Goal: Task Accomplishment & Management: Manage account settings

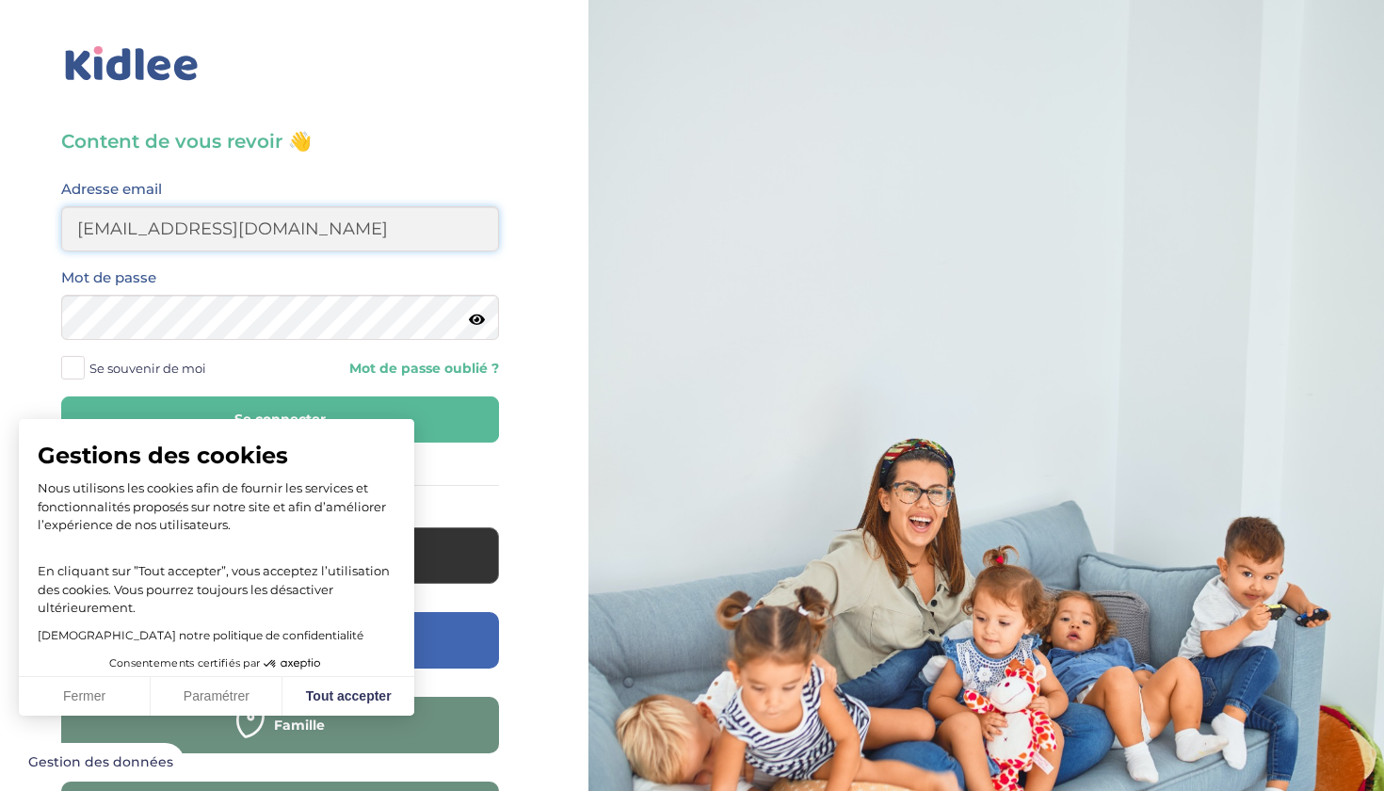
type input "daniburelli17@gmail.com"
click at [480, 322] on icon at bounding box center [477, 320] width 16 height 14
click at [442, 412] on button "Se connecter" at bounding box center [280, 419] width 438 height 46
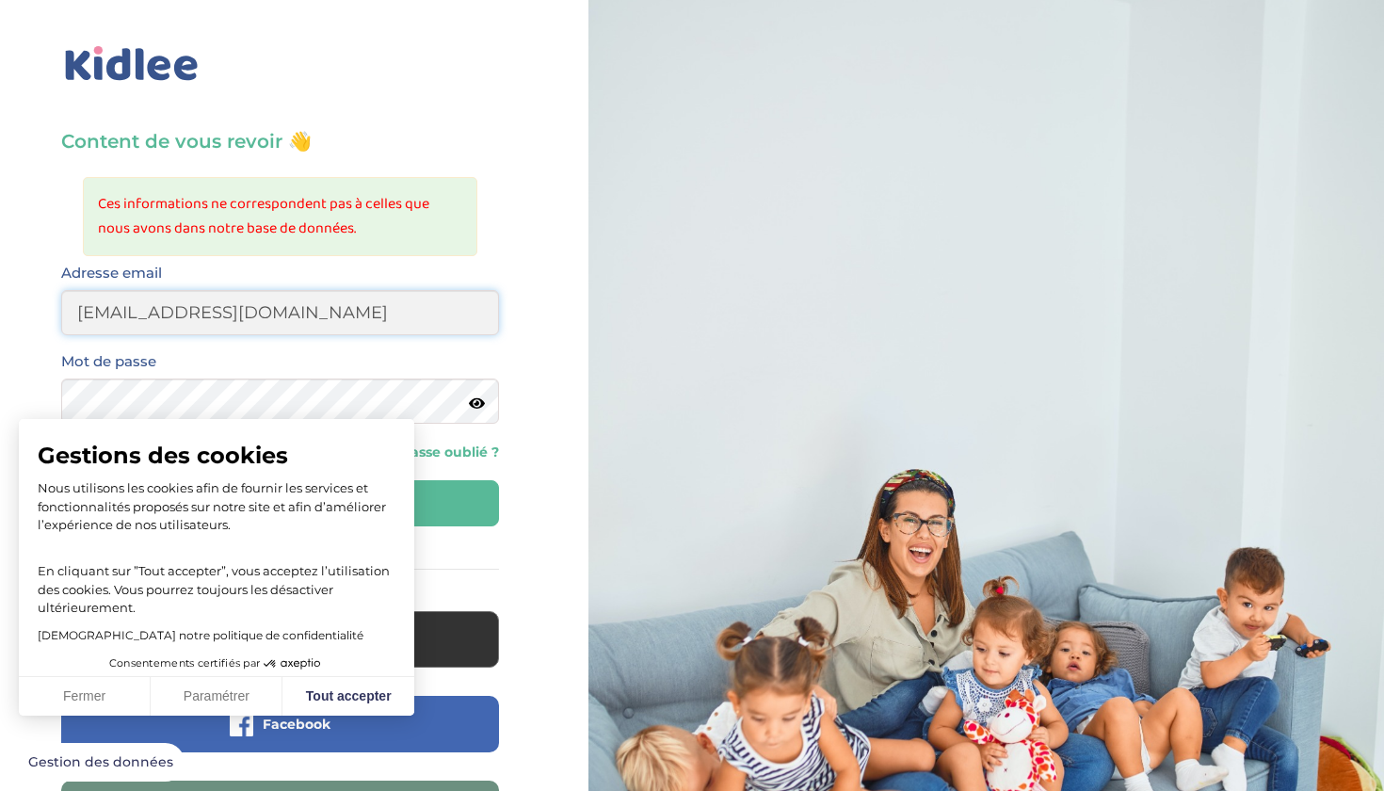
type input "daniburelli17@gmail.com"
click at [479, 404] on icon at bounding box center [477, 403] width 16 height 14
click at [280, 503] on button "Se connecter" at bounding box center [280, 503] width 438 height 46
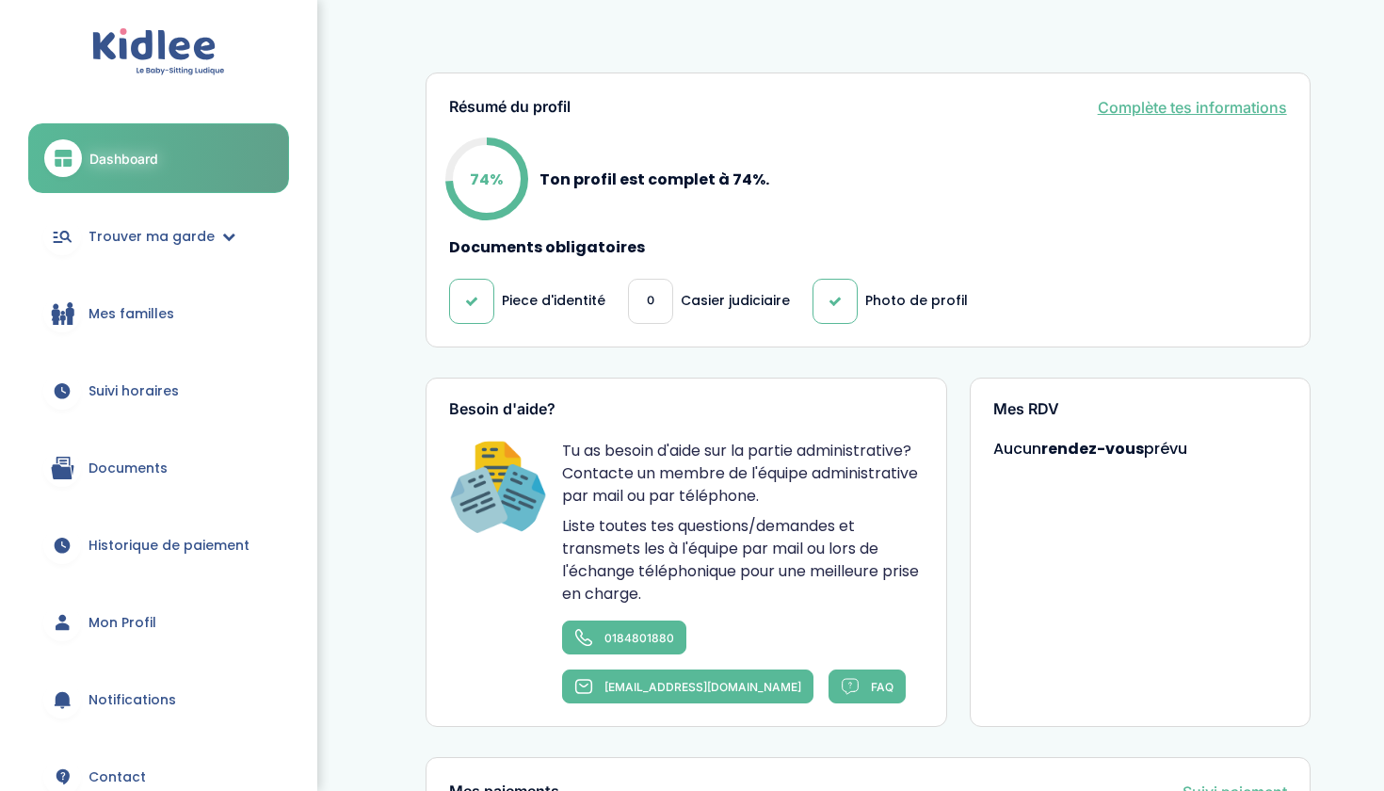
click at [684, 305] on p "Casier judiciaire" at bounding box center [735, 301] width 109 height 20
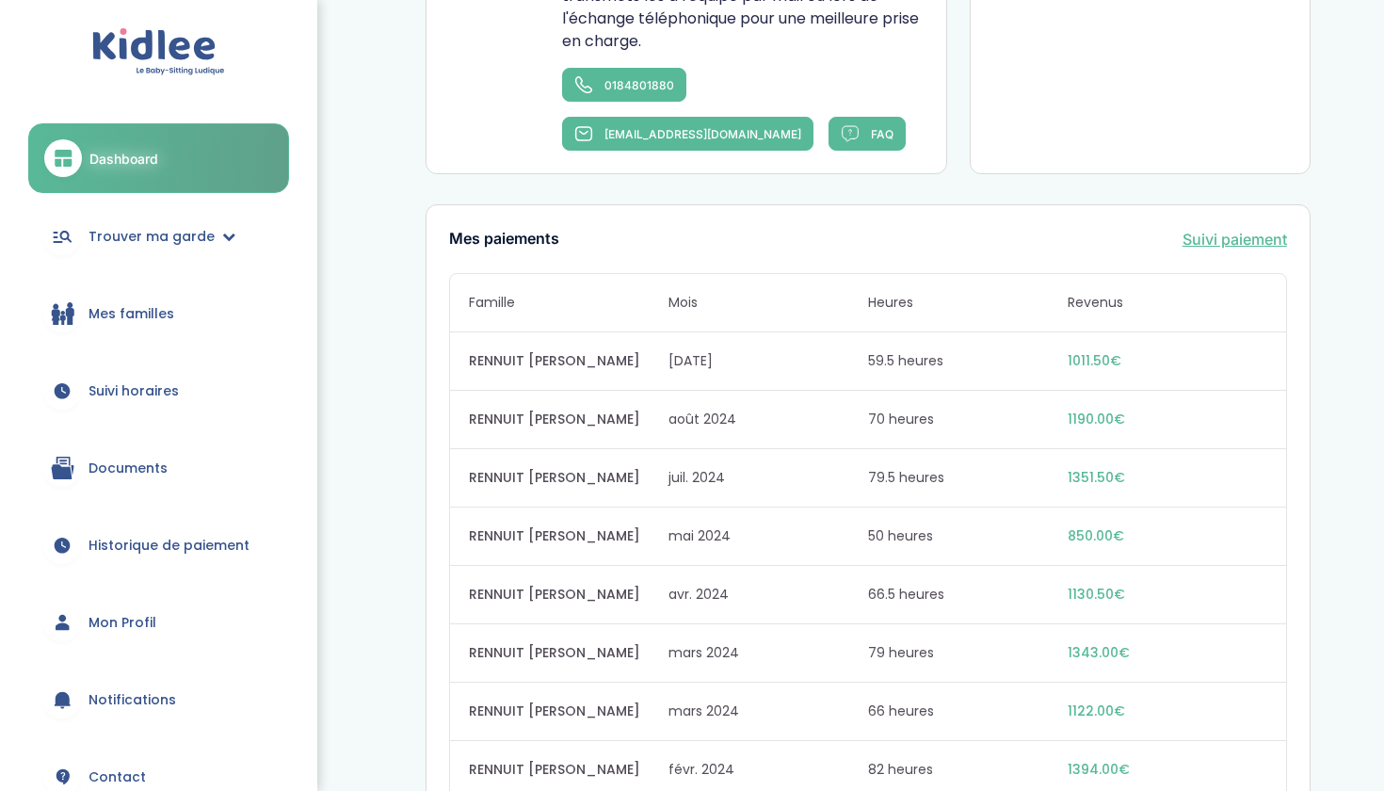
scroll to position [557, 0]
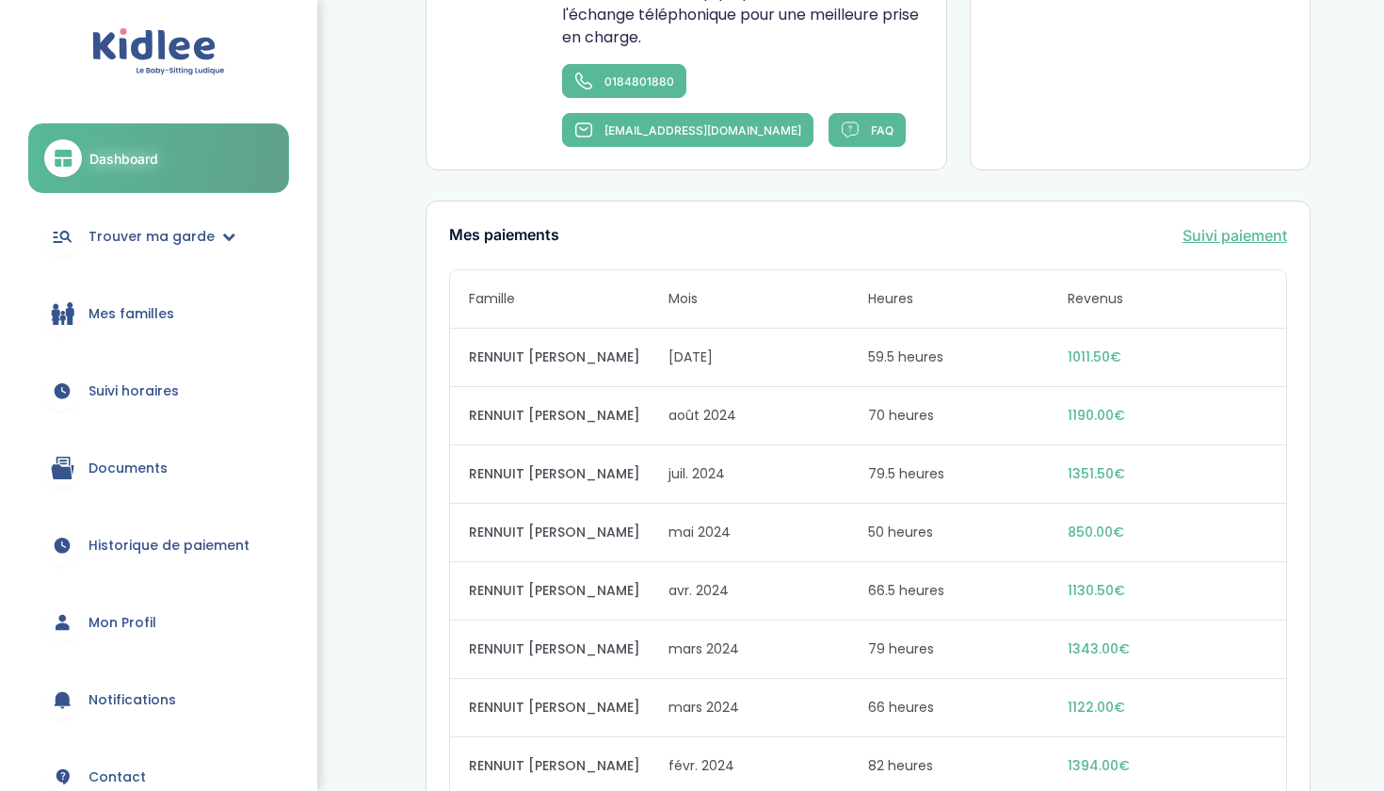
click at [161, 311] on span "Mes familles" at bounding box center [132, 314] width 86 height 20
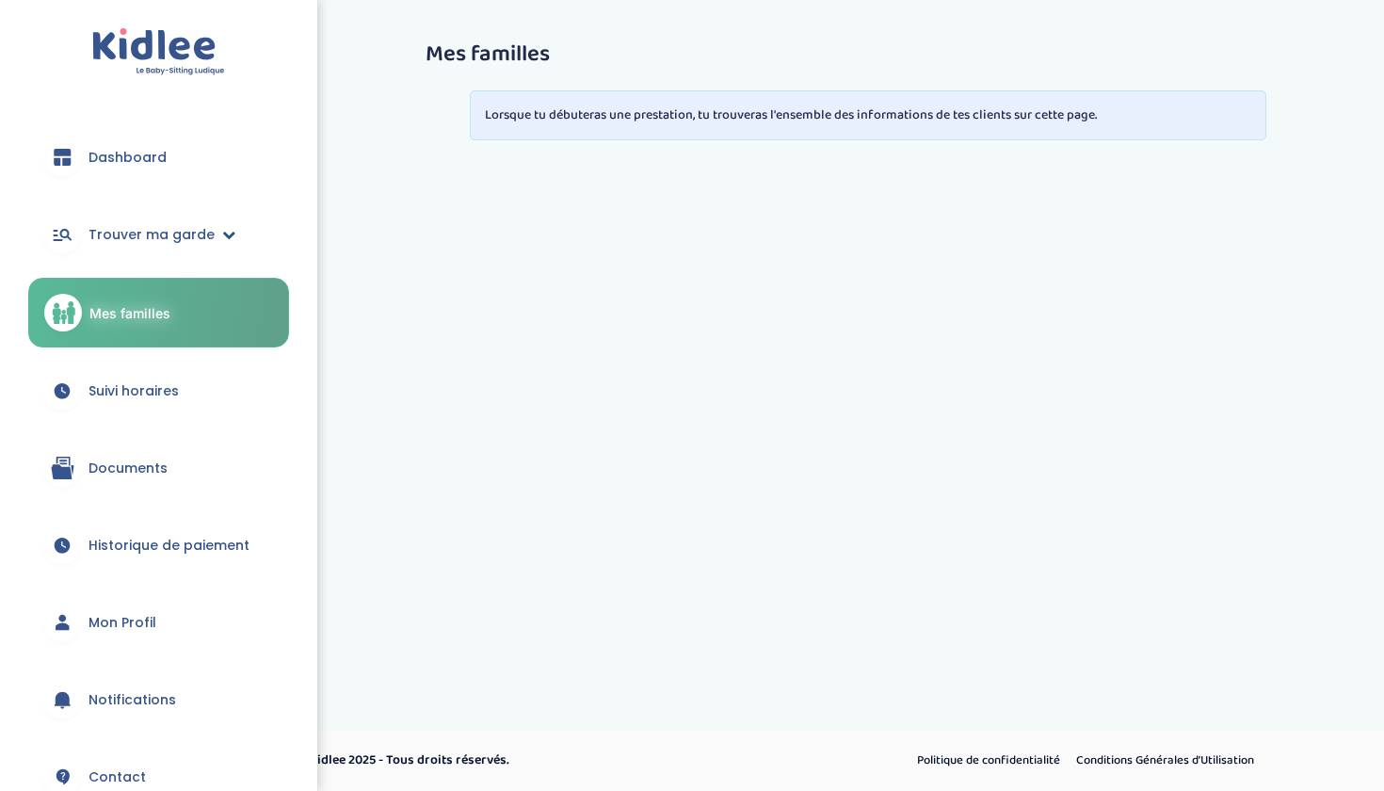
click at [168, 240] on span "Trouver ma garde" at bounding box center [152, 235] width 126 height 20
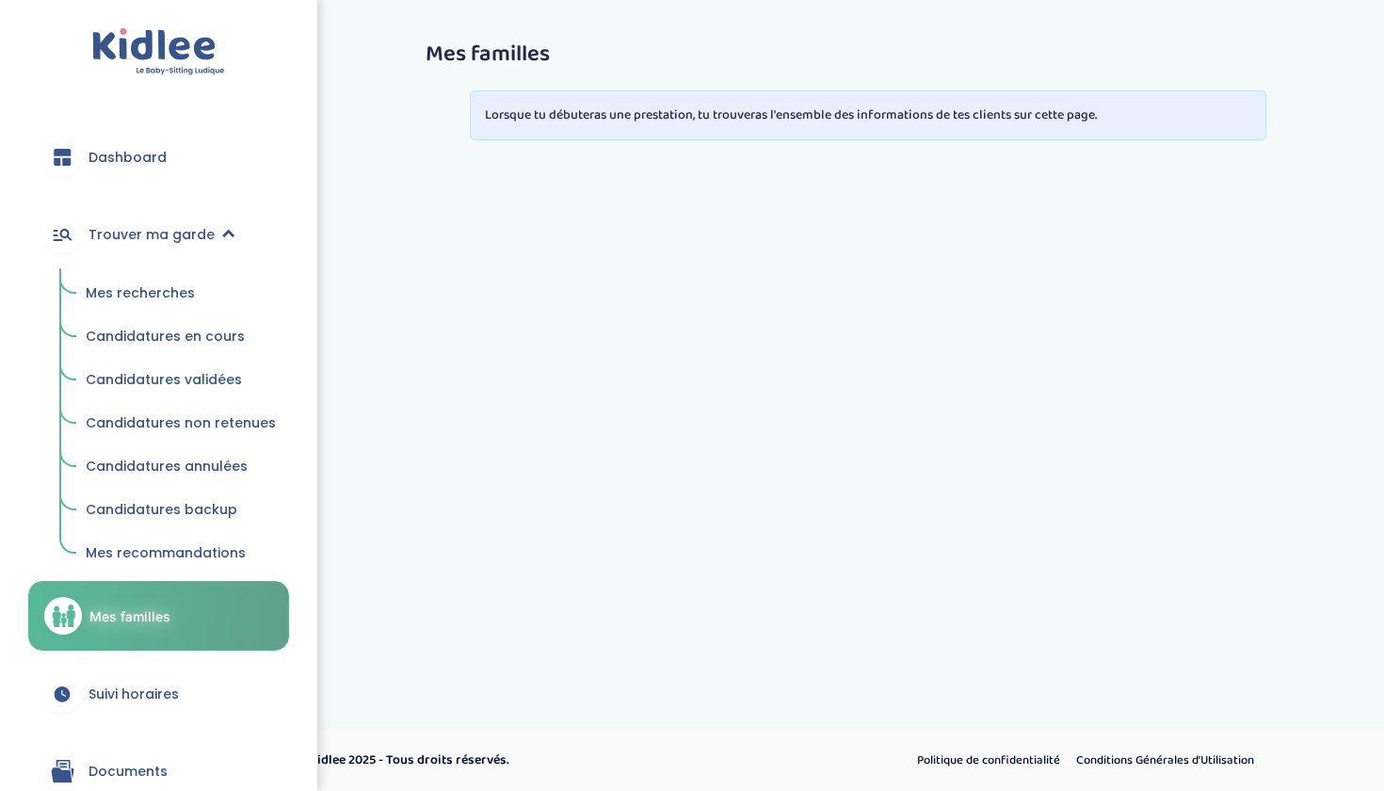
click at [187, 330] on span "Candidatures en cours" at bounding box center [165, 336] width 159 height 19
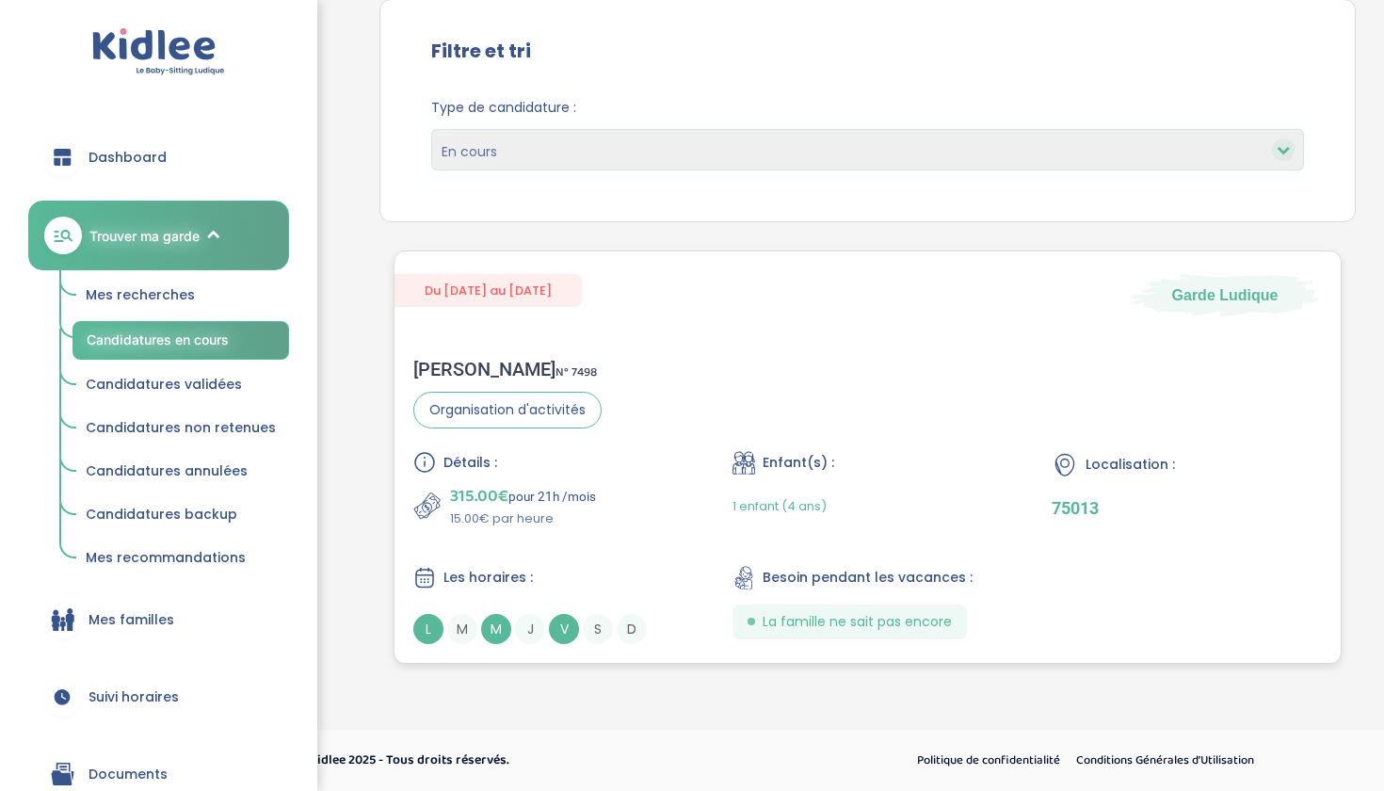
scroll to position [180, 0]
click at [1005, 580] on div "Détails : 315.00€ pour 21h /mois 15.00€ par heure Enfant(s) : 1 enfant (4 ans) …" at bounding box center [867, 547] width 909 height 193
click at [1005, 581] on div "Détails : 315.00€ pour 21h /mois 15.00€ par heure Enfant(s) : 1 enfant (4 ans) …" at bounding box center [867, 547] width 909 height 193
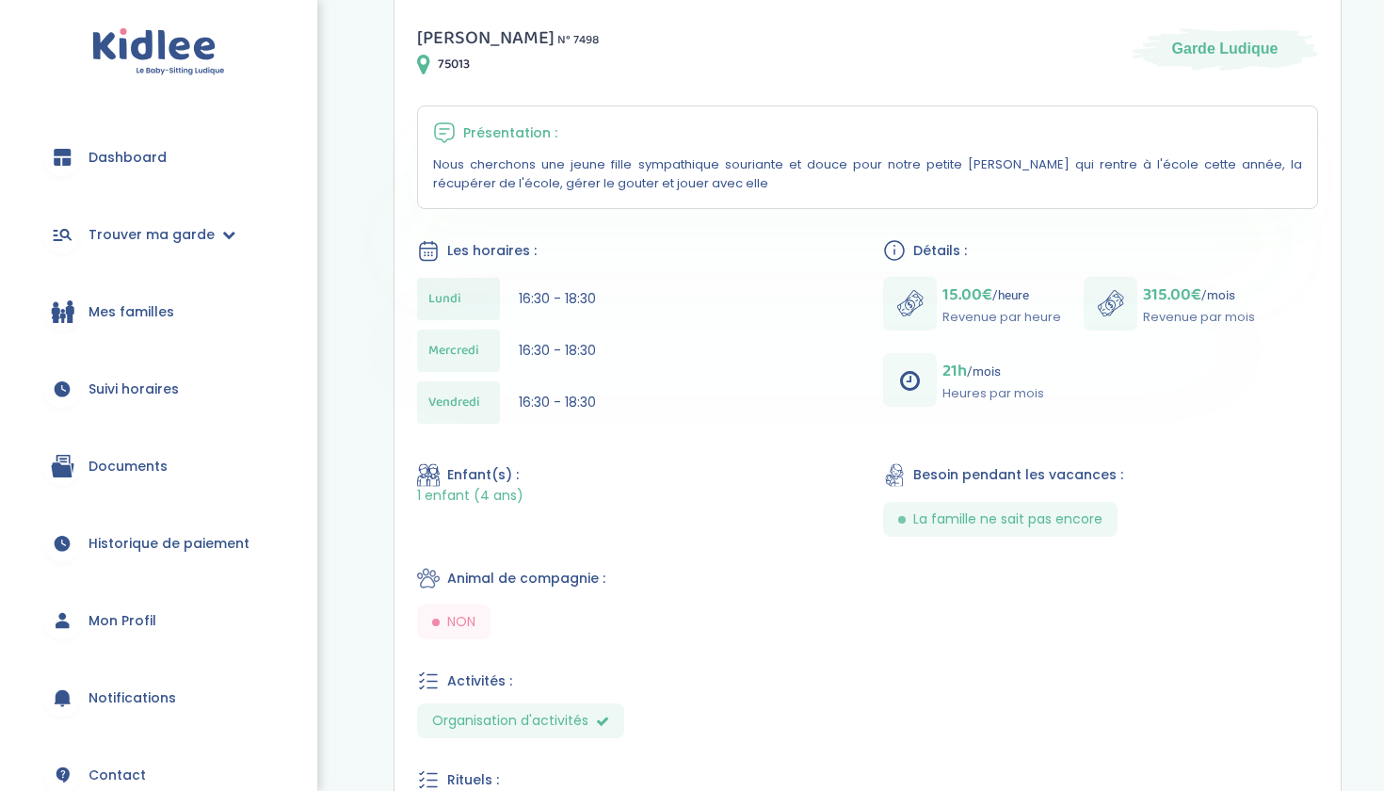
scroll to position [284, 0]
click at [180, 150] on link "Dashboard" at bounding box center [158, 157] width 261 height 68
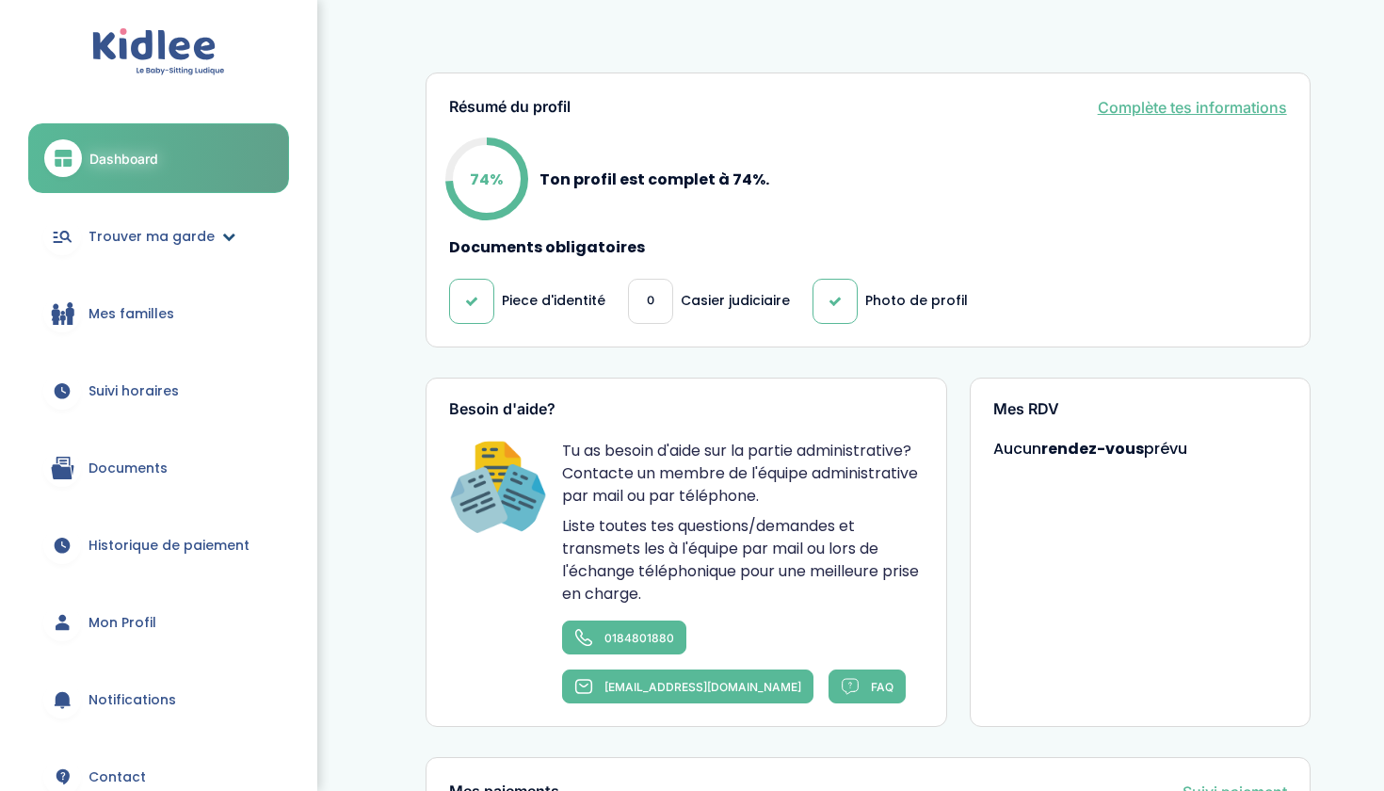
click at [249, 228] on link "Trouver ma garde" at bounding box center [158, 236] width 261 height 68
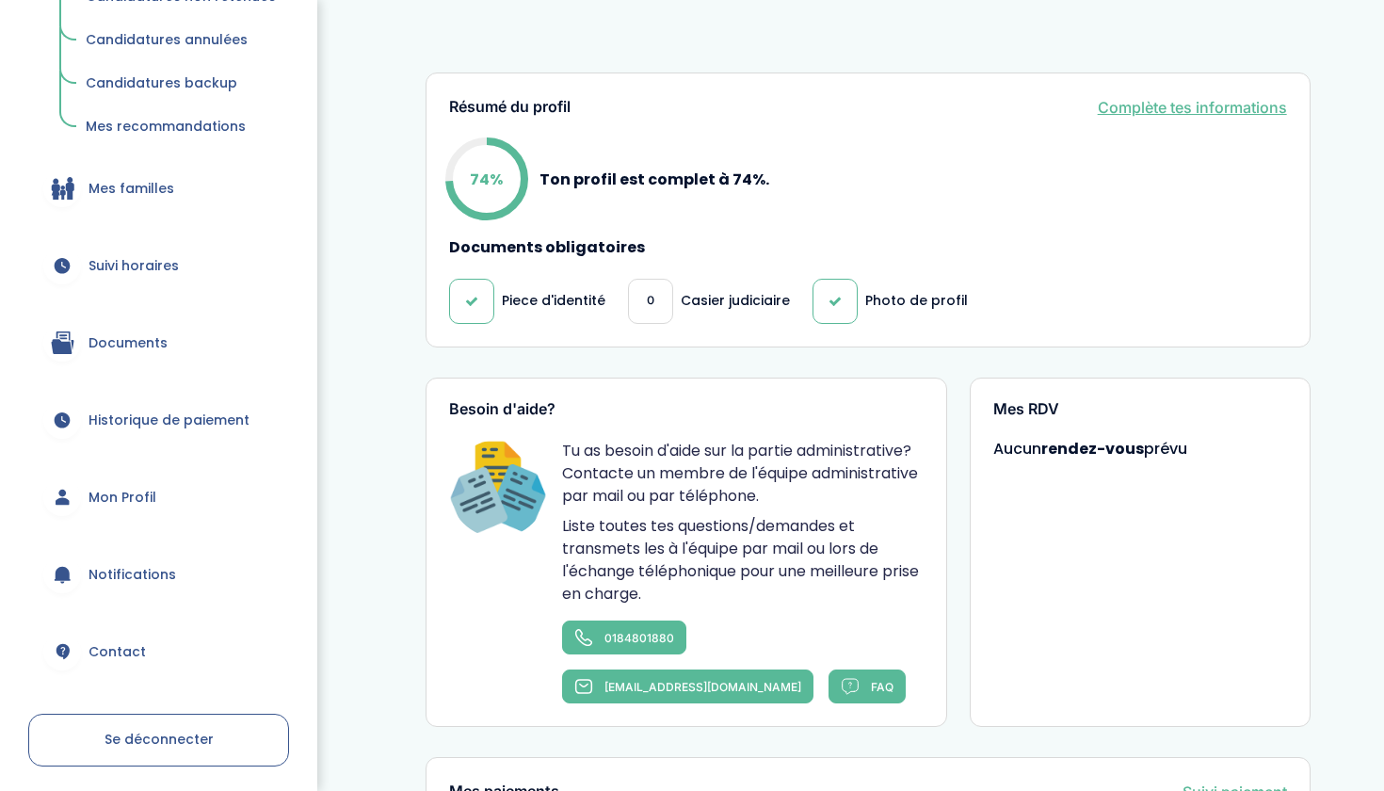
scroll to position [434, 0]
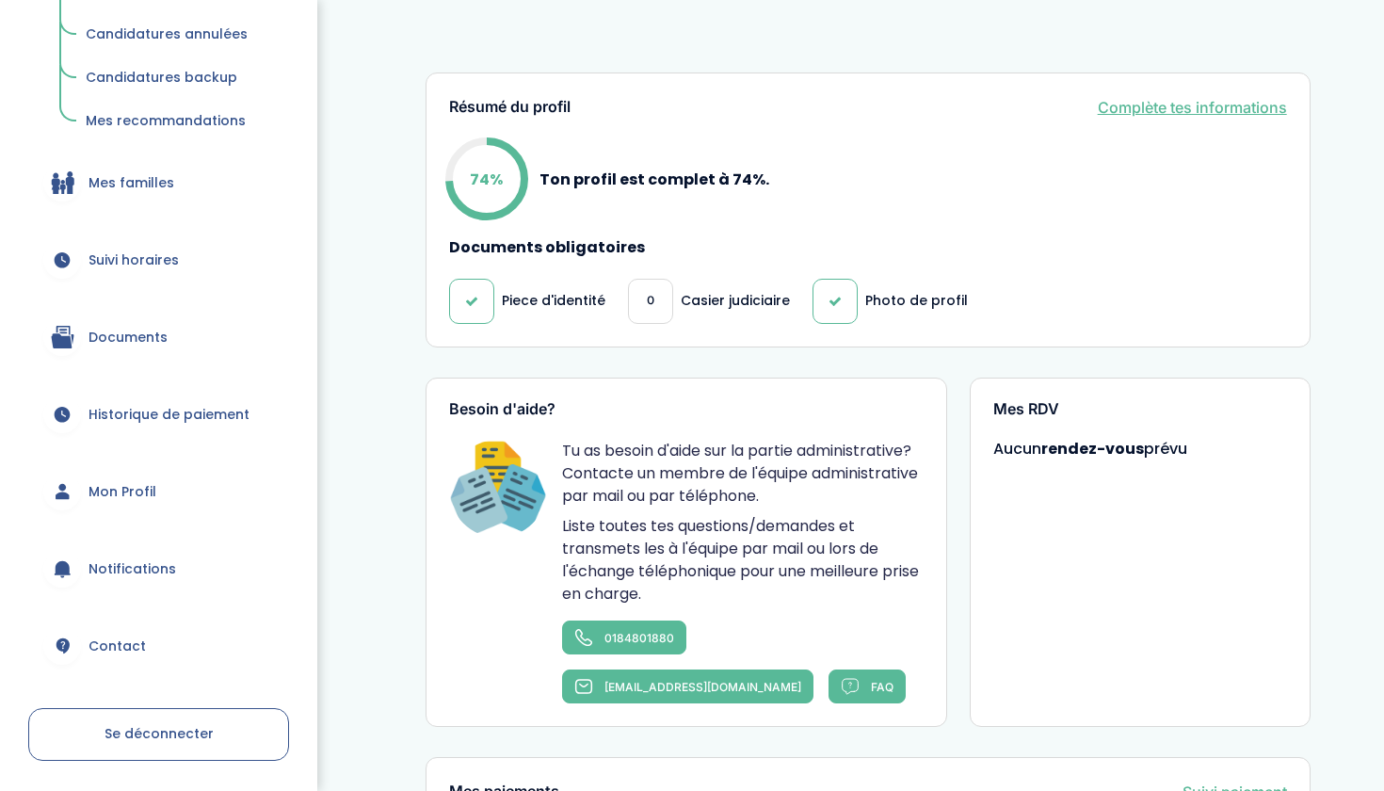
click at [138, 482] on span "Mon Profil" at bounding box center [123, 492] width 68 height 20
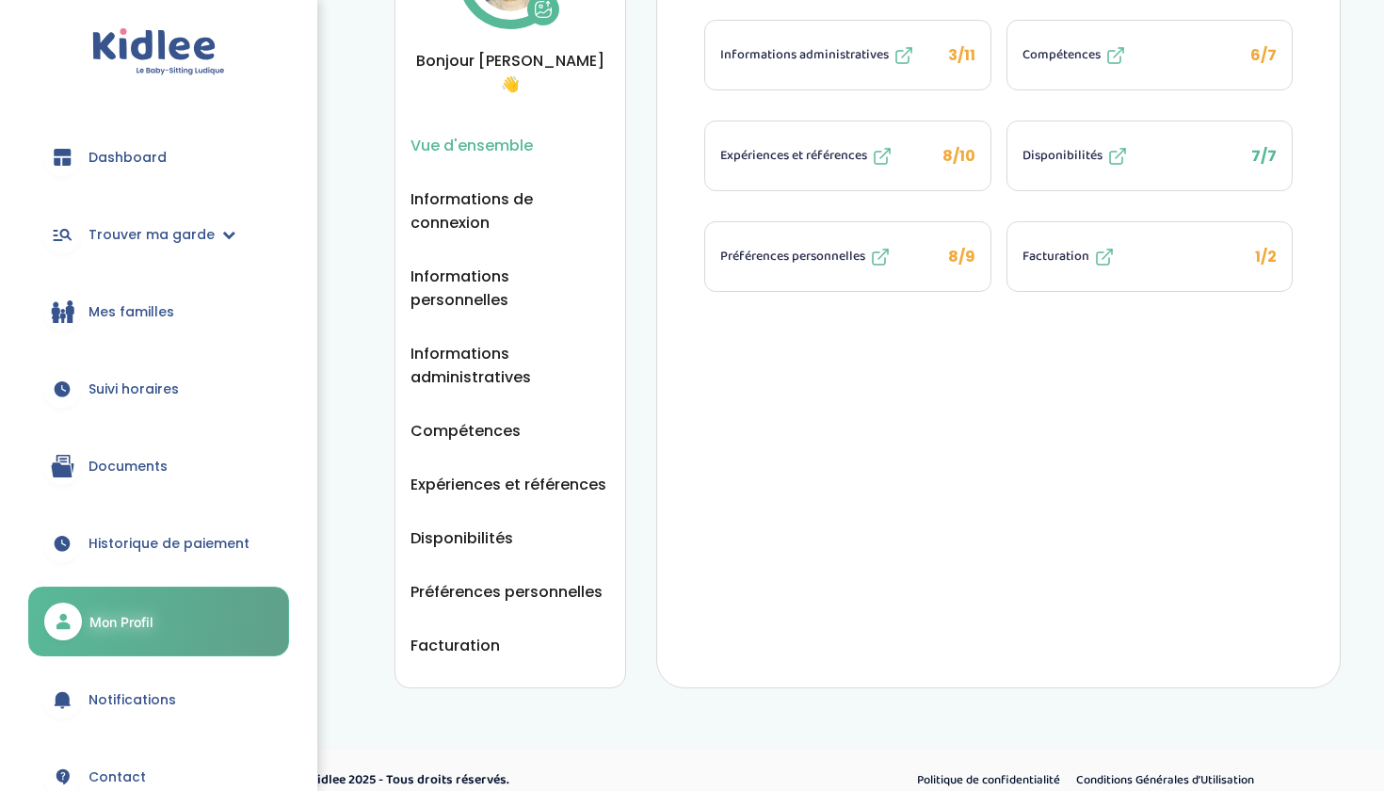
scroll to position [170, 0]
click at [446, 215] on span "Informations de connexion" at bounding box center [511, 212] width 200 height 47
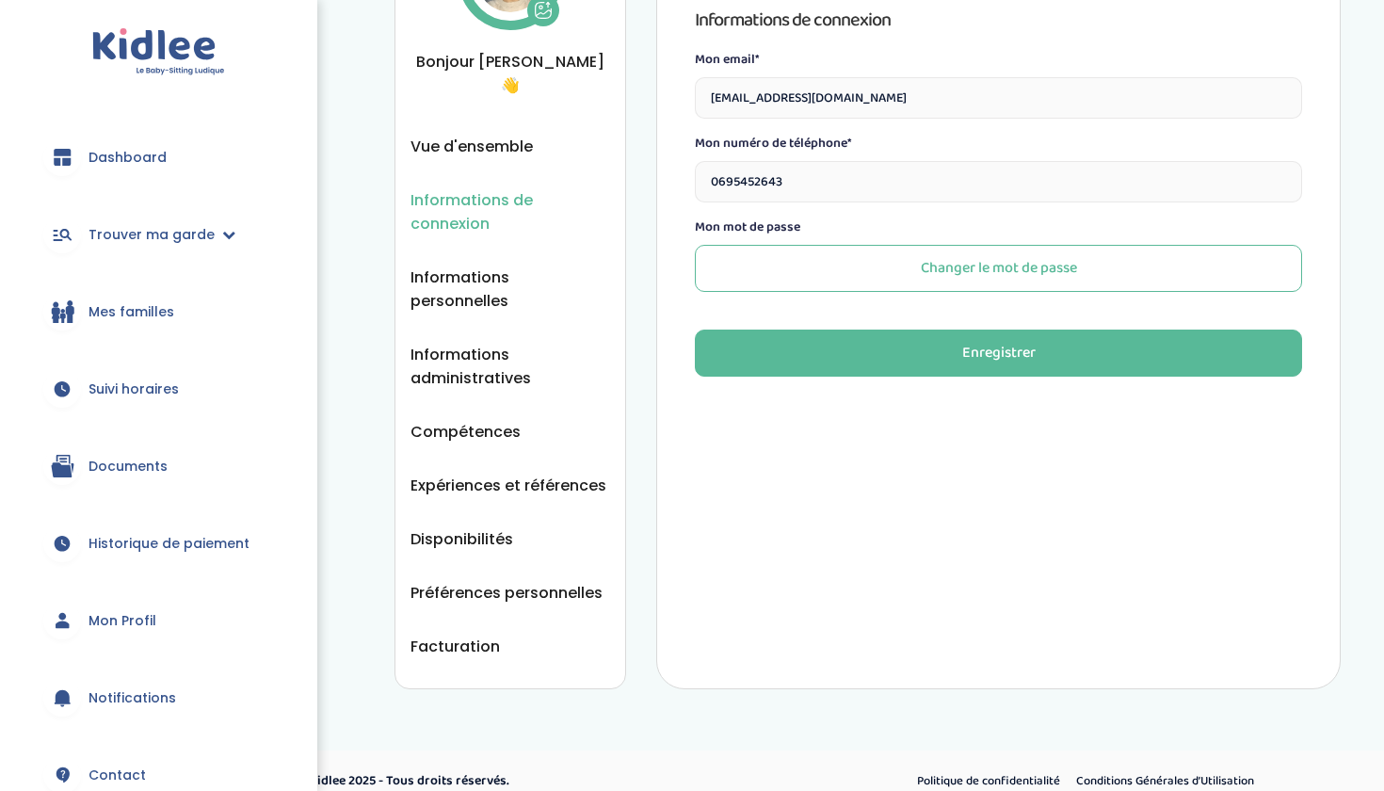
scroll to position [170, 0]
click at [505, 286] on span "Informations personnelles" at bounding box center [511, 290] width 200 height 47
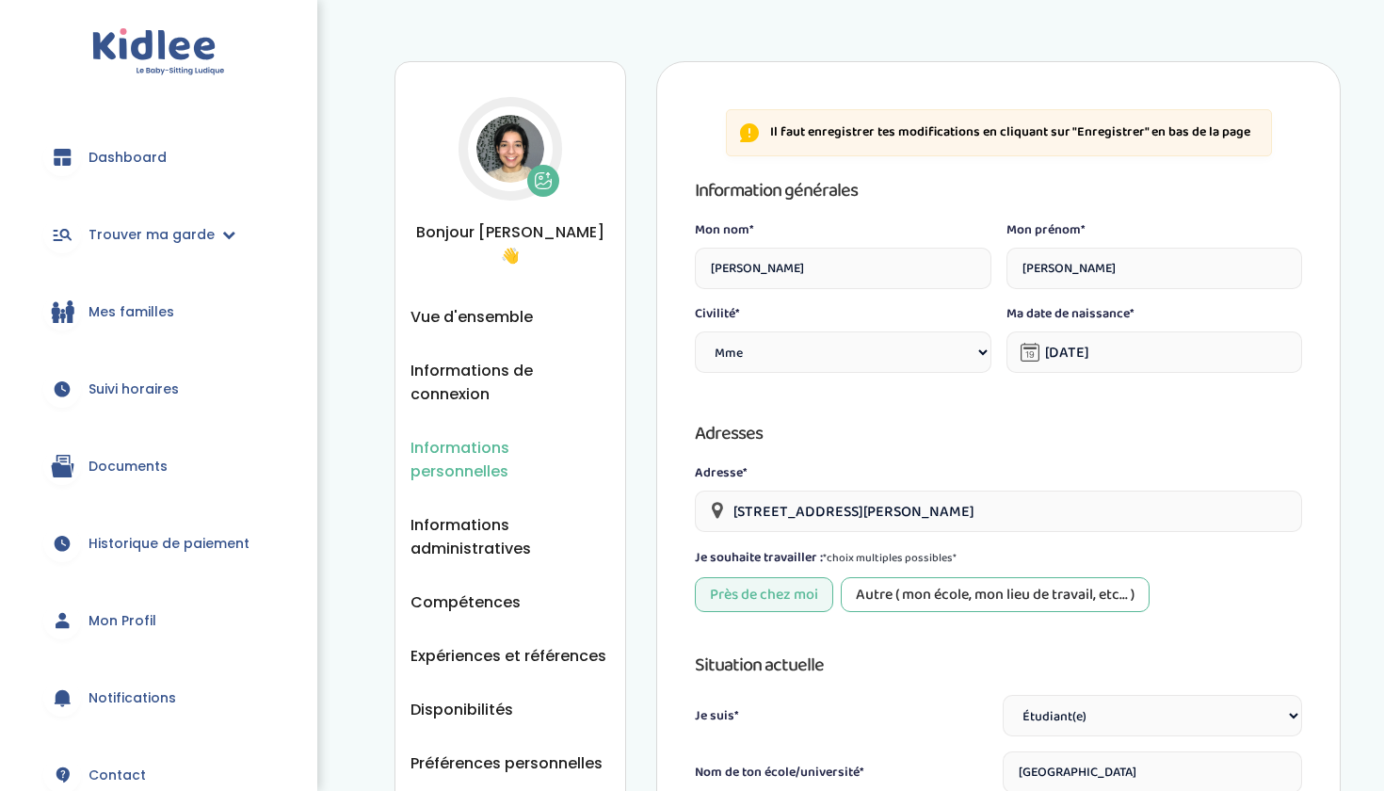
select select "1"
click at [494, 322] on span "Vue d'ensemble" at bounding box center [472, 317] width 122 height 24
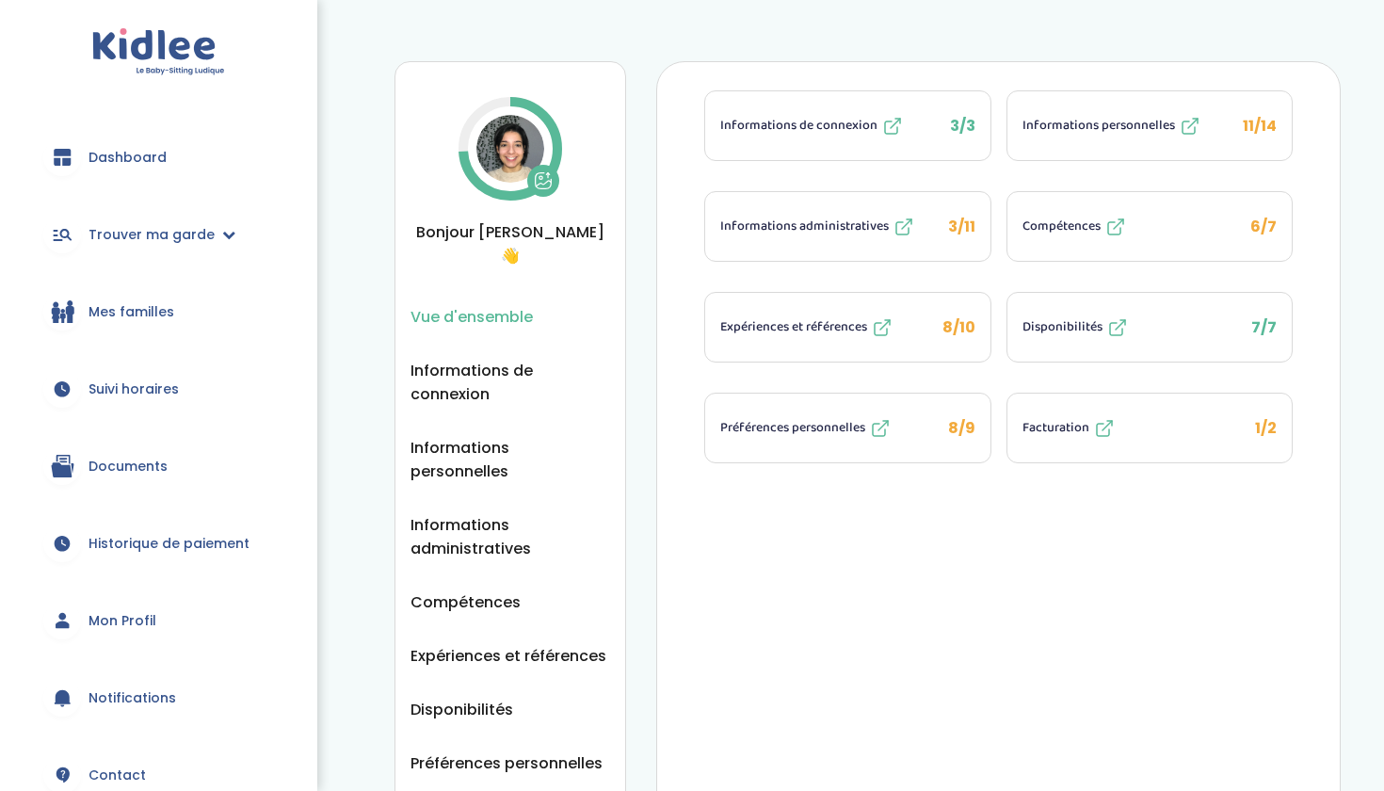
click at [1260, 234] on span "6/7" at bounding box center [1264, 227] width 26 height 22
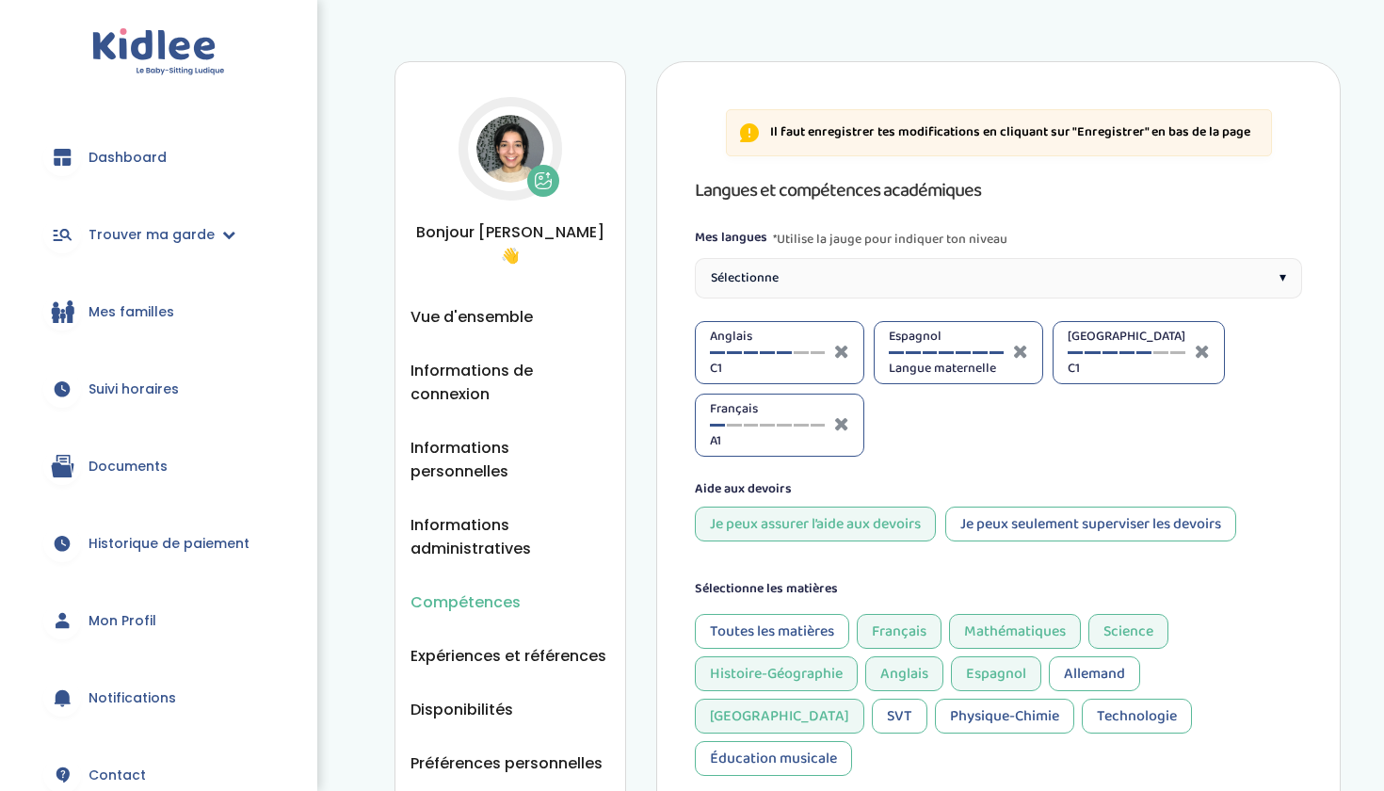
select select "3eme"
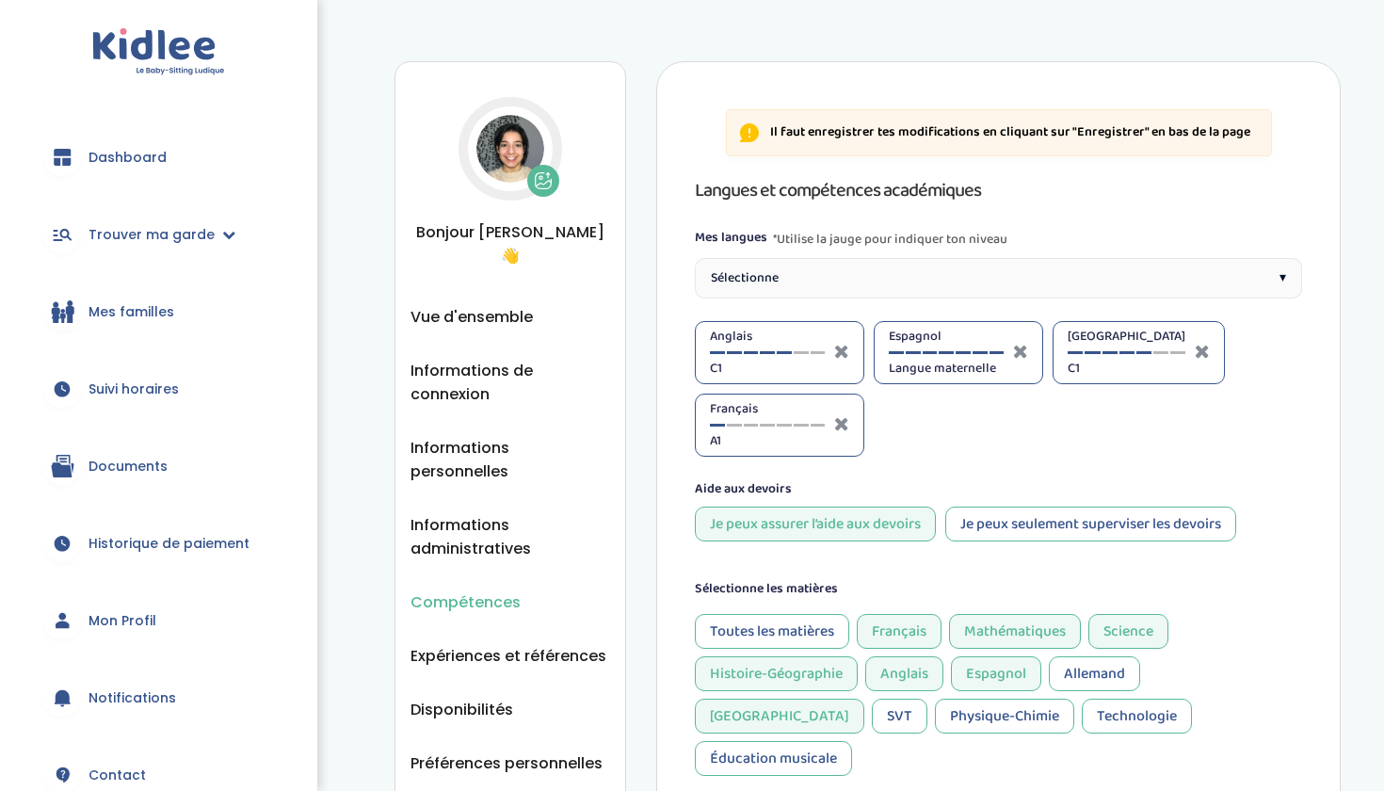
select select "3eme"
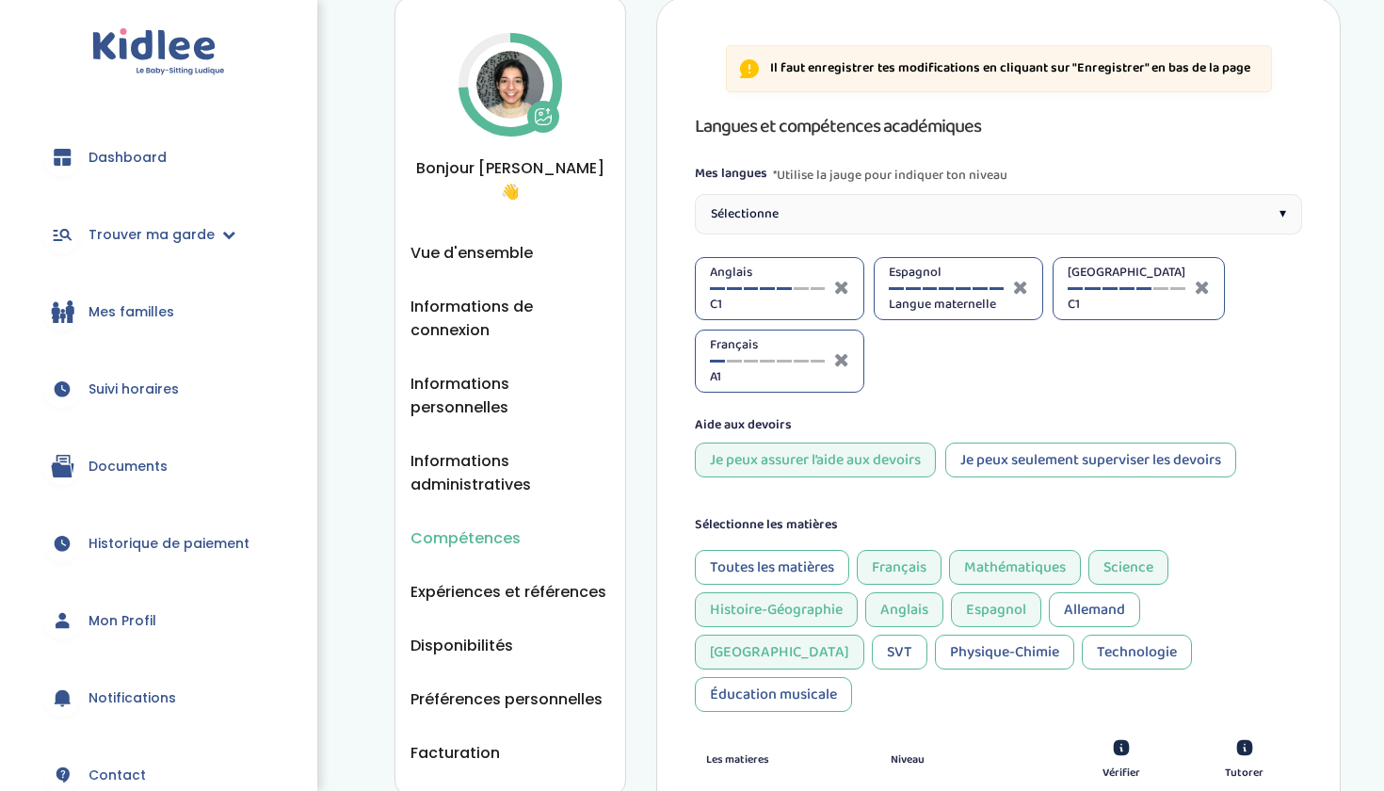
scroll to position [73, 0]
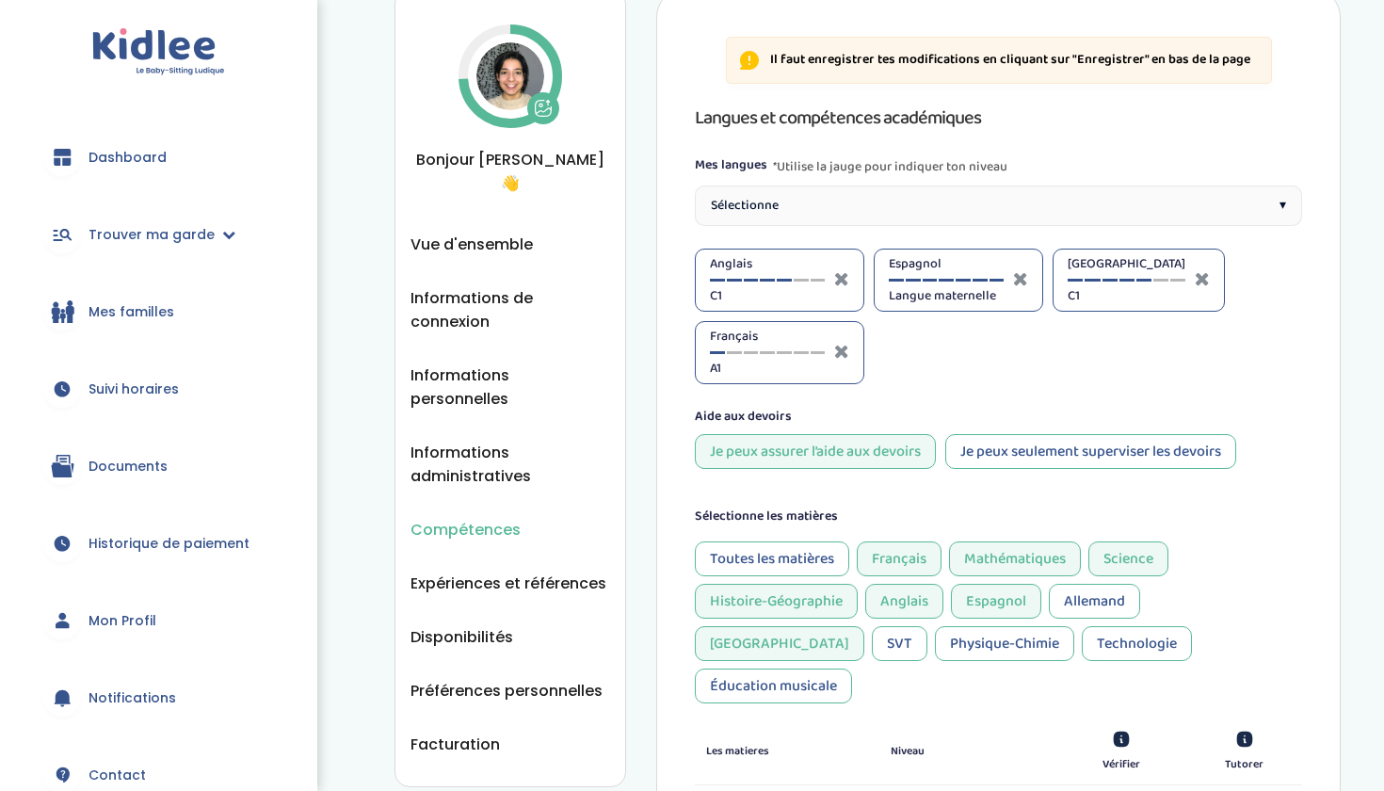
click at [771, 350] on div "Français A1" at bounding box center [767, 353] width 115 height 52
click at [864, 203] on div "Sélectionne ▾" at bounding box center [998, 206] width 607 height 40
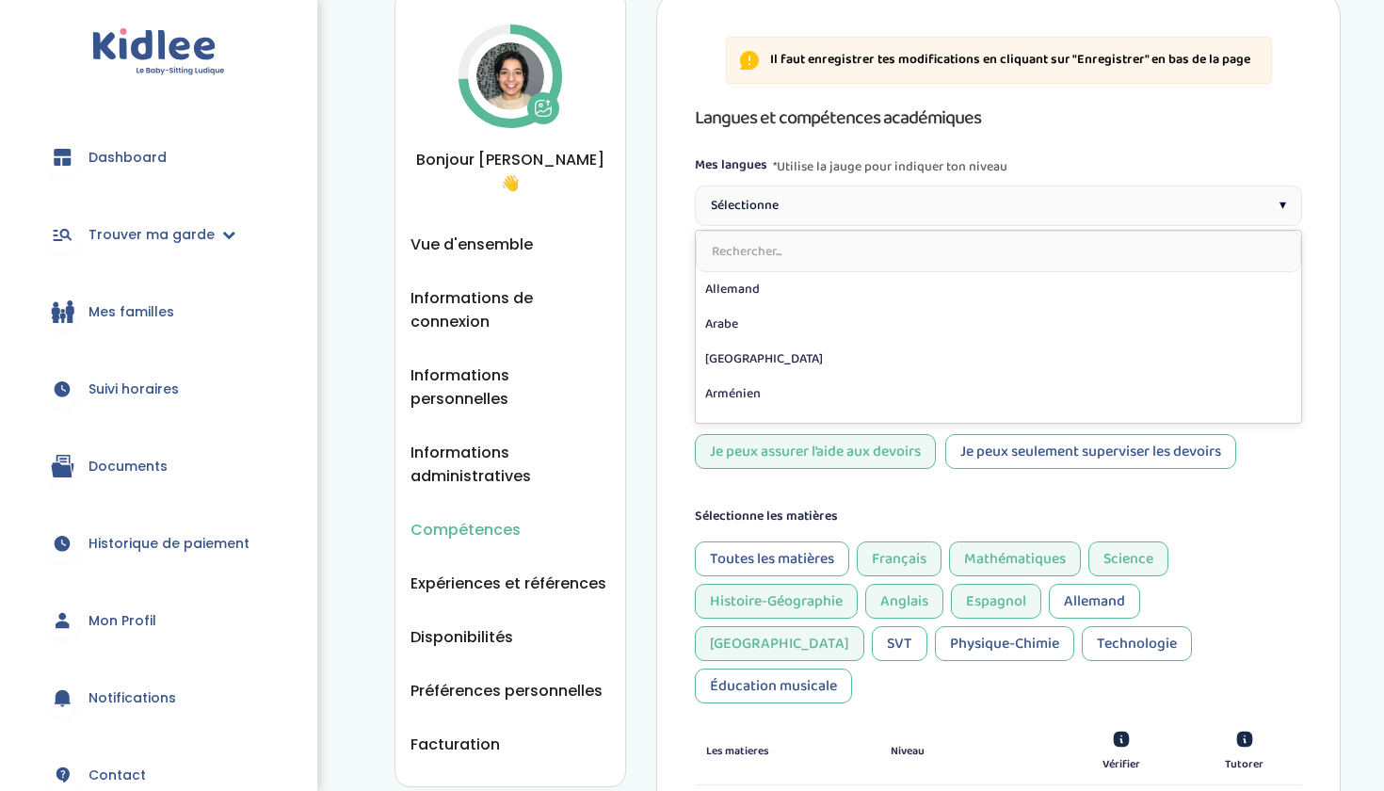
click at [808, 460] on div "Je peux assurer l’aide aux devoirs" at bounding box center [815, 451] width 241 height 35
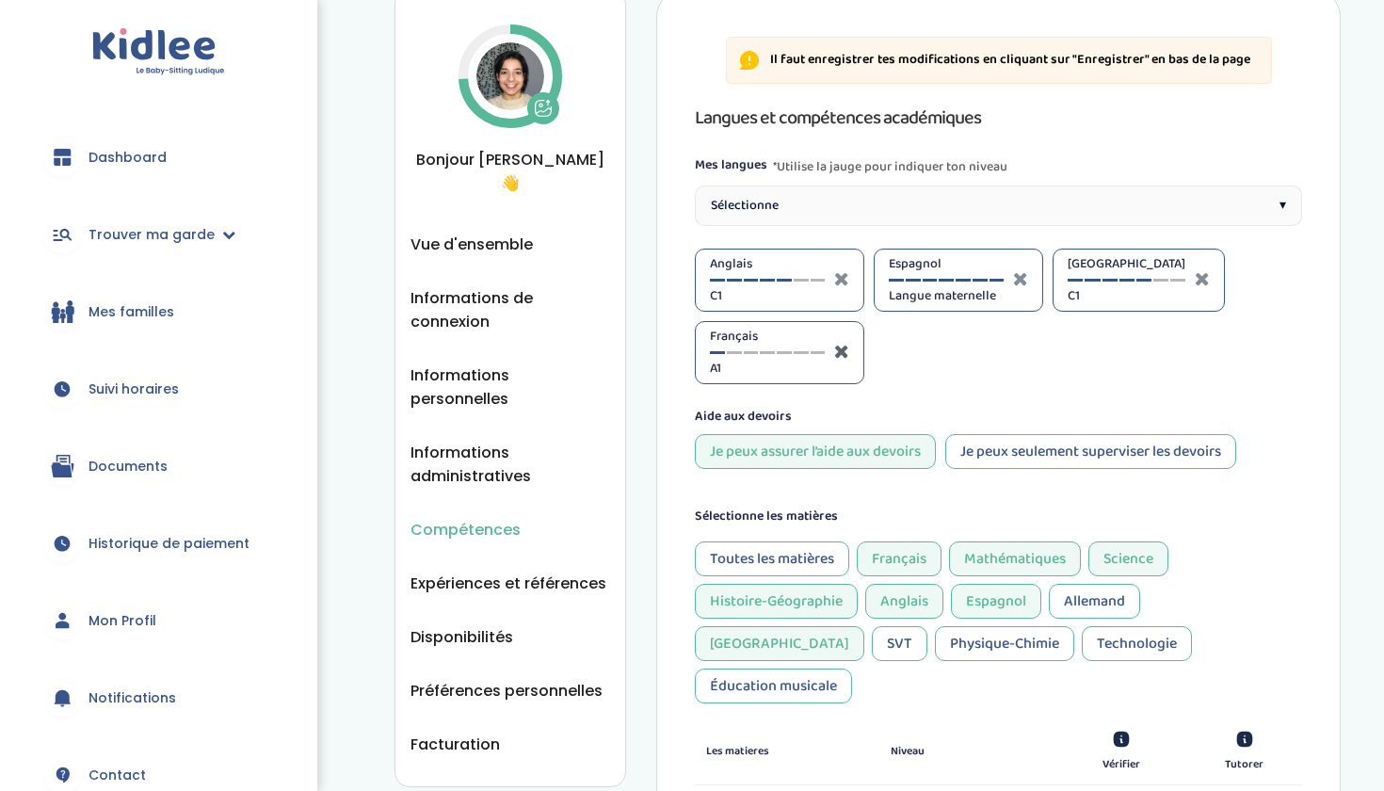
click at [843, 349] on icon at bounding box center [841, 351] width 15 height 19
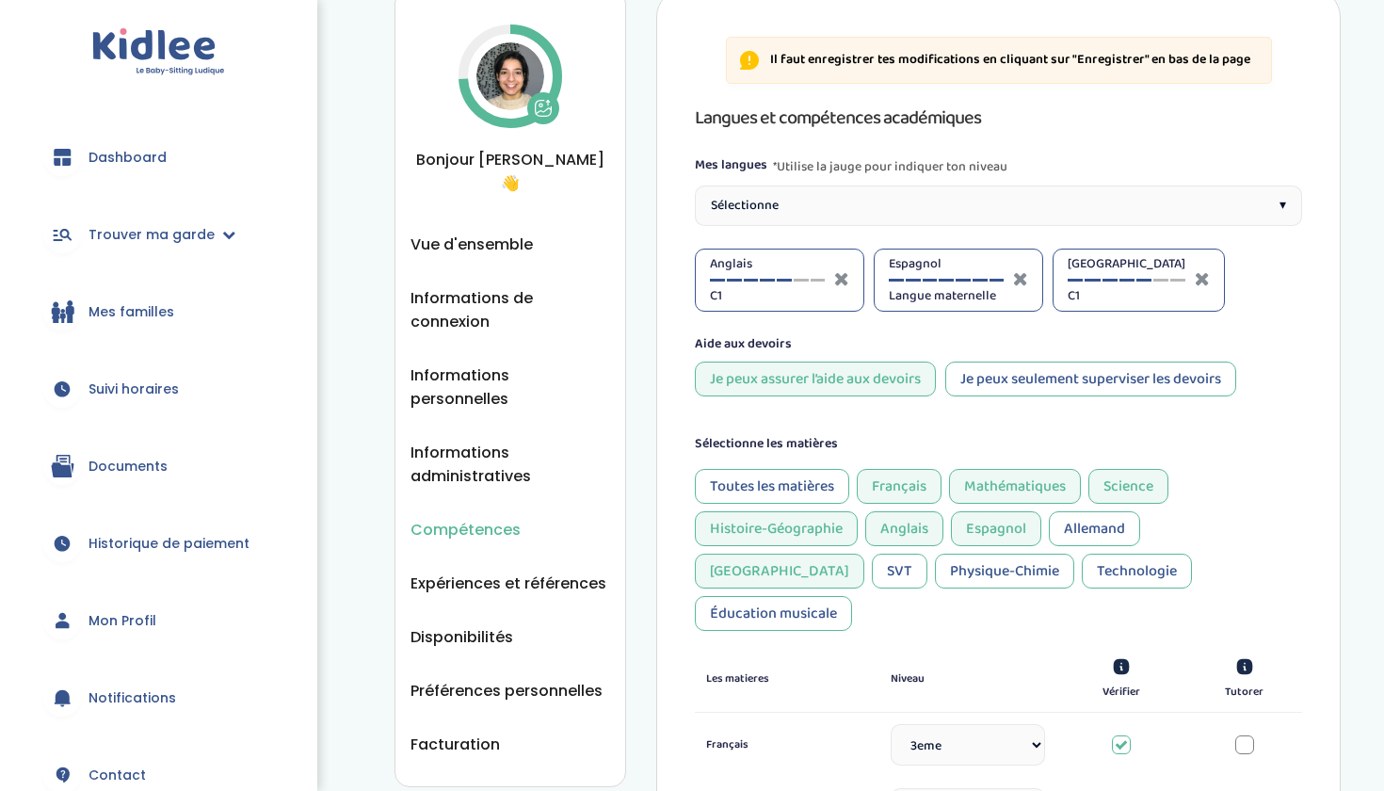
click at [918, 187] on div "Sélectionne ▾" at bounding box center [998, 206] width 607 height 40
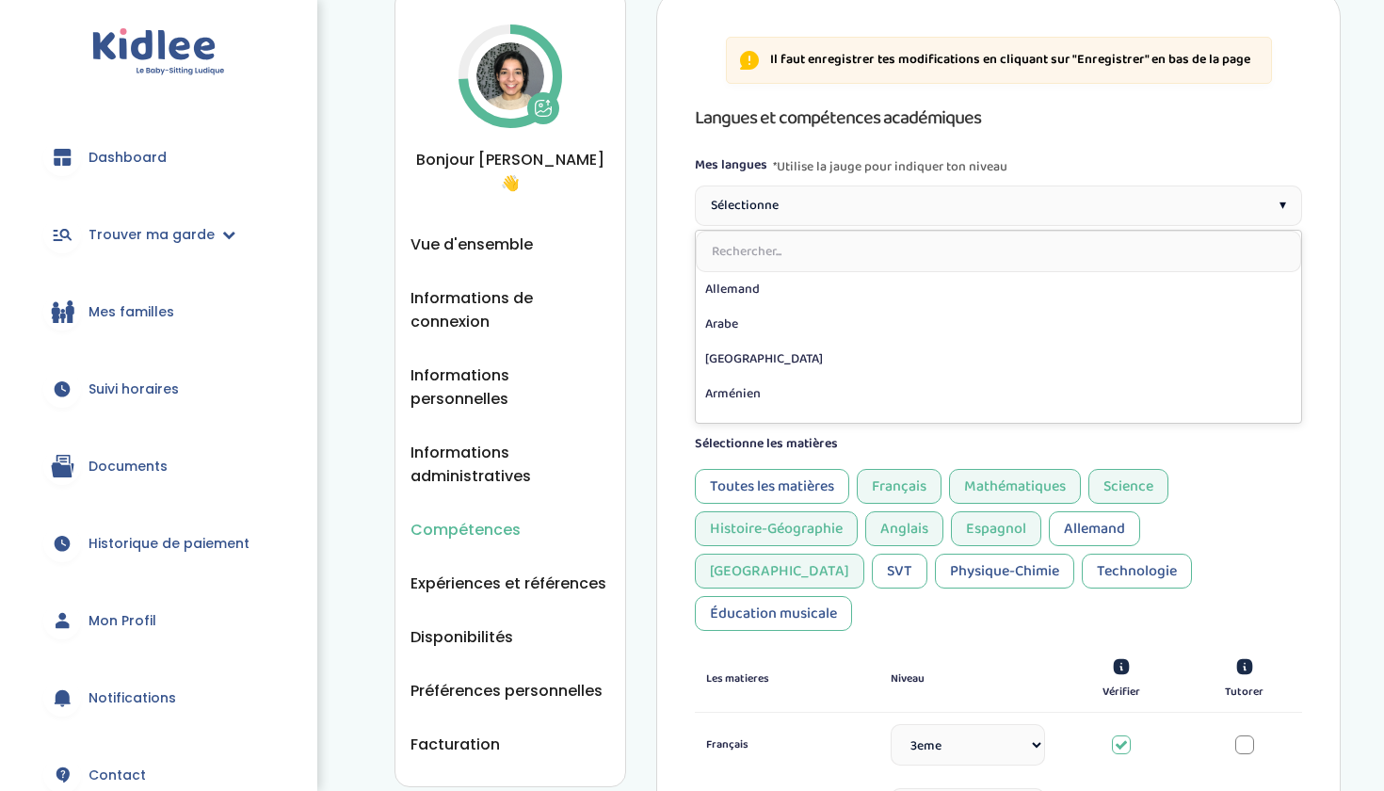
click at [880, 237] on input "text" at bounding box center [999, 251] width 606 height 41
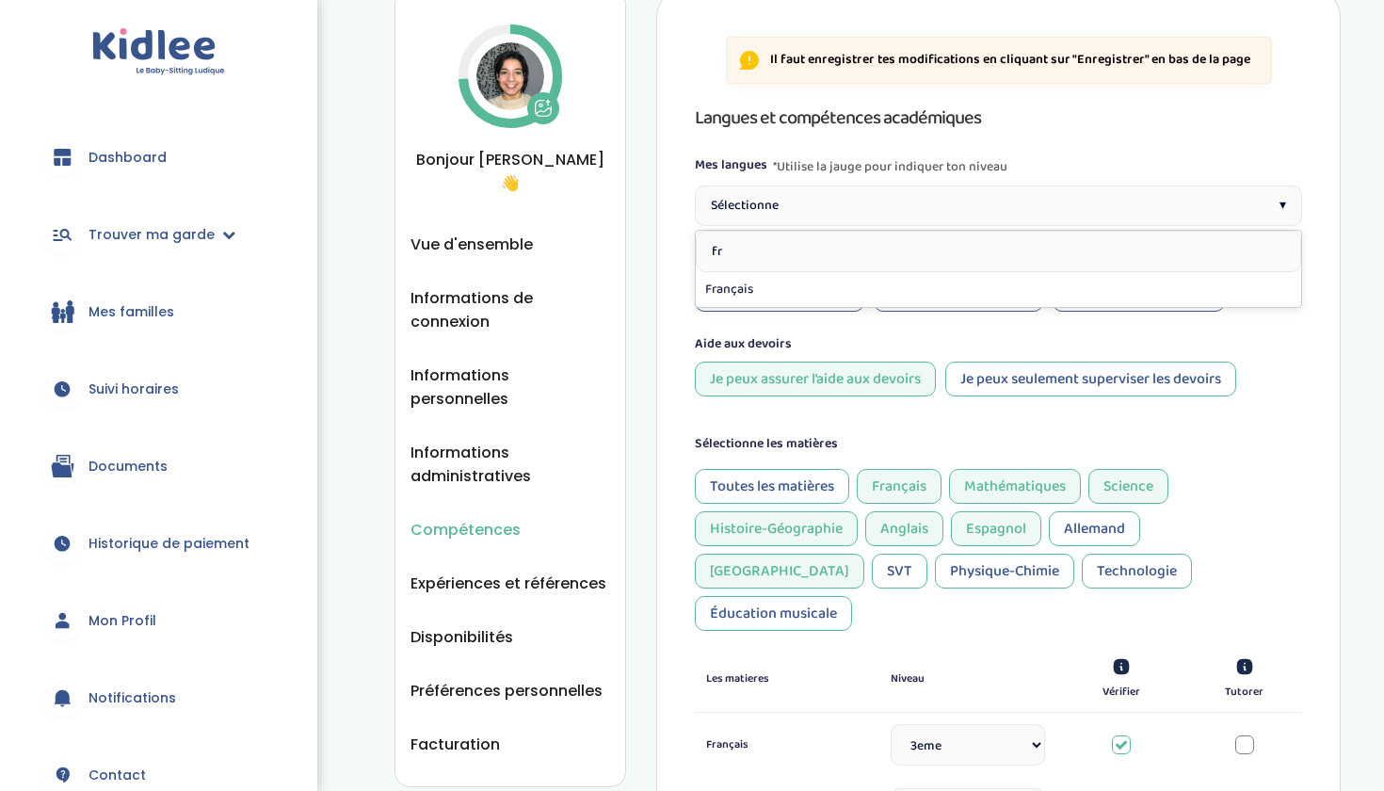
type input "fra"
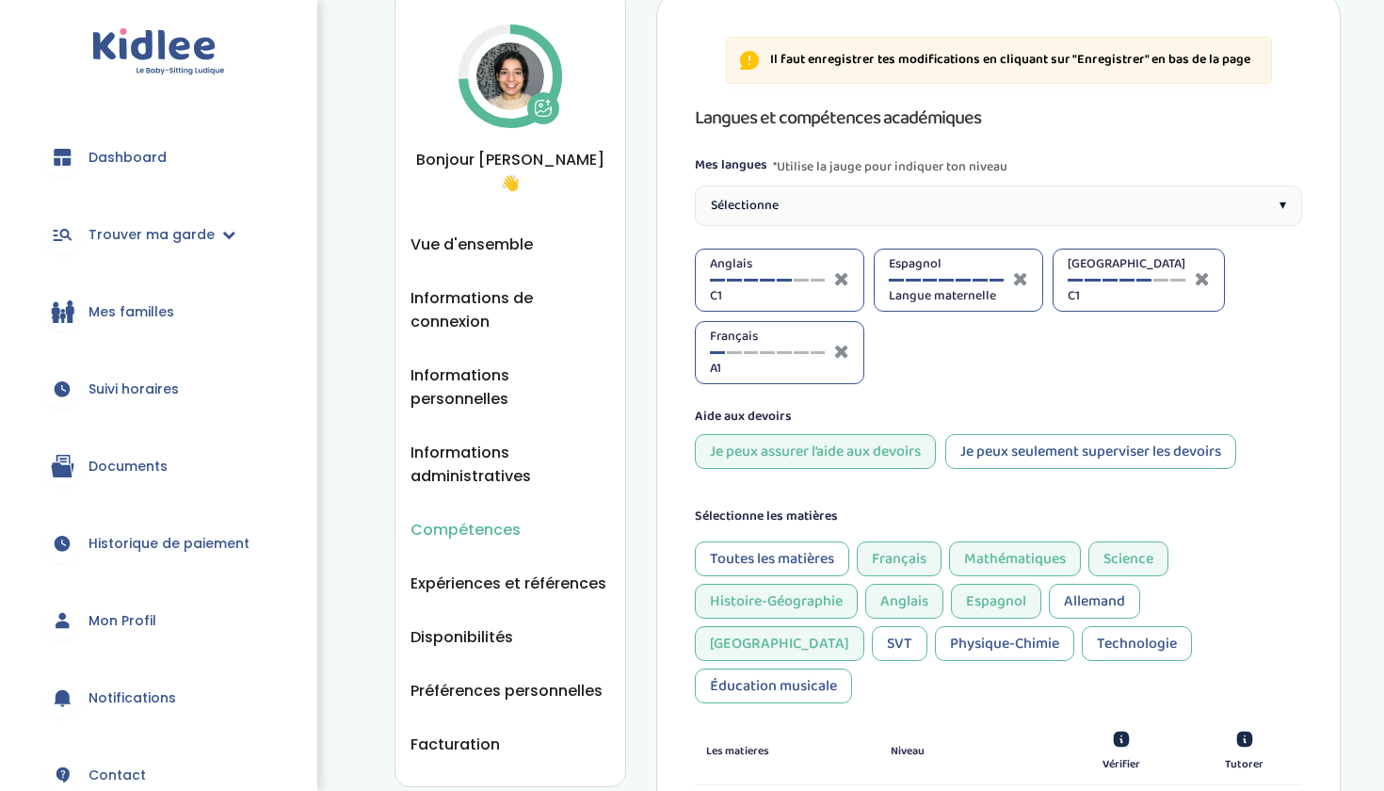
click at [820, 350] on div "Français A1" at bounding box center [767, 353] width 115 height 52
click at [820, 351] on div at bounding box center [818, 352] width 15 height 3
click at [796, 353] on div at bounding box center [801, 352] width 15 height 3
click at [766, 280] on div at bounding box center [767, 280] width 15 height 3
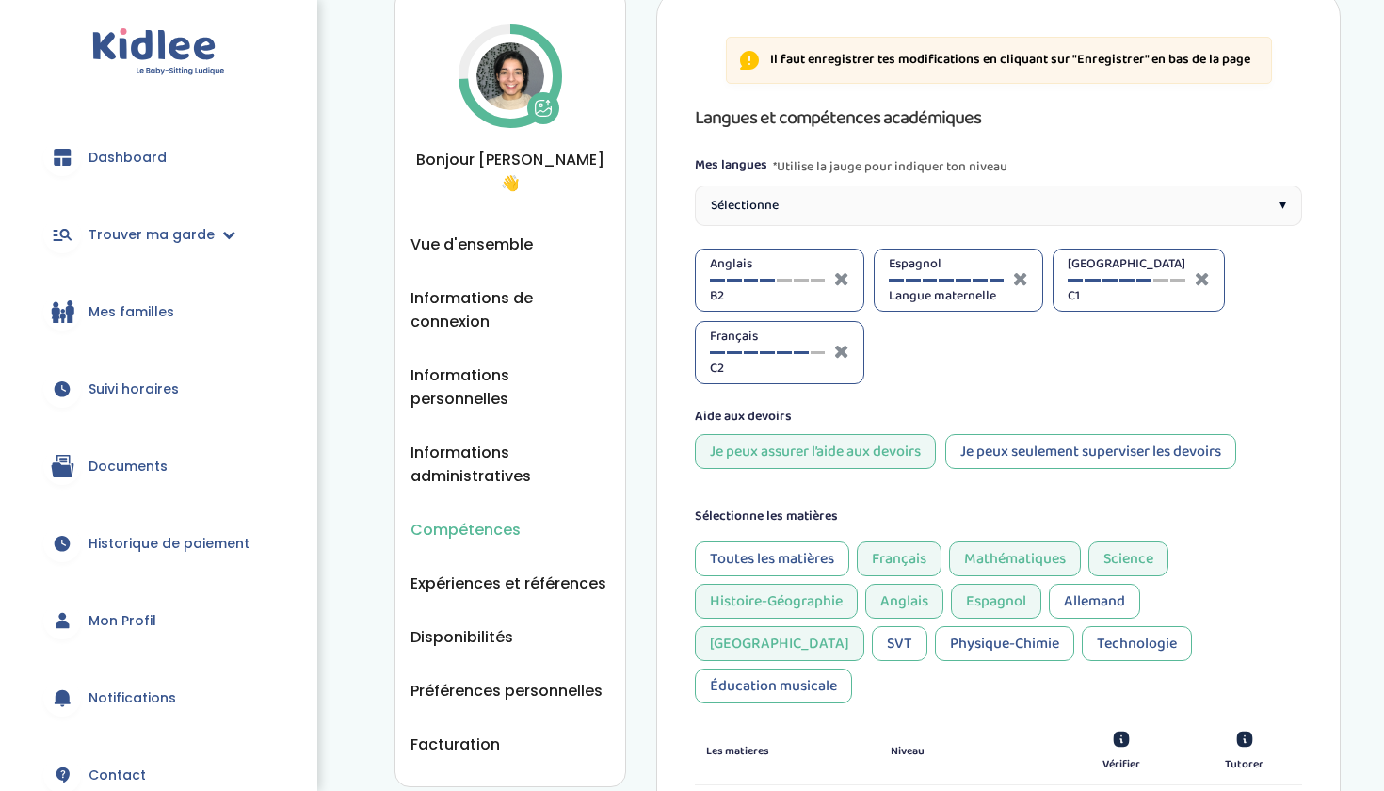
click at [1184, 281] on div "Italien C1" at bounding box center [1139, 280] width 172 height 63
click at [1178, 277] on div "Italien C1" at bounding box center [1127, 280] width 118 height 52
click at [1175, 282] on div "Italien C1" at bounding box center [1127, 280] width 118 height 52
click at [1175, 278] on div "Italien C1" at bounding box center [1127, 280] width 118 height 52
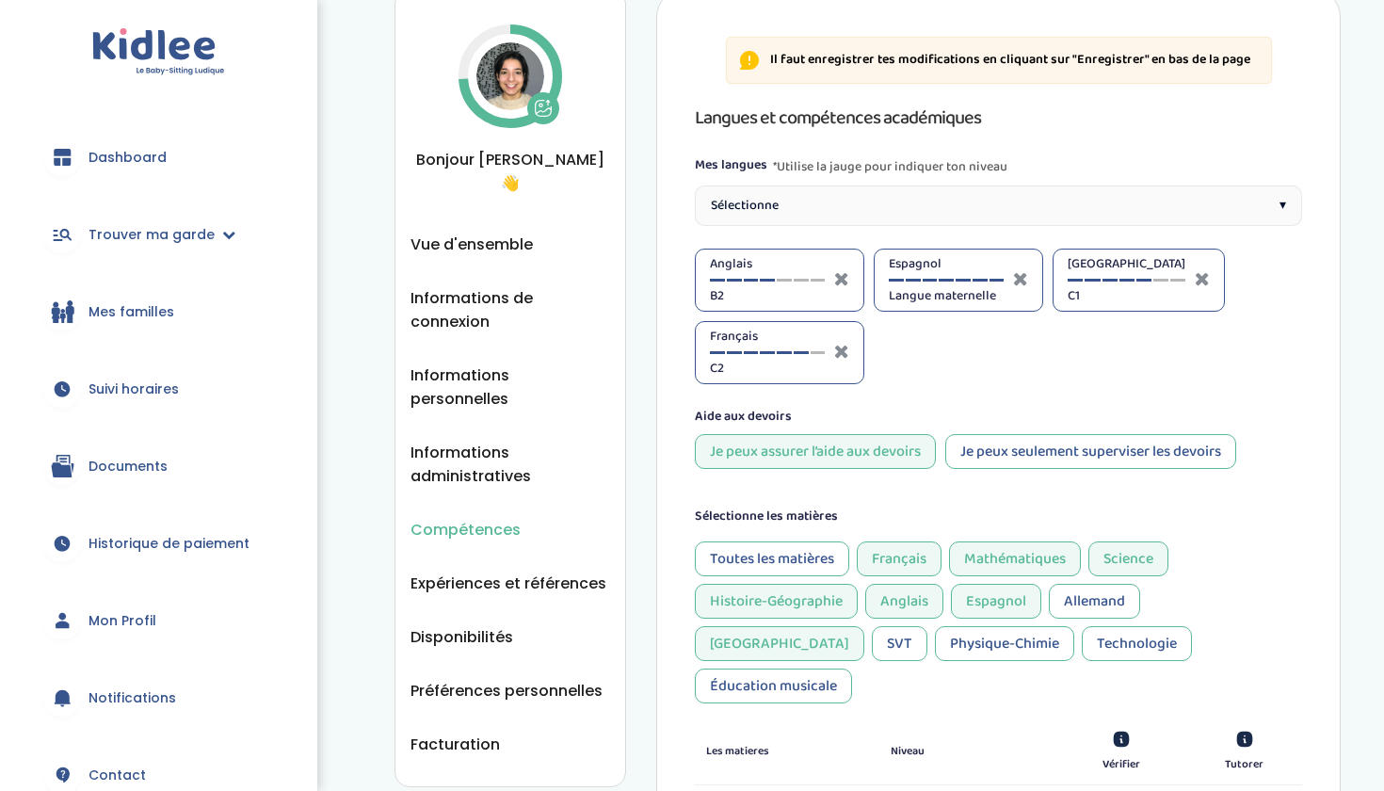
click at [1175, 278] on div "Italien C1" at bounding box center [1127, 280] width 118 height 52
click at [1175, 280] on div at bounding box center [1178, 280] width 15 height 3
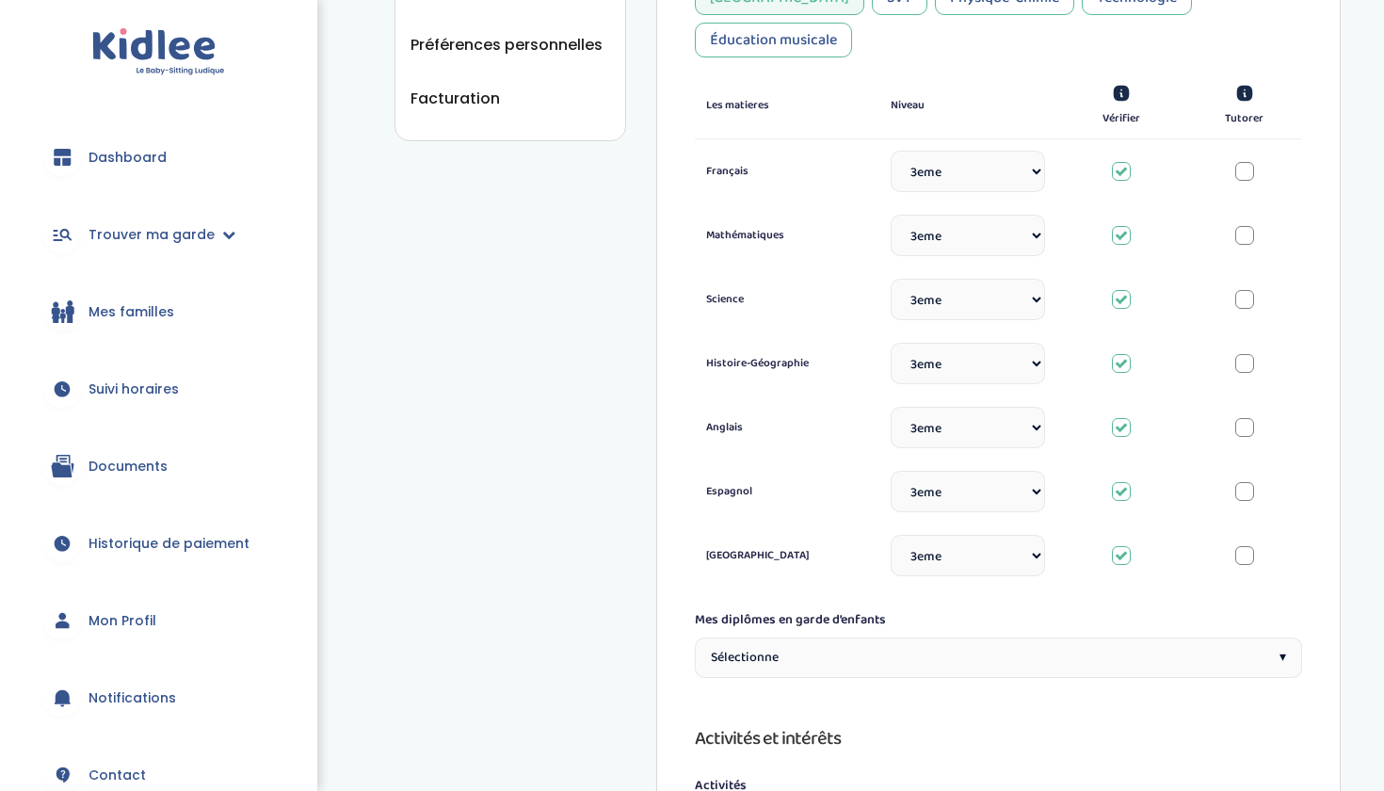
scroll to position [753, 0]
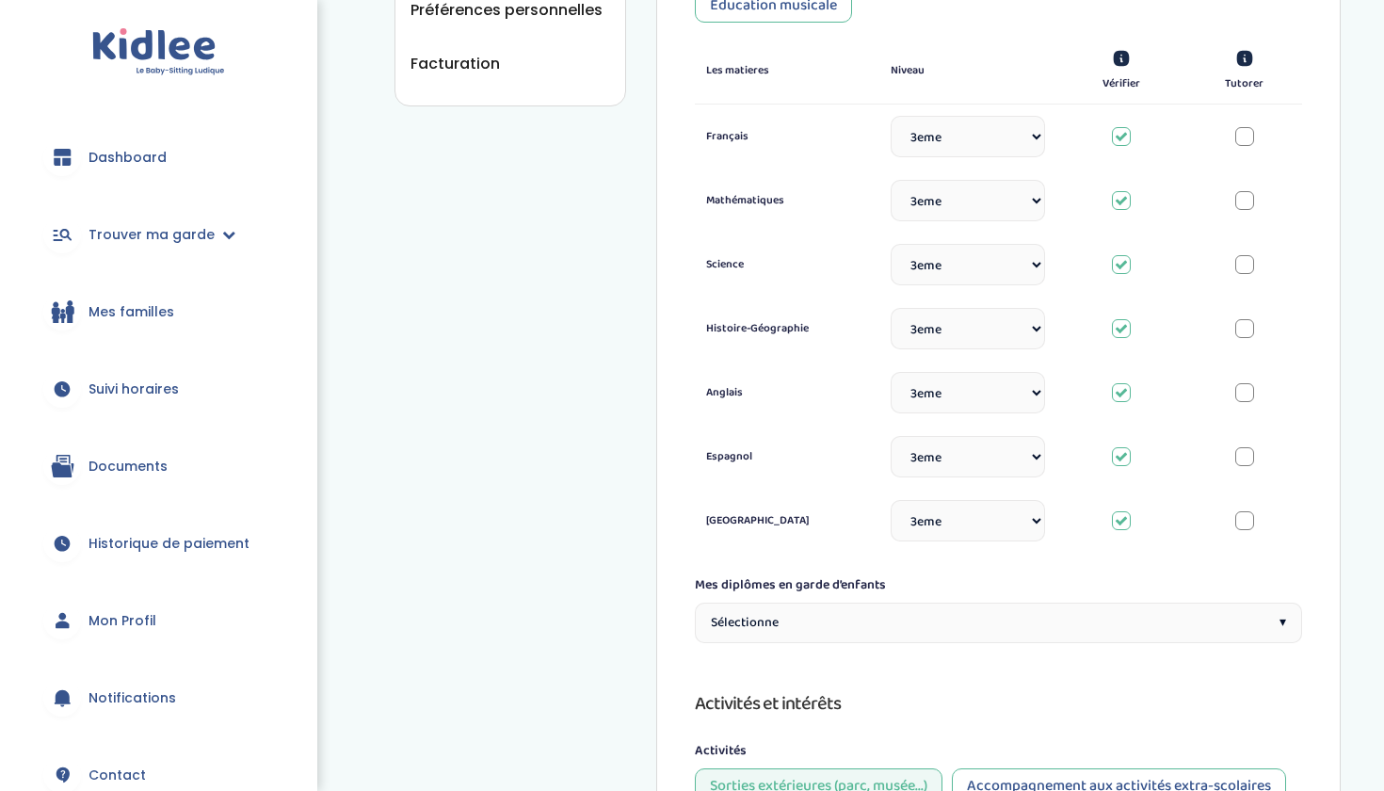
click at [986, 603] on div "Sélectionne ▾" at bounding box center [998, 623] width 607 height 40
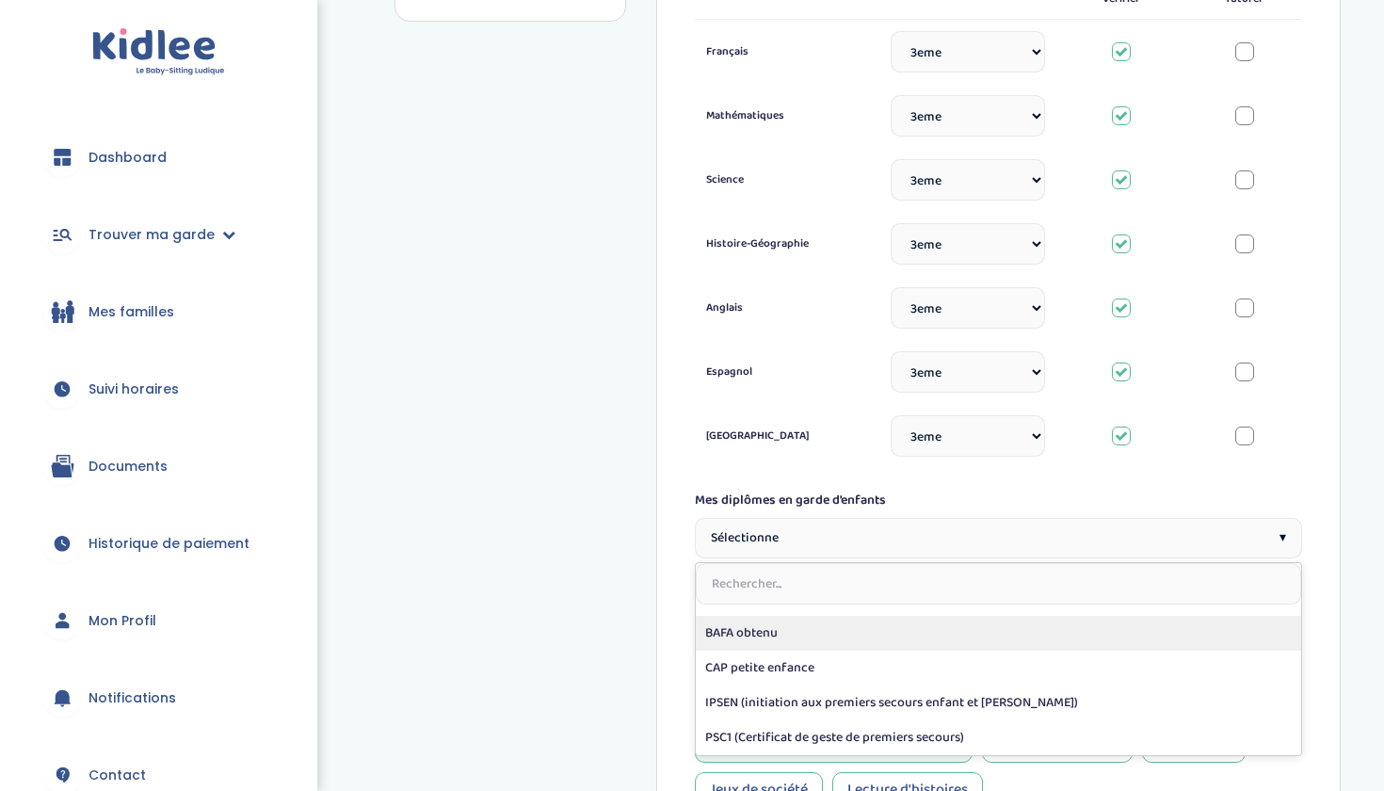
scroll to position [845, 0]
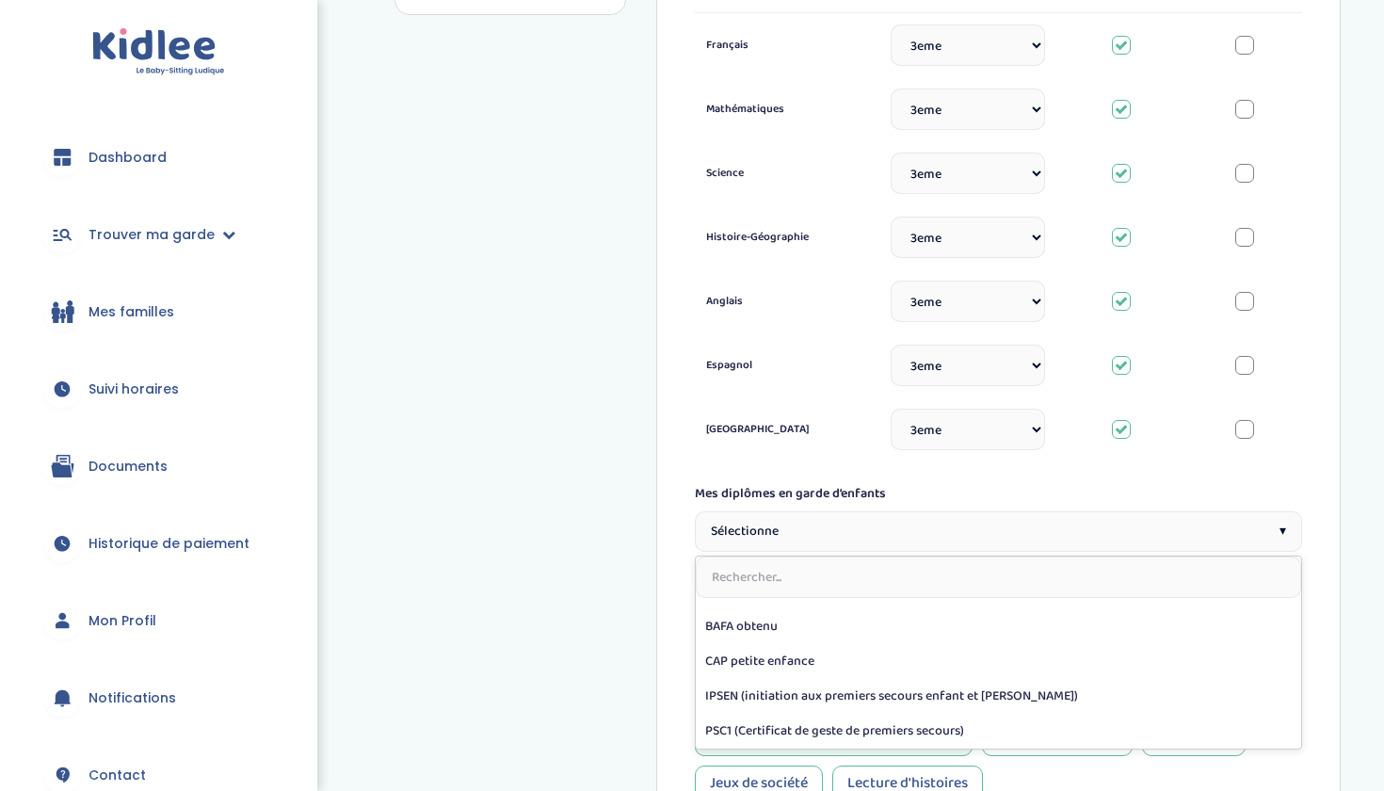
click at [603, 572] on div "Compétences Vue d'ensemble Informations de connexion Informations personnelles …" at bounding box center [868, 290] width 946 height 2148
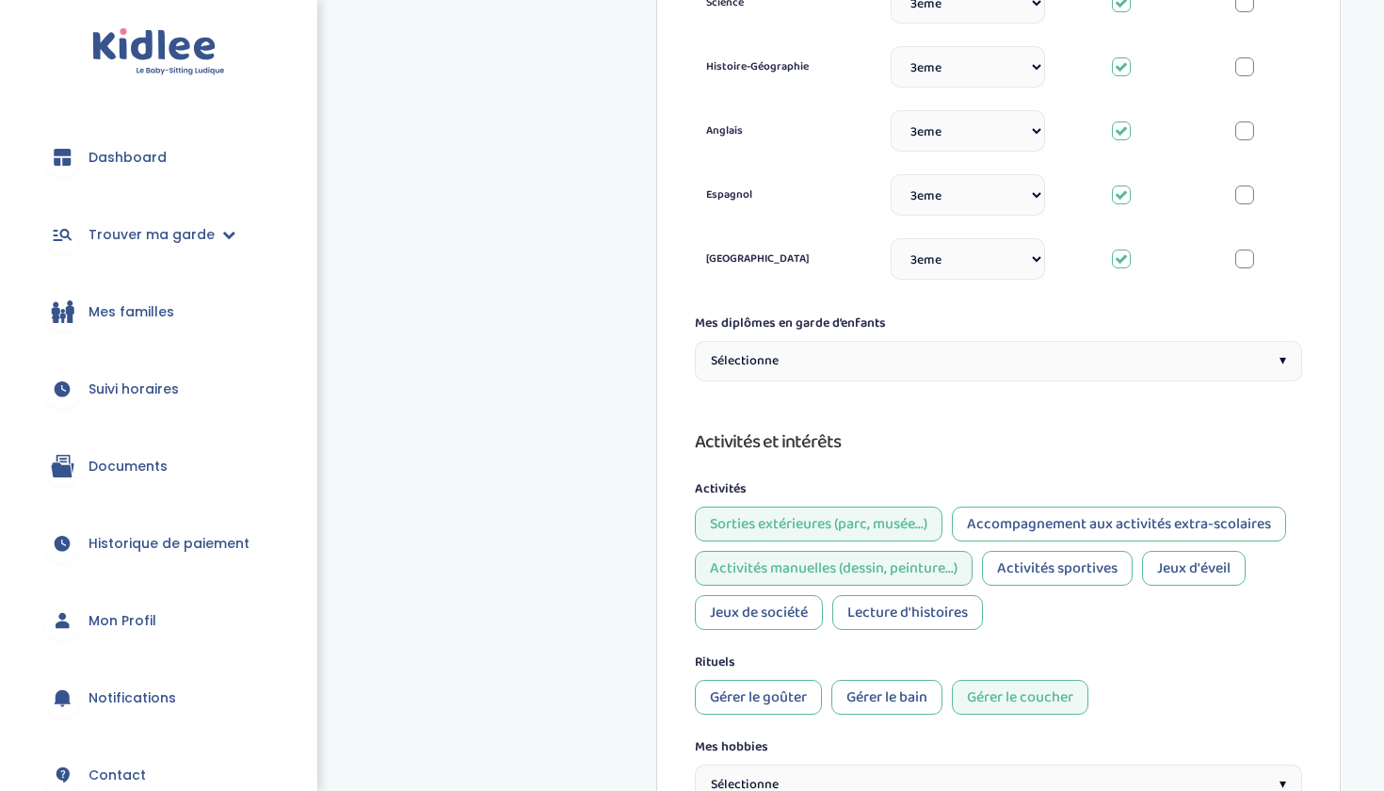
scroll to position [1037, 0]
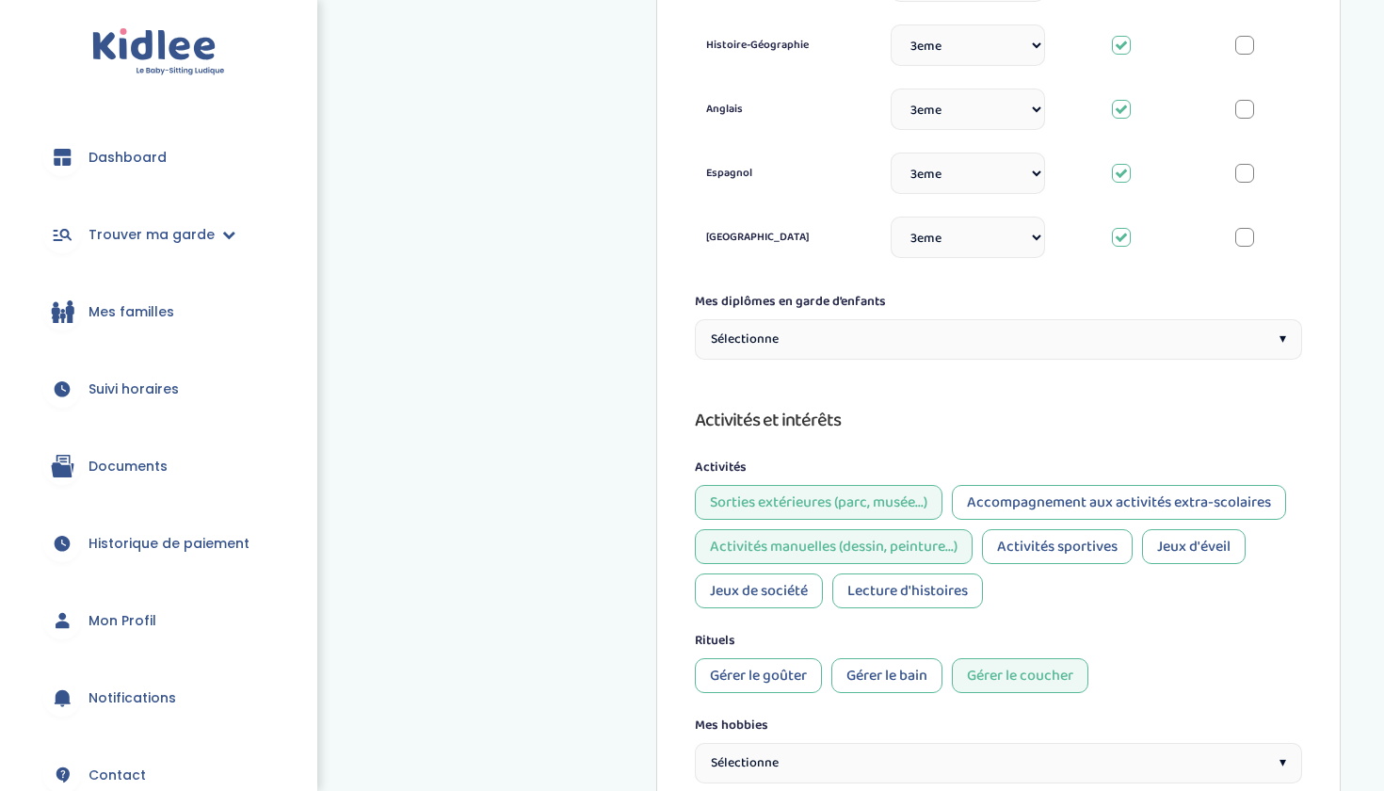
click at [1078, 485] on div "Accompagnement aux activités extra-scolaires" at bounding box center [1119, 502] width 334 height 35
click at [924, 574] on div "Lecture d'histoires" at bounding box center [908, 591] width 151 height 35
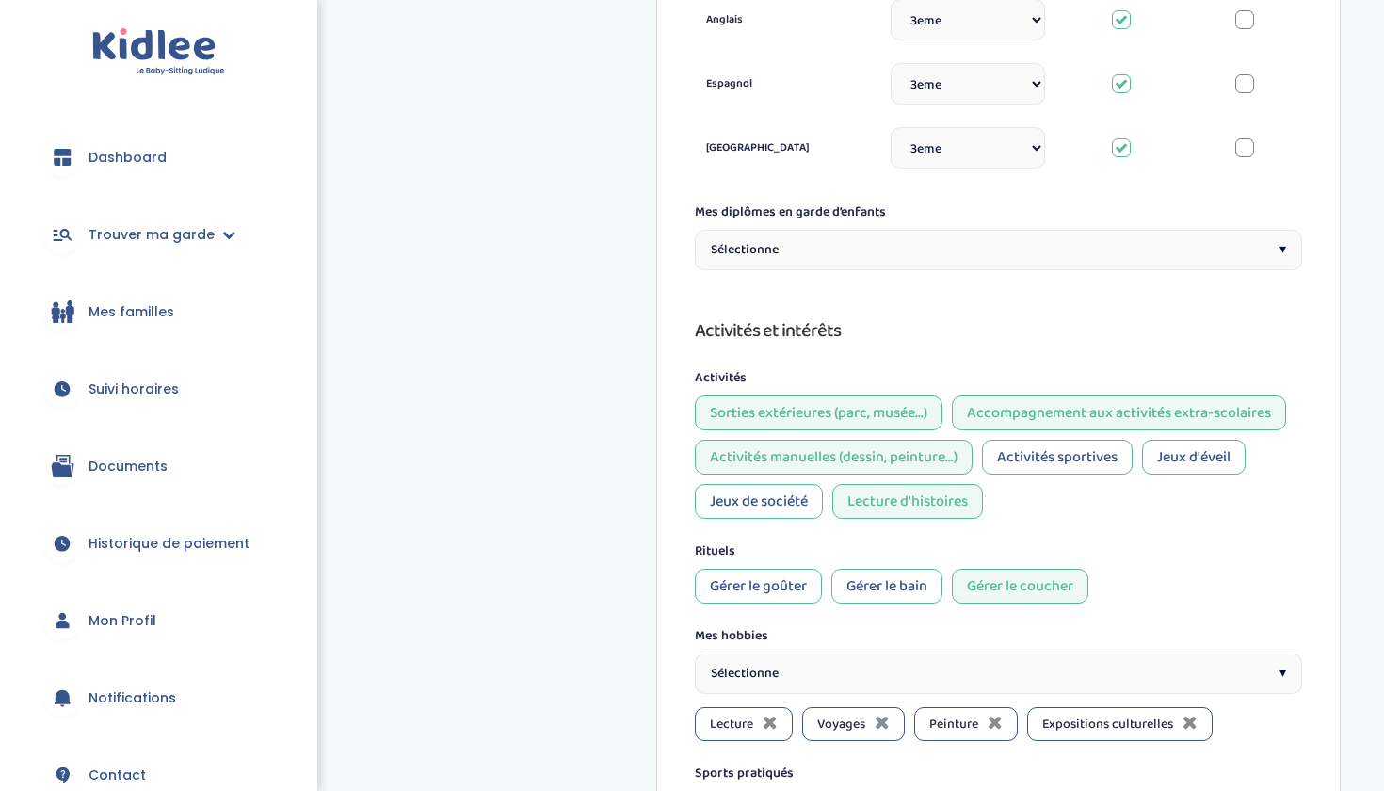
scroll to position [1127, 0]
click at [925, 568] on div "Gérer le bain" at bounding box center [887, 585] width 111 height 35
click at [794, 568] on div "Gérer le goûter" at bounding box center [758, 585] width 127 height 35
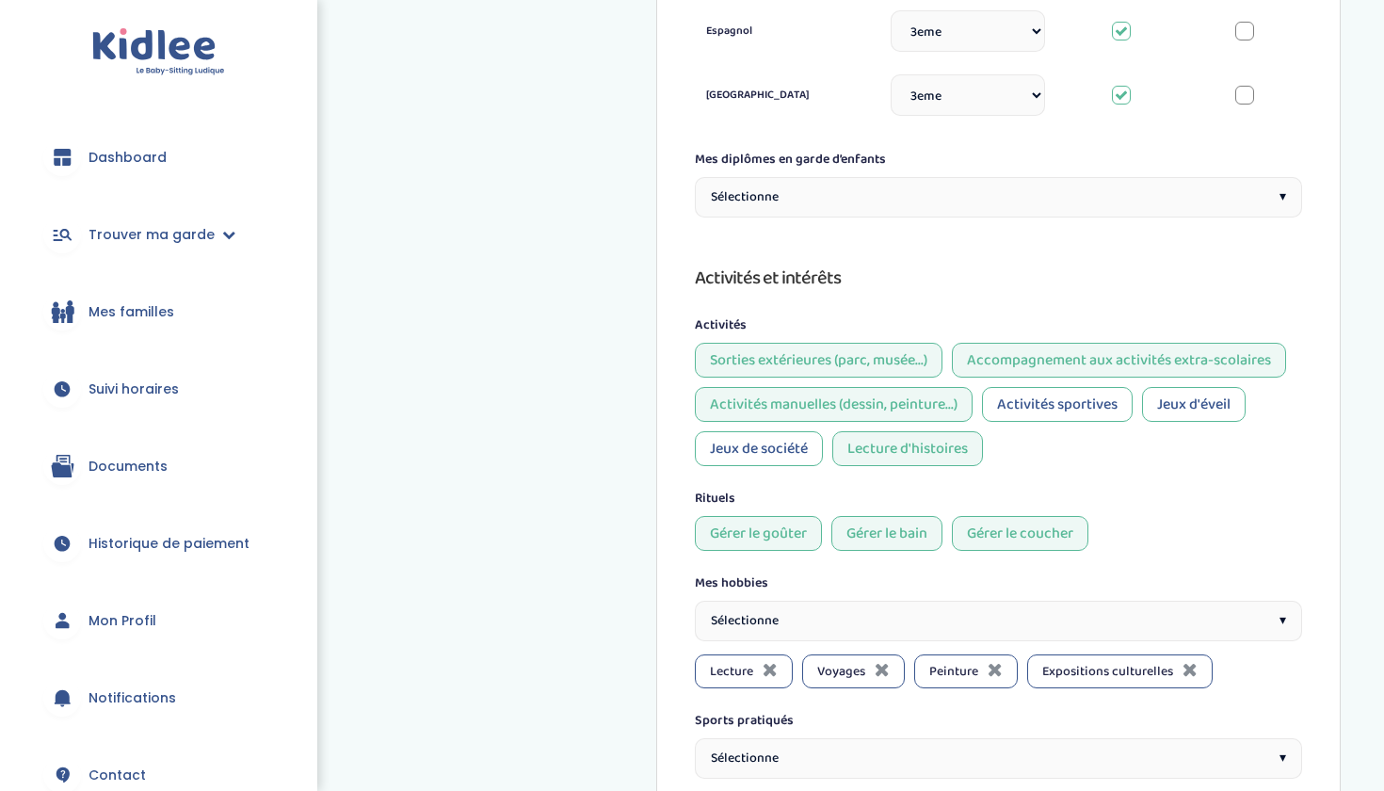
scroll to position [1238, 0]
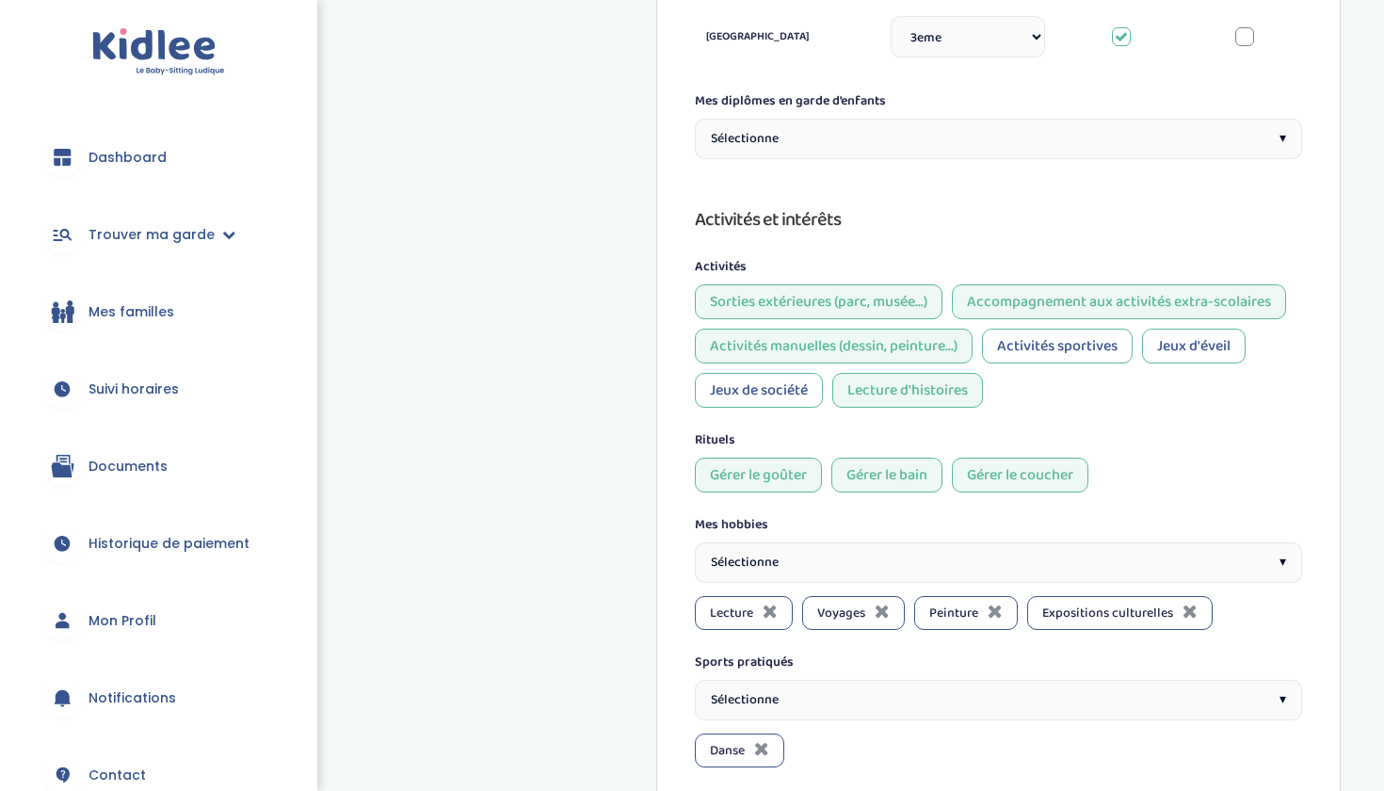
click at [910, 542] on div "Sélectionne ▾" at bounding box center [998, 562] width 607 height 40
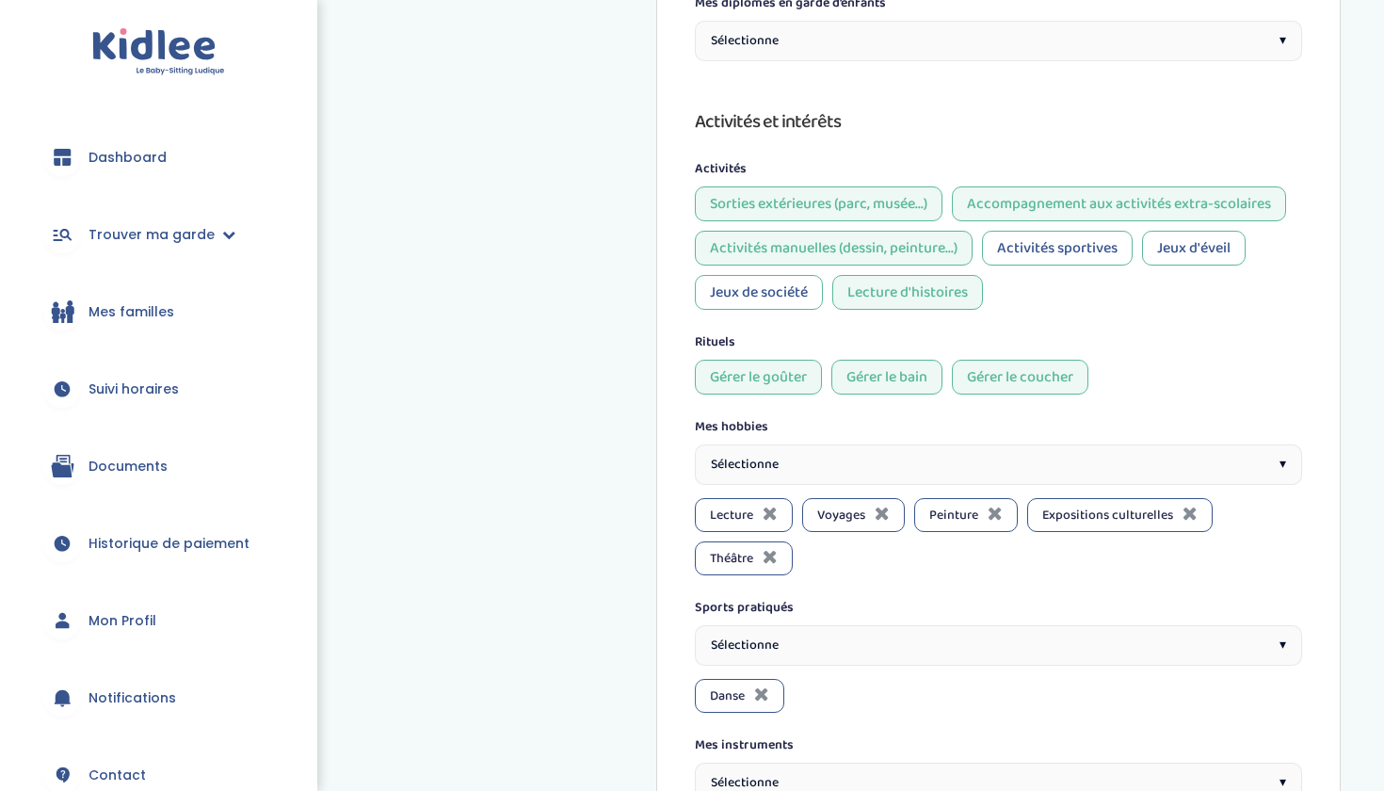
scroll to position [1336, 0]
click at [949, 624] on div "Sélectionne ▾" at bounding box center [998, 644] width 607 height 40
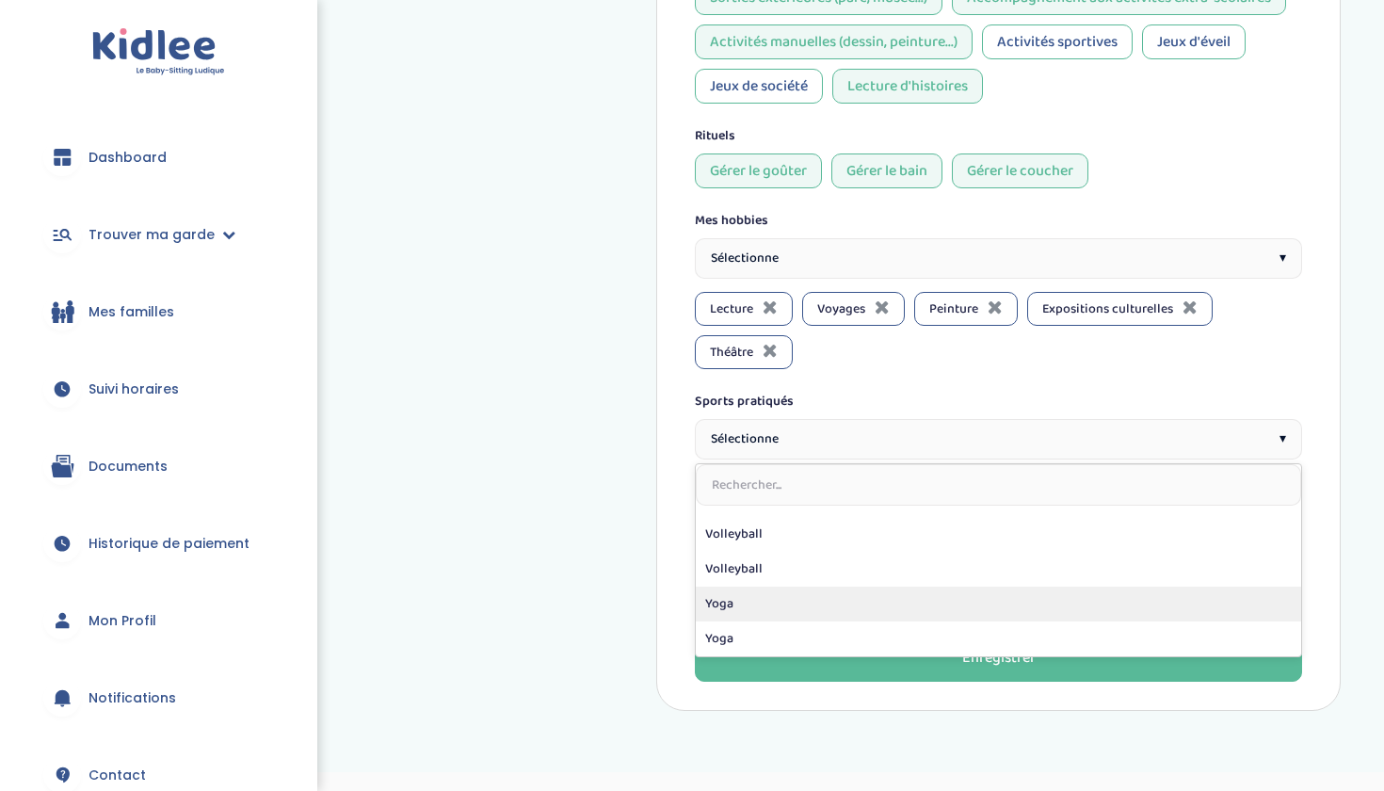
scroll to position [724, 0]
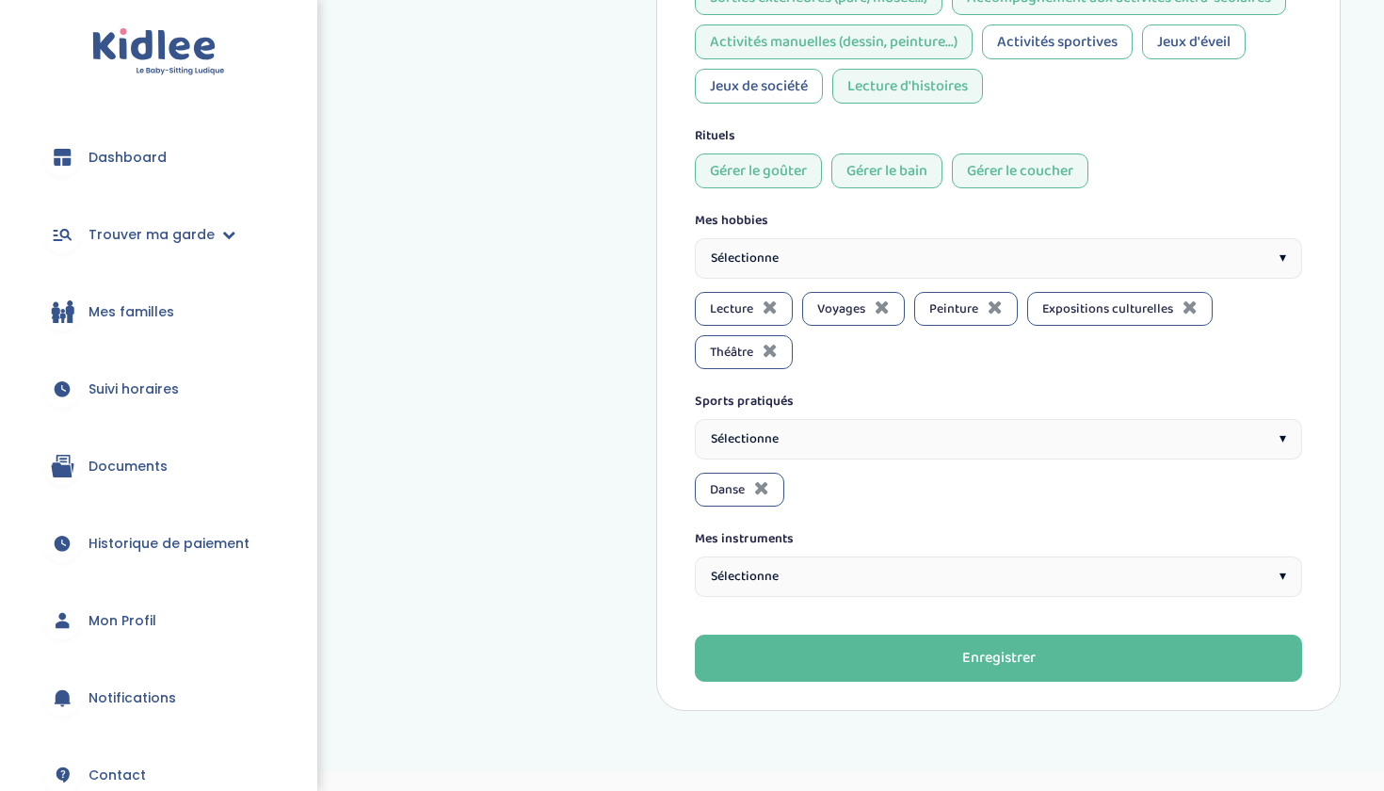
click at [795, 557] on div "Sélectionne ▾" at bounding box center [998, 577] width 607 height 40
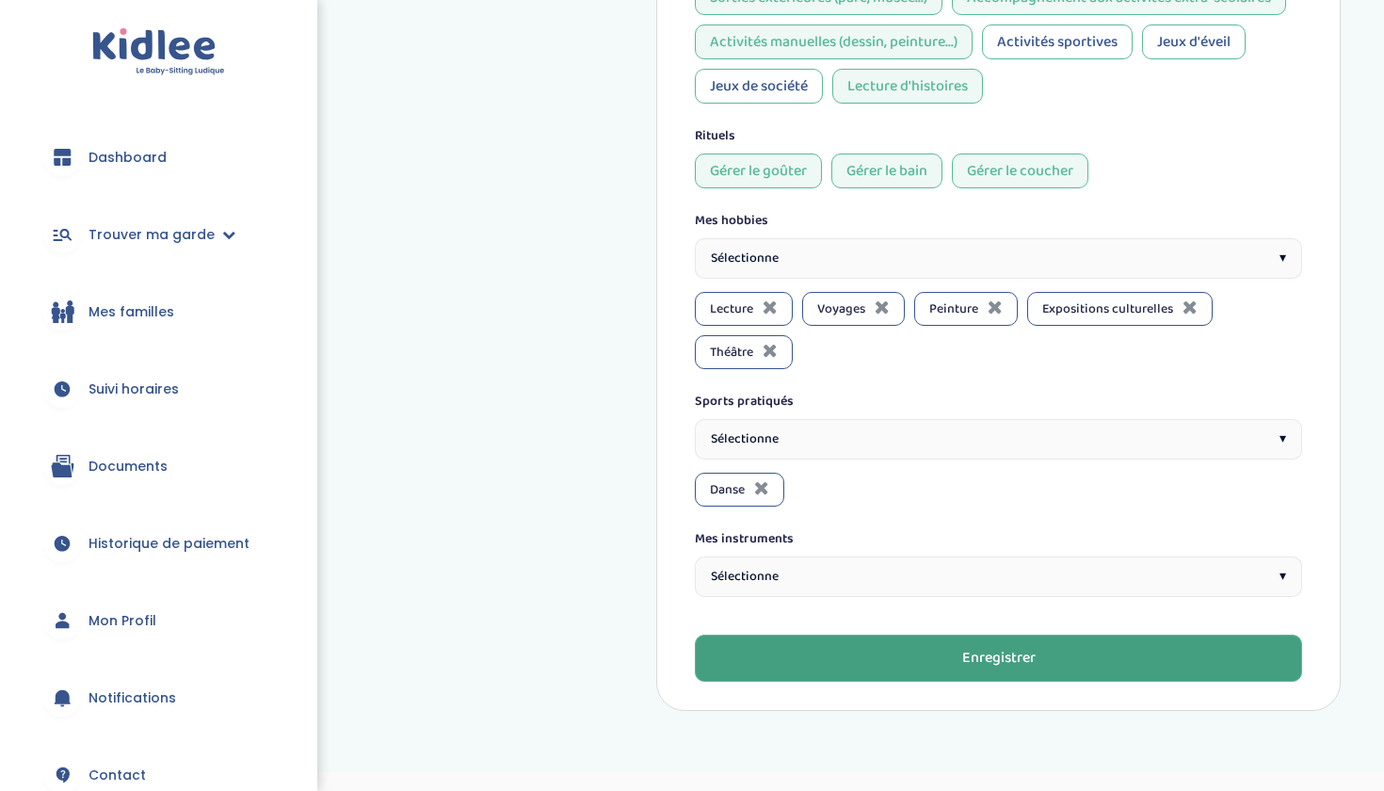
click at [850, 635] on button "Enregistrer" at bounding box center [998, 658] width 607 height 47
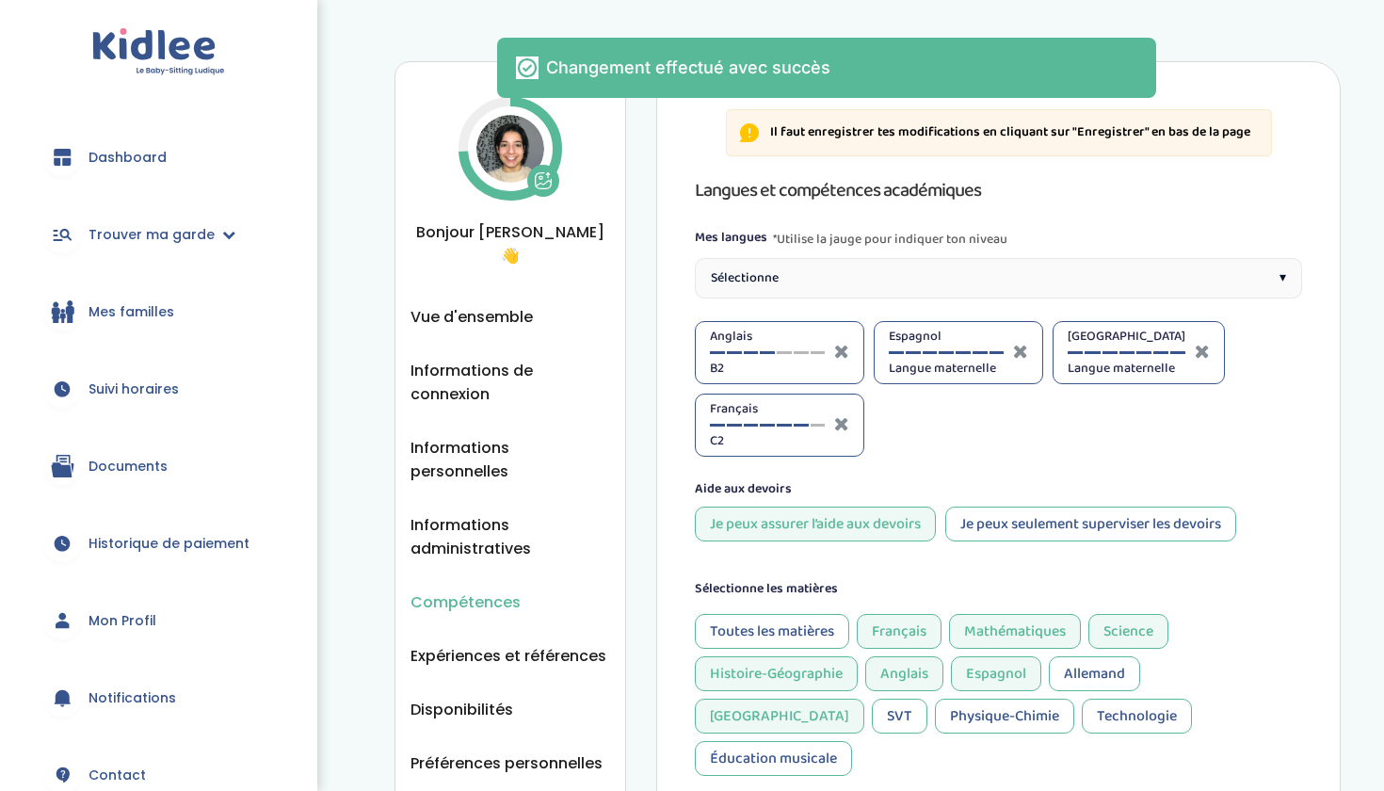
scroll to position [0, 0]
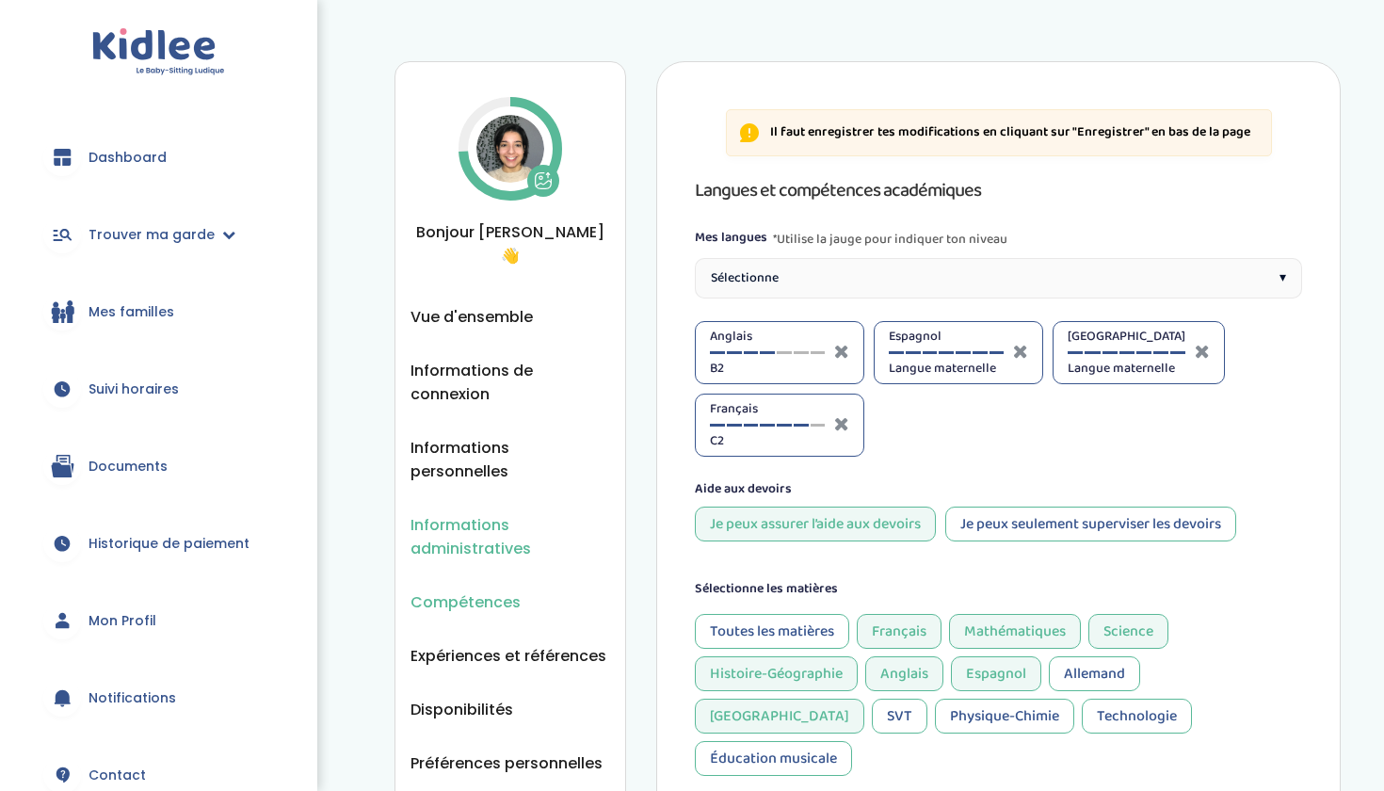
click at [481, 526] on span "Informations administratives" at bounding box center [511, 536] width 200 height 47
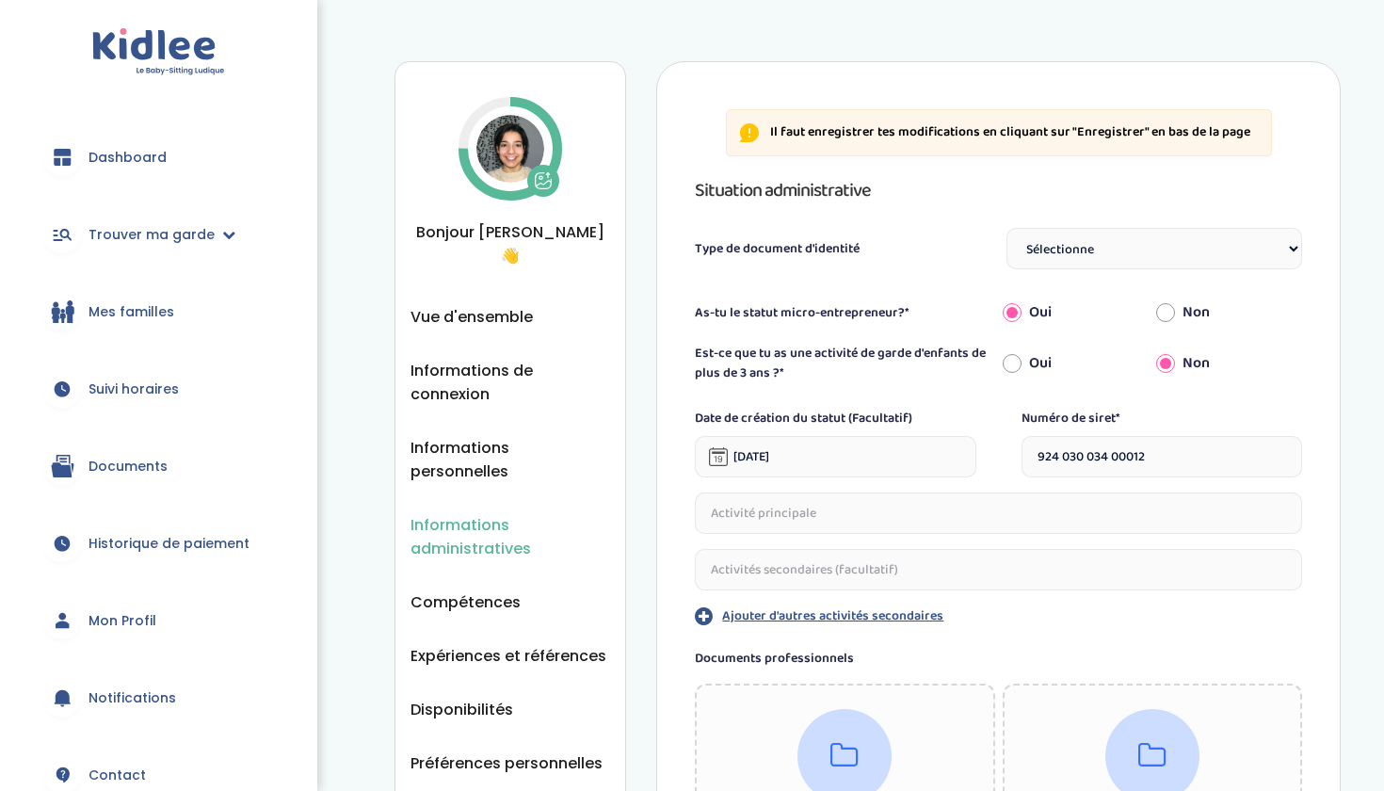
select select "Carte d'identité européenne ou Passeport européen (27 pays concernés)"
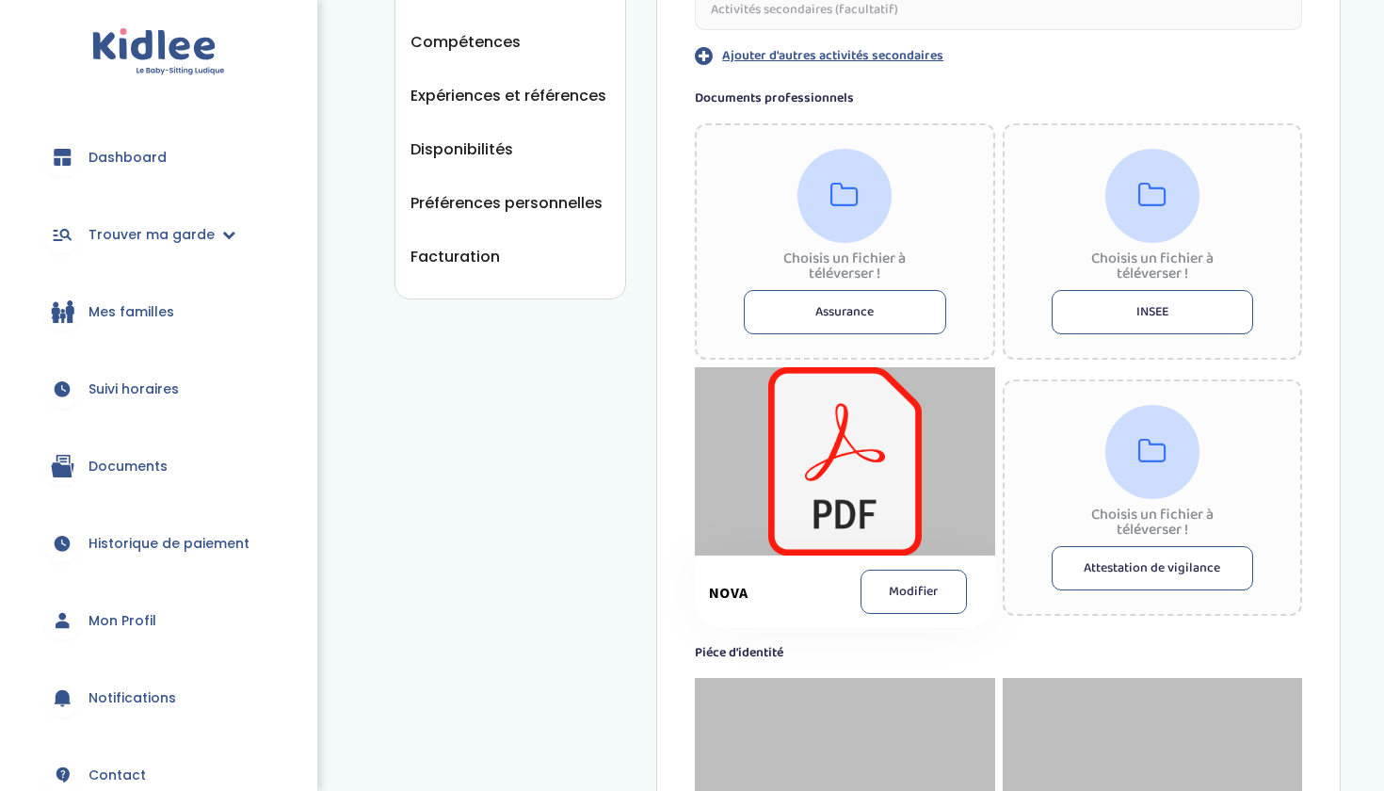
scroll to position [561, 0]
click at [913, 496] on div at bounding box center [844, 460] width 299 height 188
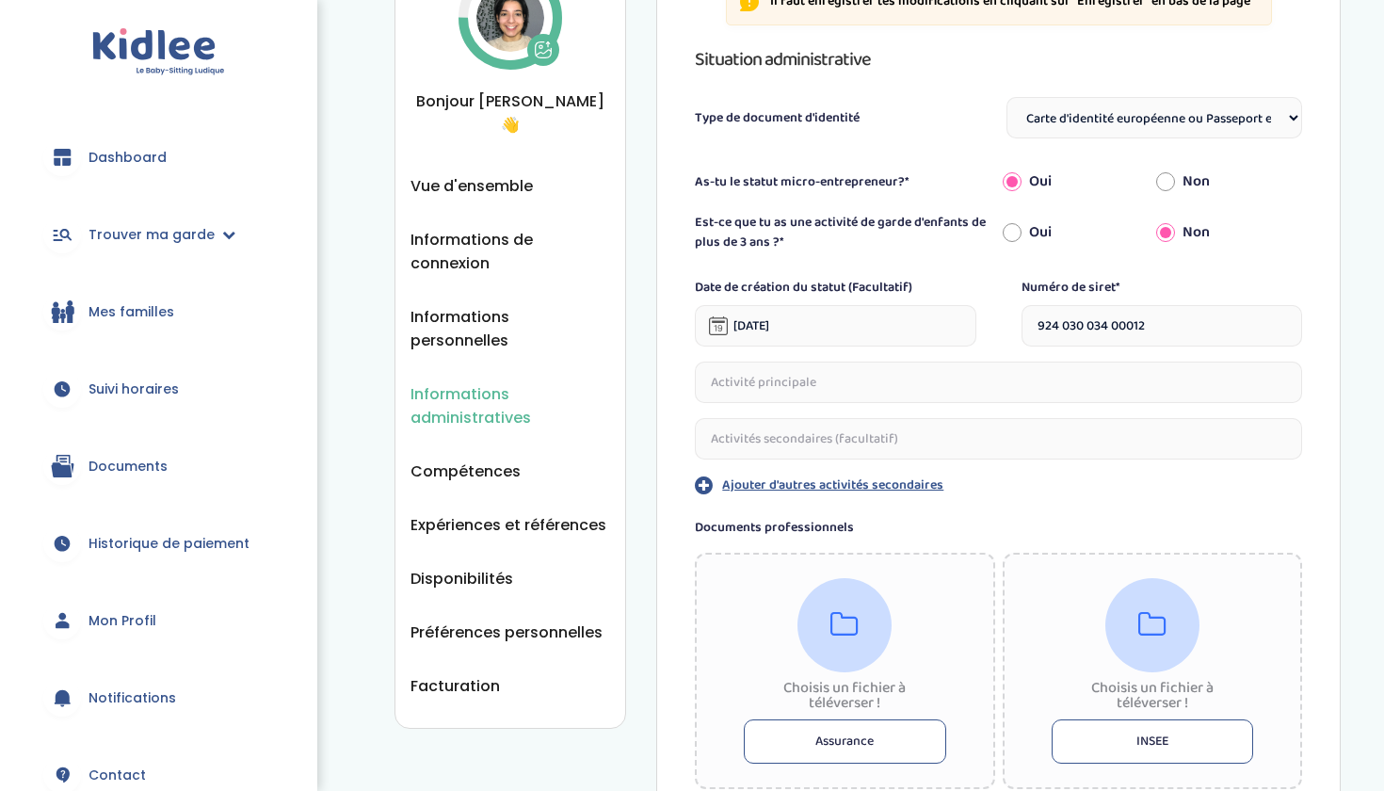
scroll to position [130, 0]
click at [486, 461] on span "Compétences" at bounding box center [466, 473] width 110 height 24
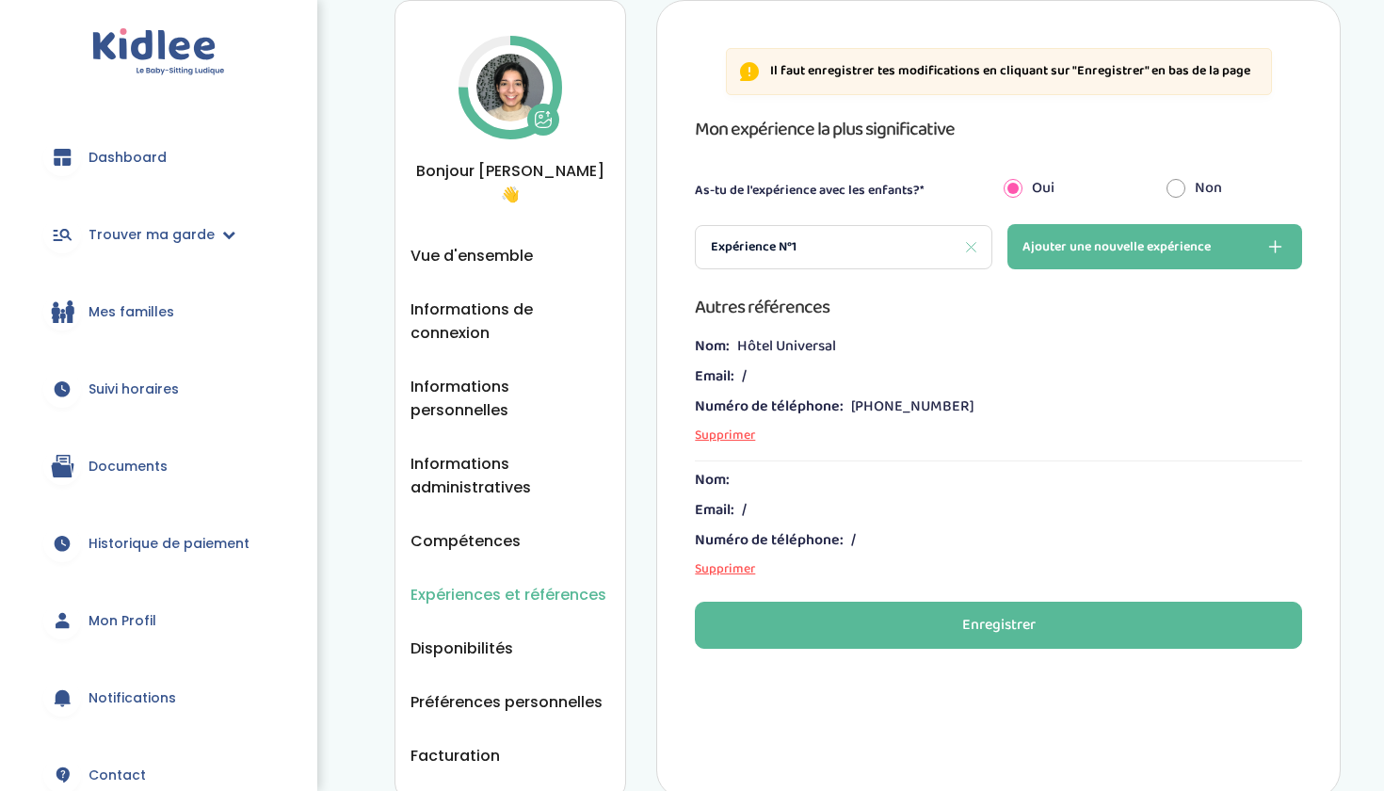
scroll to position [76, 0]
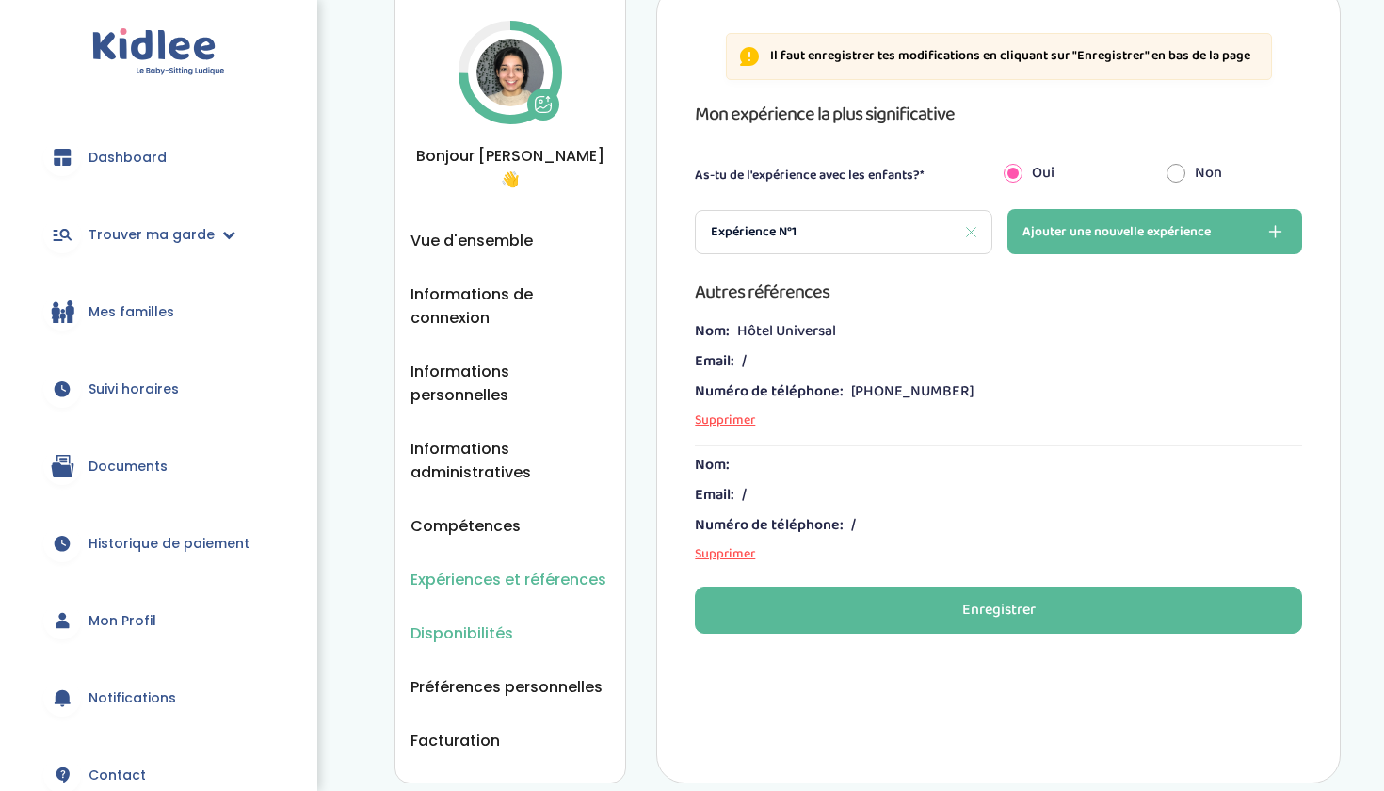
click at [442, 622] on span "Disponibilités" at bounding box center [462, 634] width 103 height 24
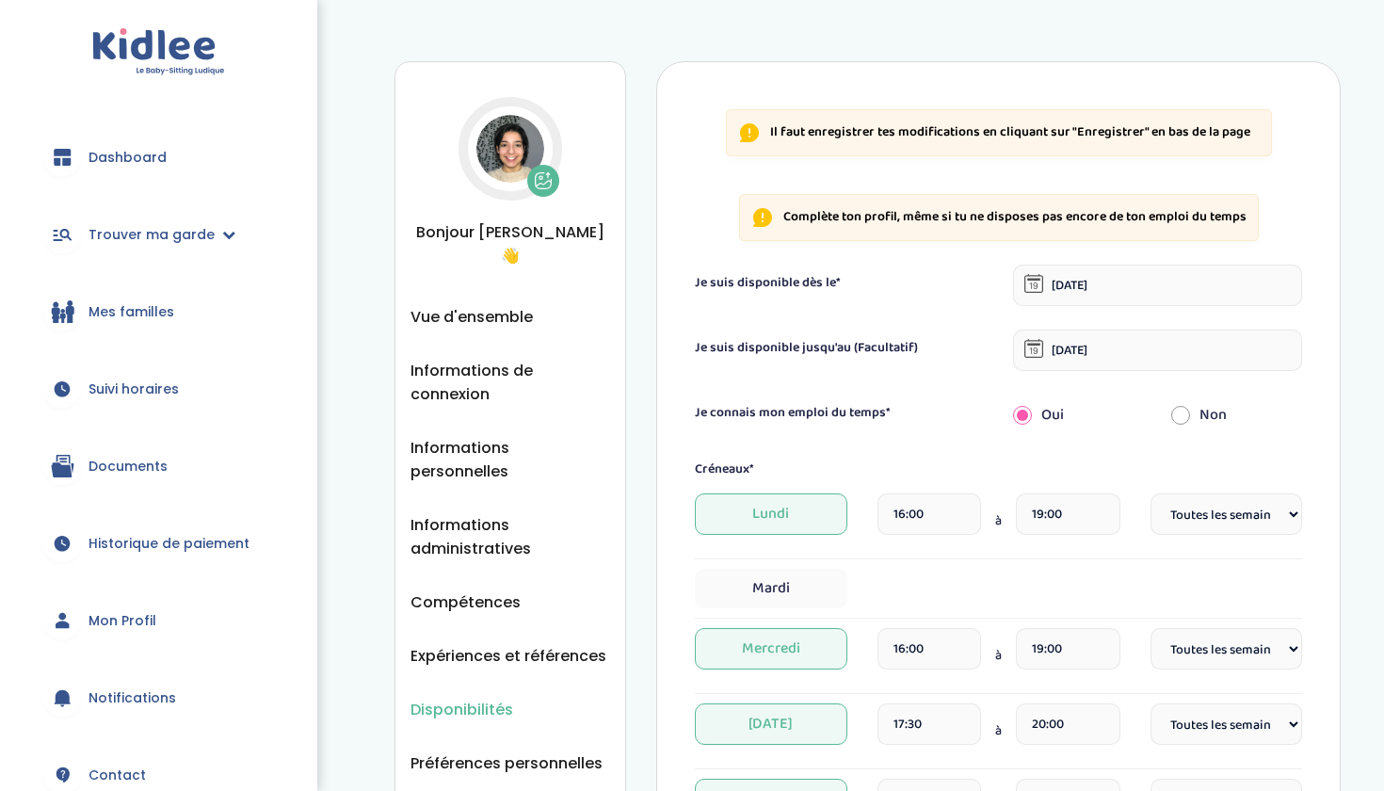
select select "1"
select select "Autre"
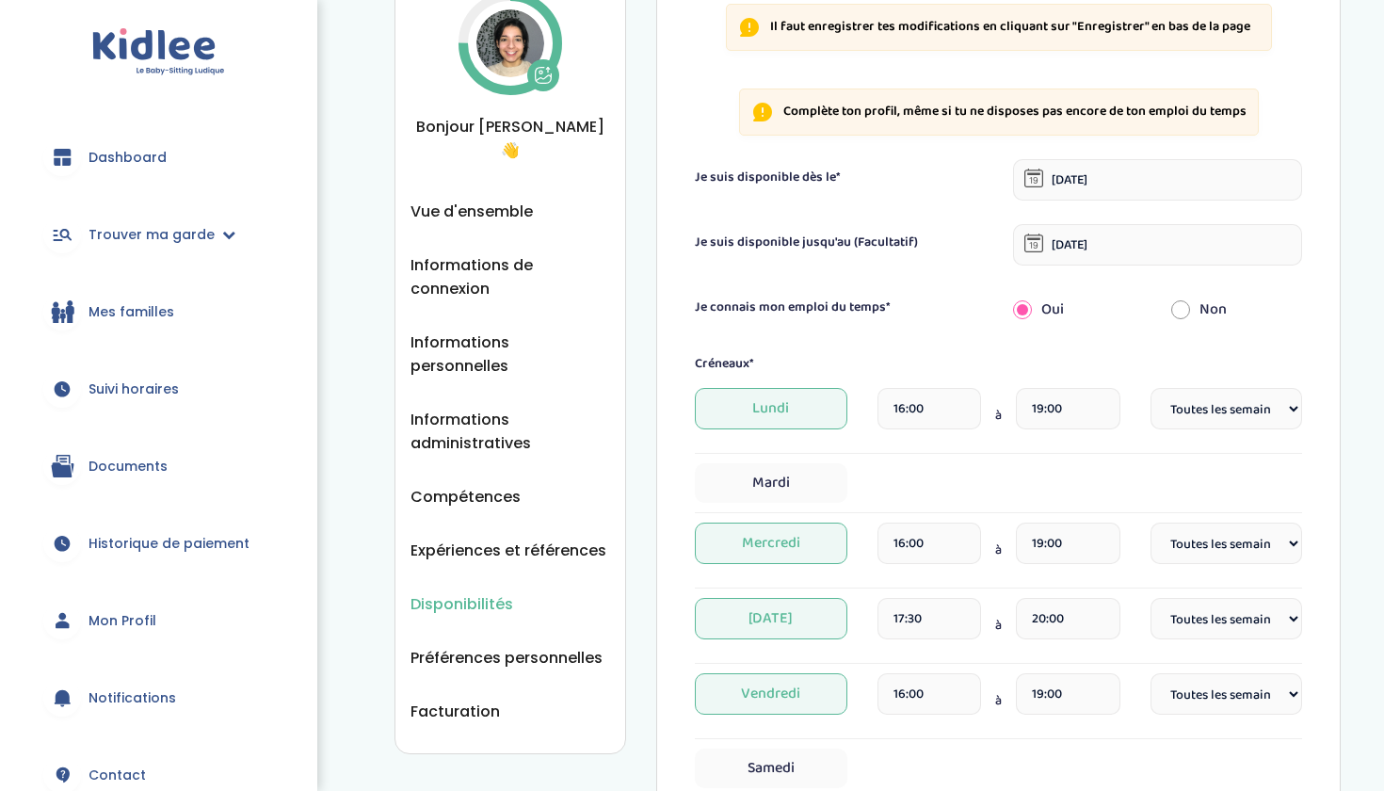
scroll to position [120, 0]
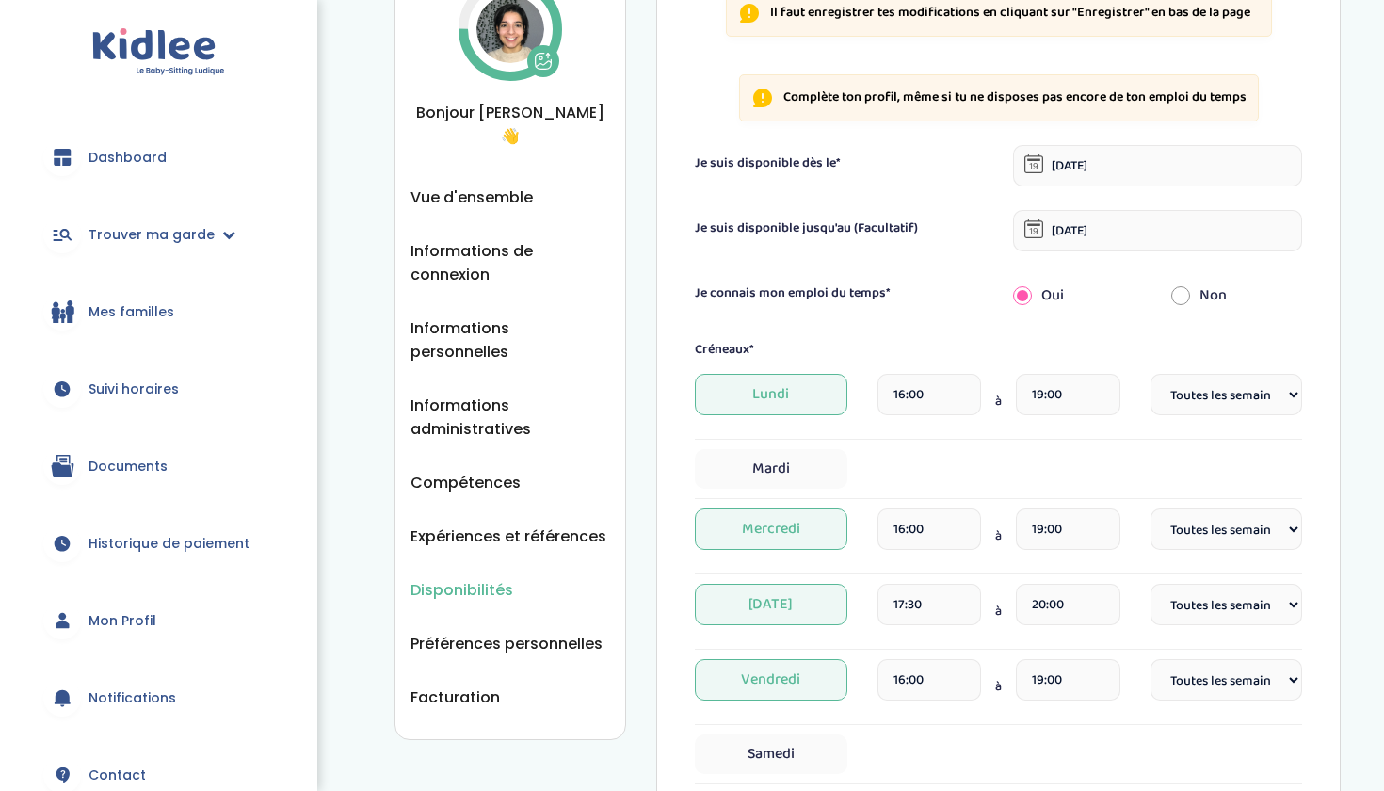
click at [1120, 172] on input "28-09-2025" at bounding box center [1157, 165] width 289 height 41
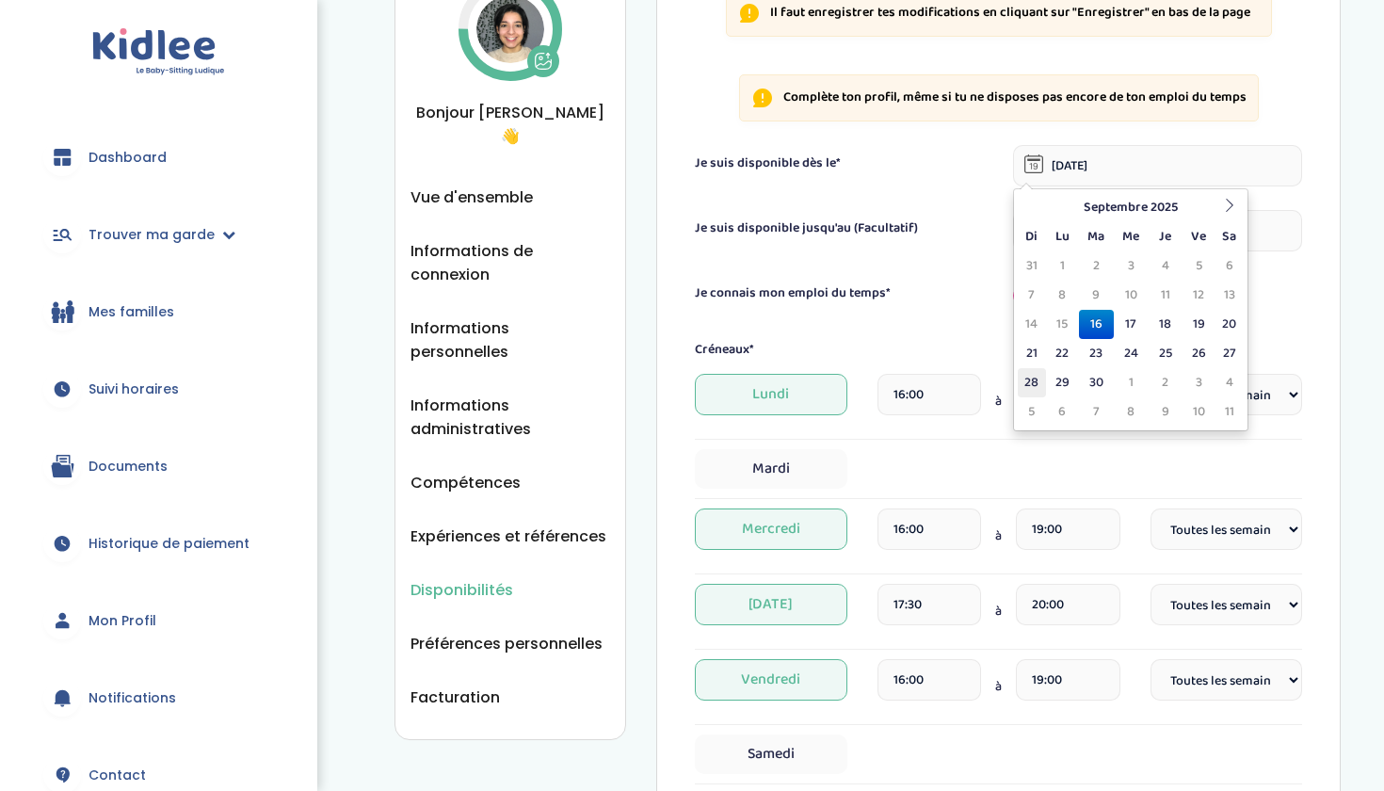
click at [1031, 388] on td "28" at bounding box center [1032, 382] width 28 height 29
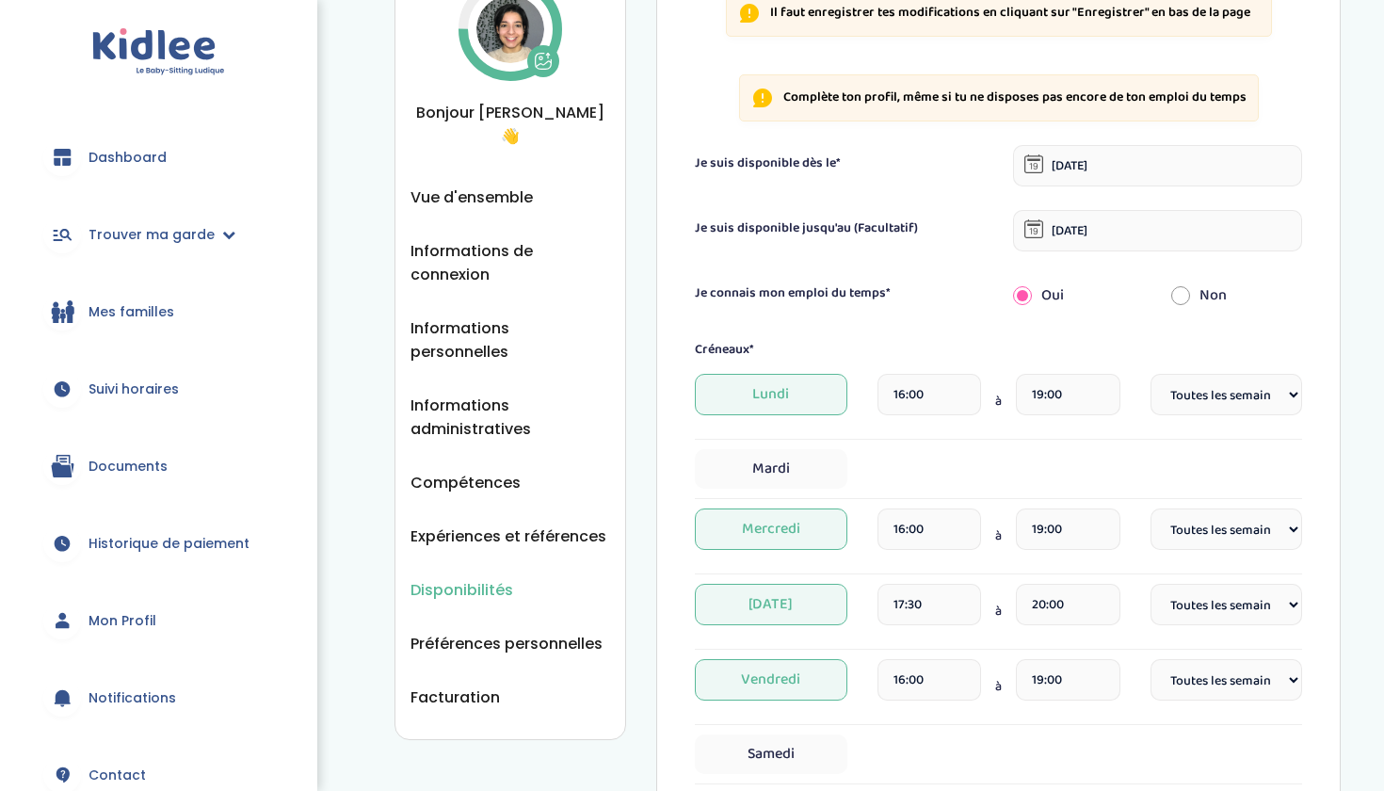
click at [1081, 233] on input "31-01-2026" at bounding box center [1157, 230] width 289 height 41
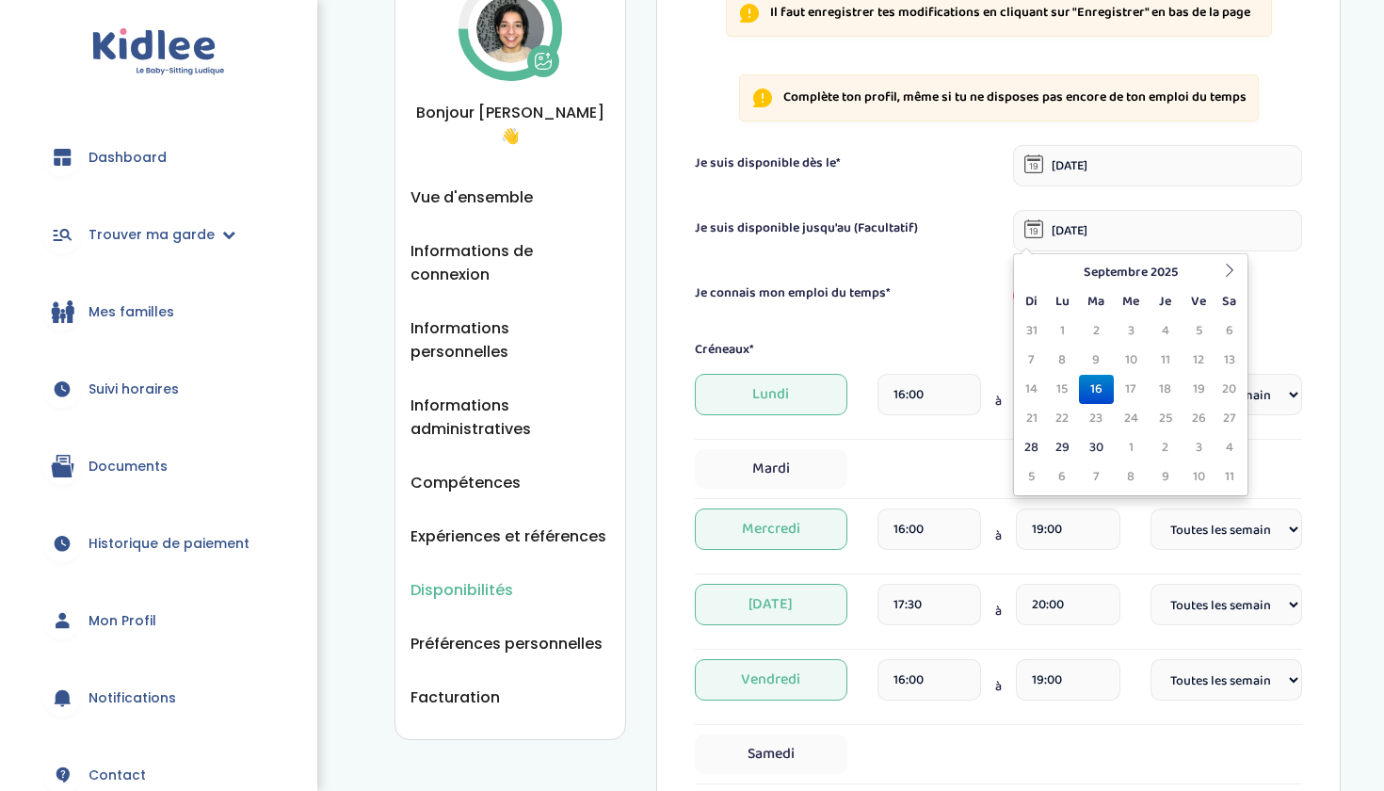
click at [1158, 228] on input "31-01-2026" at bounding box center [1157, 230] width 289 height 41
click at [1231, 267] on icon at bounding box center [1229, 270] width 13 height 13
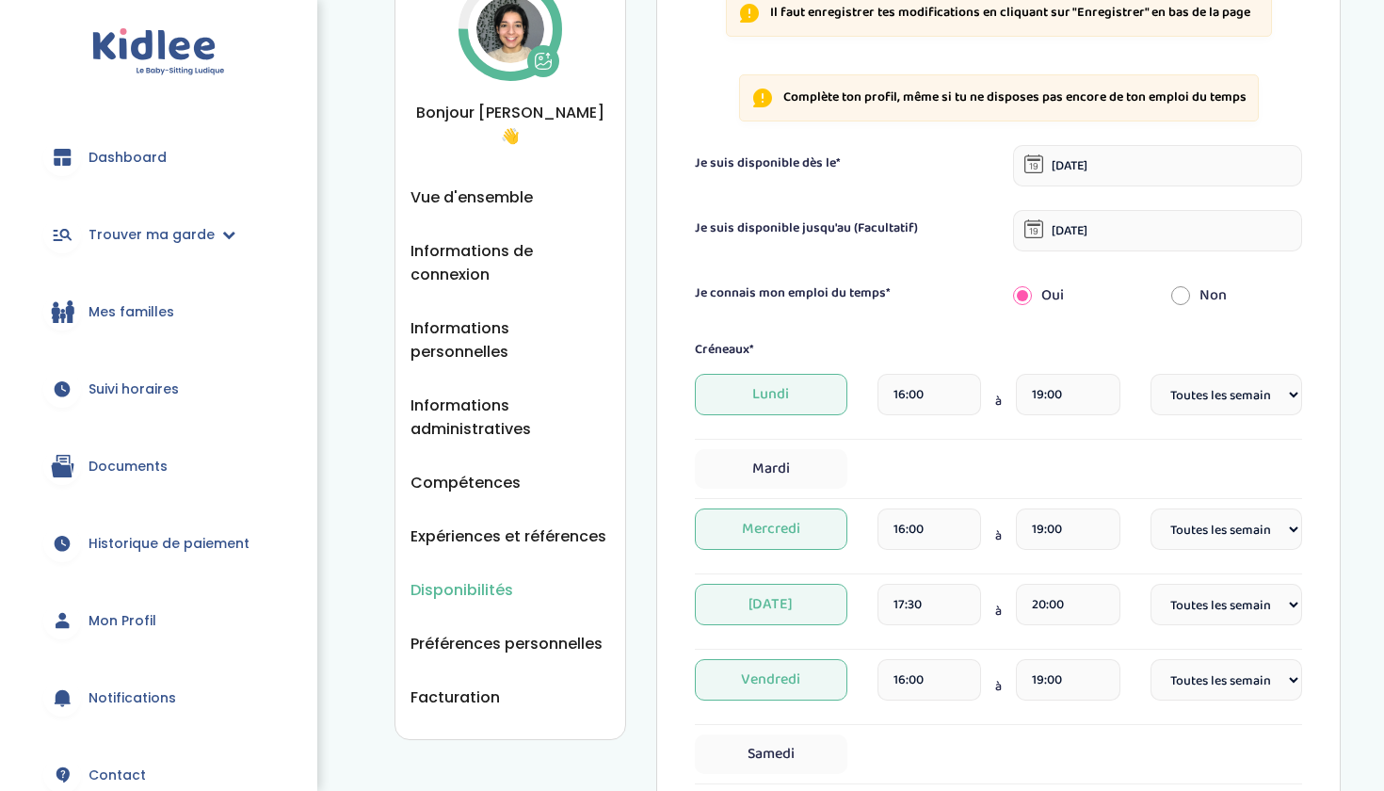
click at [1089, 227] on input "16-09-2025" at bounding box center [1157, 230] width 289 height 41
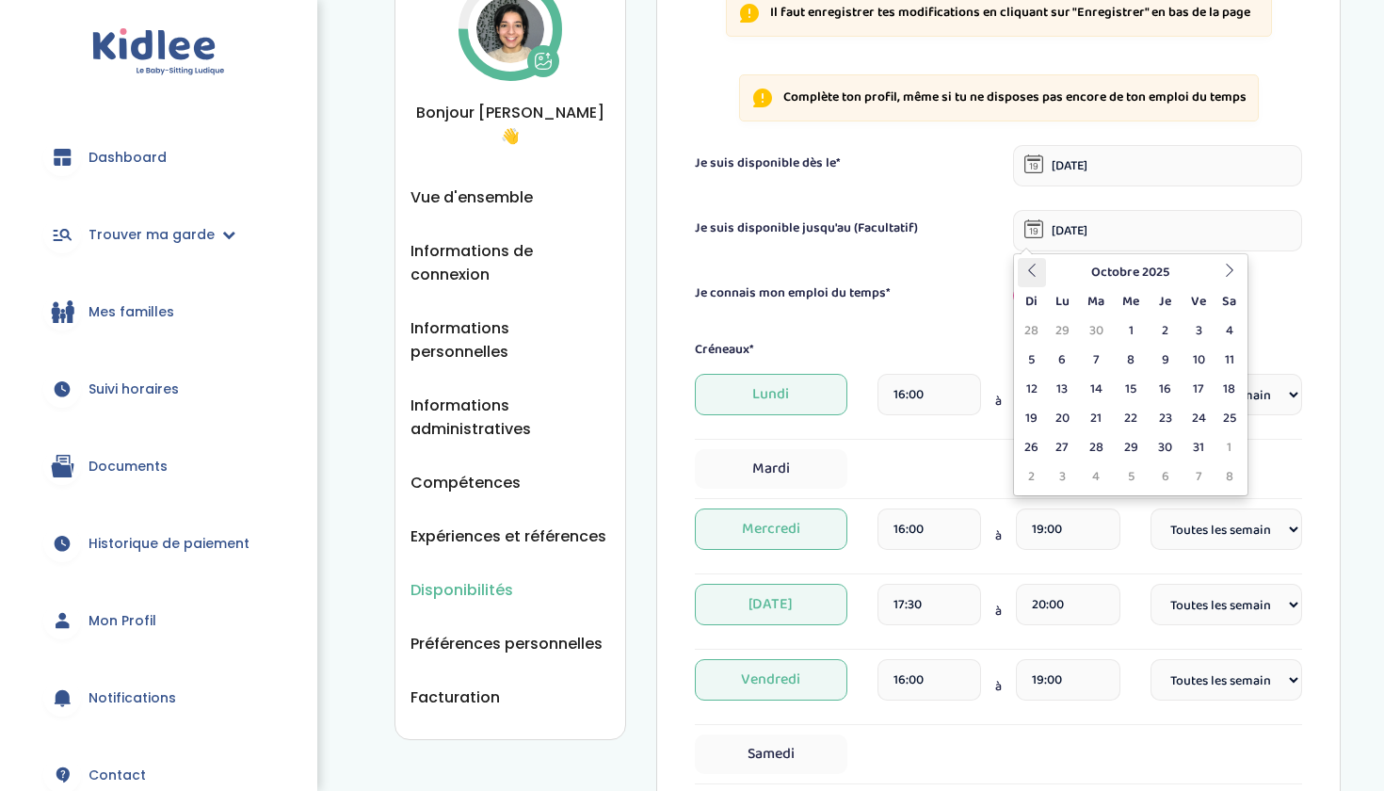
click at [1034, 279] on th at bounding box center [1032, 272] width 28 height 29
click at [1230, 268] on icon at bounding box center [1229, 270] width 13 height 13
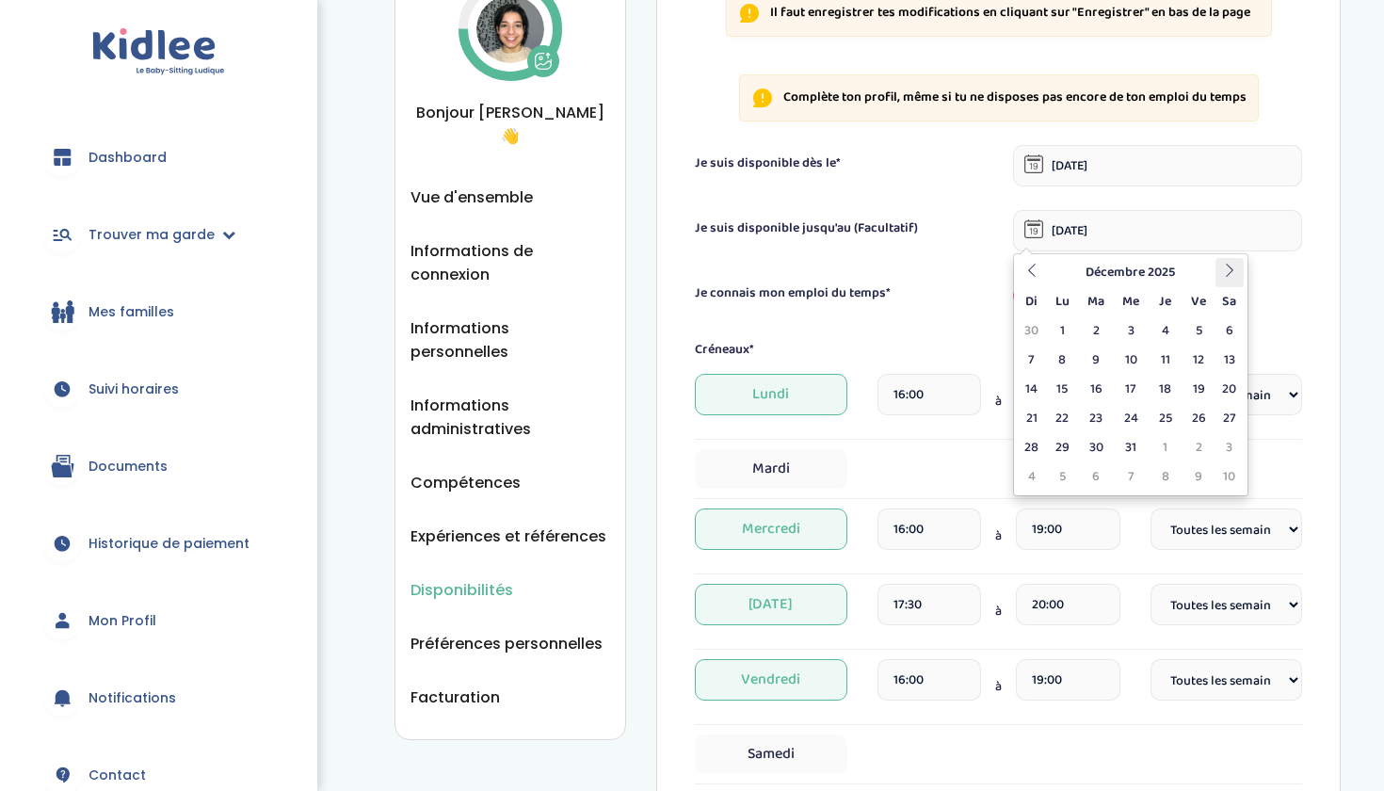
click at [1230, 268] on icon at bounding box center [1229, 270] width 13 height 13
click at [1039, 273] on icon at bounding box center [1032, 270] width 13 height 13
click at [1035, 281] on th at bounding box center [1032, 272] width 28 height 29
click at [1224, 450] on td "31" at bounding box center [1230, 447] width 28 height 29
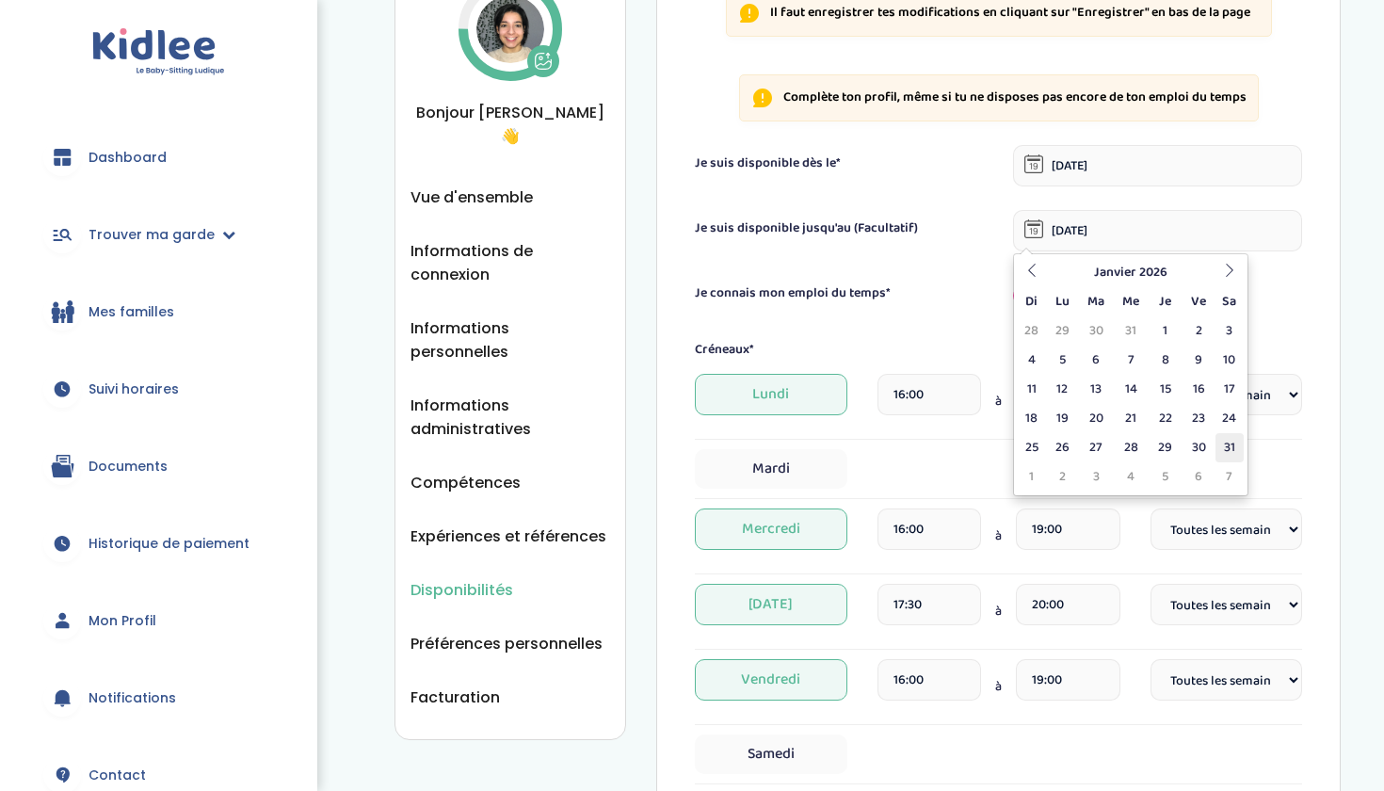
type input "[DATE]"
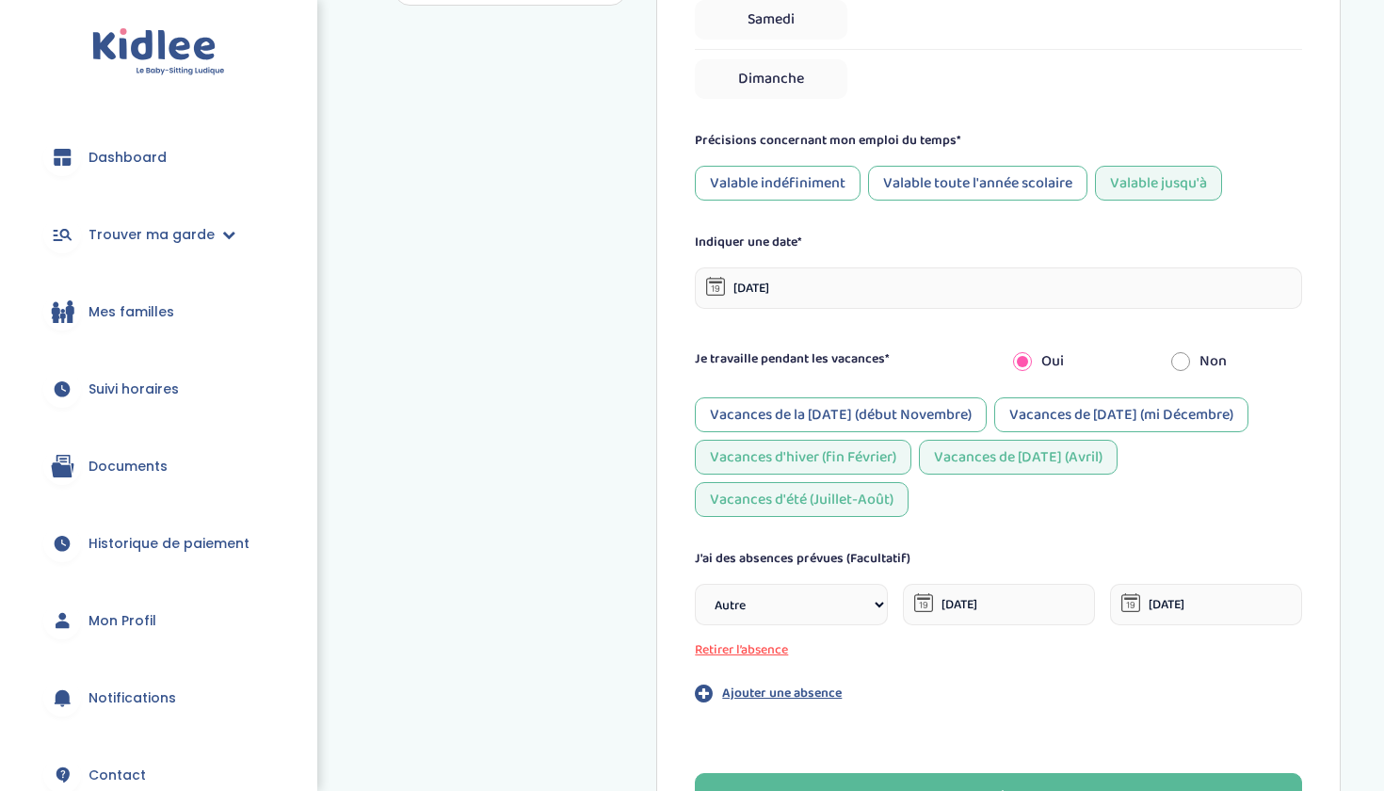
scroll to position [989, 0]
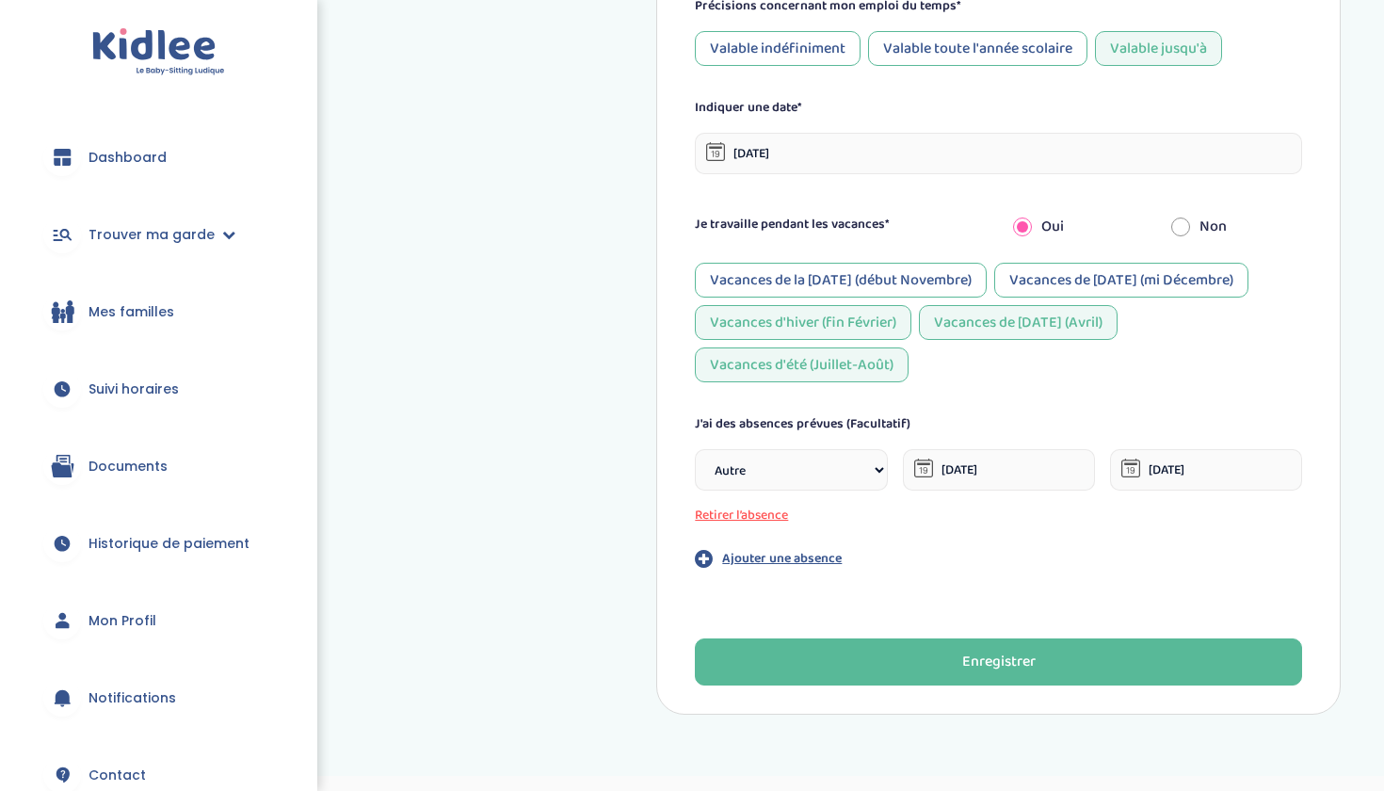
click at [1034, 470] on input "[DATE]" at bounding box center [999, 469] width 192 height 41
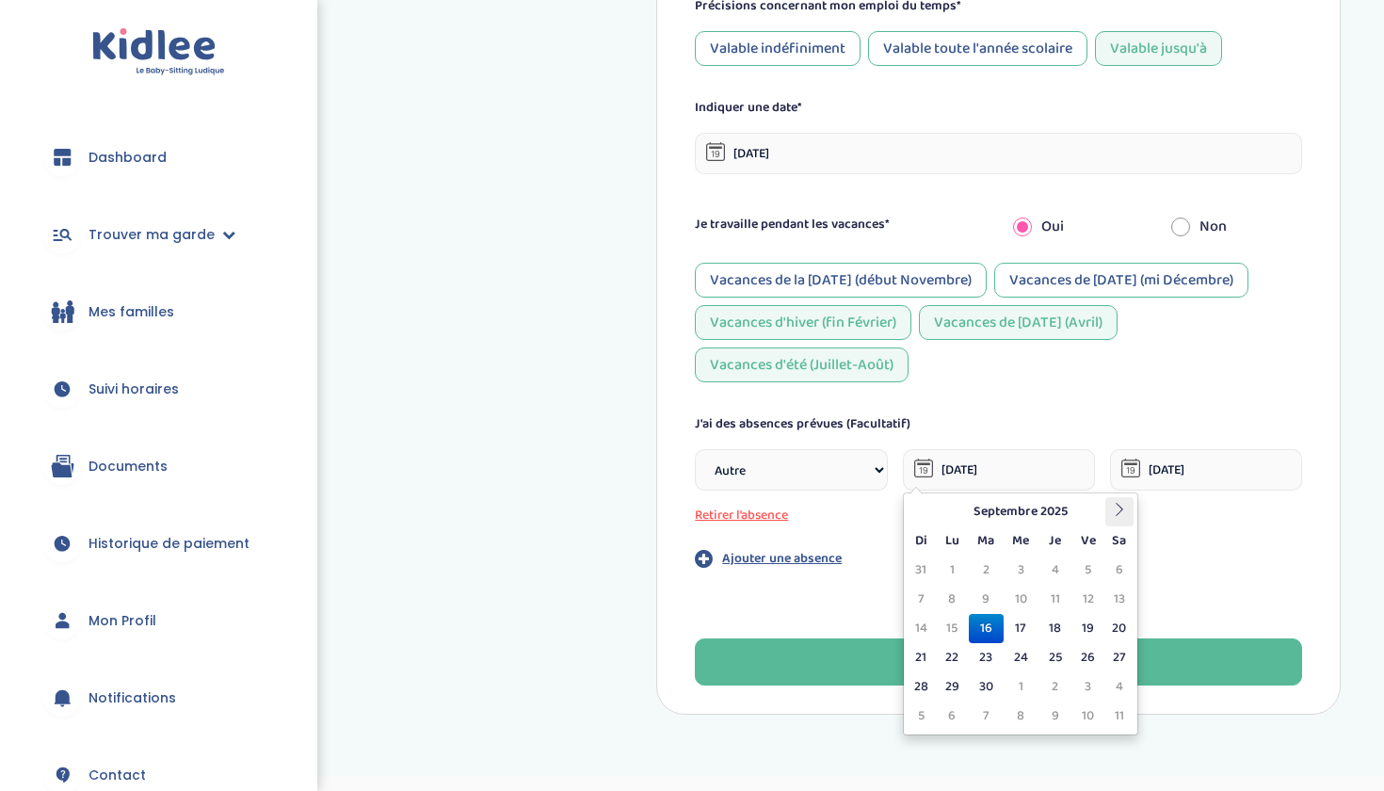
click at [1125, 512] on th at bounding box center [1120, 511] width 28 height 29
type input "16-09-2025"
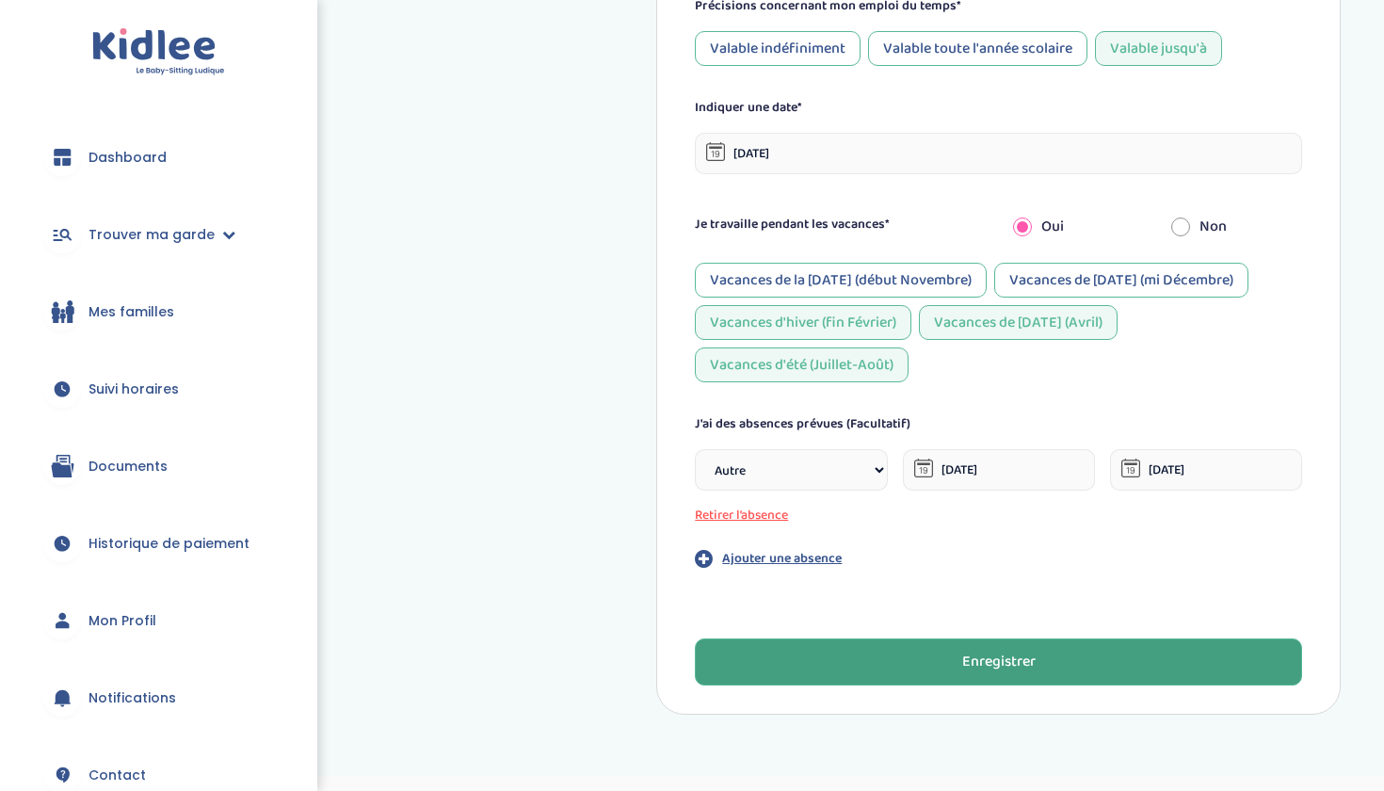
click at [1065, 671] on button "Enregistrer" at bounding box center [998, 662] width 607 height 47
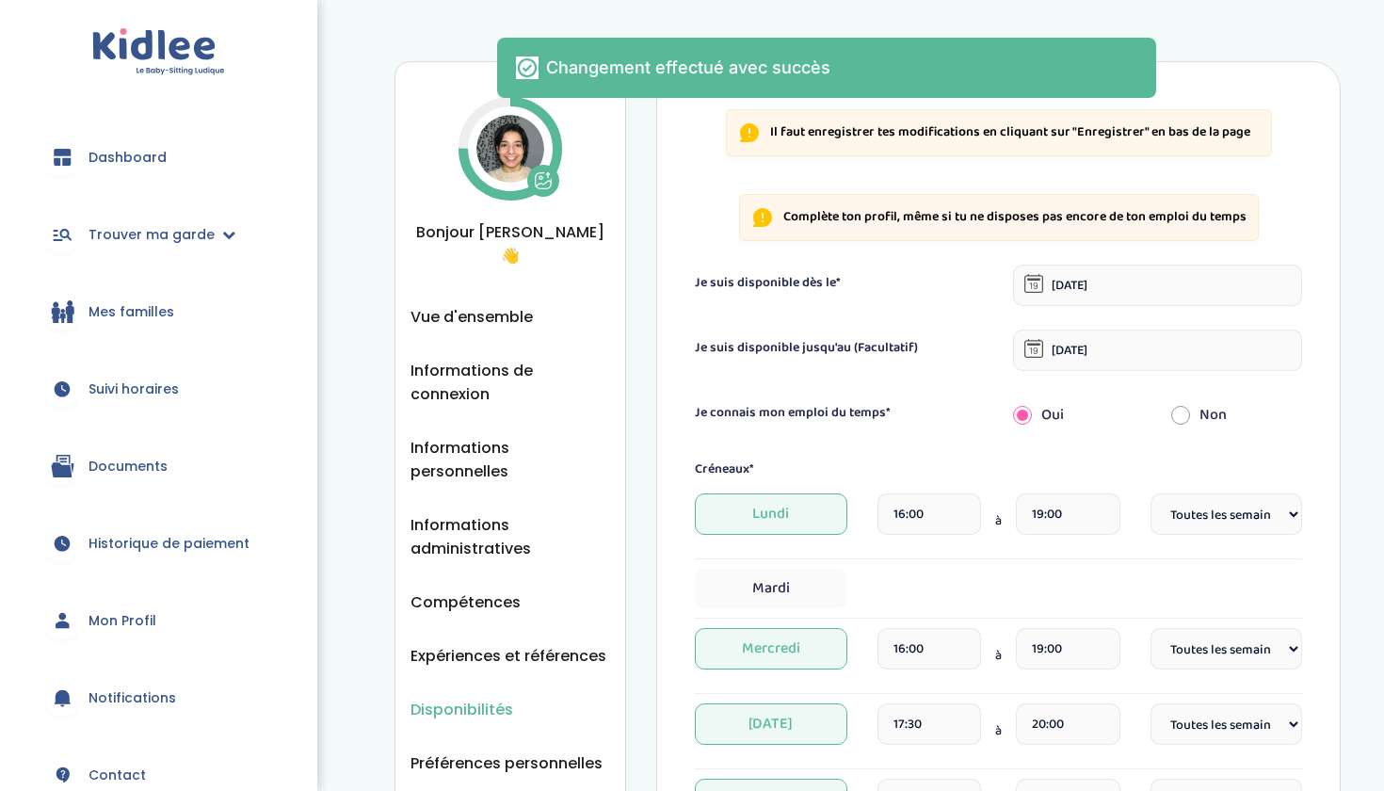
scroll to position [0, 0]
click at [165, 243] on span "Trouver ma garde" at bounding box center [152, 235] width 126 height 20
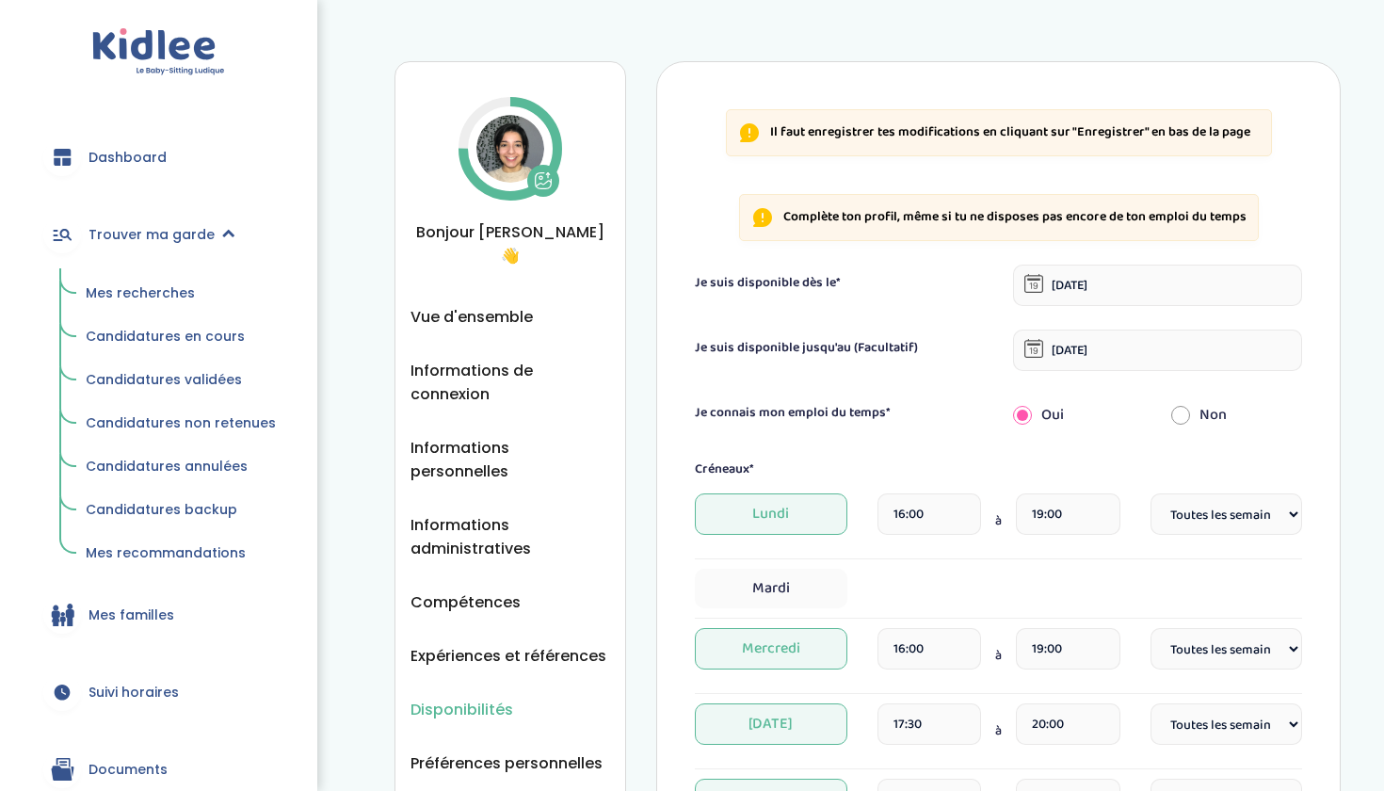
click at [195, 291] on link "Mes recherches" at bounding box center [181, 294] width 217 height 36
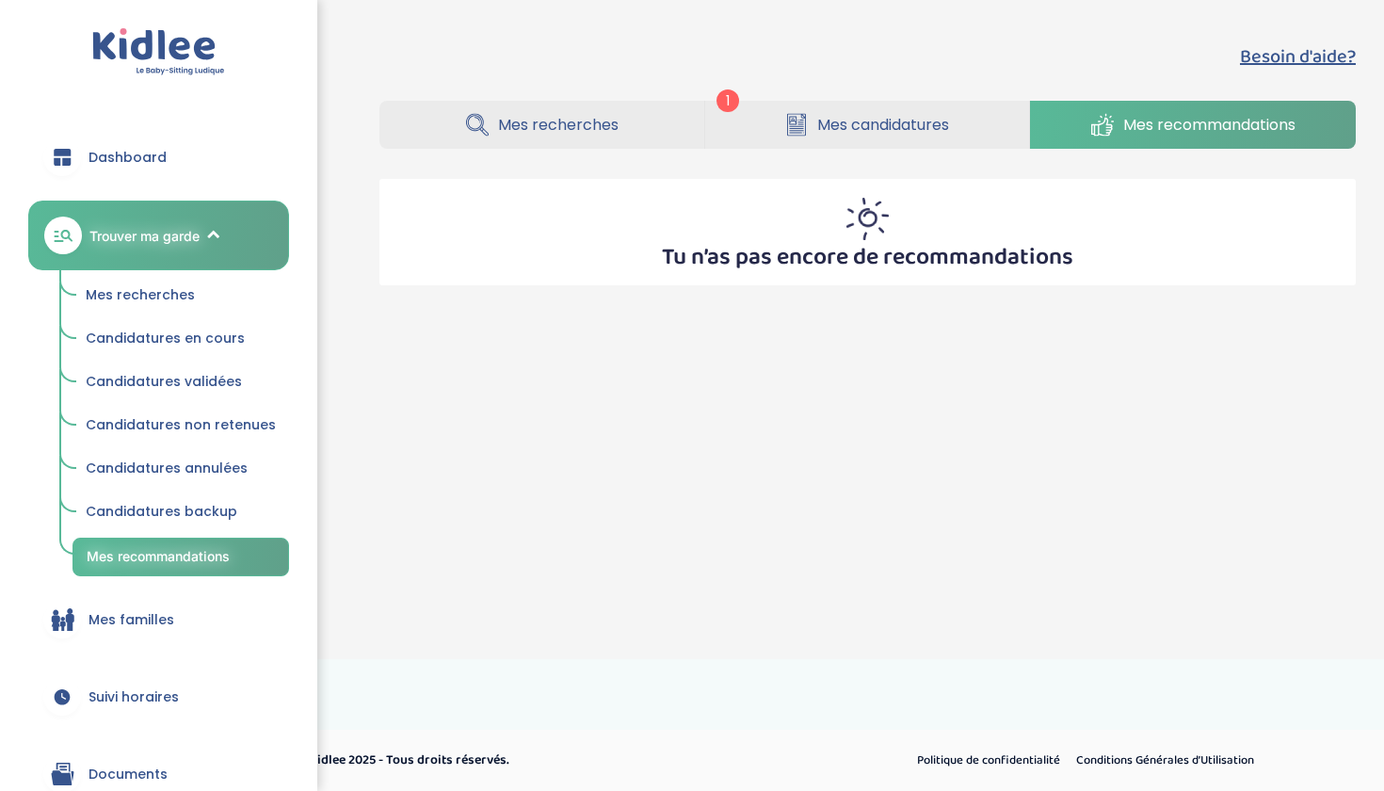
click at [568, 144] on link "Mes recherches" at bounding box center [542, 125] width 325 height 48
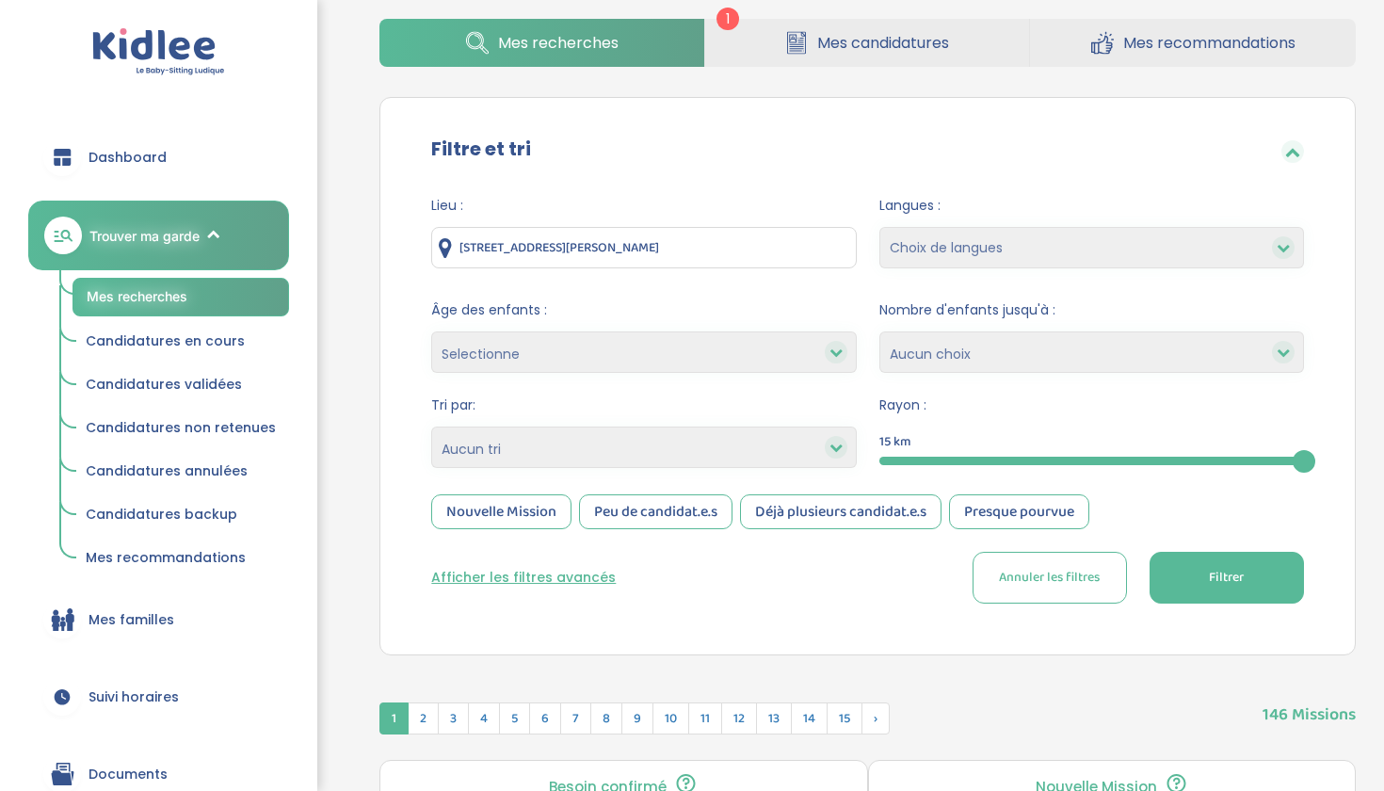
scroll to position [59, 0]
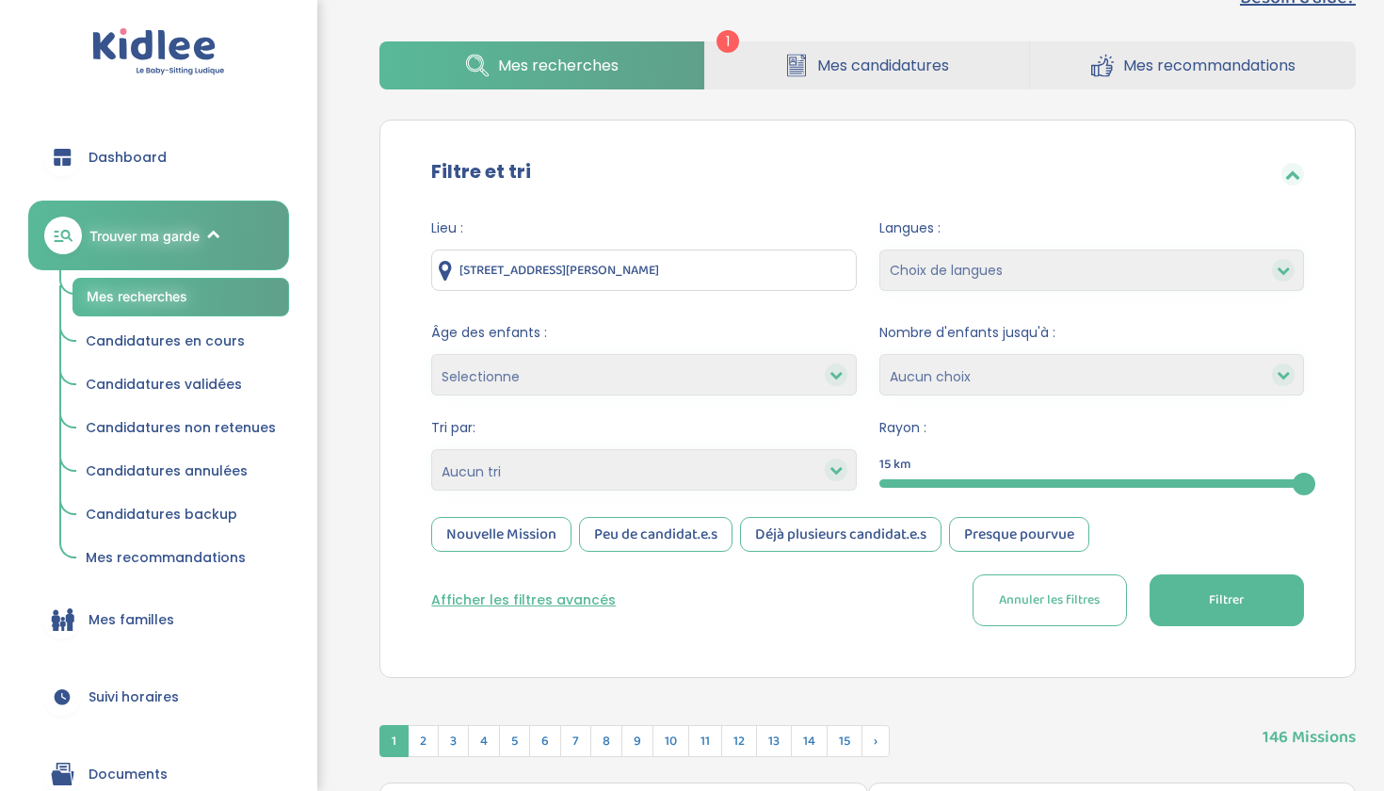
select select "1"
click at [1193, 577] on button "Filtrer" at bounding box center [1227, 600] width 154 height 52
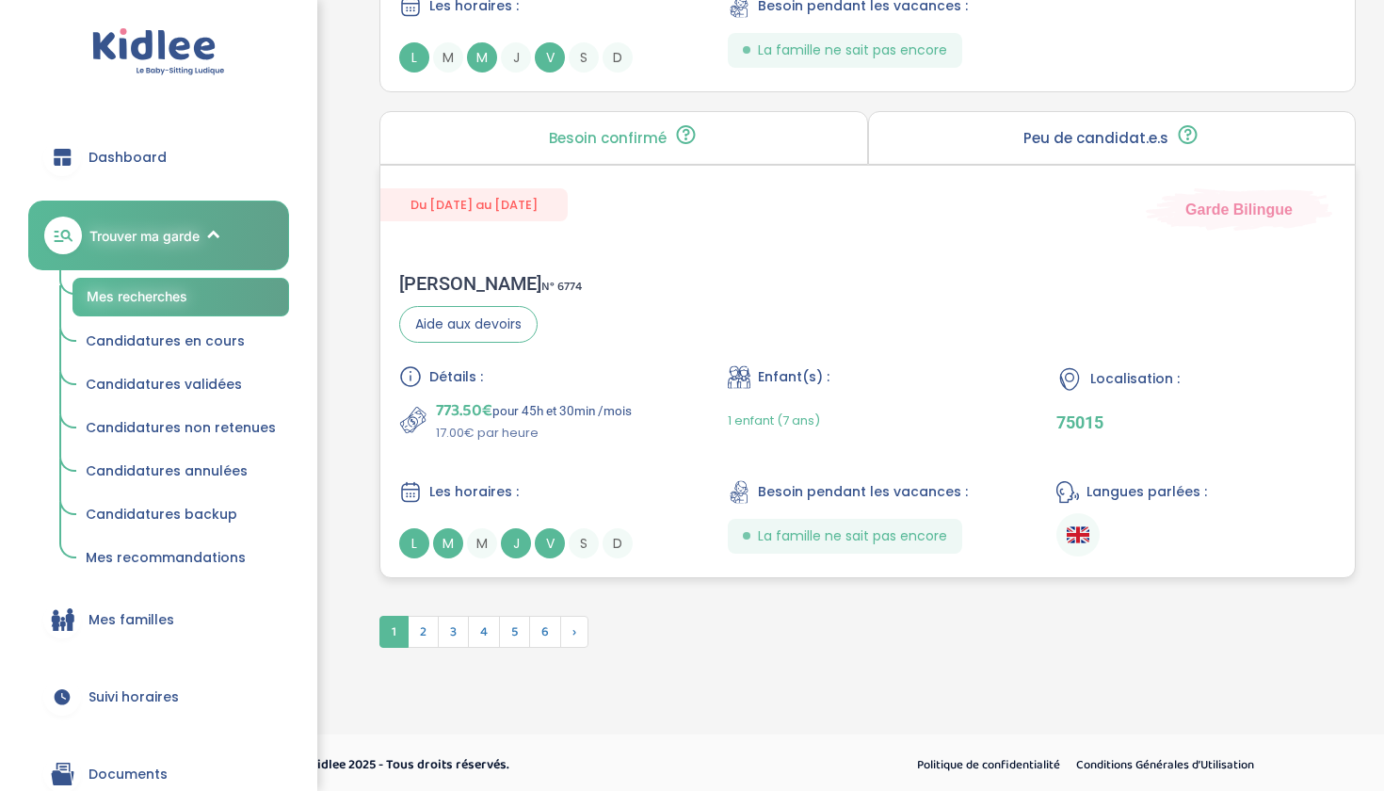
scroll to position [5158, 0]
click at [433, 630] on span "2" at bounding box center [423, 630] width 31 height 32
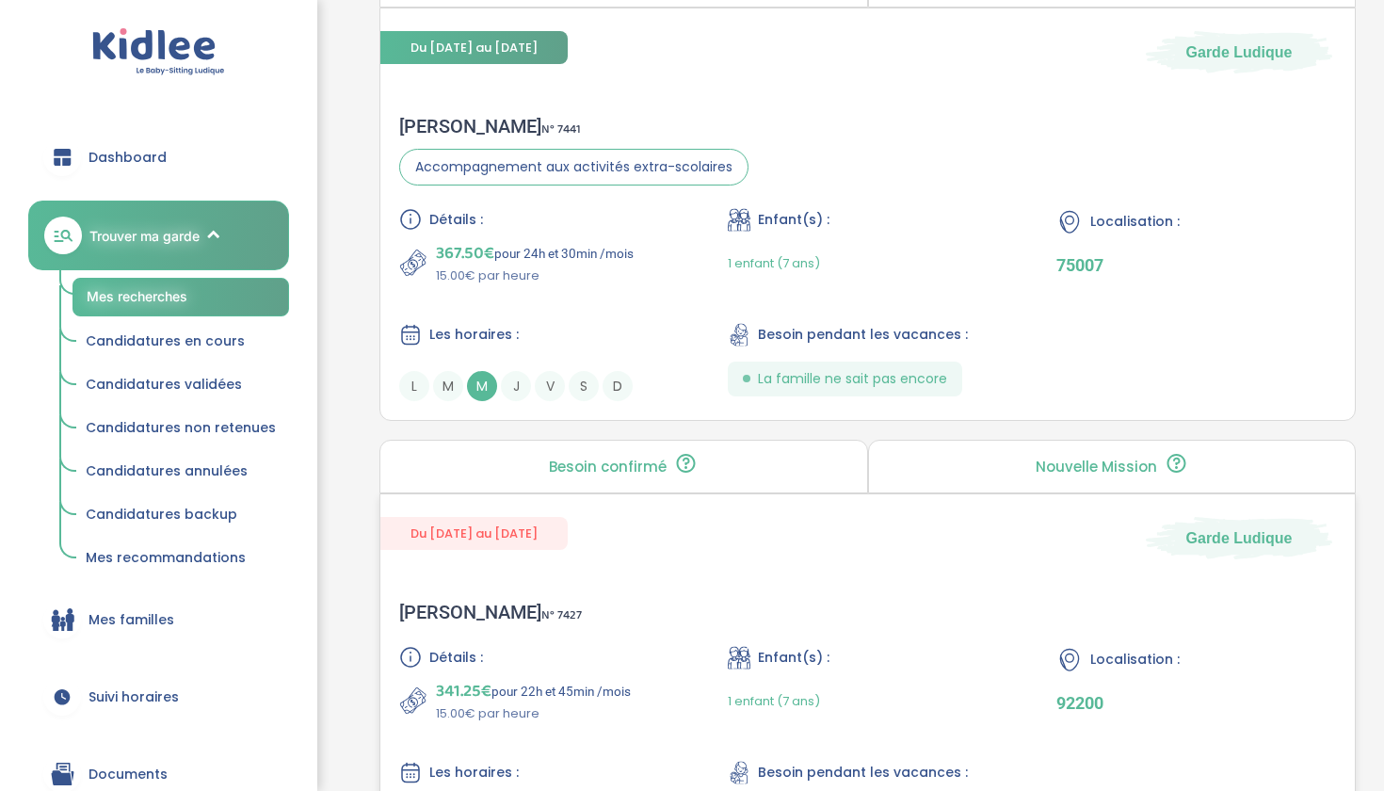
scroll to position [3757, 0]
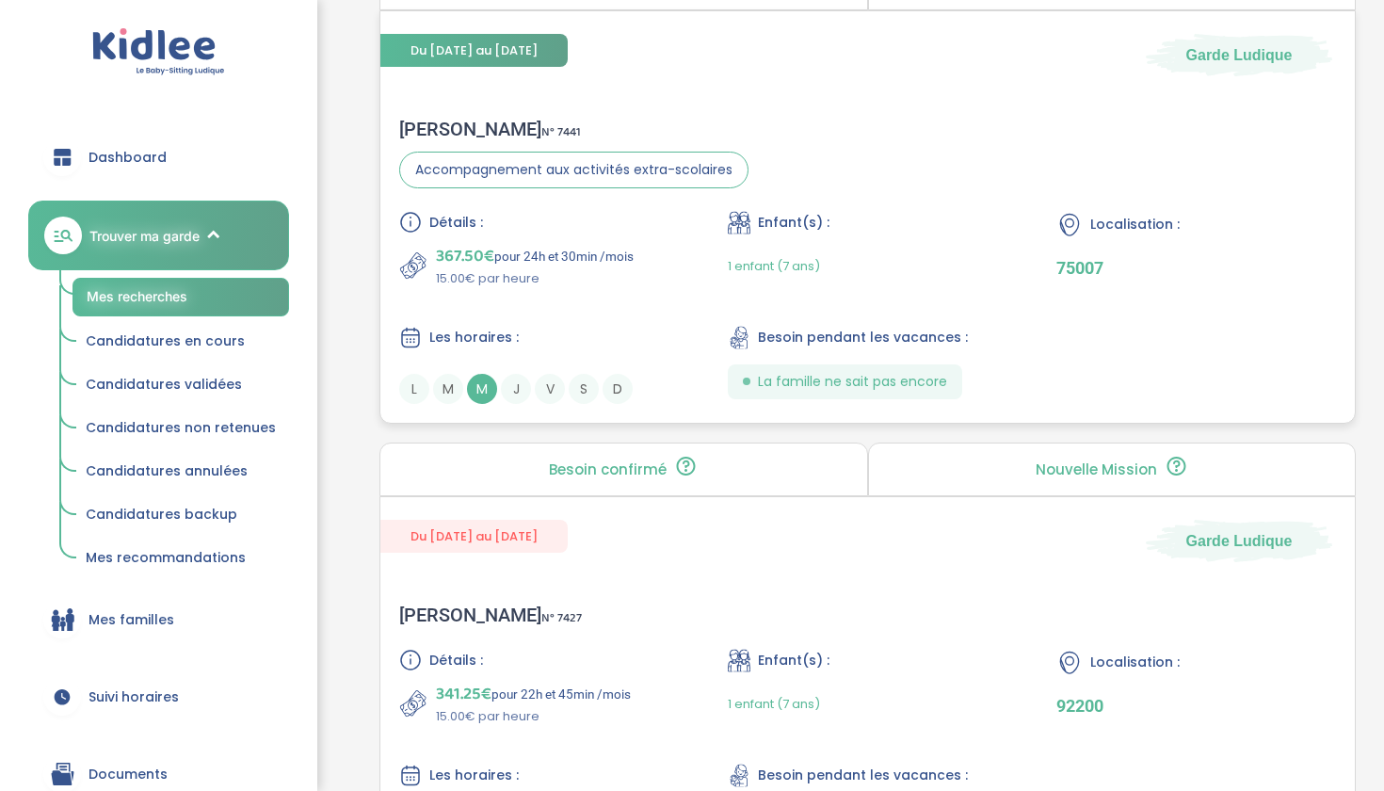
click at [618, 301] on div "Détails : 367.50€ pour 24h et 30min /mois 15.00€ par heure Enfant(s) : 1 enfant…" at bounding box center [867, 307] width 937 height 193
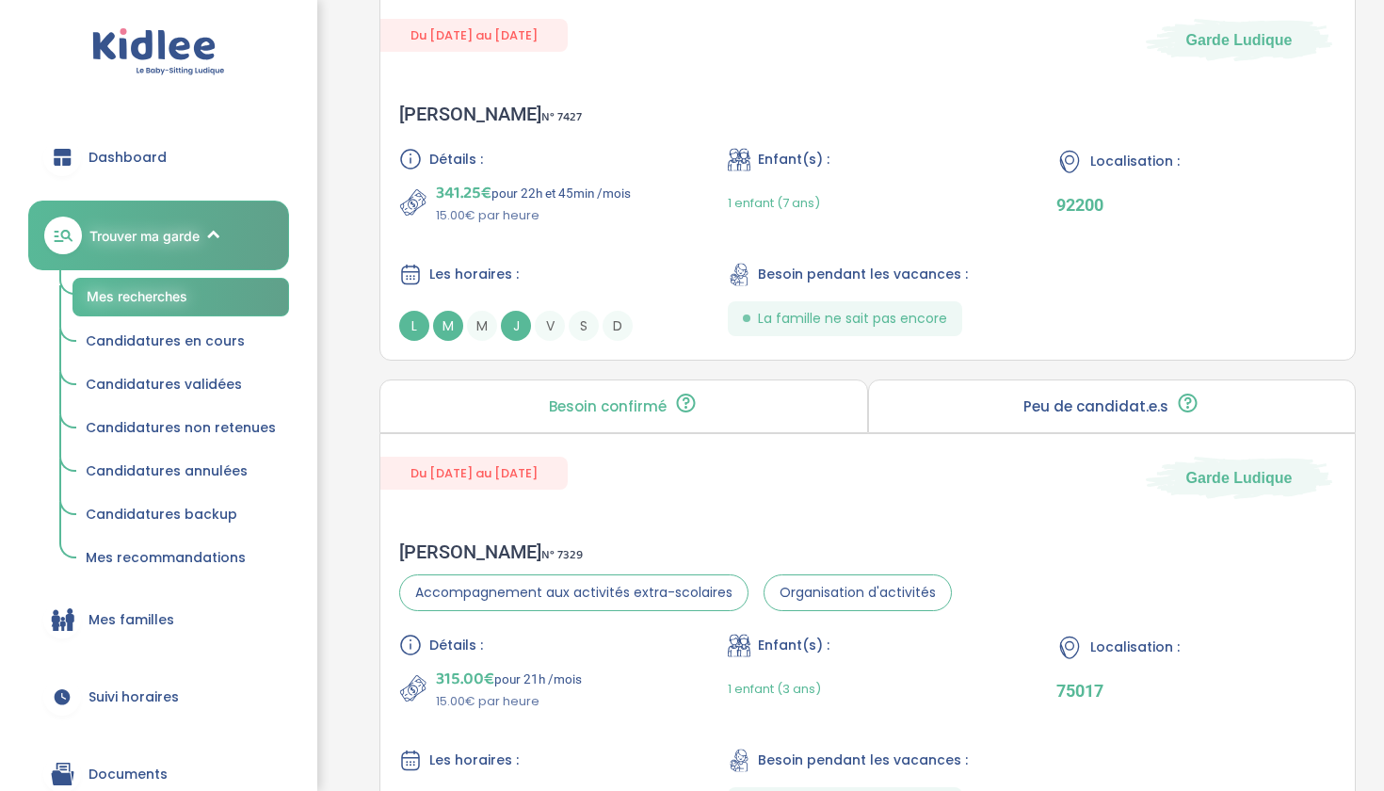
scroll to position [4246, 0]
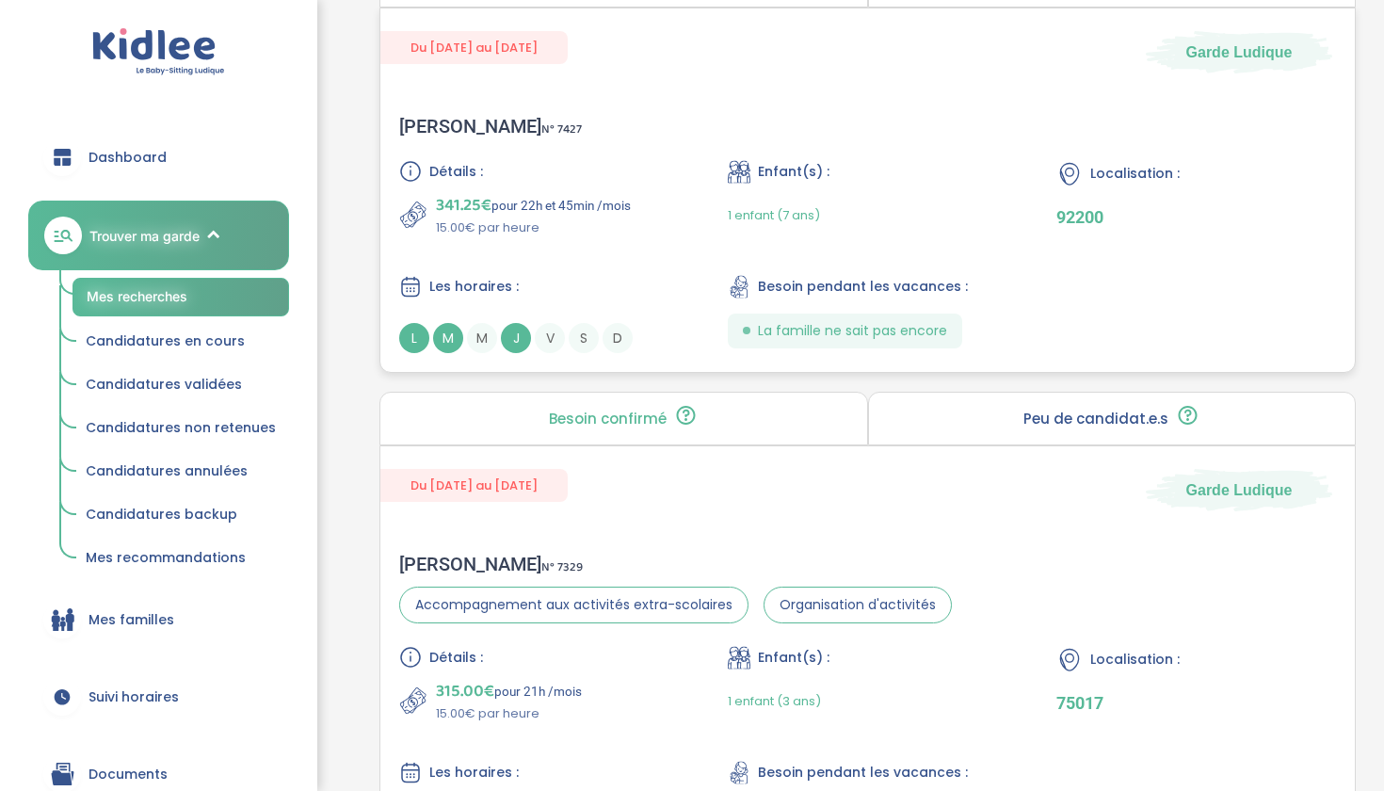
click at [541, 235] on p "15.00€ par heure" at bounding box center [533, 227] width 195 height 19
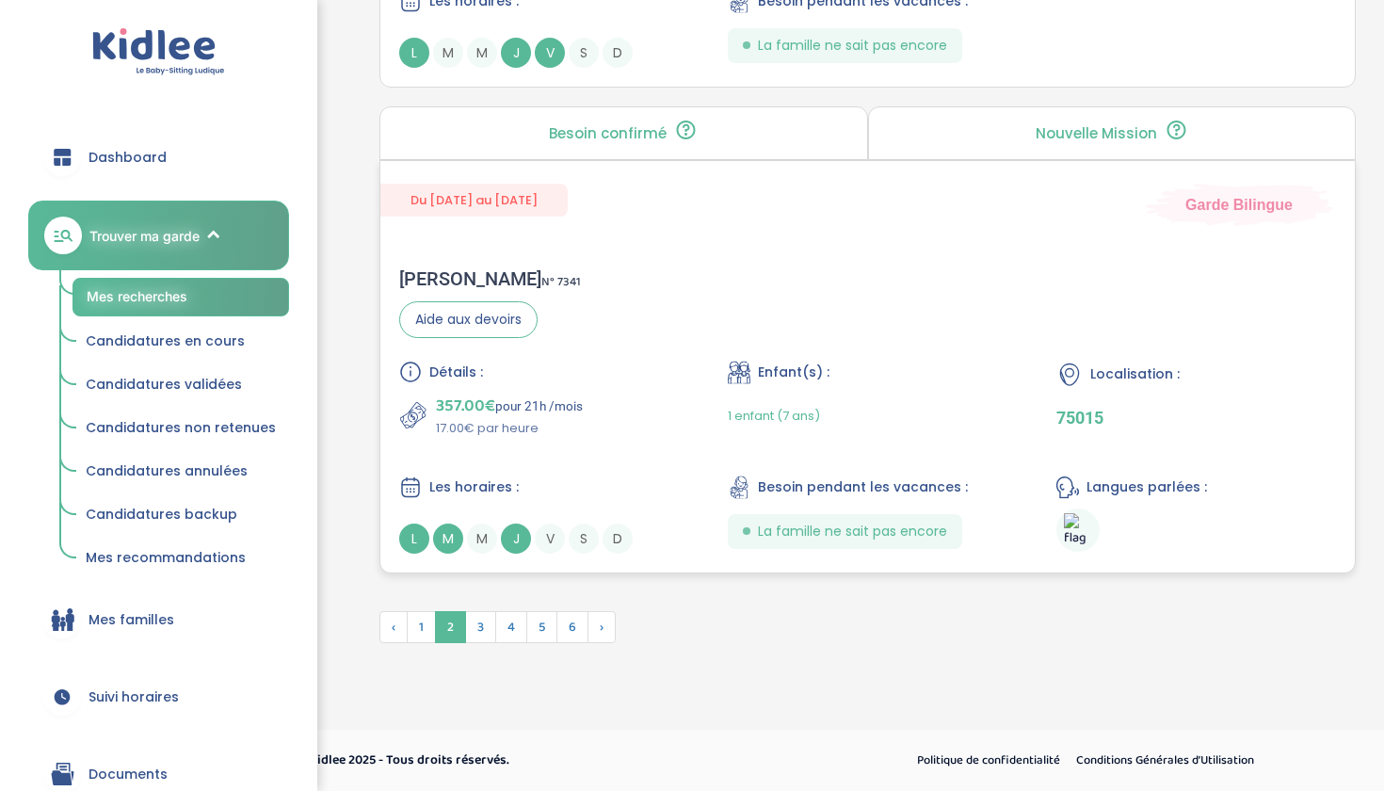
scroll to position [5017, 0]
click at [492, 628] on span "3" at bounding box center [480, 627] width 31 height 32
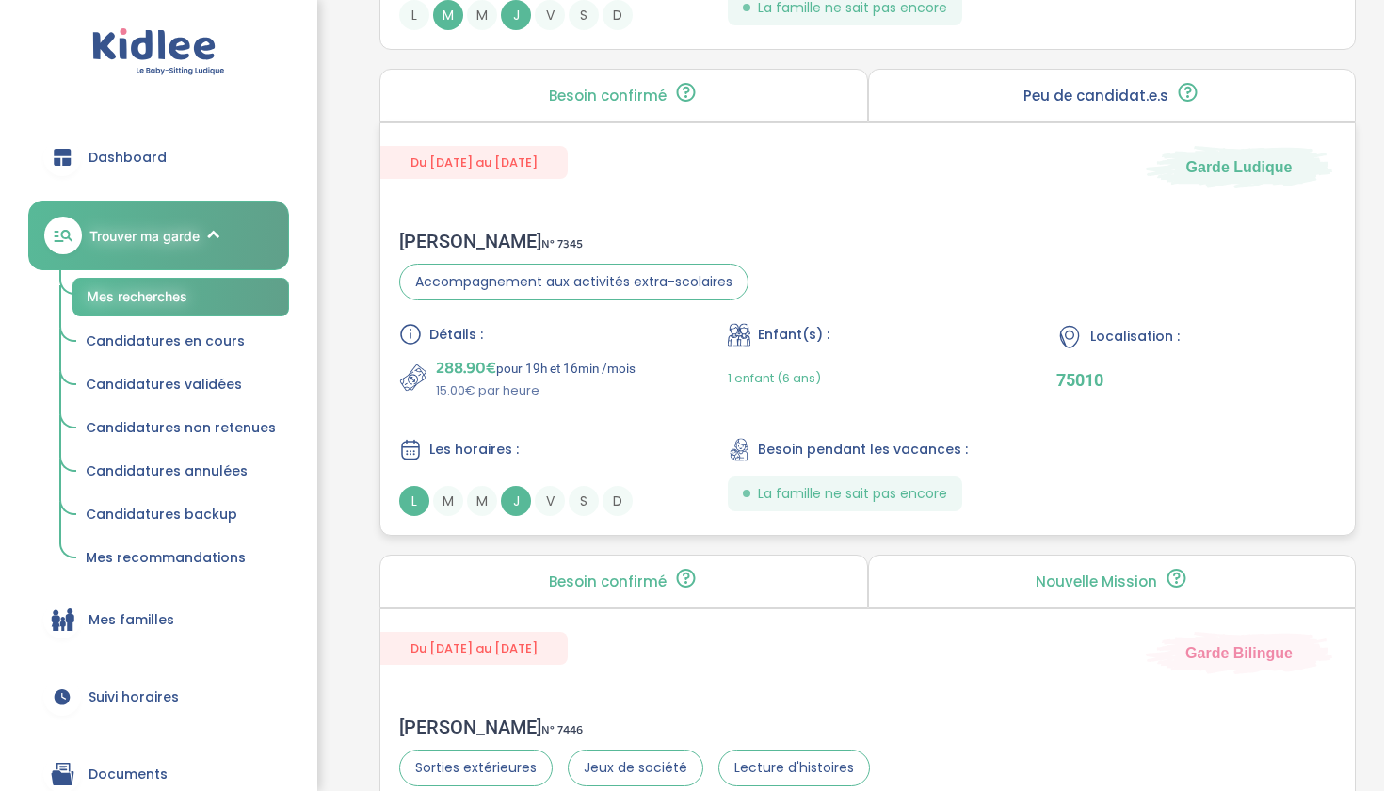
scroll to position [2141, 0]
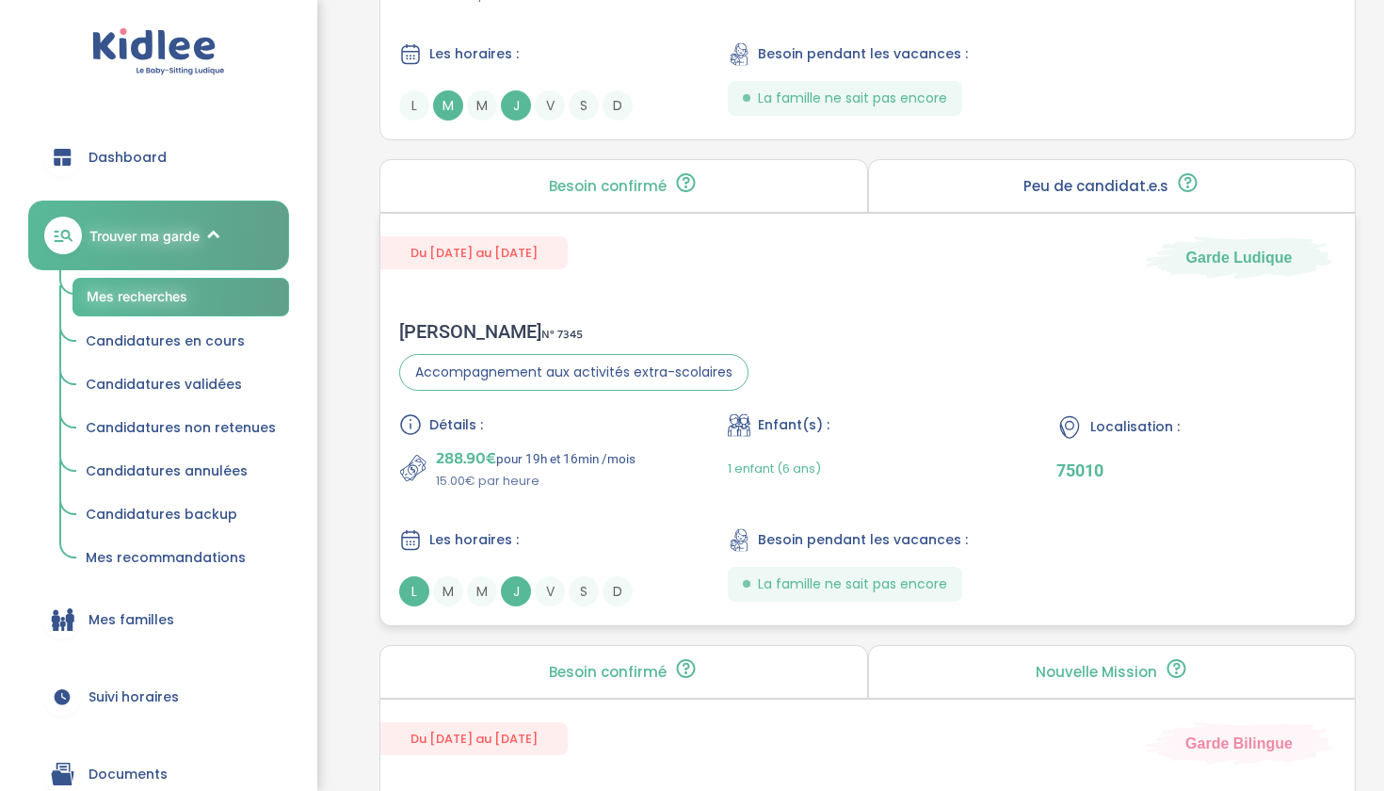
click at [658, 423] on div "Détails :" at bounding box center [539, 424] width 280 height 23
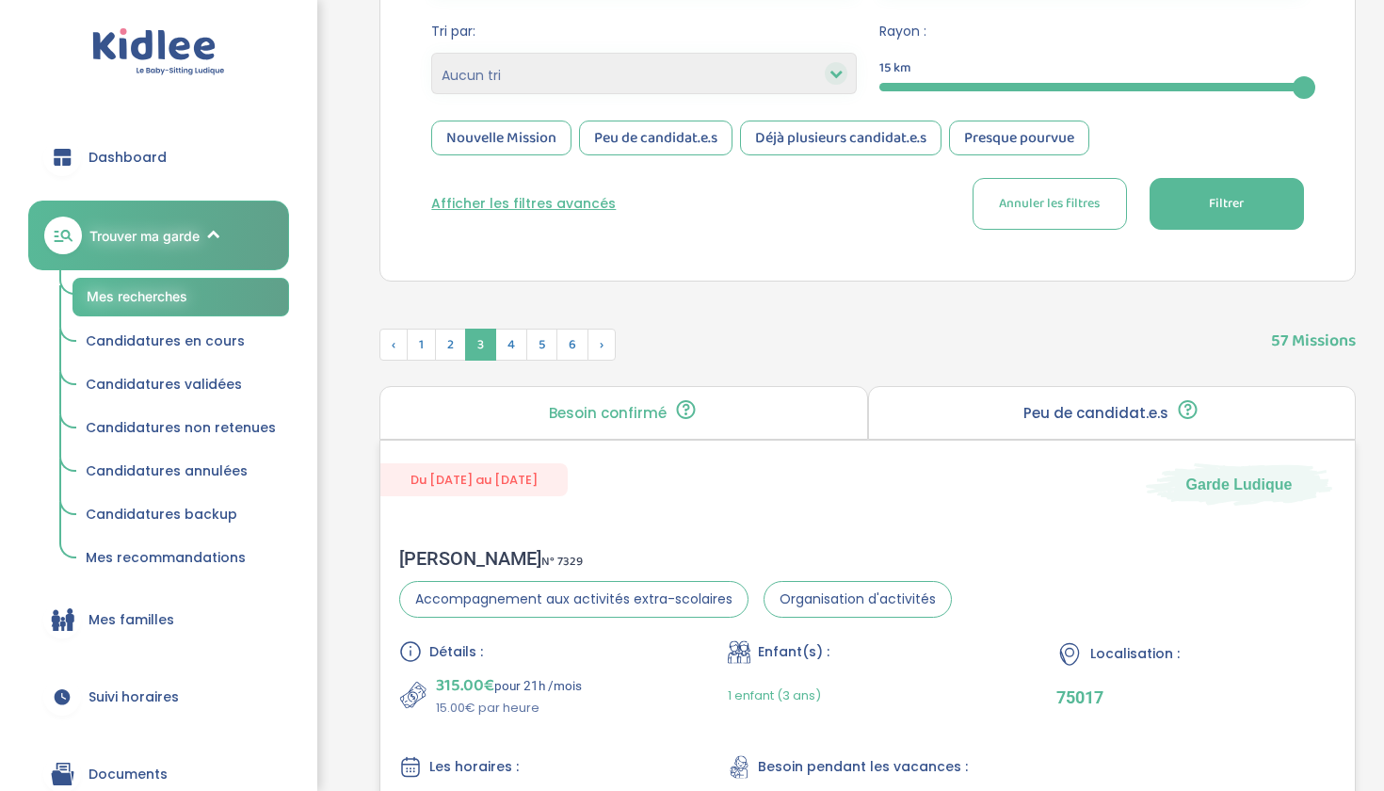
scroll to position [457, 0]
click at [514, 338] on span "4" at bounding box center [511, 344] width 32 height 32
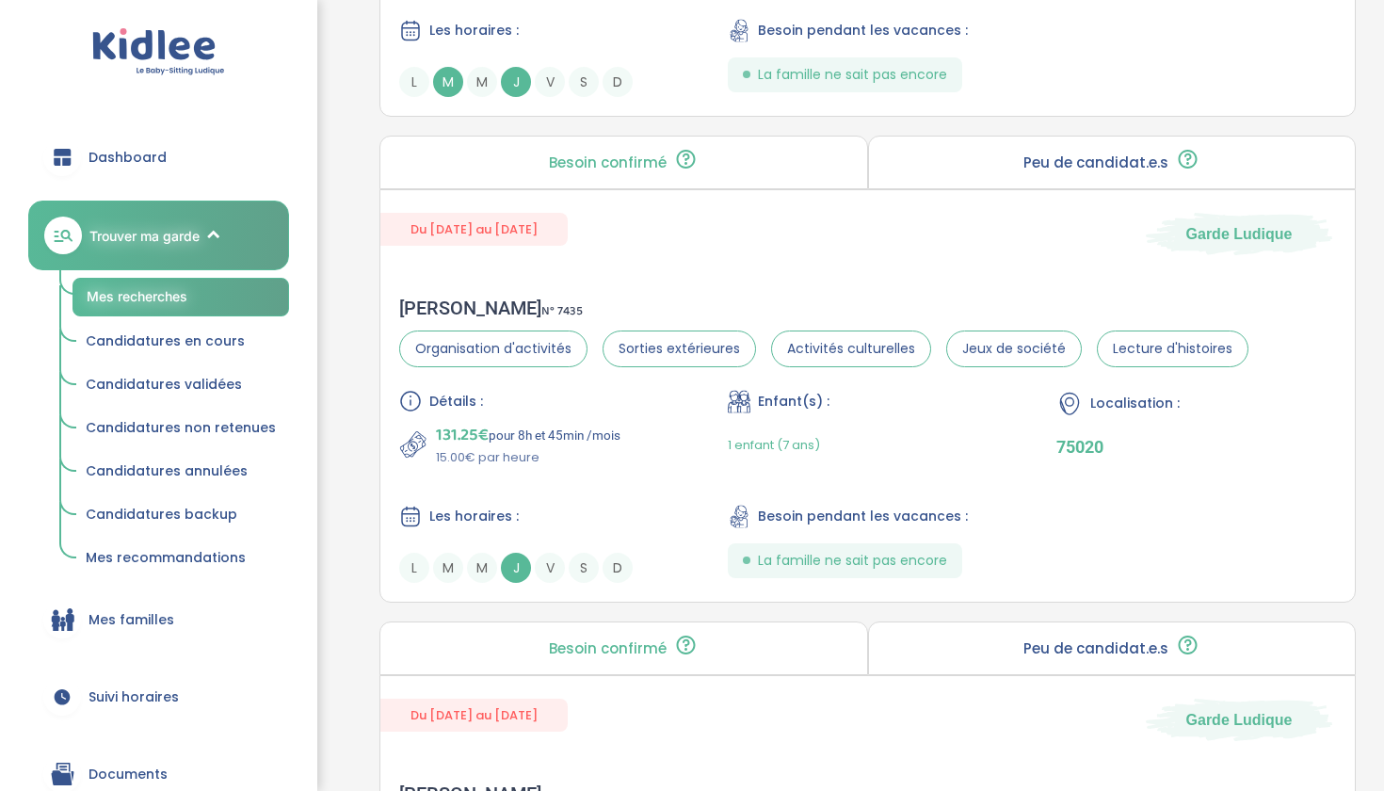
scroll to position [2241, 0]
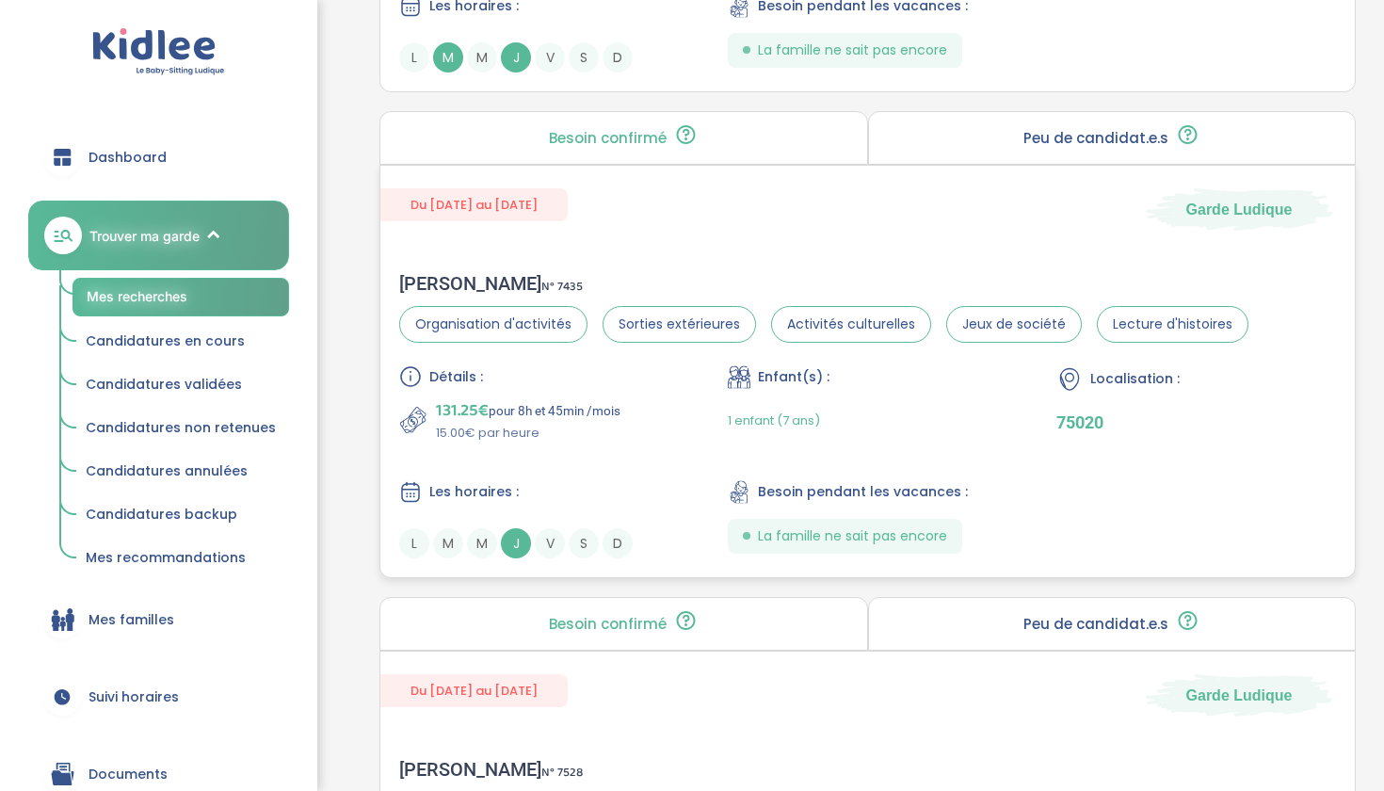
click at [566, 500] on div "Les horaires :" at bounding box center [539, 492] width 280 height 24
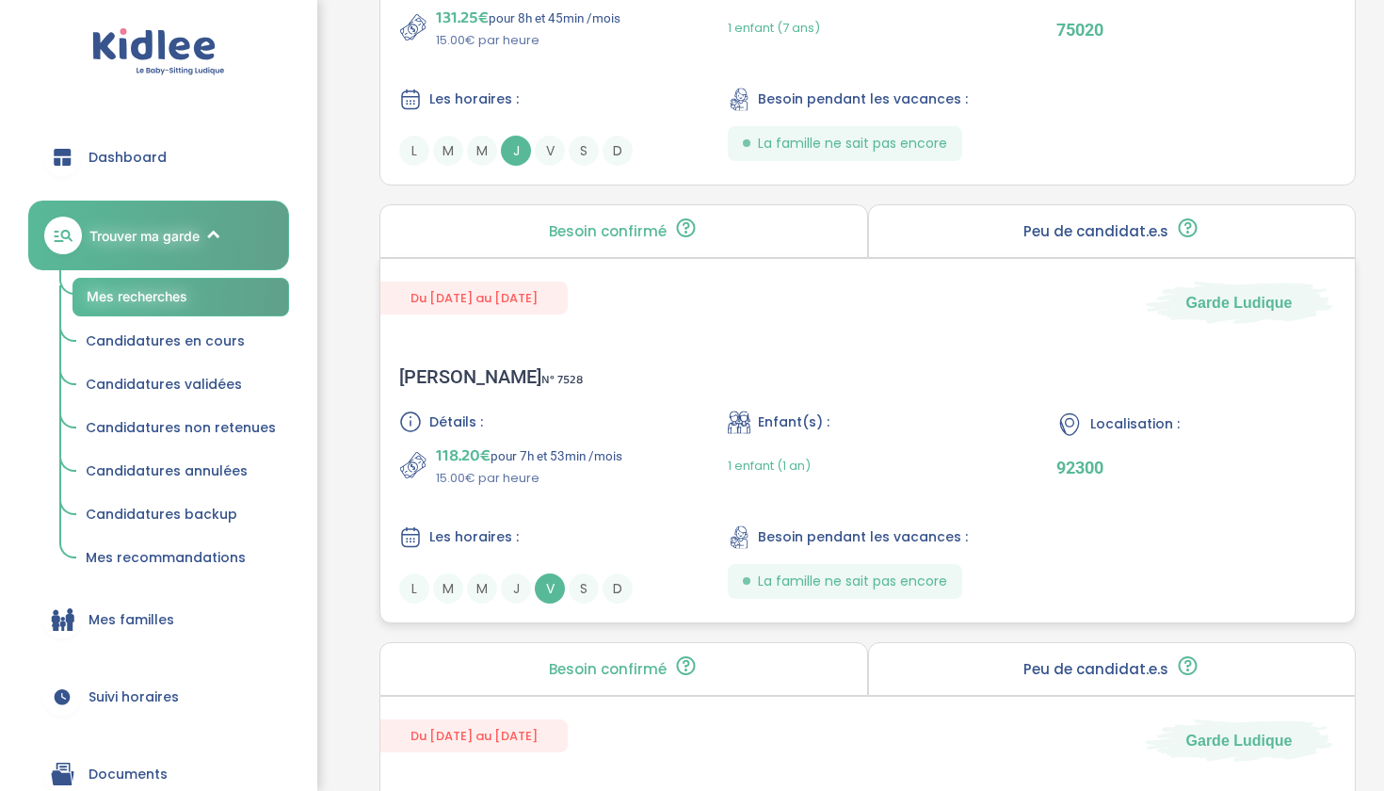
scroll to position [2634, 0]
click at [596, 473] on p "15.00€ par heure" at bounding box center [529, 477] width 186 height 19
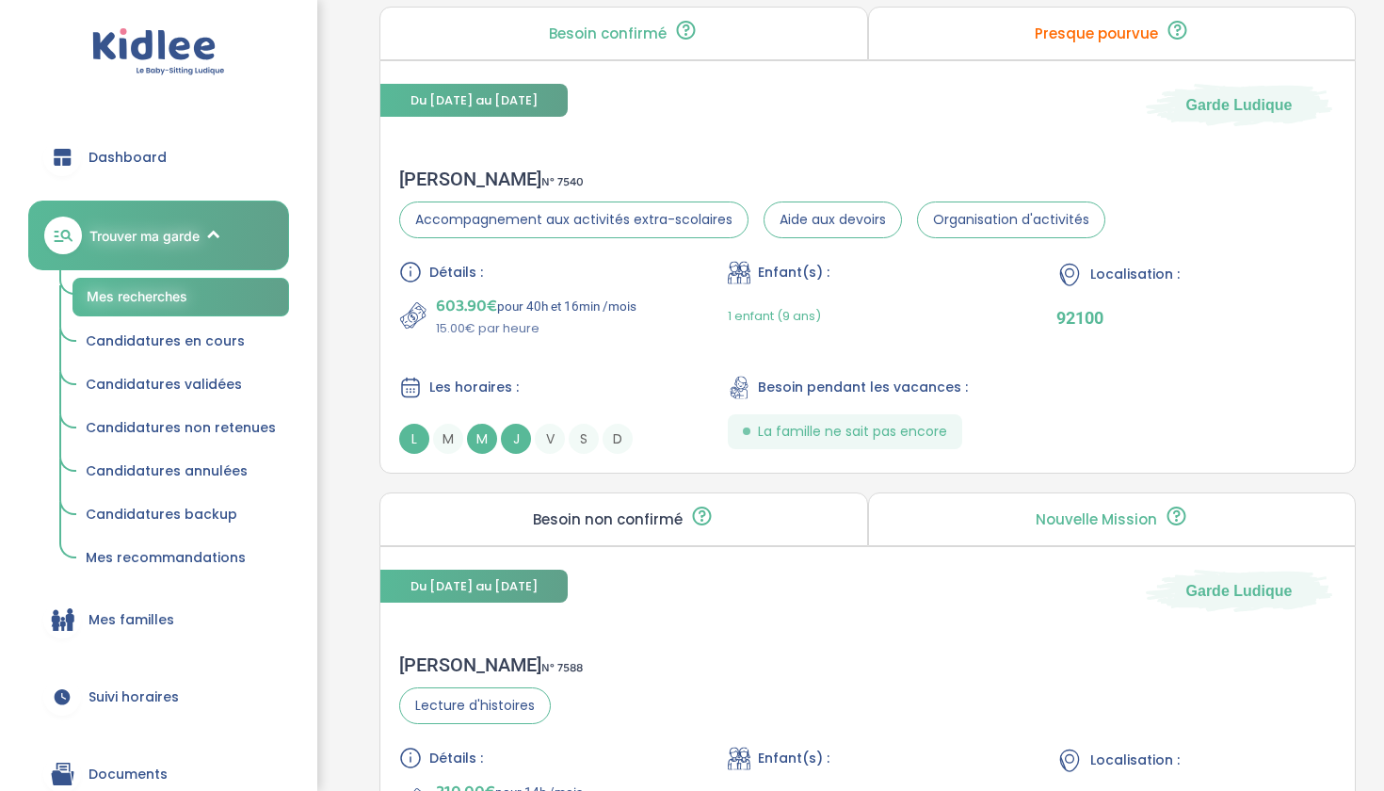
scroll to position [3764, 0]
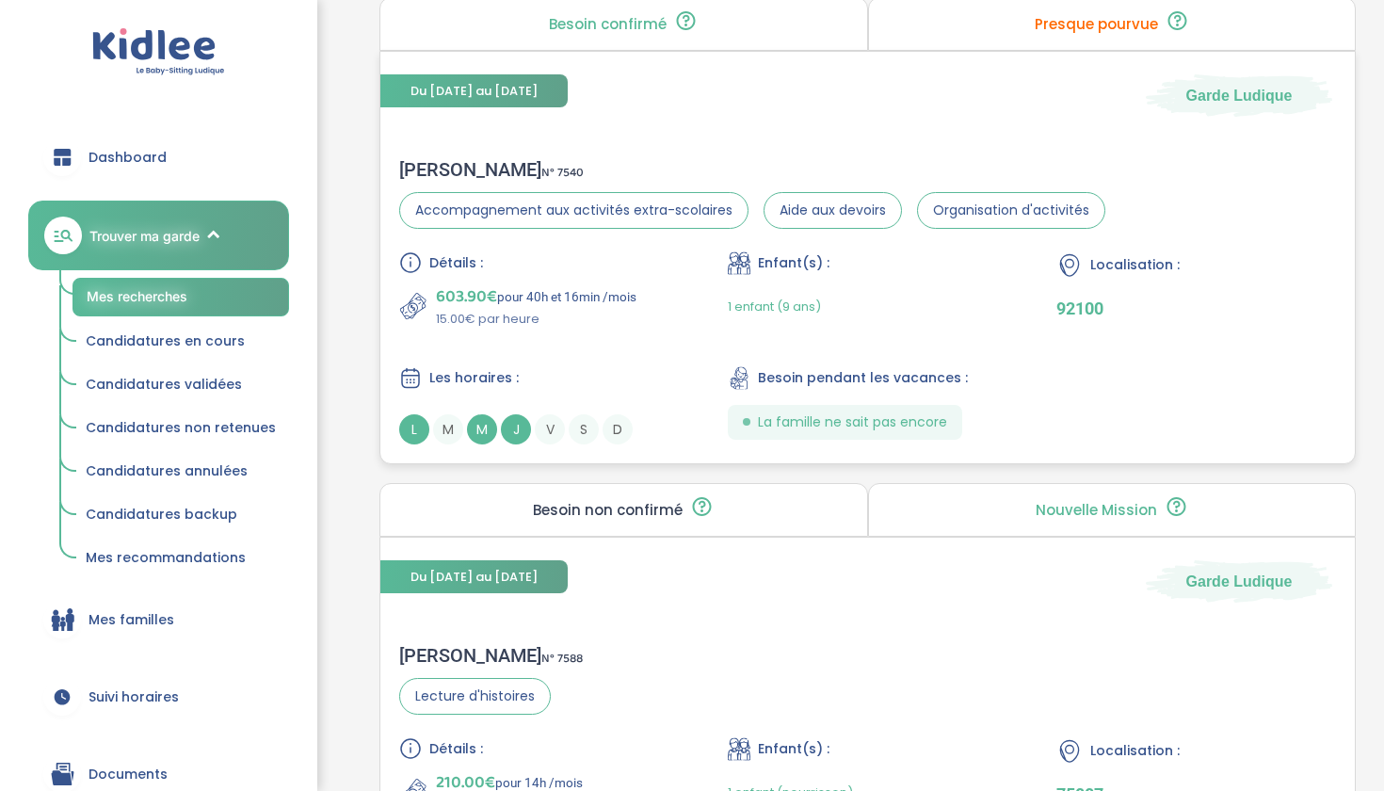
click at [610, 355] on div "Détails : 603.90€ pour 40h et 16min /mois 15.00€ par heure Enfant(s) : 1 enfant…" at bounding box center [867, 347] width 937 height 193
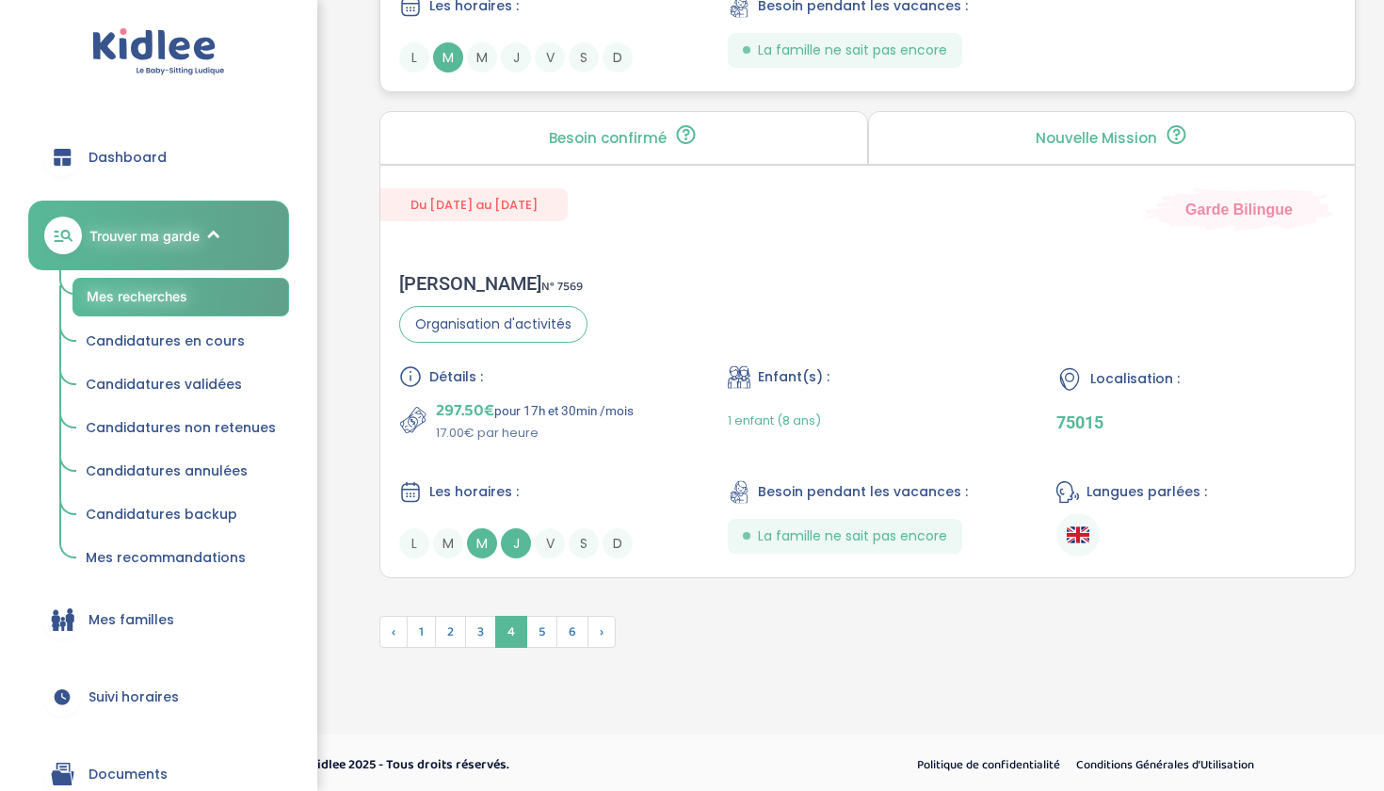
scroll to position [5061, 0]
click at [594, 466] on div "Détails : 297.50€ pour 17h et 30min /mois 17.00€ par heure Enfant(s) : 1 enfant…" at bounding box center [867, 460] width 937 height 193
click at [538, 624] on span "5" at bounding box center [541, 631] width 31 height 32
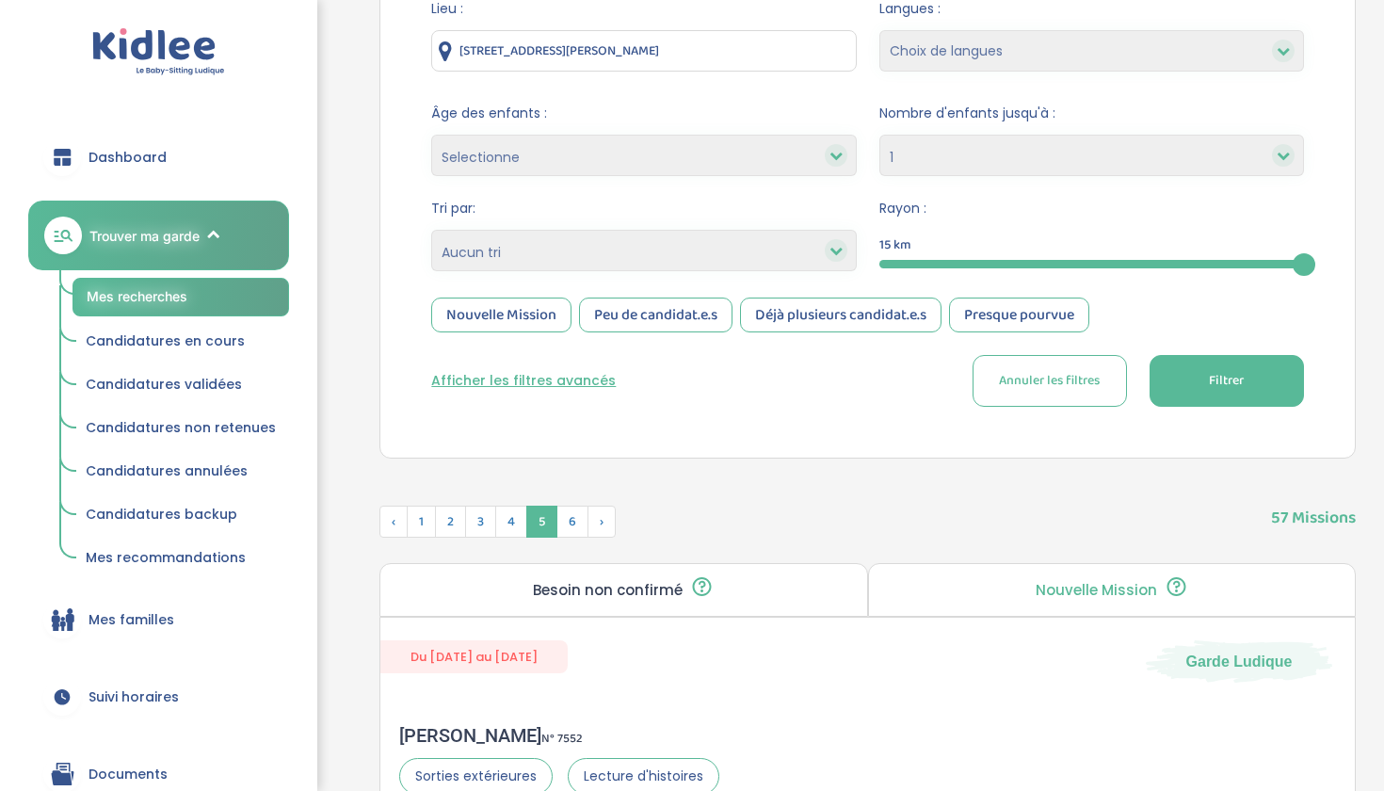
scroll to position [276, 0]
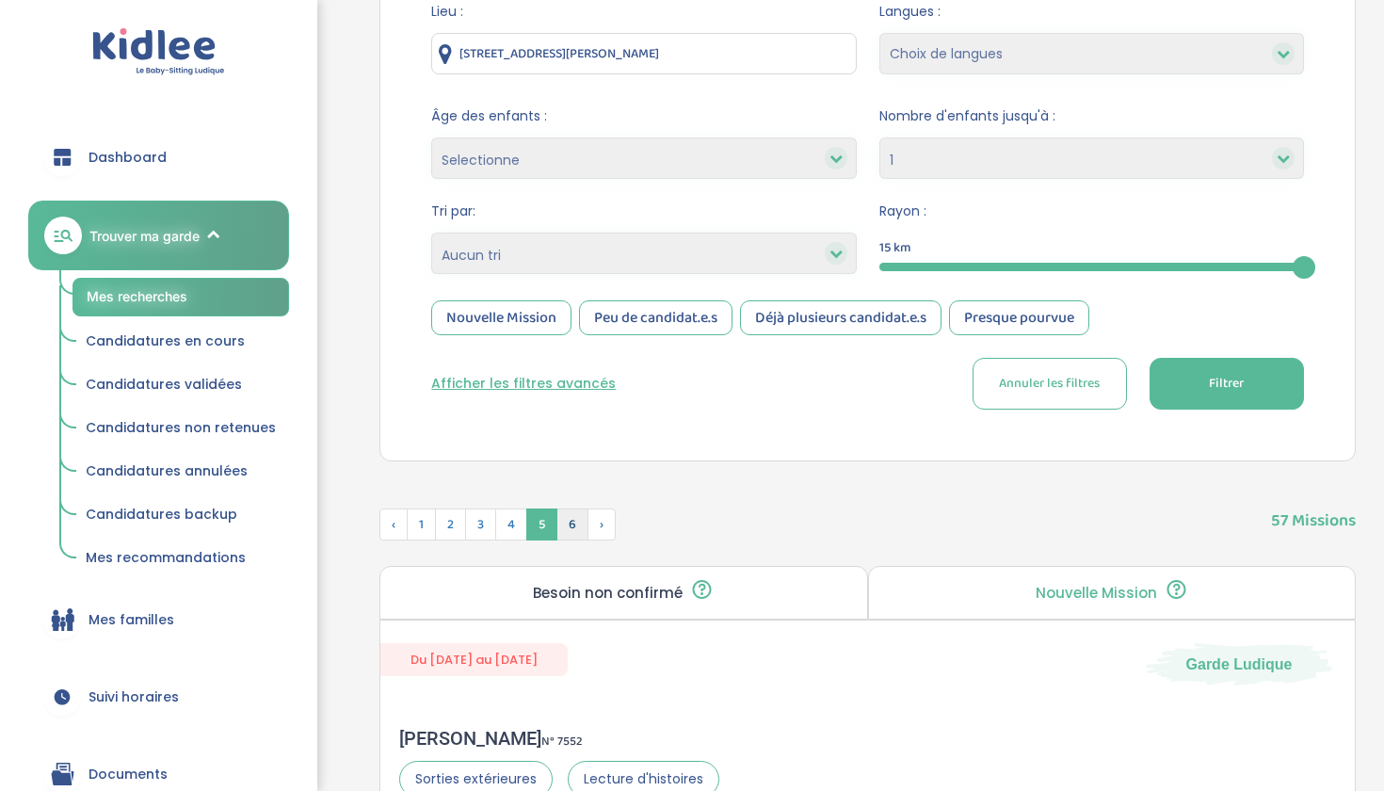
click at [573, 520] on span "6" at bounding box center [573, 525] width 32 height 32
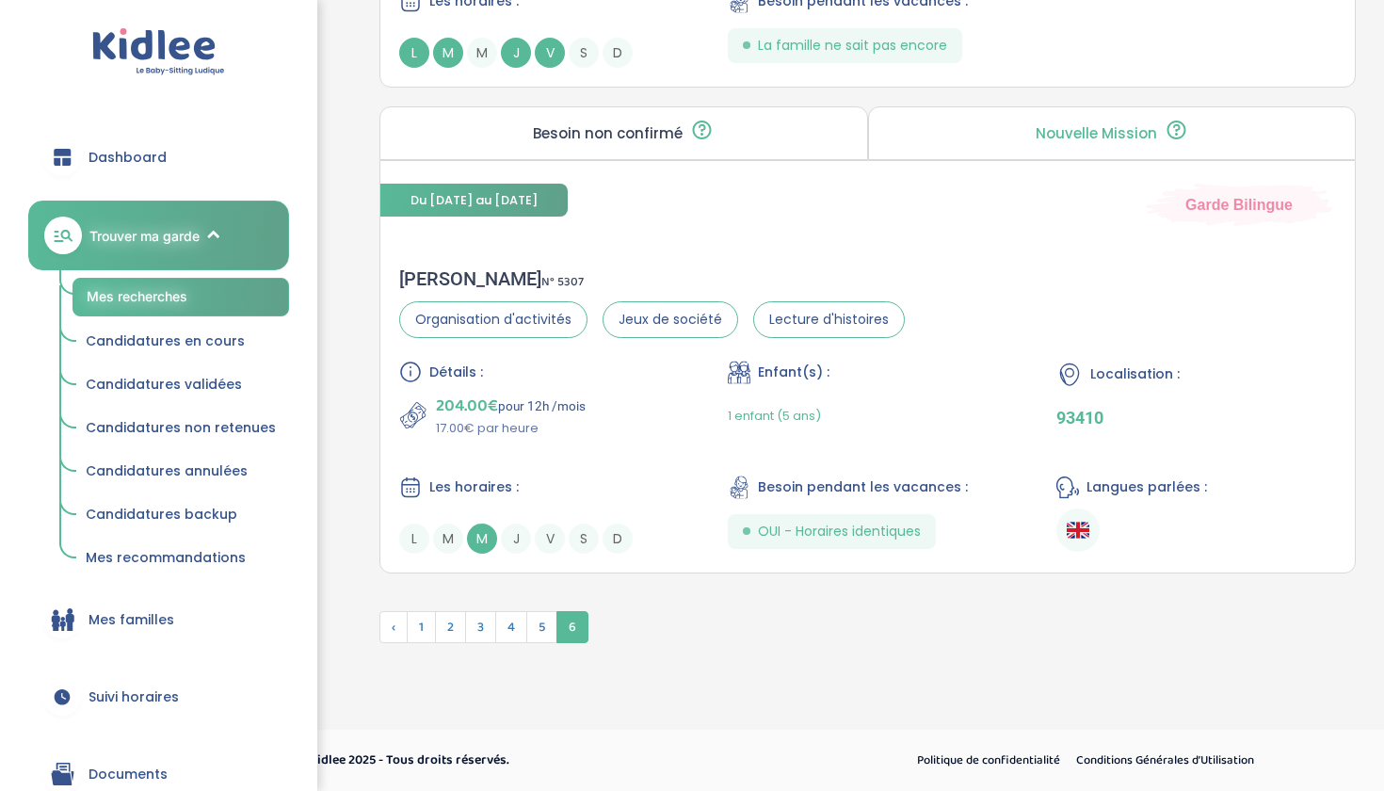
scroll to position [3651, 0]
click at [650, 449] on div "Détails : 204.00€ pour 12h /mois 17.00€ par heure Enfant(s) : 1 enfant (5 ans) …" at bounding box center [867, 457] width 937 height 193
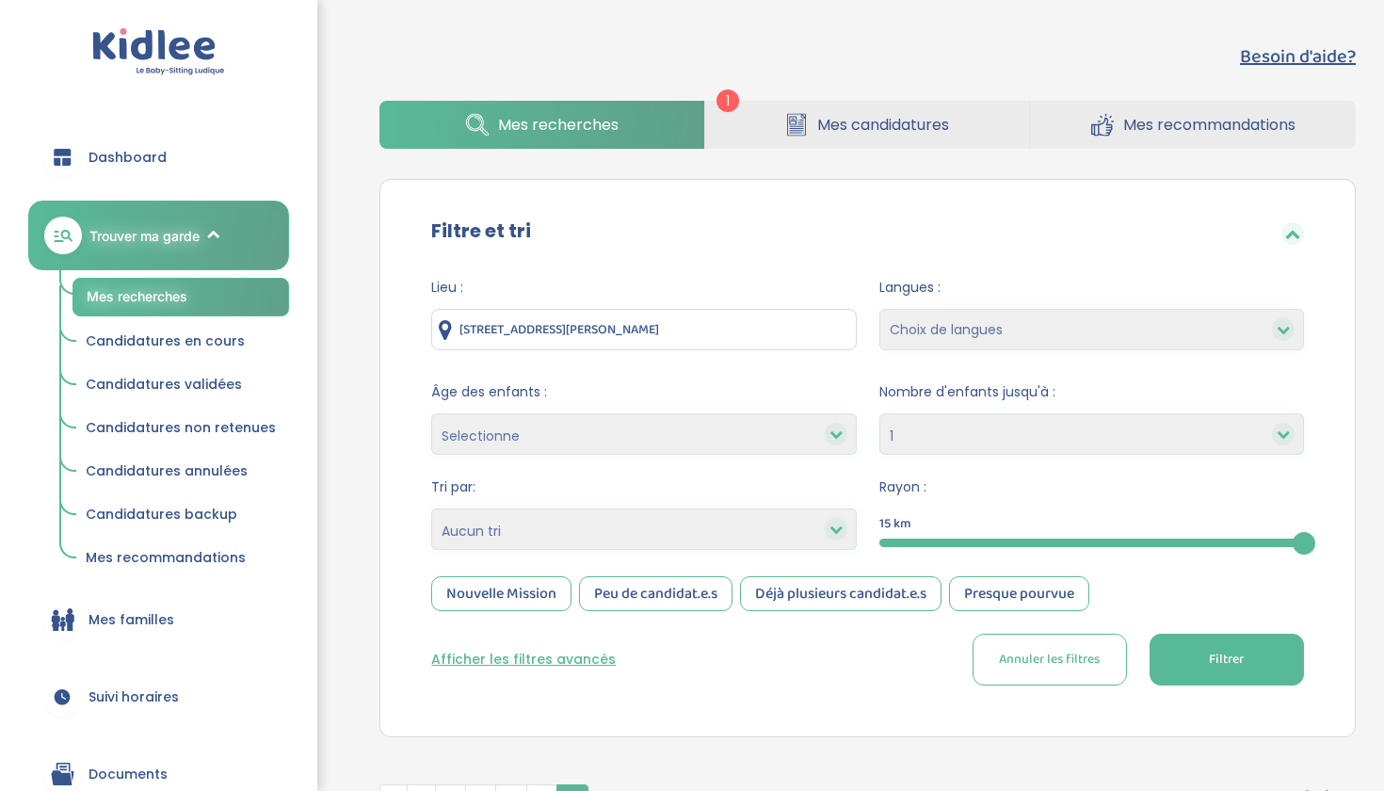
scroll to position [0, 0]
click at [132, 172] on link "Dashboard" at bounding box center [158, 157] width 261 height 68
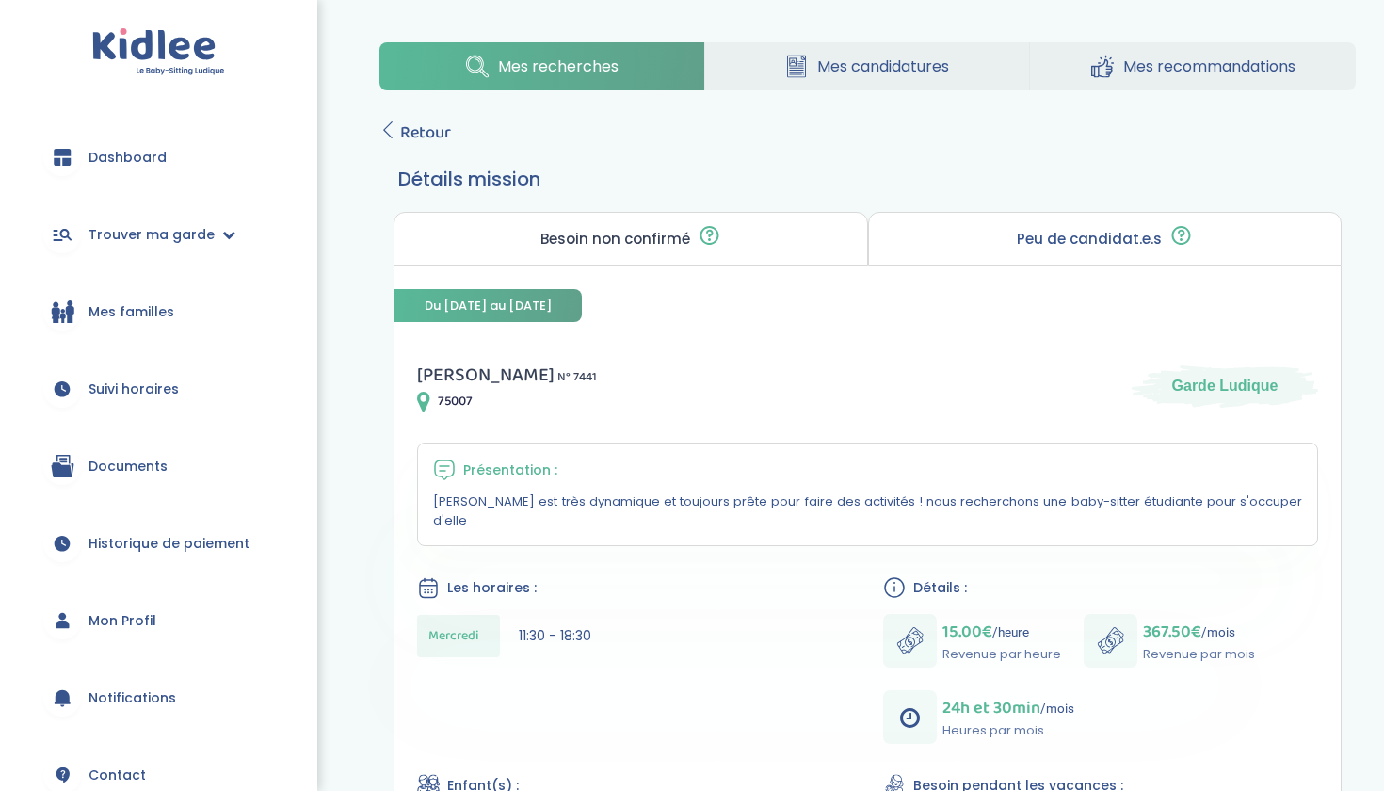
scroll to position [138, 0]
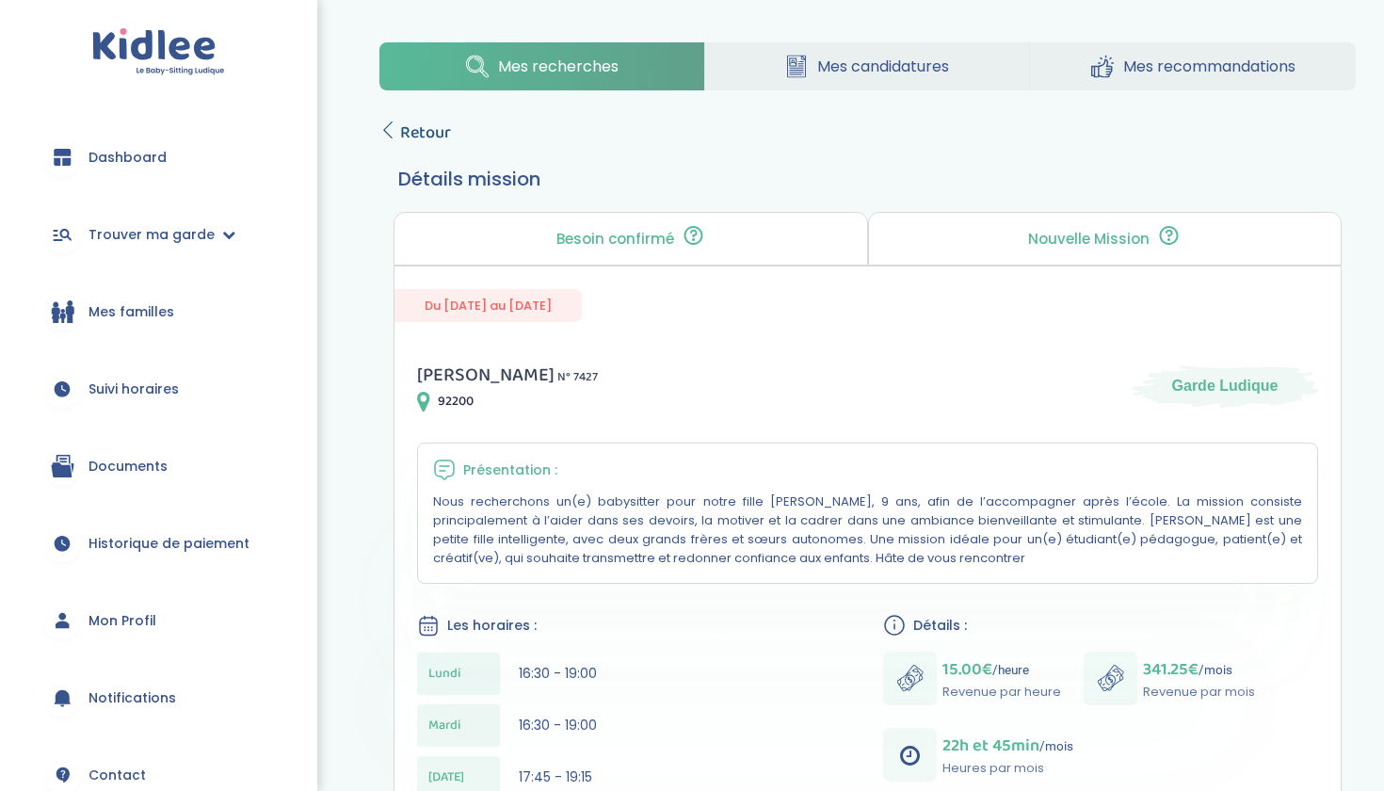
click at [411, 141] on span "Retour" at bounding box center [425, 133] width 51 height 26
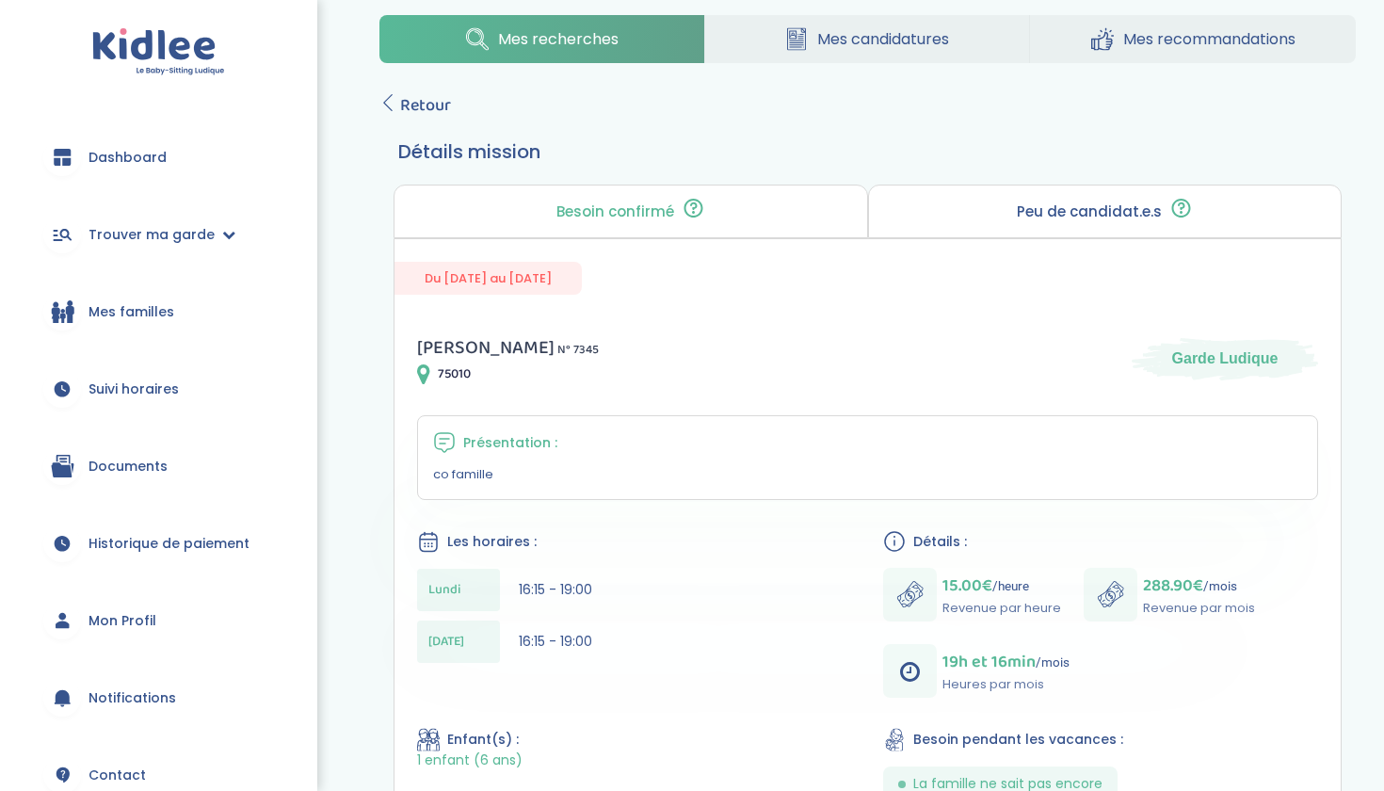
scroll to position [11, 0]
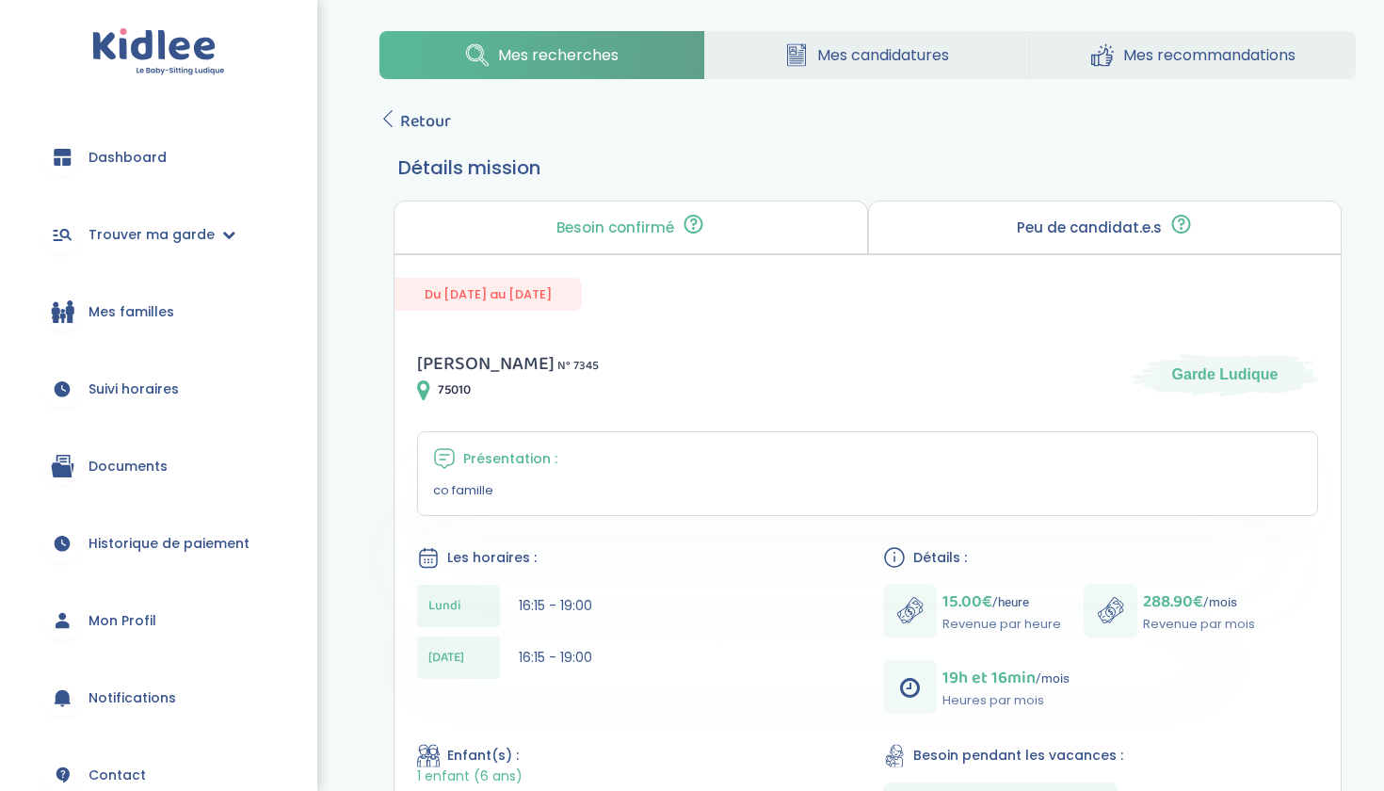
click at [523, 471] on div "Présentation : co famille" at bounding box center [867, 473] width 901 height 85
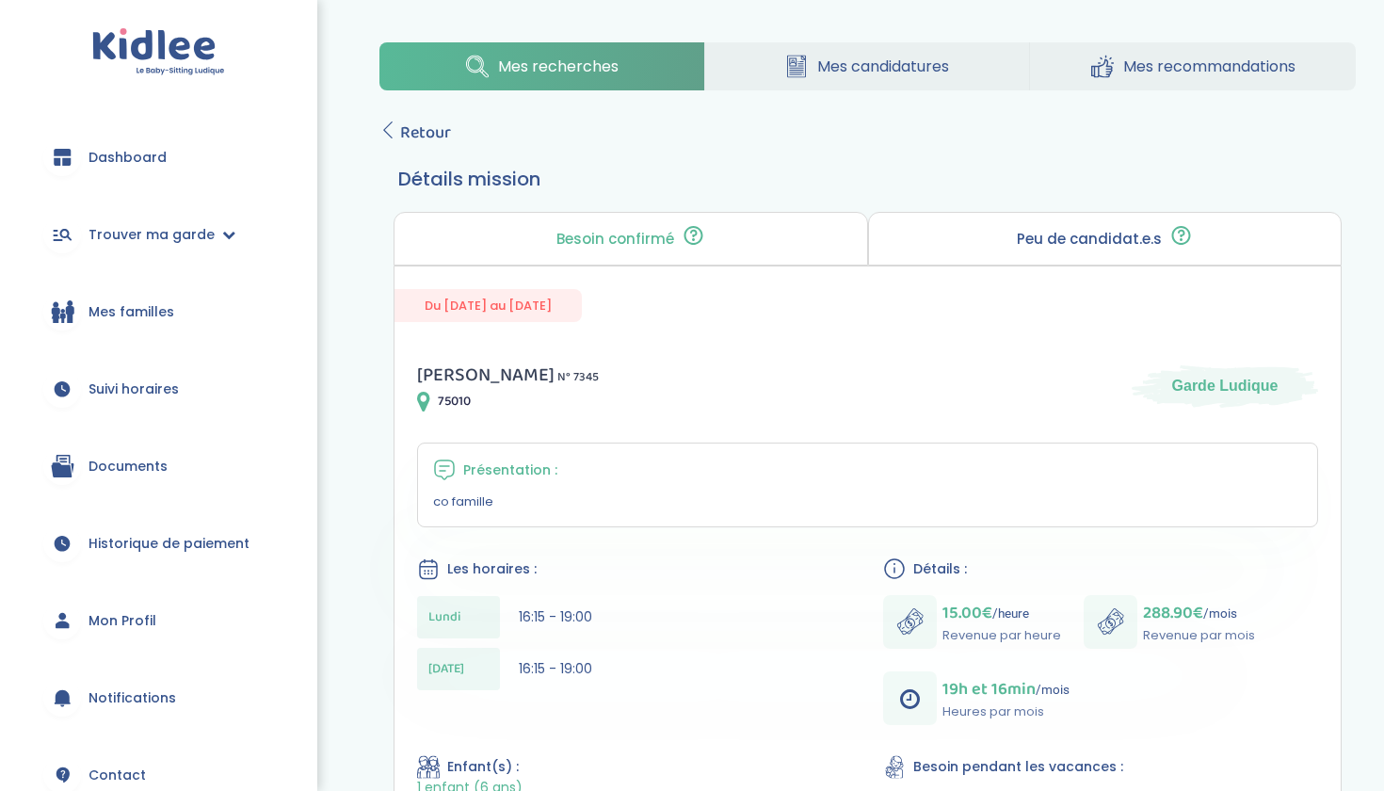
scroll to position [0, 0]
click at [1054, 264] on div "Peu de candidat.e.s 🔍 D’autres personnes ont déjà postulé. Tu peux encore faire…" at bounding box center [1105, 239] width 474 height 54
click at [783, 226] on div "Besoin confirmé Un conseiller Kidlee a confirmé le besoin de la famille lors d’…" at bounding box center [631, 239] width 474 height 54
click at [411, 127] on span "Retour" at bounding box center [425, 133] width 51 height 26
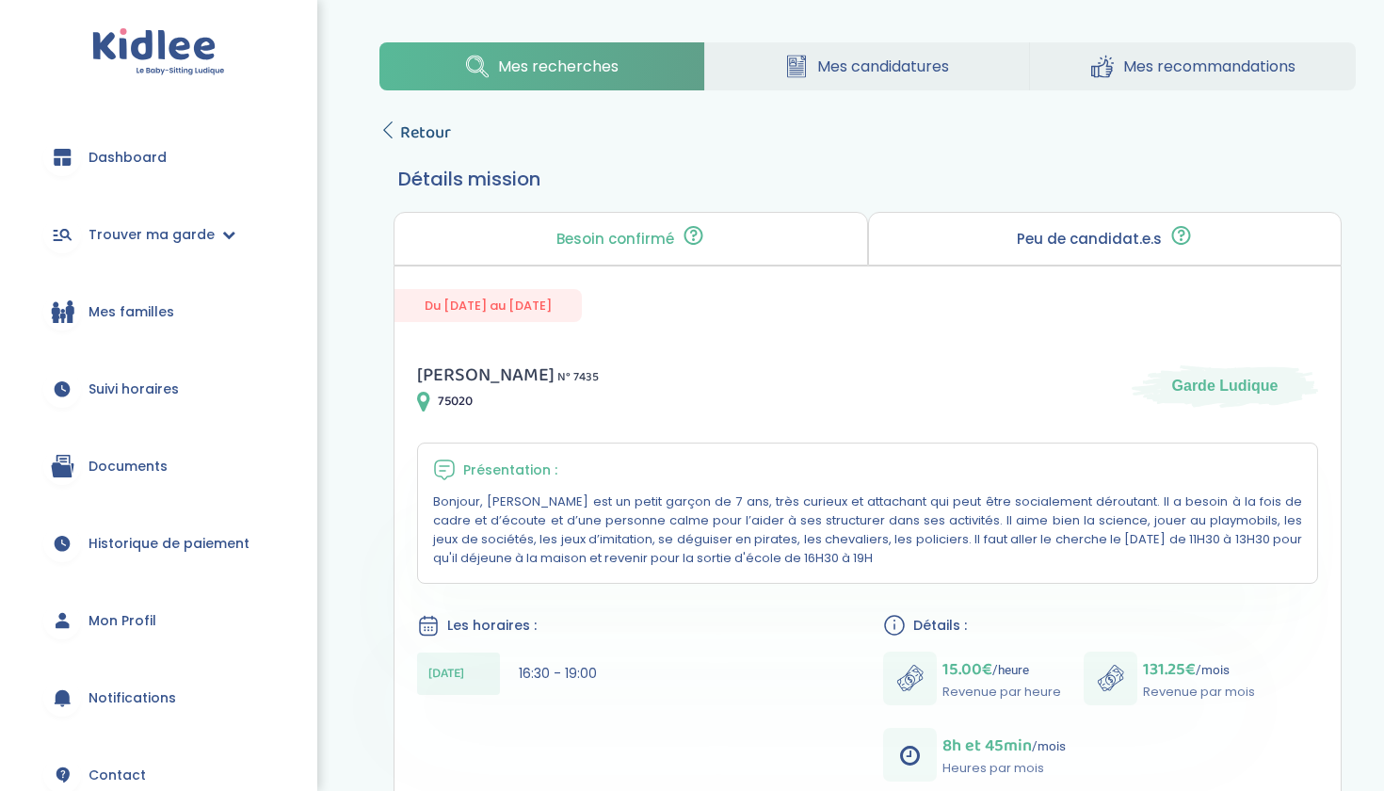
click at [437, 140] on span "Retour" at bounding box center [425, 133] width 51 height 26
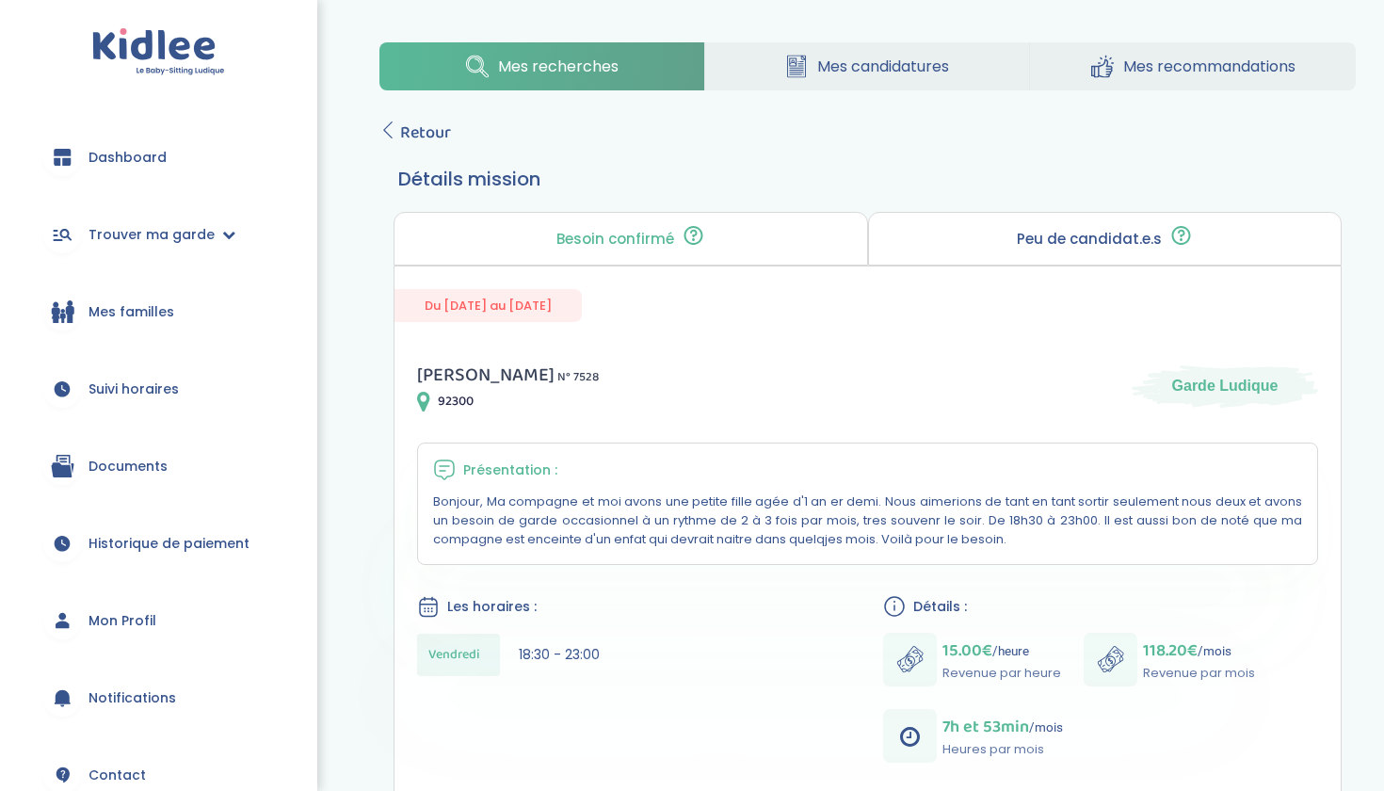
click at [413, 146] on div "Mes recherches Mes candidatures Mes recommandations Retour Détails mission Beso…" at bounding box center [867, 655] width 1033 height 1254
click at [413, 131] on span "Retour" at bounding box center [425, 133] width 51 height 26
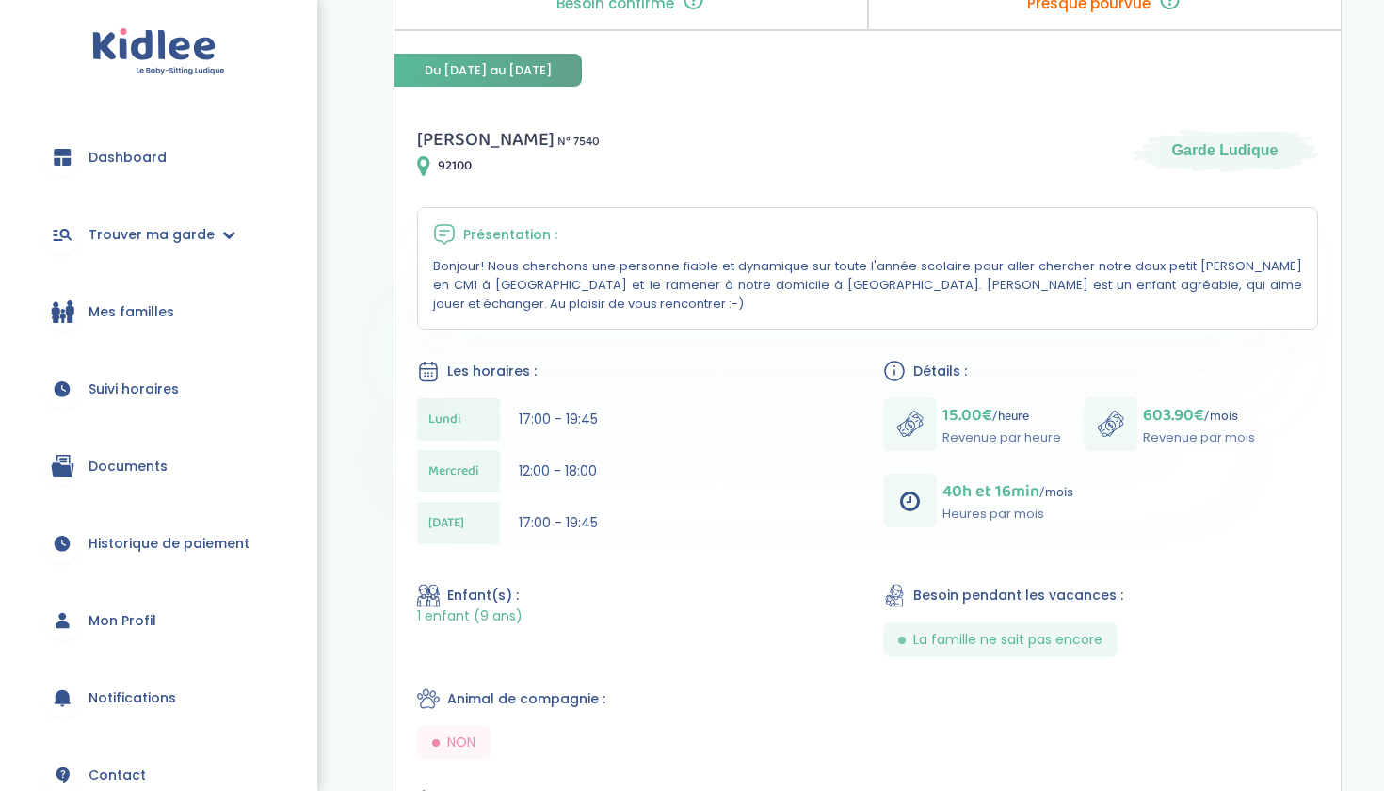
scroll to position [245, 0]
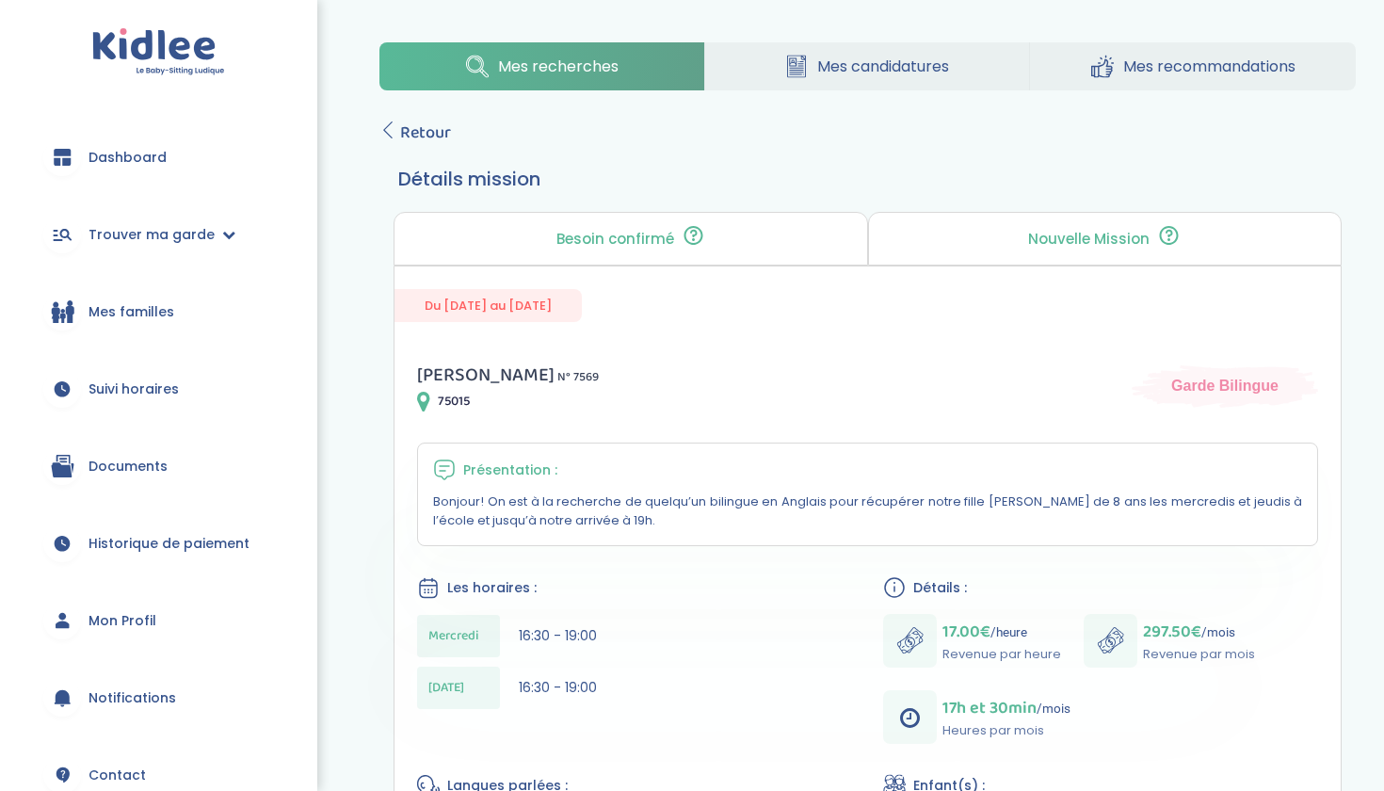
scroll to position [147, 0]
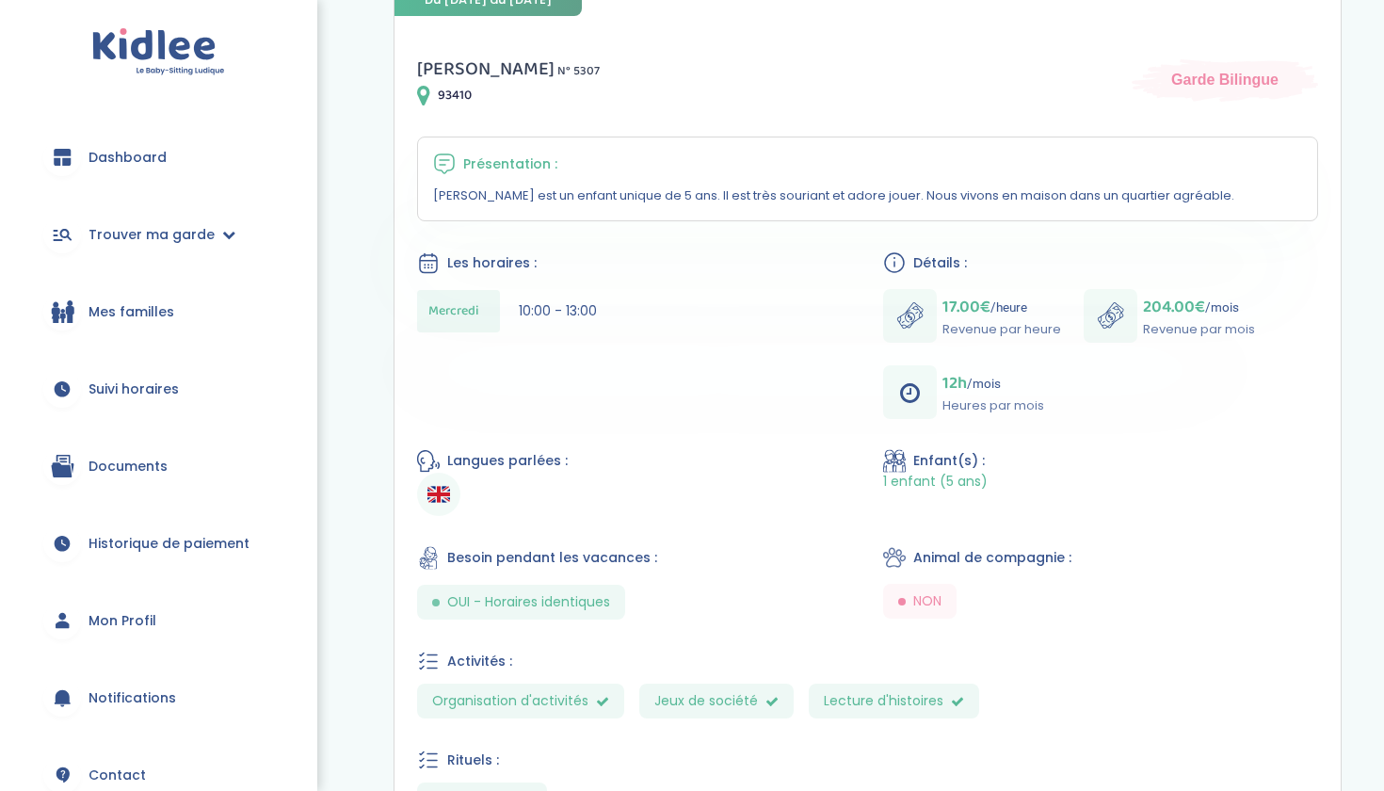
scroll to position [301, 0]
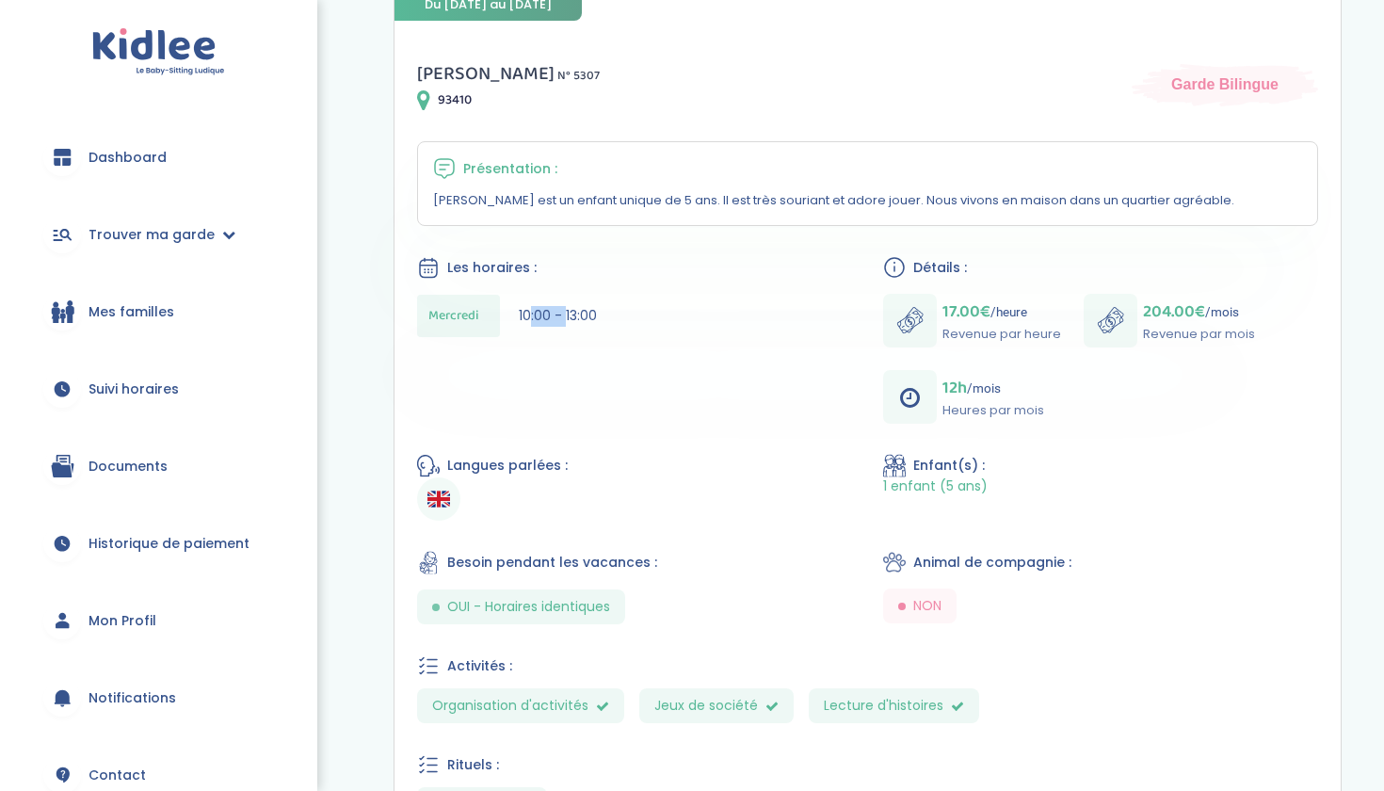
drag, startPoint x: 531, startPoint y: 317, endPoint x: 569, endPoint y: 318, distance: 37.7
click at [569, 318] on span "10:00 - 13:00" at bounding box center [558, 315] width 78 height 19
click at [585, 358] on div "[PERSON_NAME] N° 5307 93410 Garde Bilingue Présentation : [PERSON_NAME] est un …" at bounding box center [868, 528] width 946 height 985
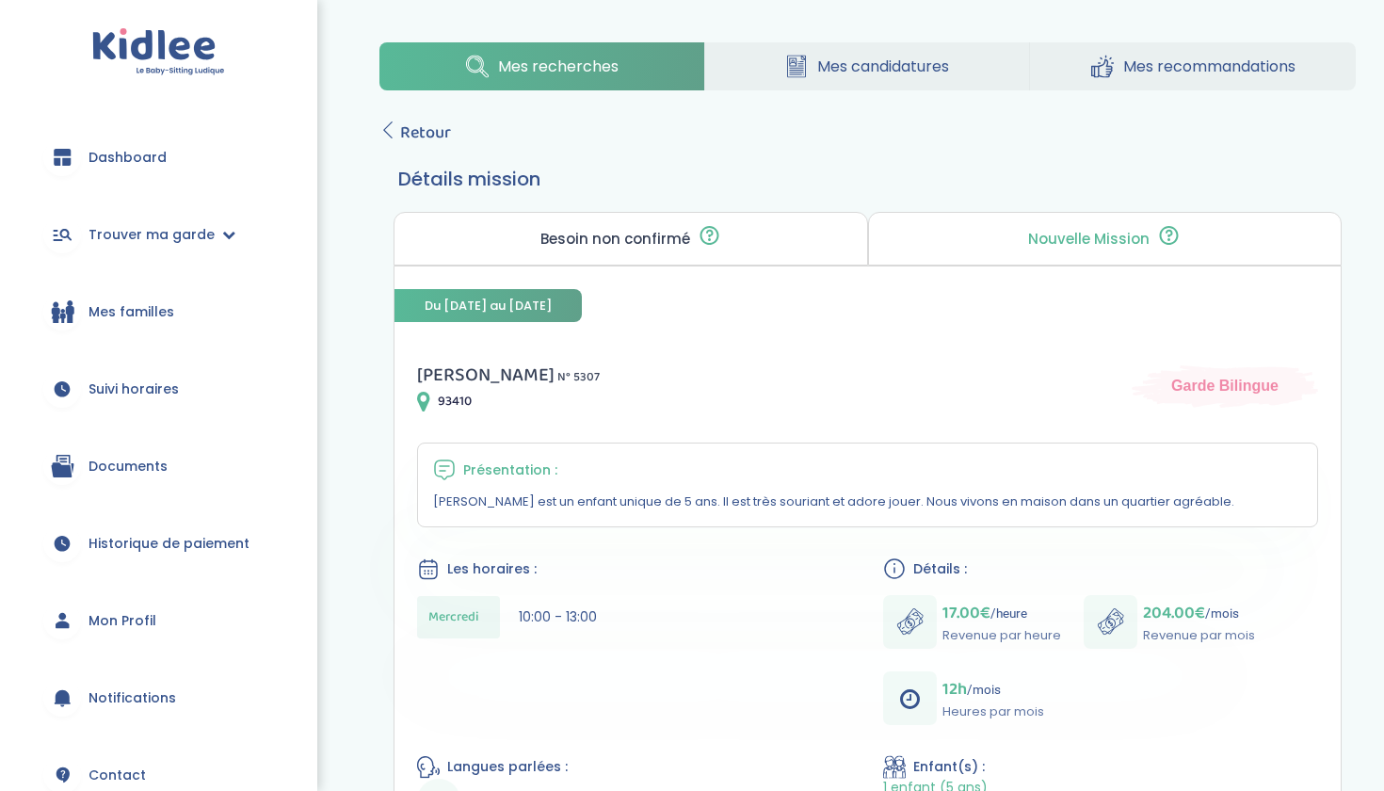
scroll to position [0, 0]
click at [396, 131] on icon at bounding box center [388, 129] width 17 height 17
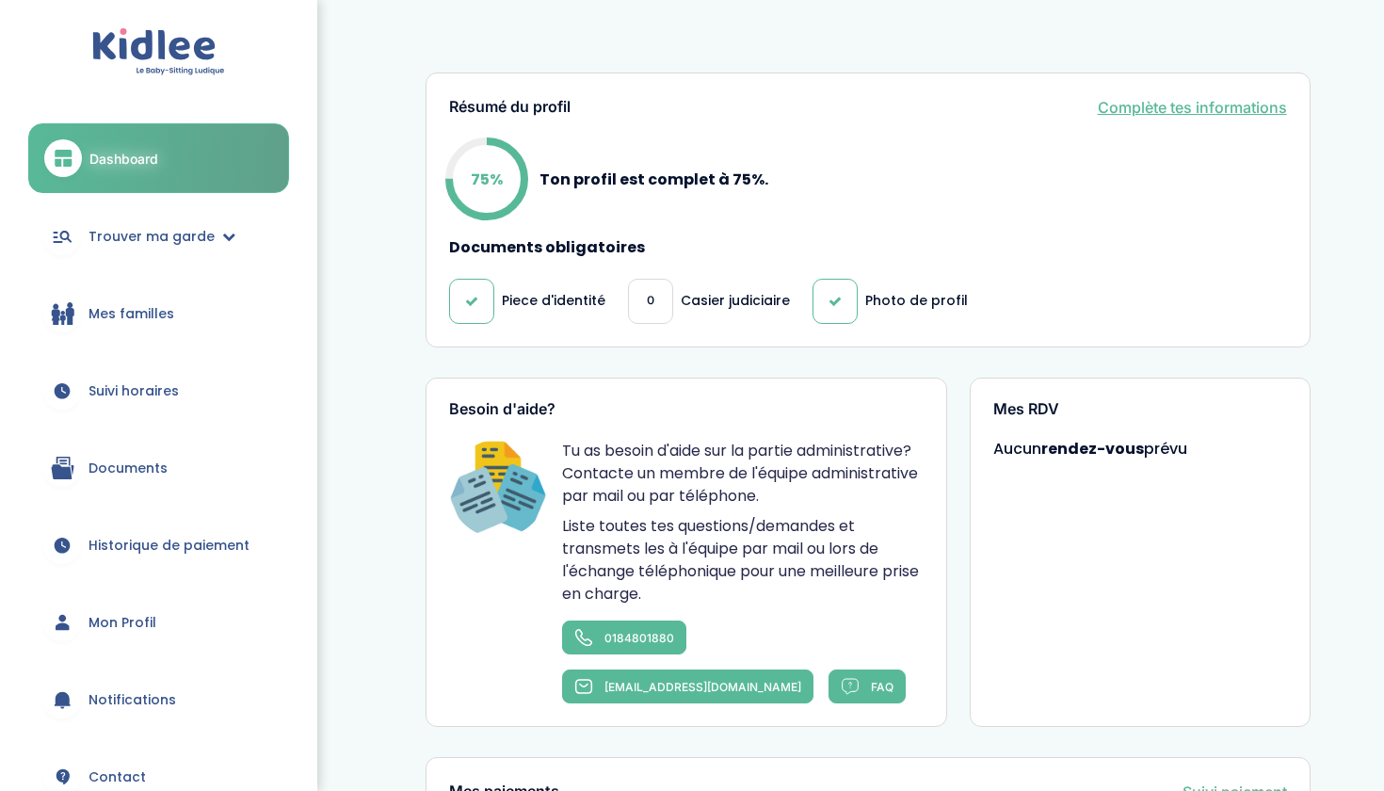
click at [702, 305] on p "Casier judiciaire" at bounding box center [735, 301] width 109 height 20
click at [682, 299] on p "Casier judiciaire" at bounding box center [735, 301] width 109 height 20
click at [1181, 105] on link "Complète tes informations" at bounding box center [1192, 107] width 189 height 23
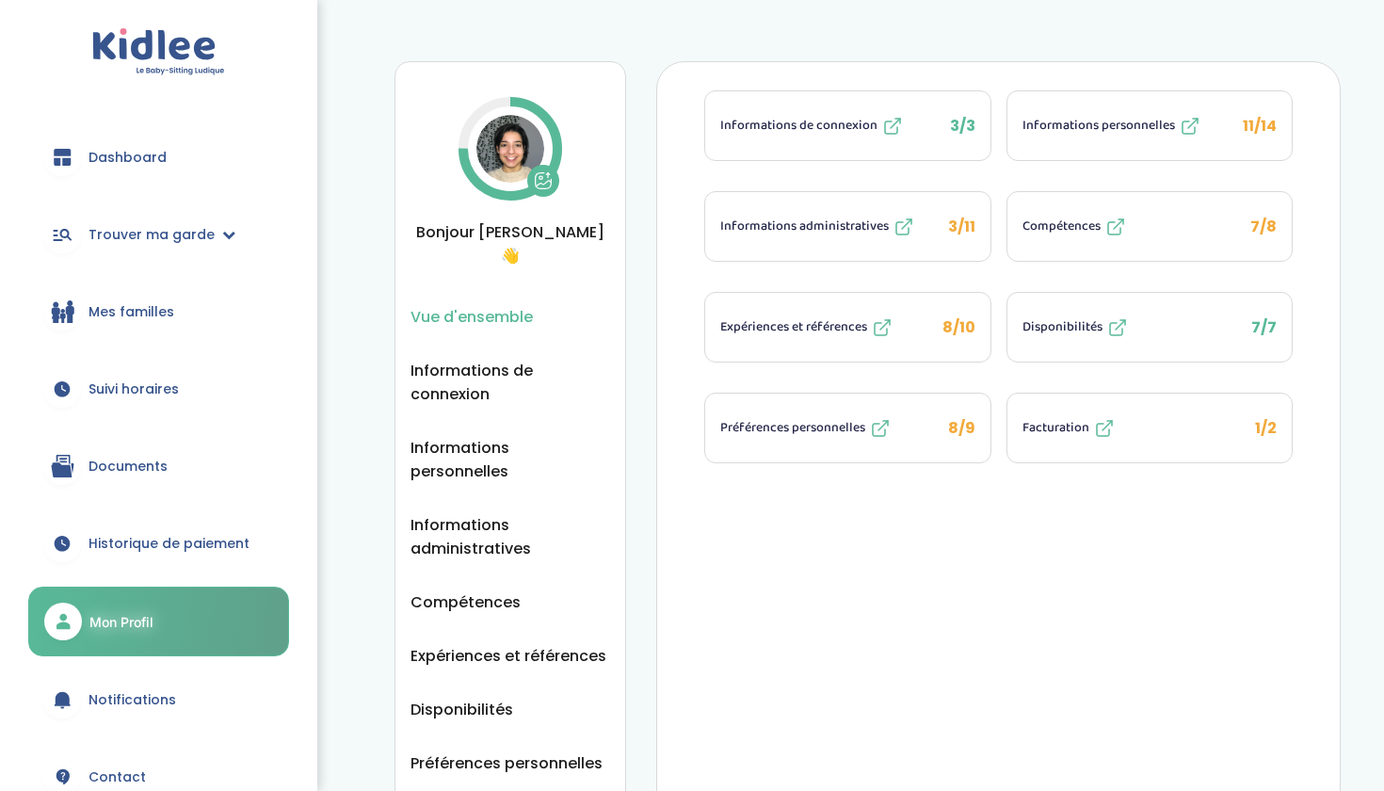
click at [1263, 428] on span "1/2" at bounding box center [1266, 428] width 22 height 22
click at [970, 322] on span "8/10" at bounding box center [959, 327] width 33 height 22
click at [513, 151] on img at bounding box center [511, 149] width 68 height 68
click at [550, 186] on icon at bounding box center [543, 180] width 19 height 19
click at [1270, 134] on span "11/14" at bounding box center [1260, 126] width 34 height 22
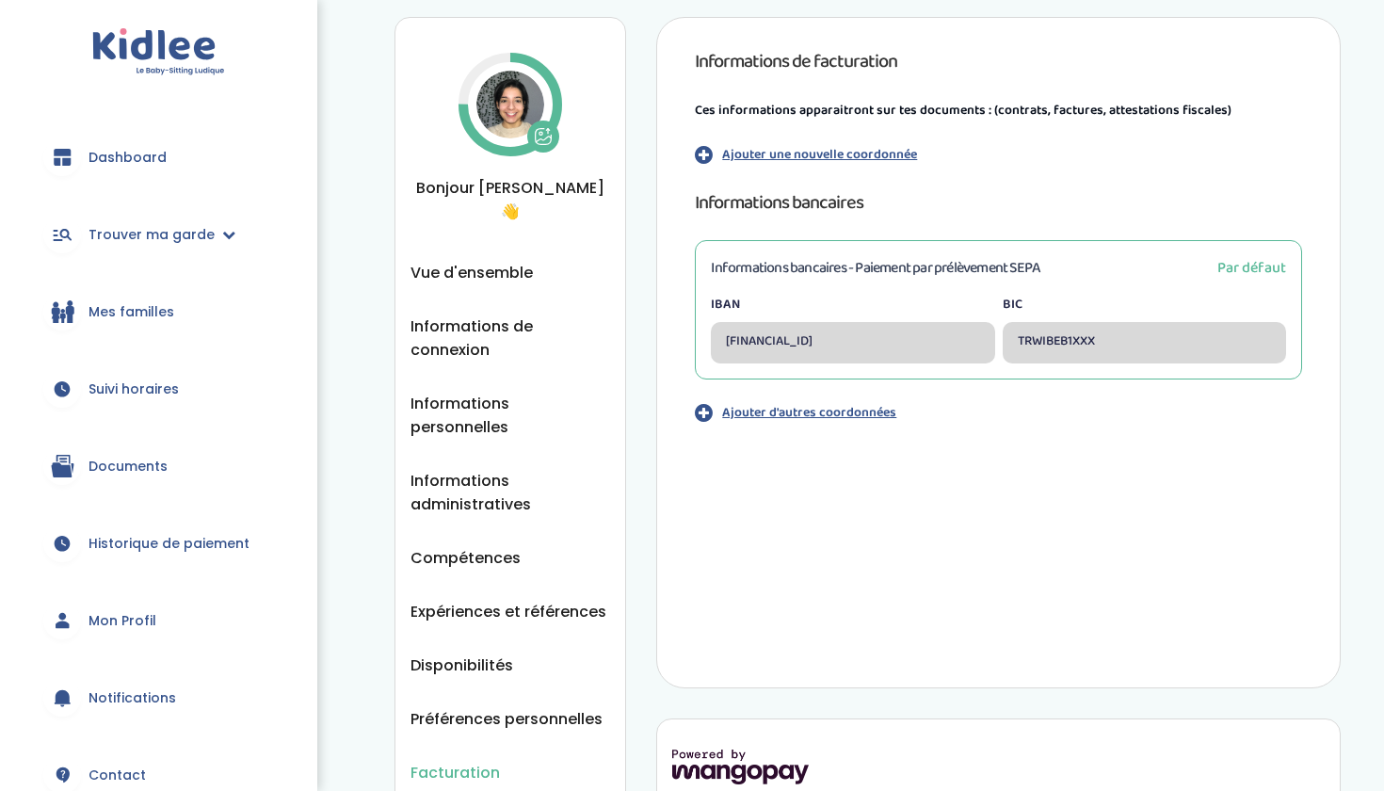
scroll to position [43, 0]
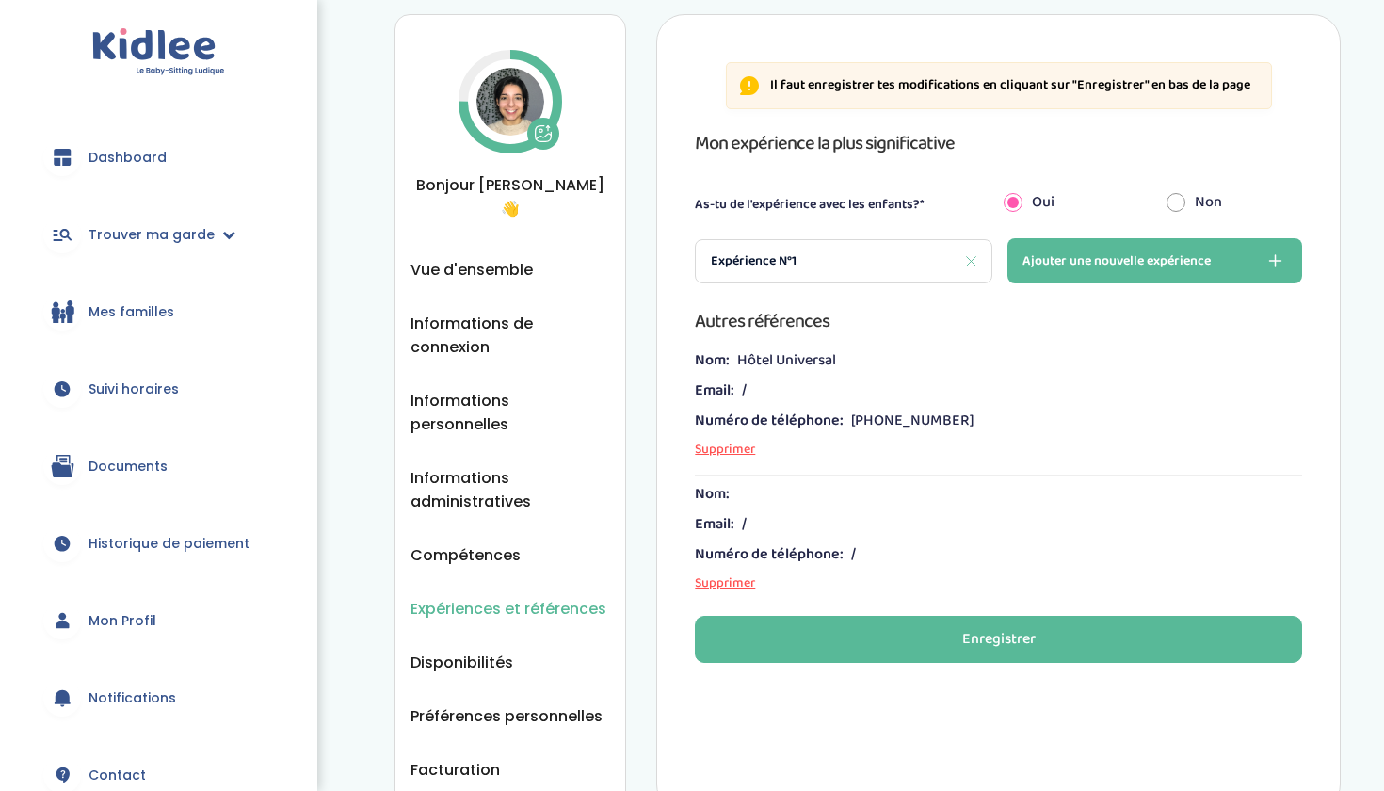
scroll to position [50, 0]
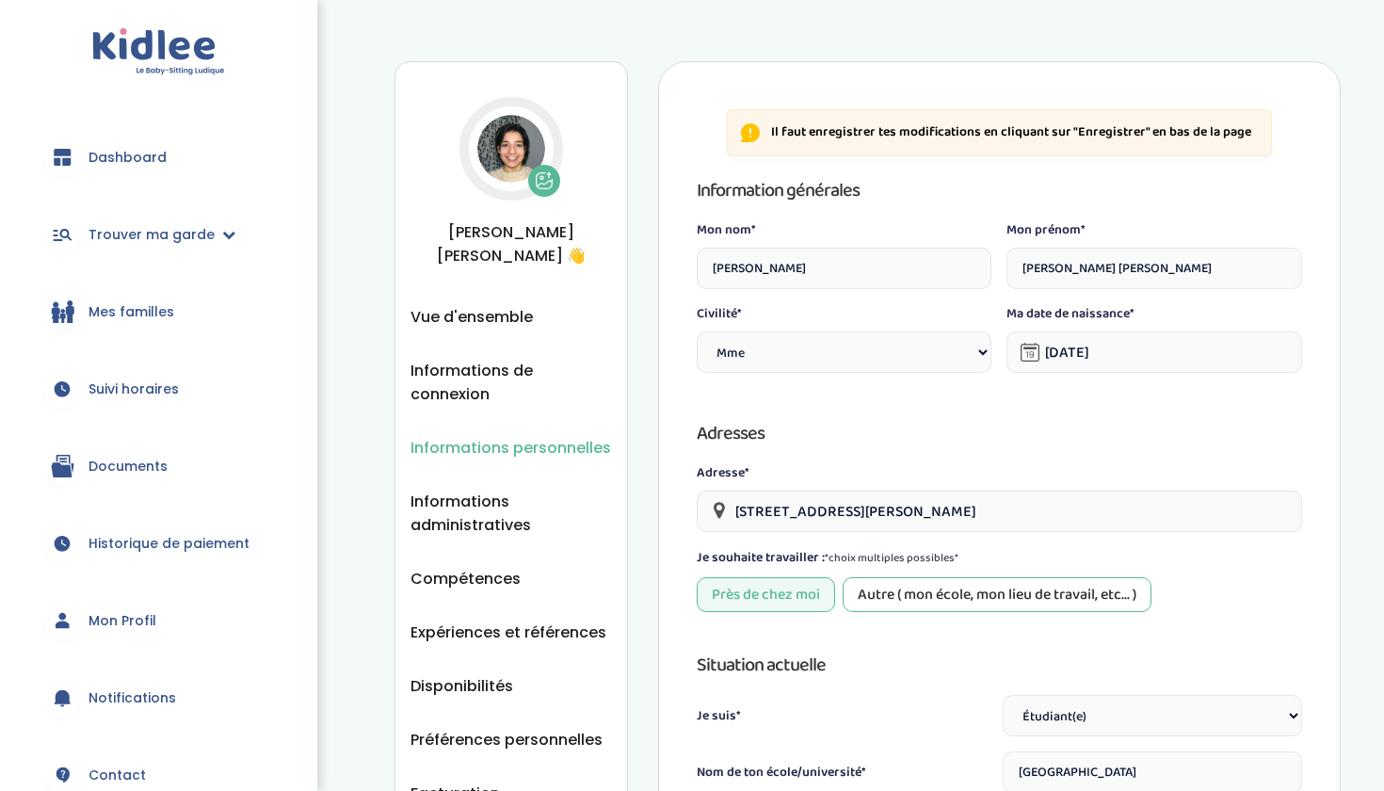
select select "1"
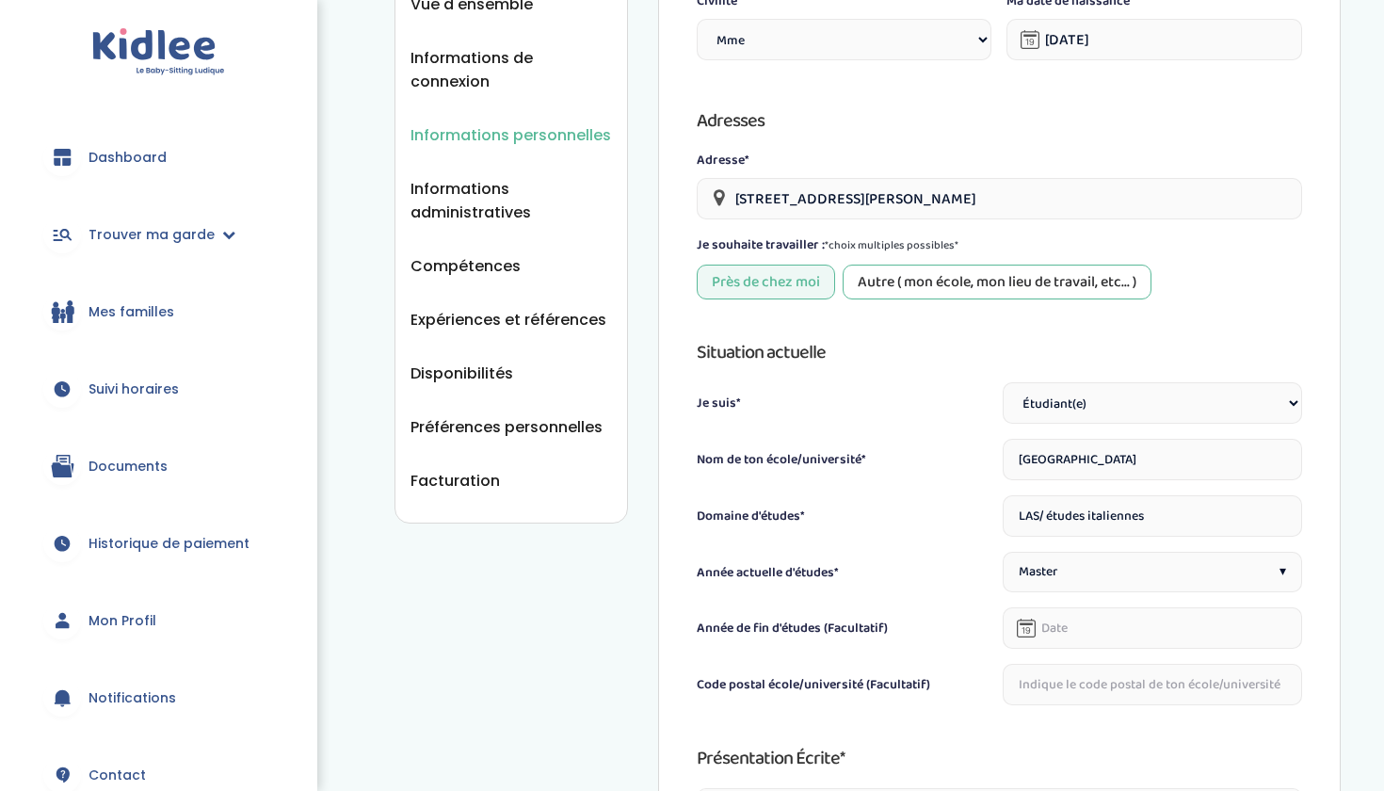
scroll to position [316, 0]
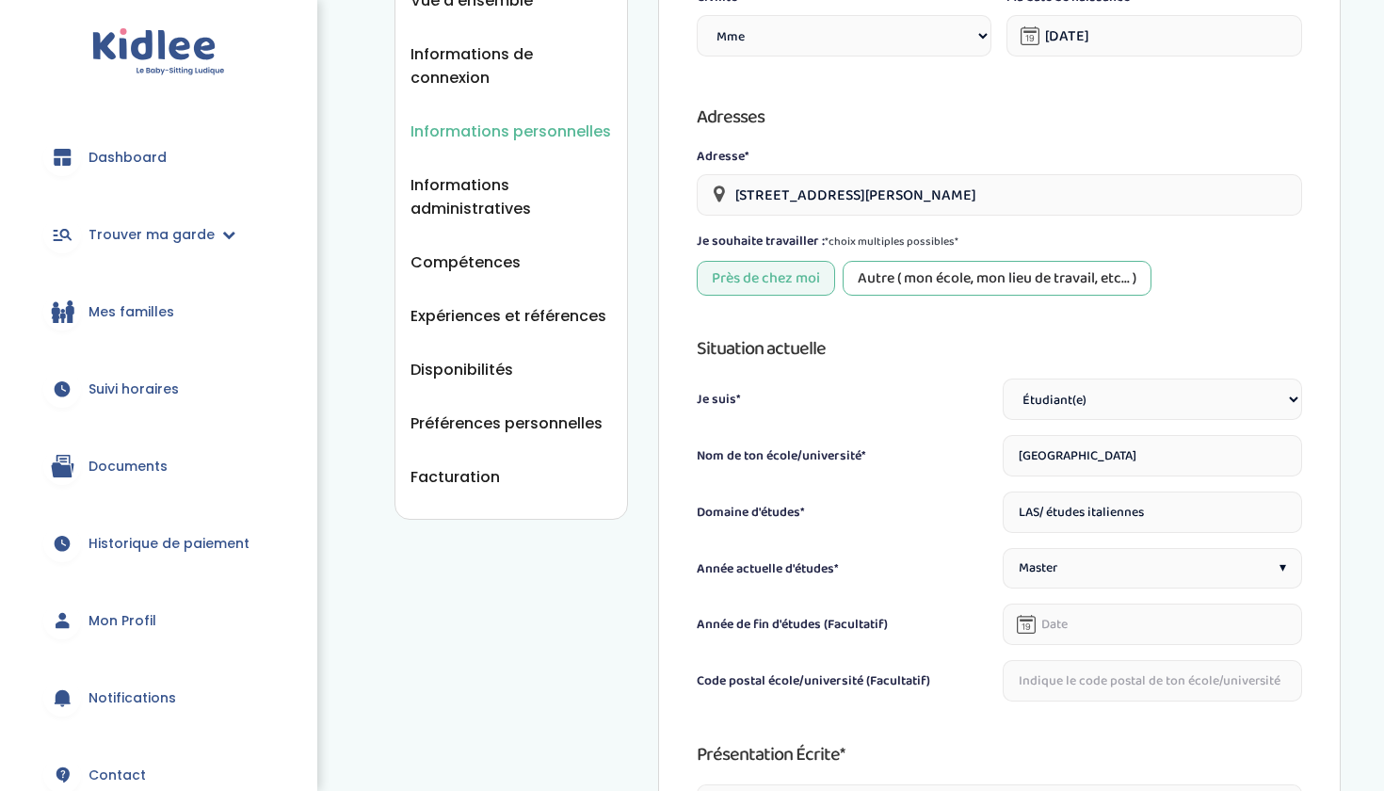
click at [1099, 534] on div "Situation actuelle Je suis* Étudiant(e) Salarié Professionnel(le) de la petite …" at bounding box center [1000, 517] width 606 height 368
click at [1099, 514] on input "LAS/ études italiennes" at bounding box center [1152, 512] width 299 height 41
drag, startPoint x: 1168, startPoint y: 515, endPoint x: 971, endPoint y: 513, distance: 196.8
click at [971, 513] on div "Domaine d'études* LAS/ études italiennes" at bounding box center [1000, 512] width 606 height 41
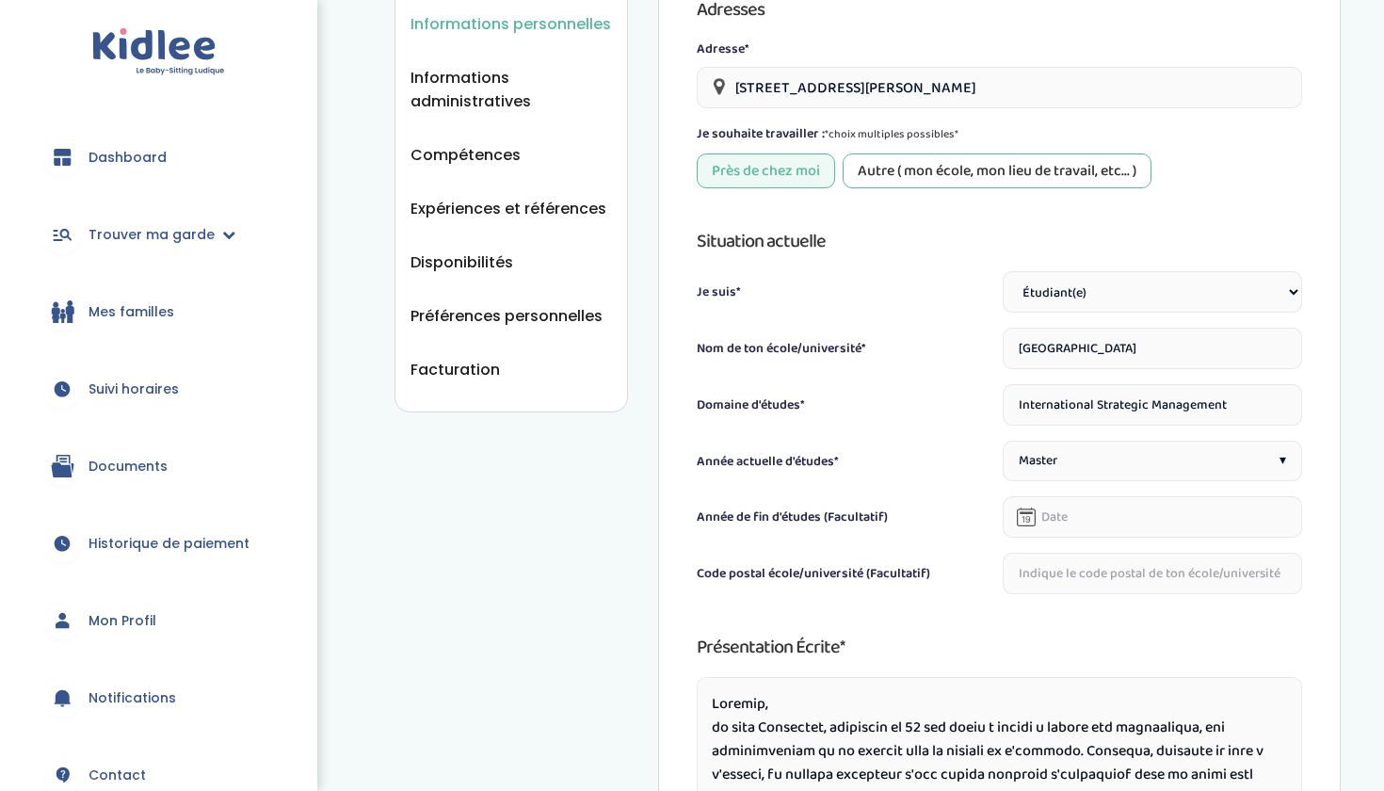
scroll to position [425, 0]
type input "International Strategic Management"
click at [1083, 518] on input "text" at bounding box center [1152, 515] width 299 height 41
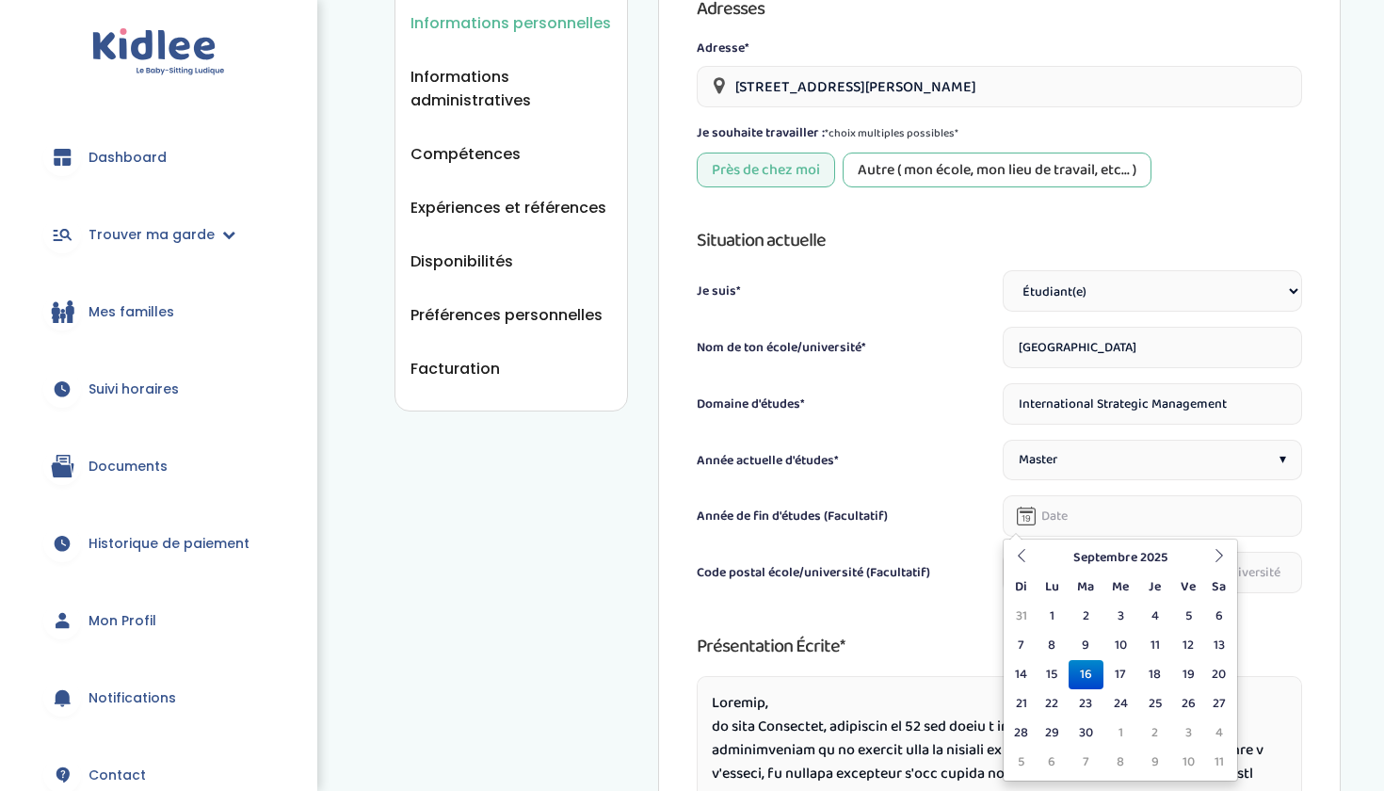
click at [926, 575] on label "Code postal école/université (Facultatif)" at bounding box center [814, 573] width 234 height 20
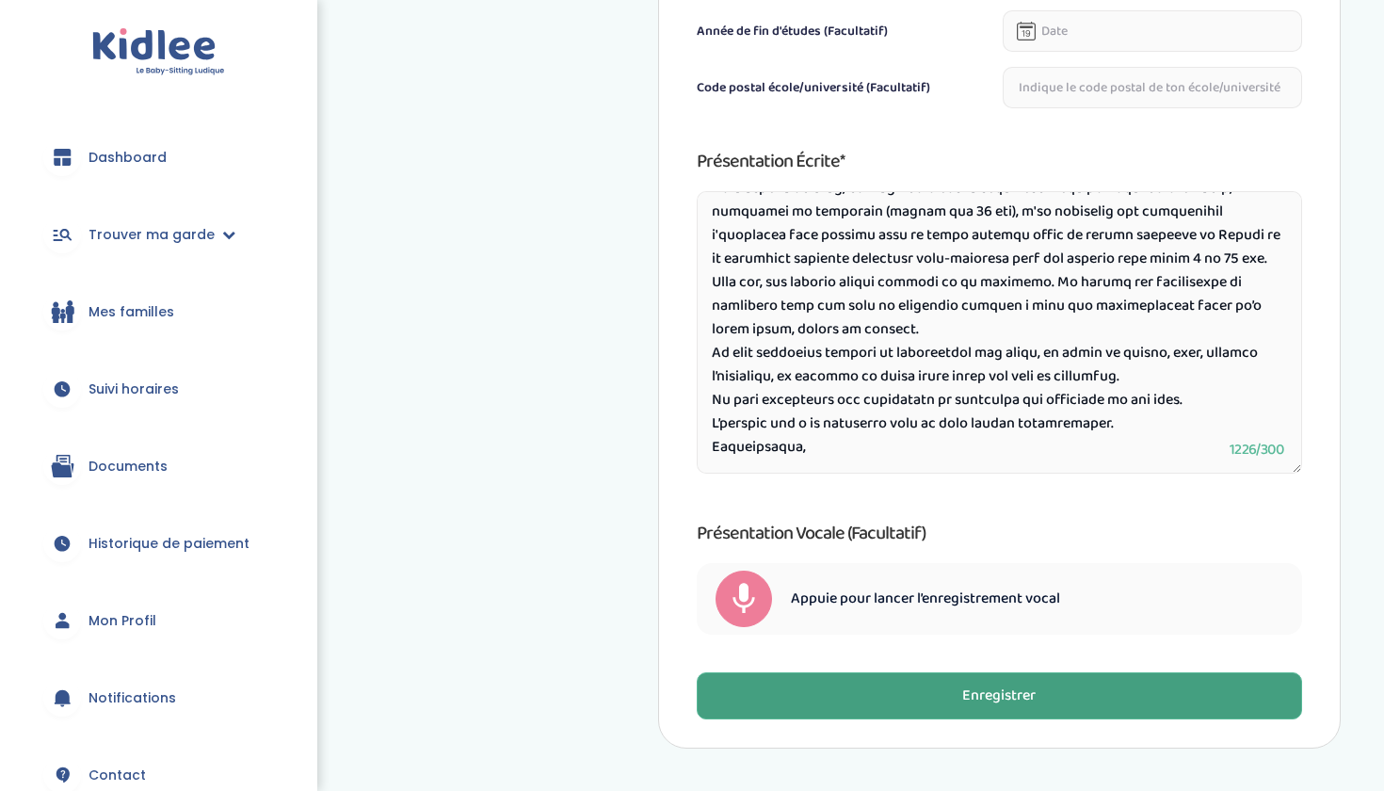
scroll to position [915, 0]
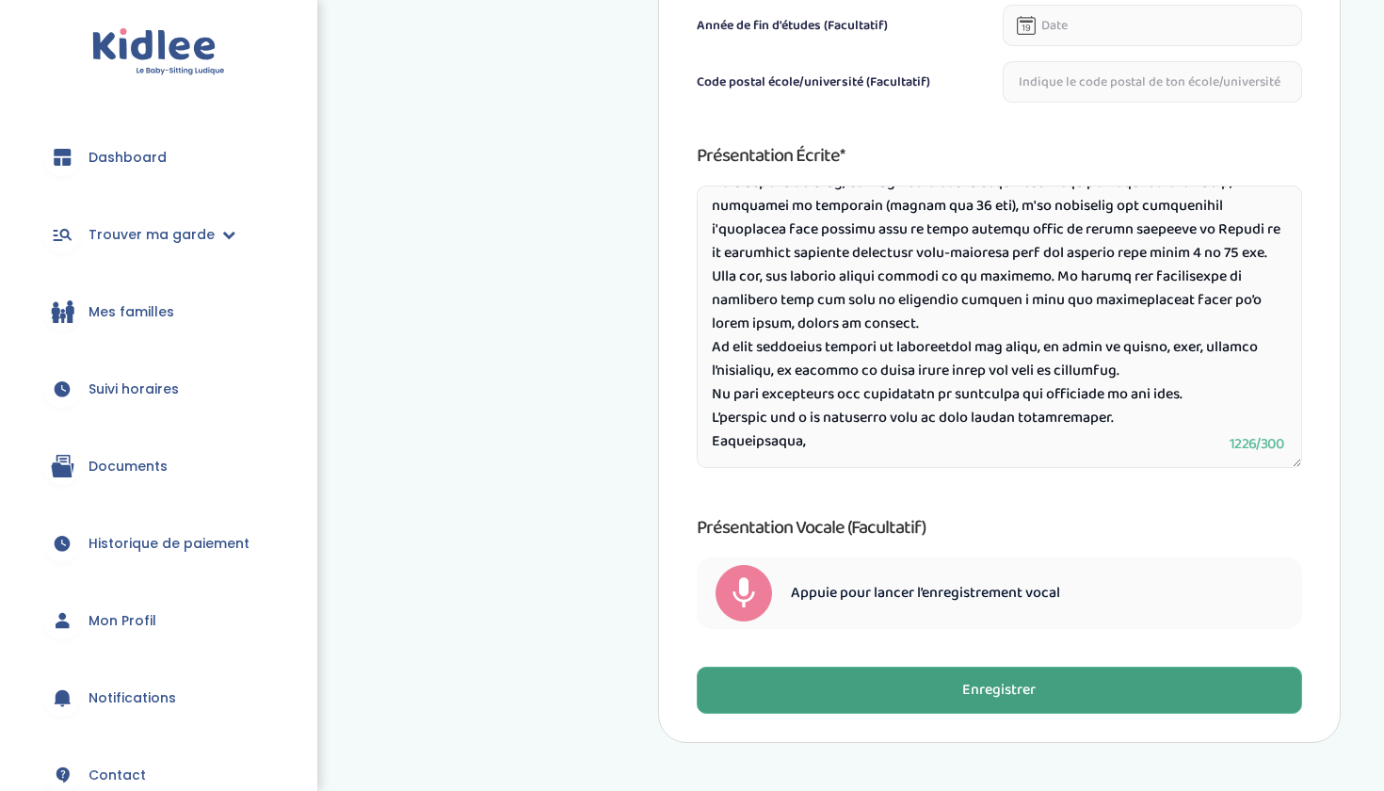
click at [1069, 693] on button "Enregistrer" at bounding box center [1000, 690] width 606 height 47
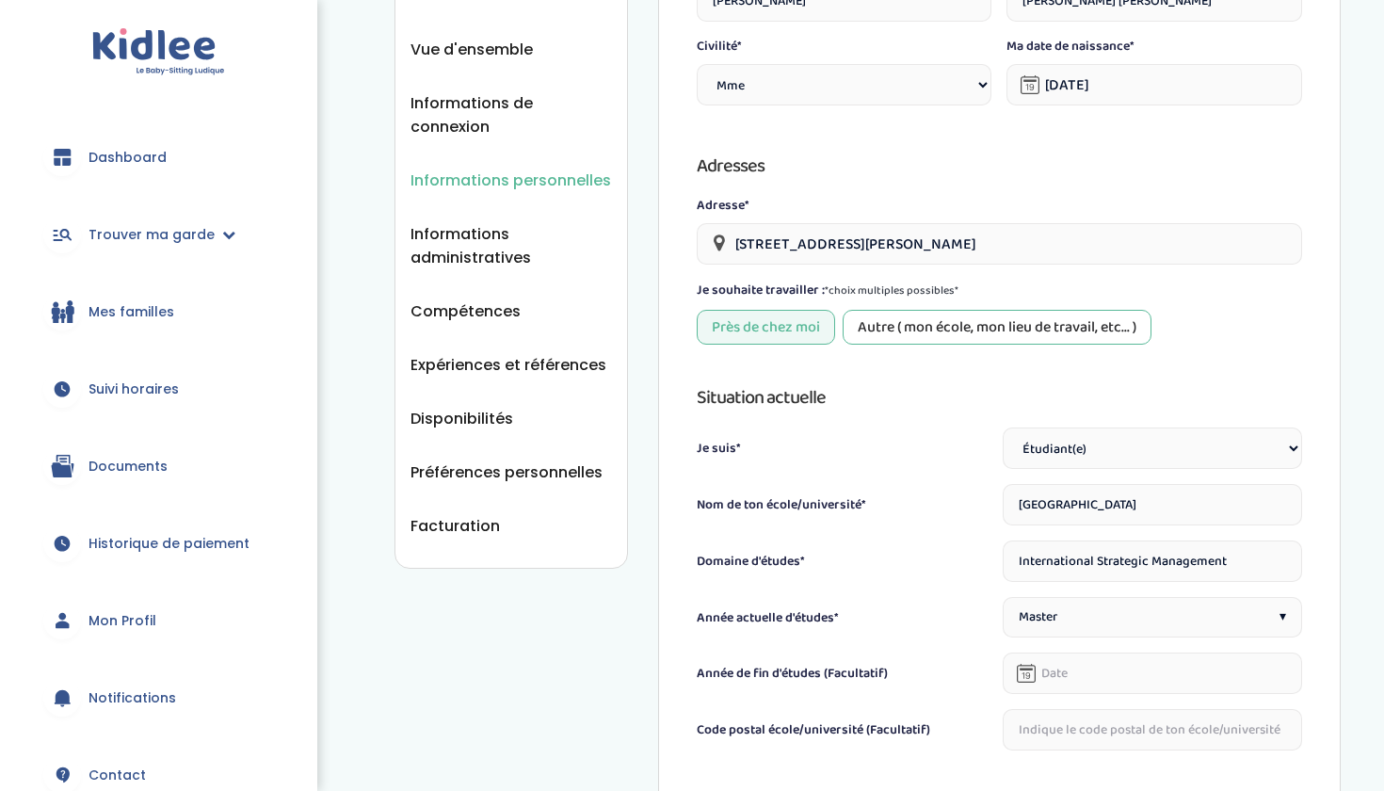
scroll to position [227, 0]
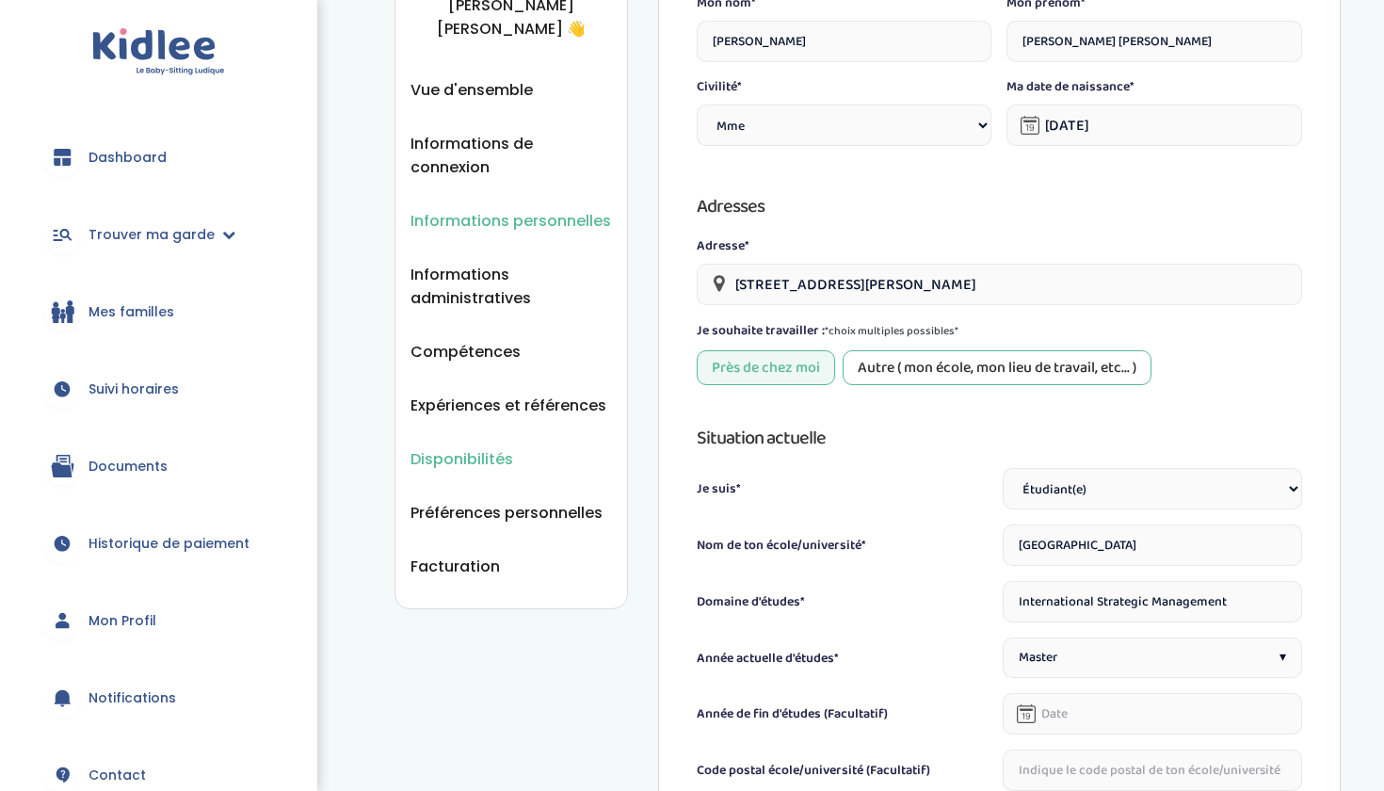
click at [482, 454] on span "Disponibilités" at bounding box center [462, 459] width 103 height 24
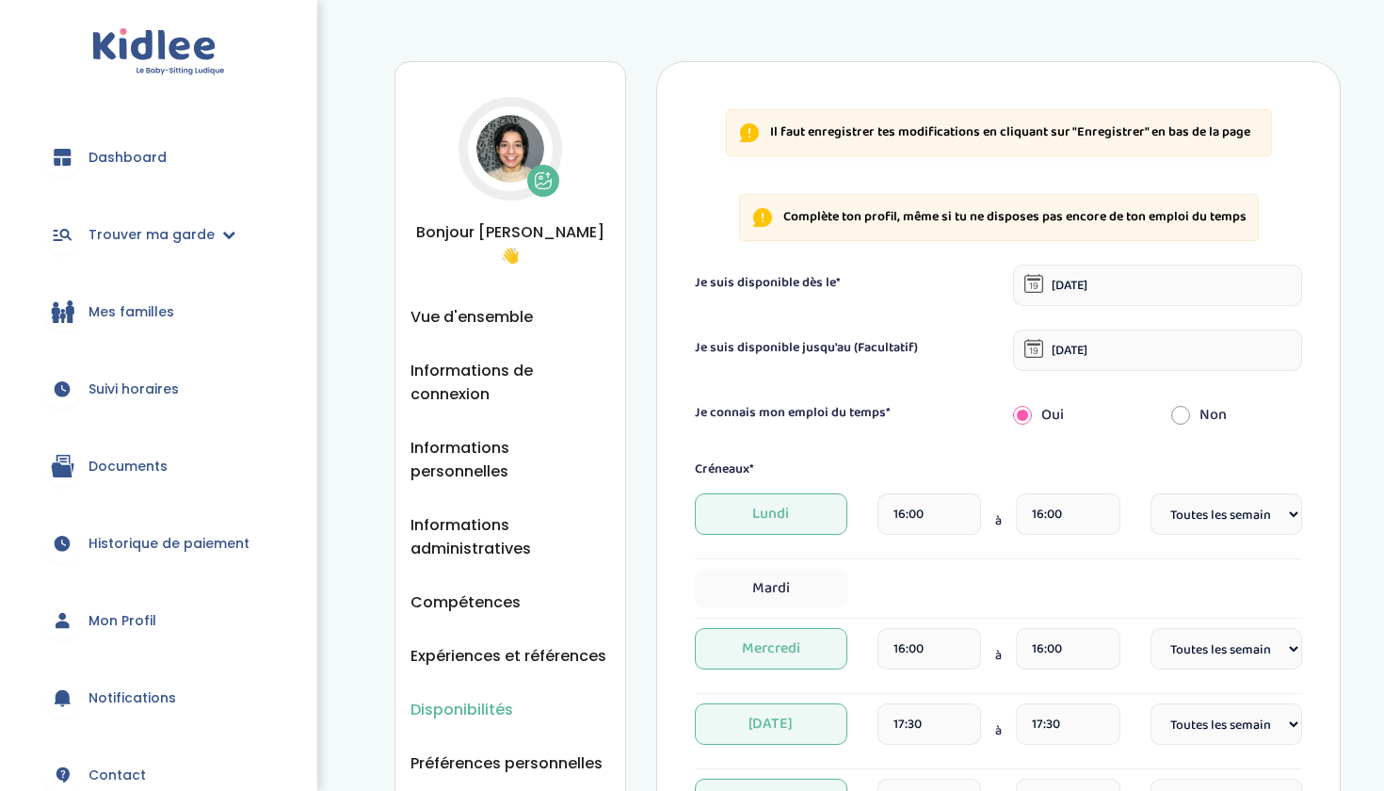
select select "1"
select select "Autre"
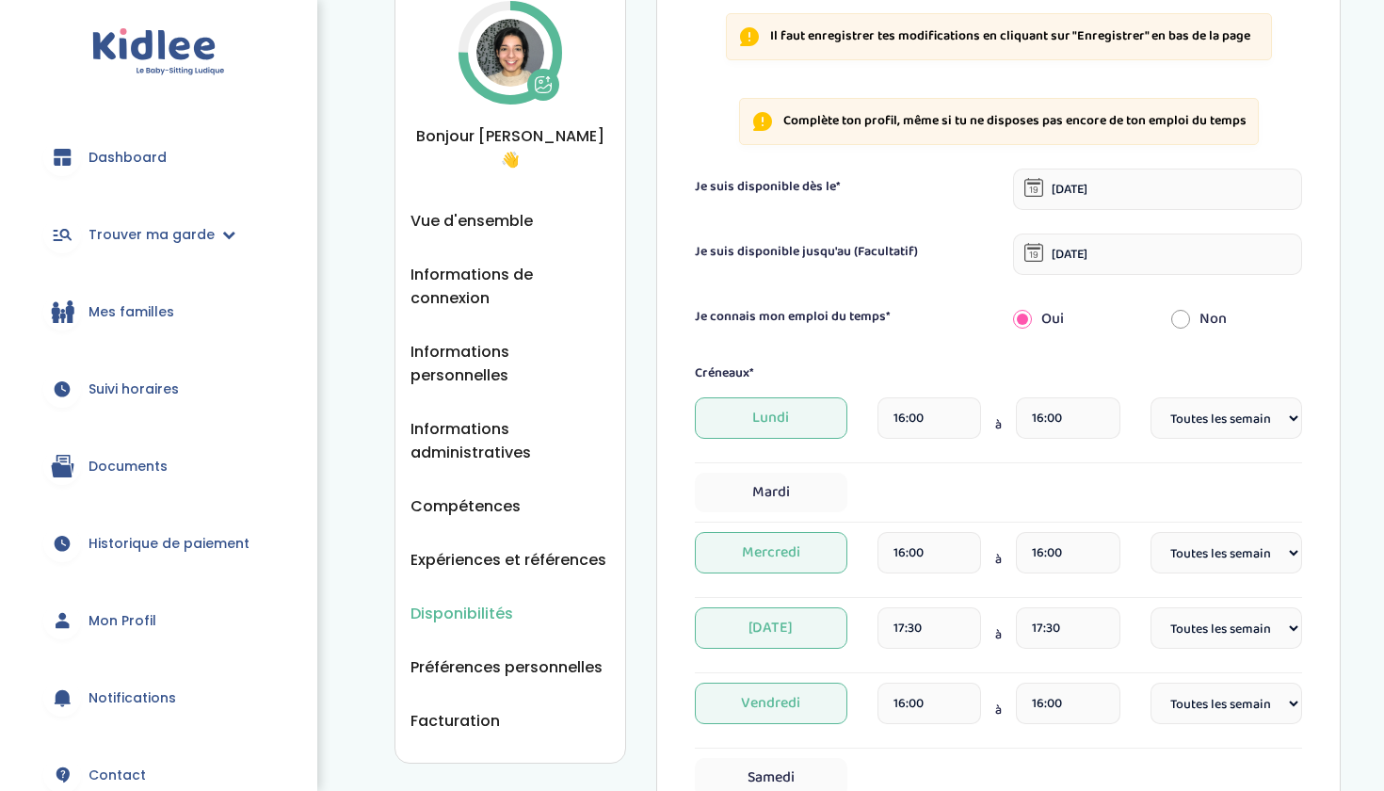
scroll to position [118, 0]
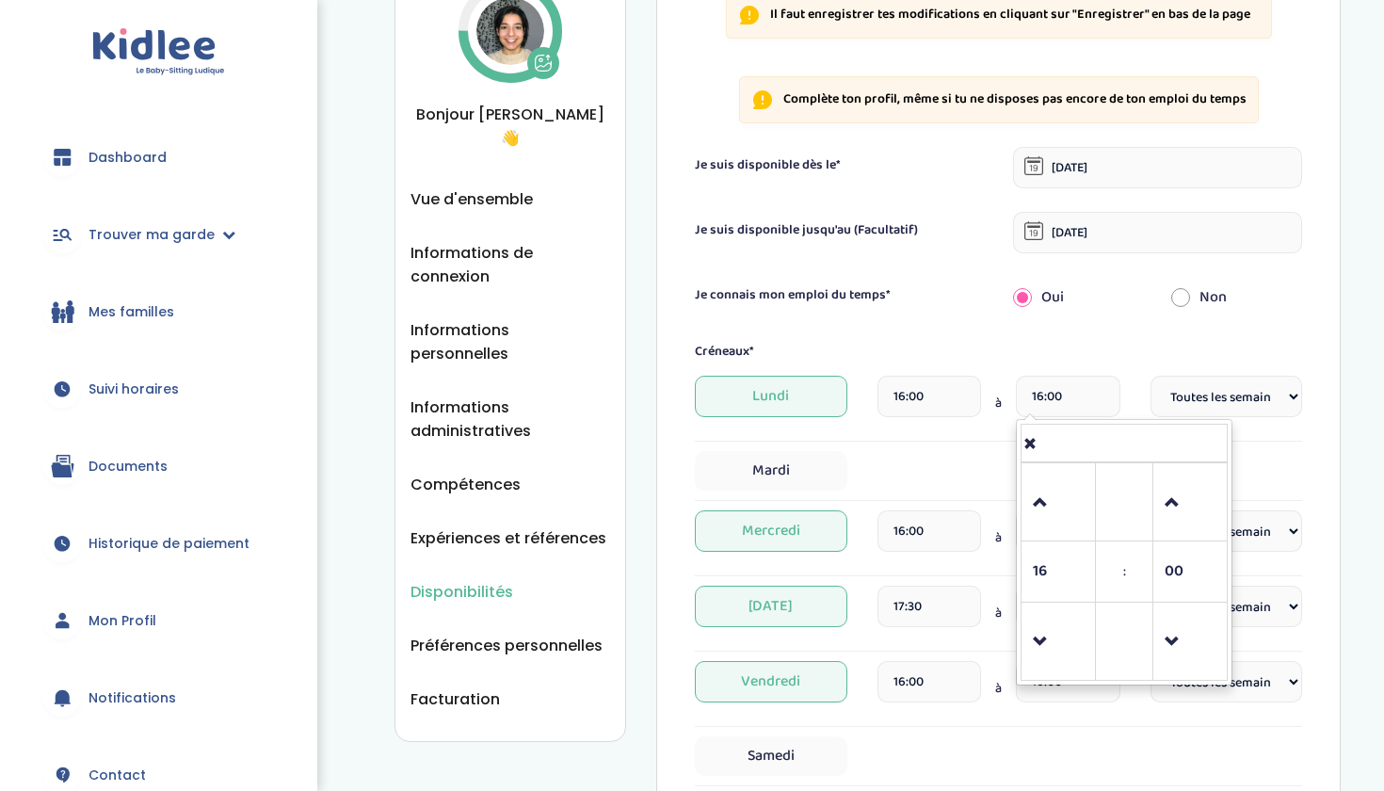
click at [1073, 412] on input "16:00" at bounding box center [1068, 396] width 104 height 41
click at [1043, 521] on span at bounding box center [1058, 502] width 51 height 51
click at [1044, 518] on span at bounding box center [1058, 502] width 51 height 51
type input "19:00"
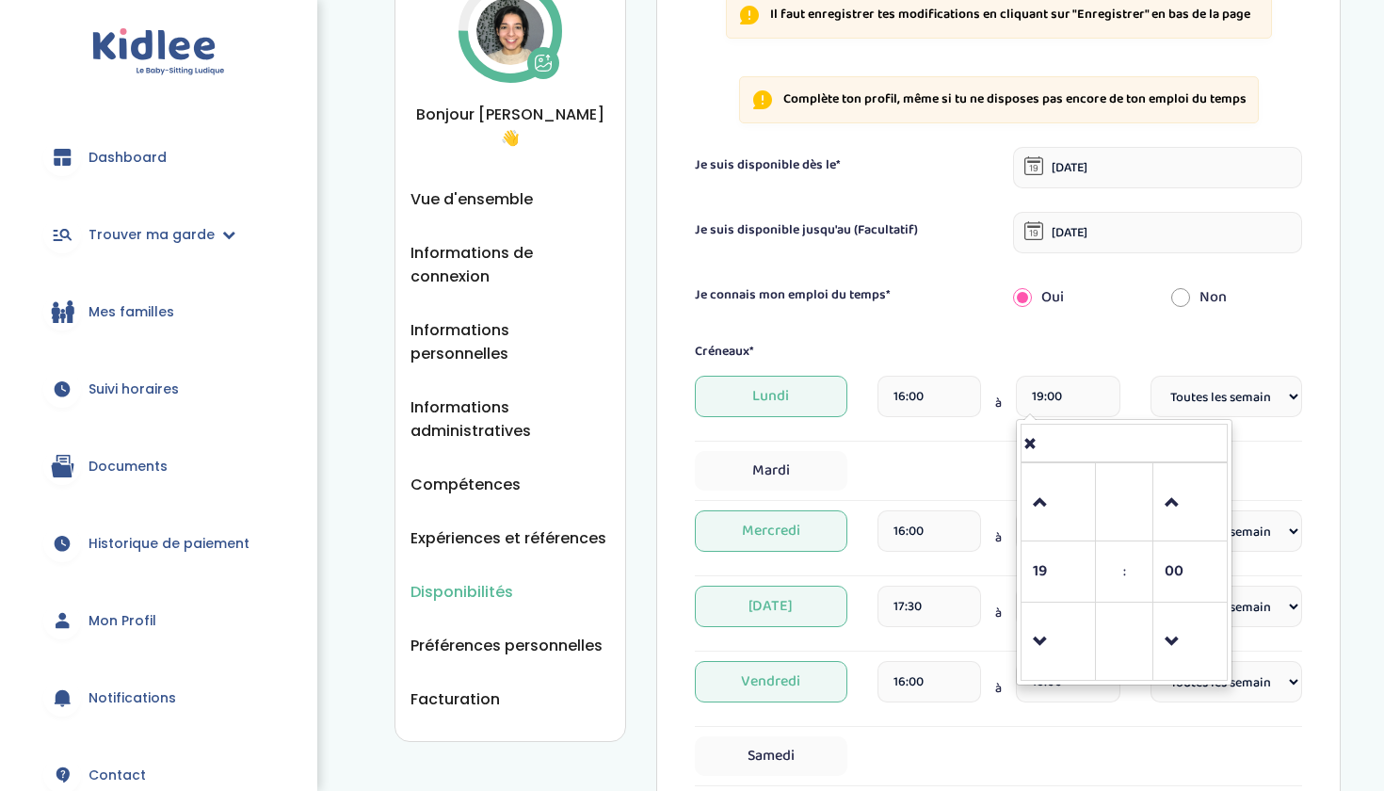
click at [1148, 347] on div "Créneaux*" at bounding box center [999, 352] width 636 height 20
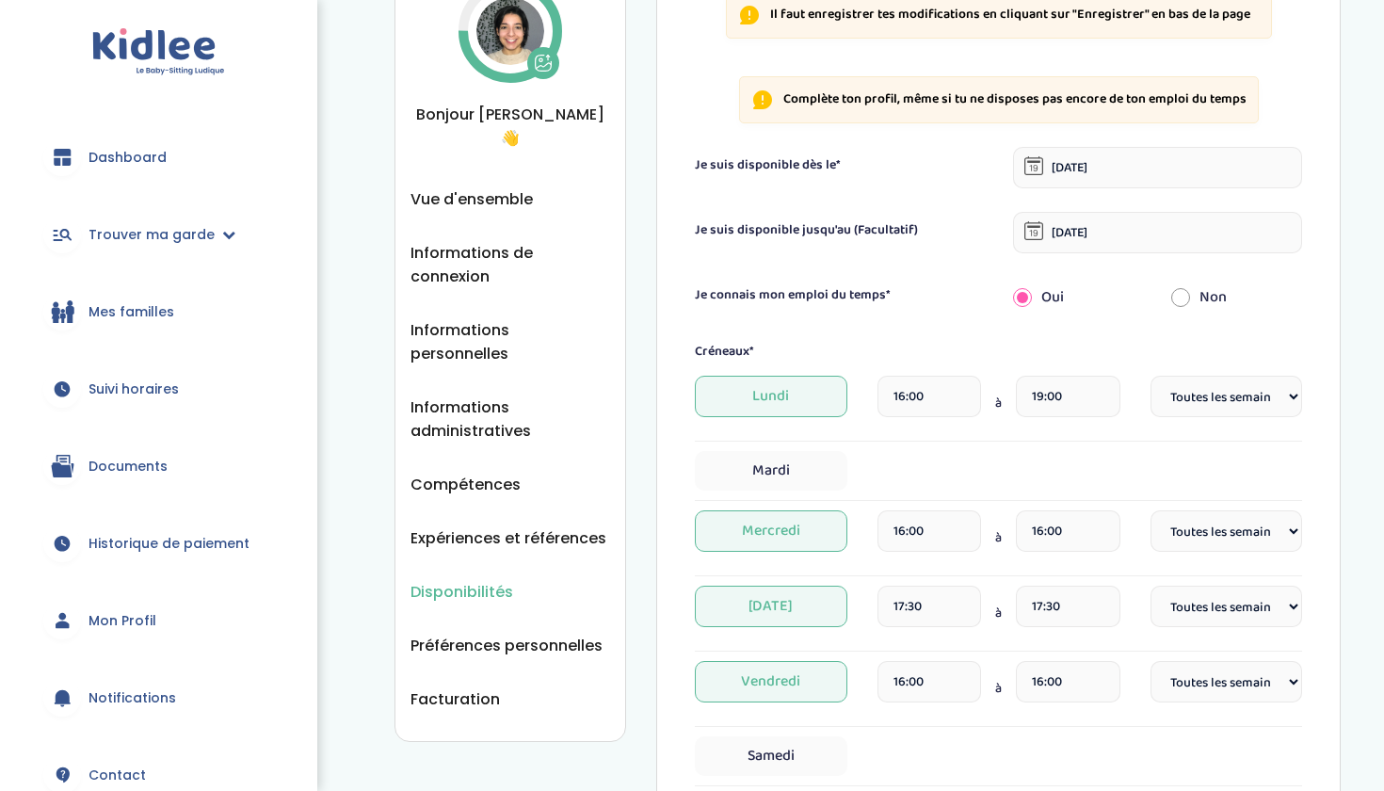
click at [1050, 538] on input "16:00" at bounding box center [1068, 530] width 104 height 41
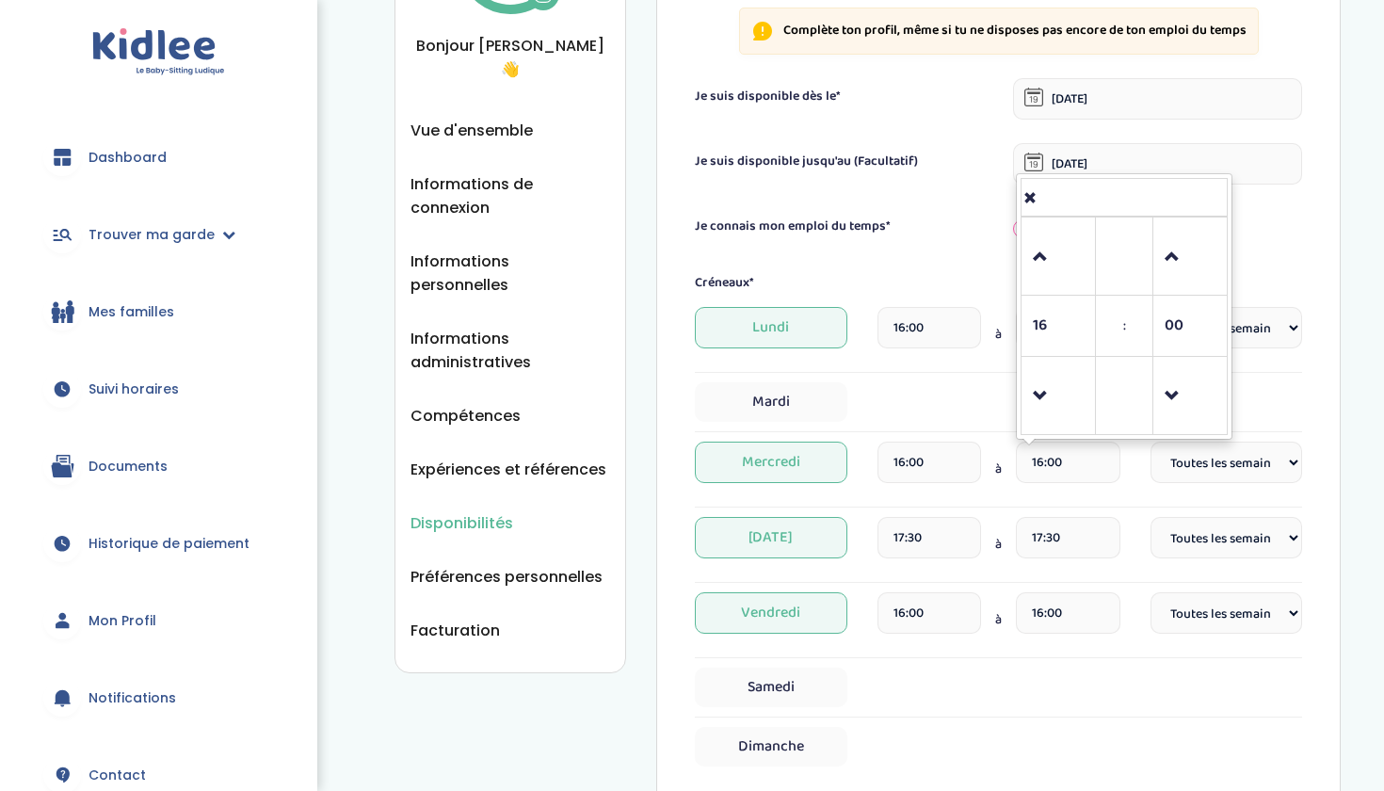
scroll to position [187, 0]
click at [1051, 261] on span at bounding box center [1058, 256] width 51 height 51
type input "19:00"
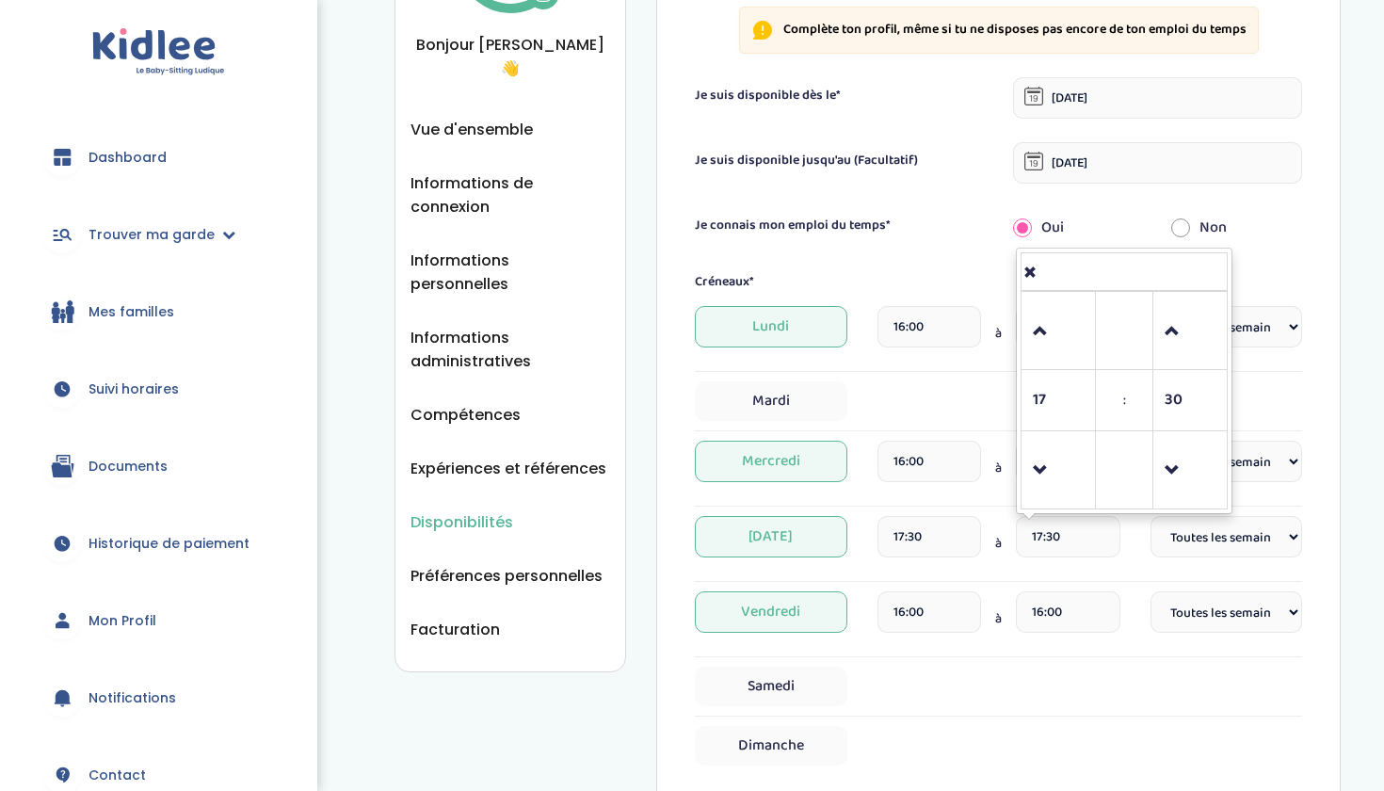
click at [1067, 542] on input "17:30" at bounding box center [1068, 536] width 104 height 41
click at [1043, 537] on input "17:30" at bounding box center [1068, 536] width 104 height 41
click at [1036, 327] on span at bounding box center [1058, 331] width 51 height 51
click at [1160, 468] on td at bounding box center [1191, 470] width 74 height 78
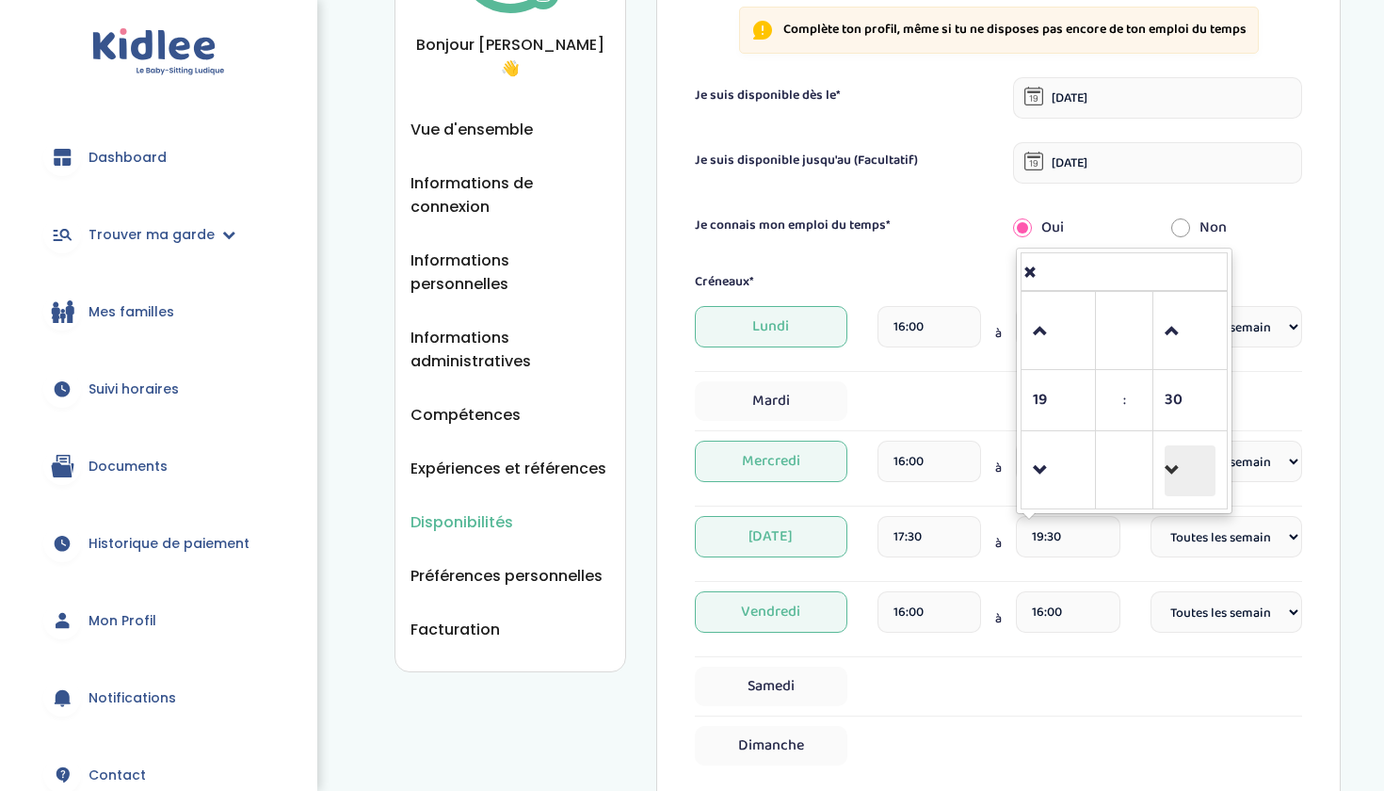
click at [1171, 468] on span at bounding box center [1190, 470] width 51 height 51
type input "19:00"
click at [1054, 611] on input "16:00" at bounding box center [1068, 611] width 104 height 41
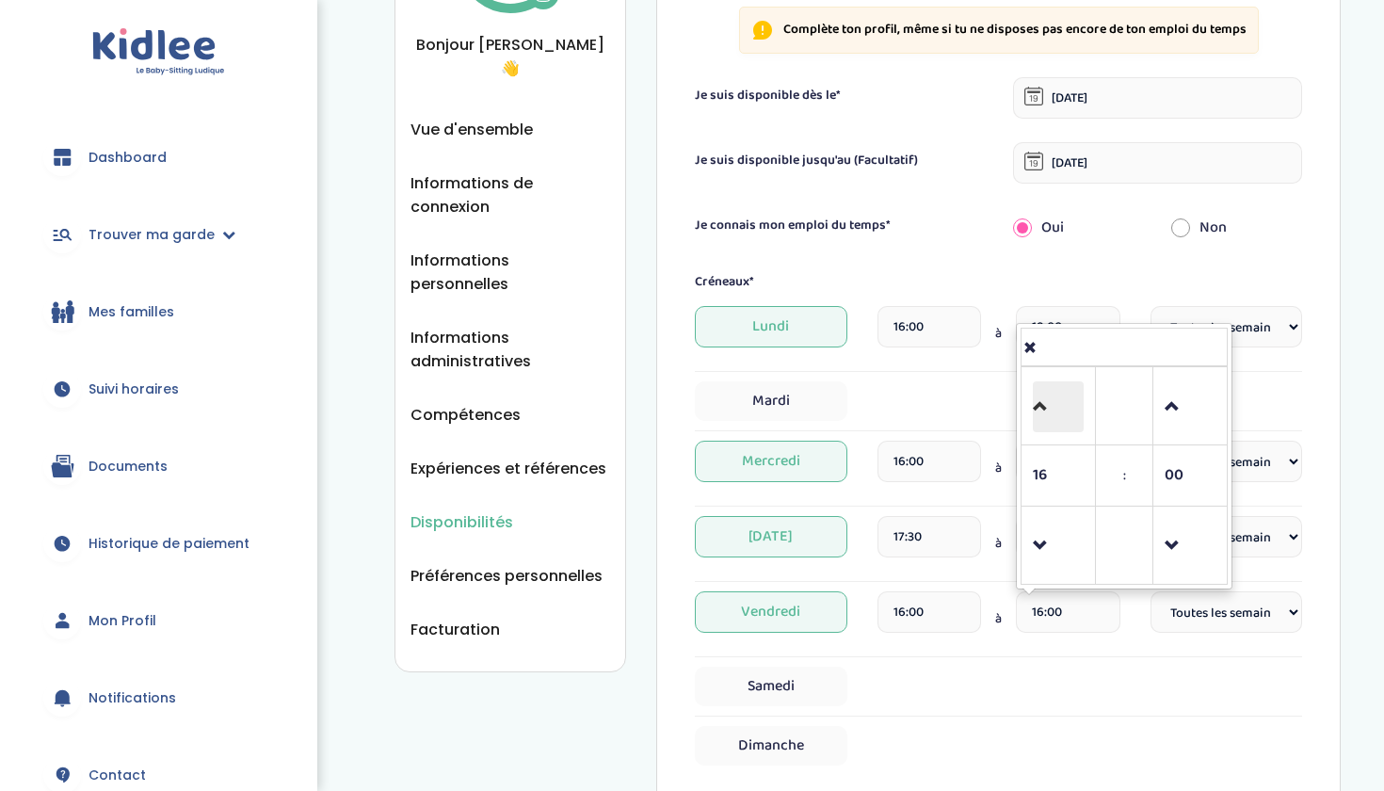
click at [1056, 406] on span at bounding box center [1058, 406] width 51 height 51
type input "19:00"
click at [1090, 676] on div "Samedi" at bounding box center [998, 687] width 607 height 40
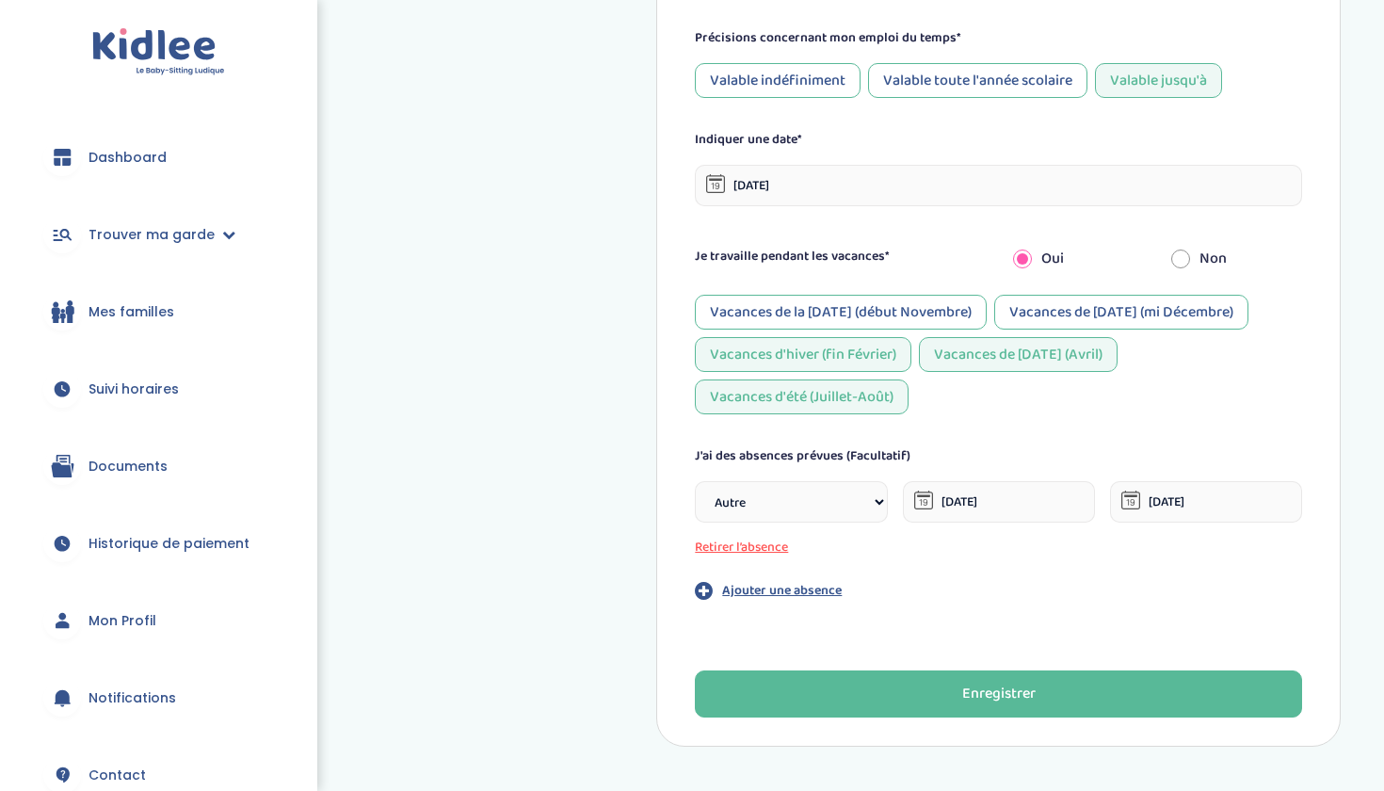
scroll to position [918, 0]
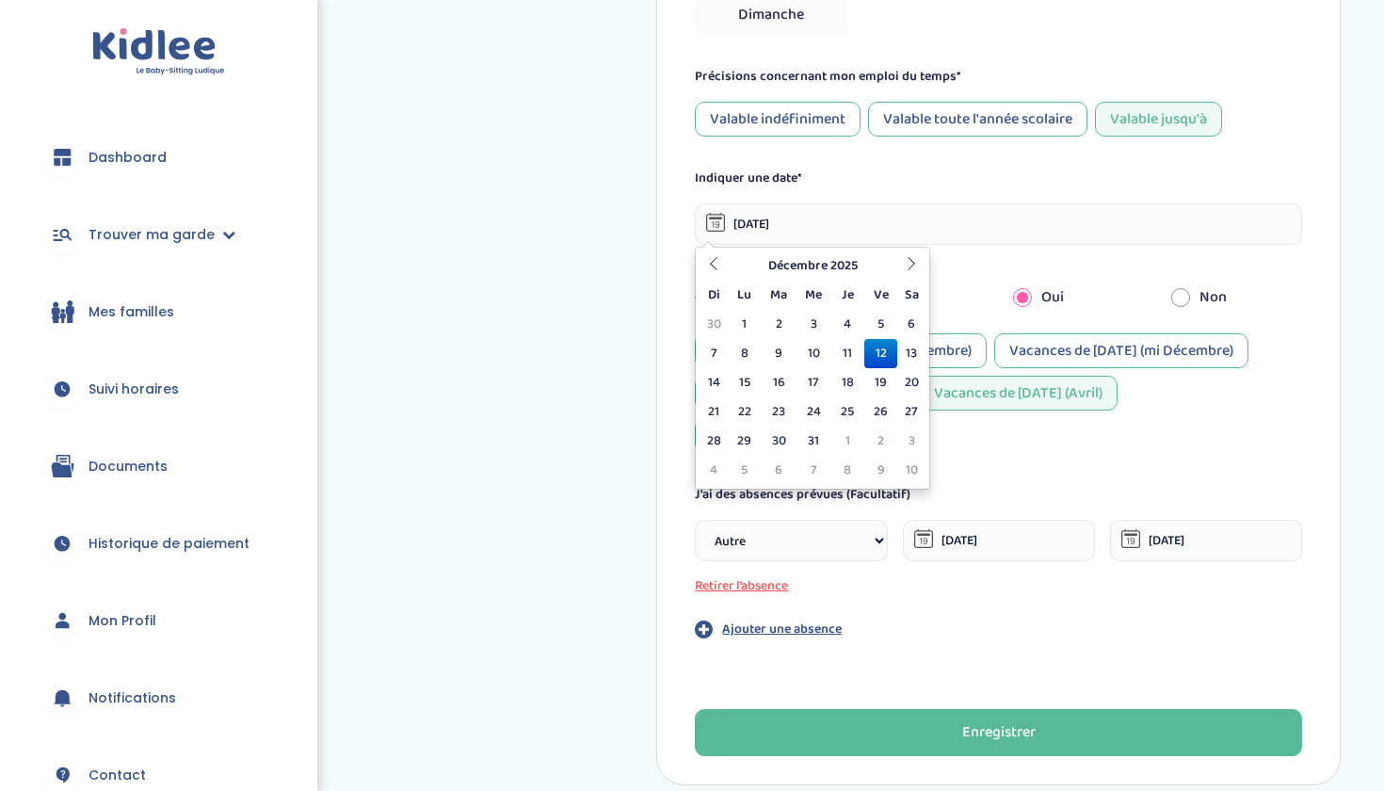
click at [816, 217] on input "12-12-2025" at bounding box center [998, 223] width 607 height 41
click at [820, 434] on td "31" at bounding box center [814, 441] width 35 height 29
type input "31-12-2025"
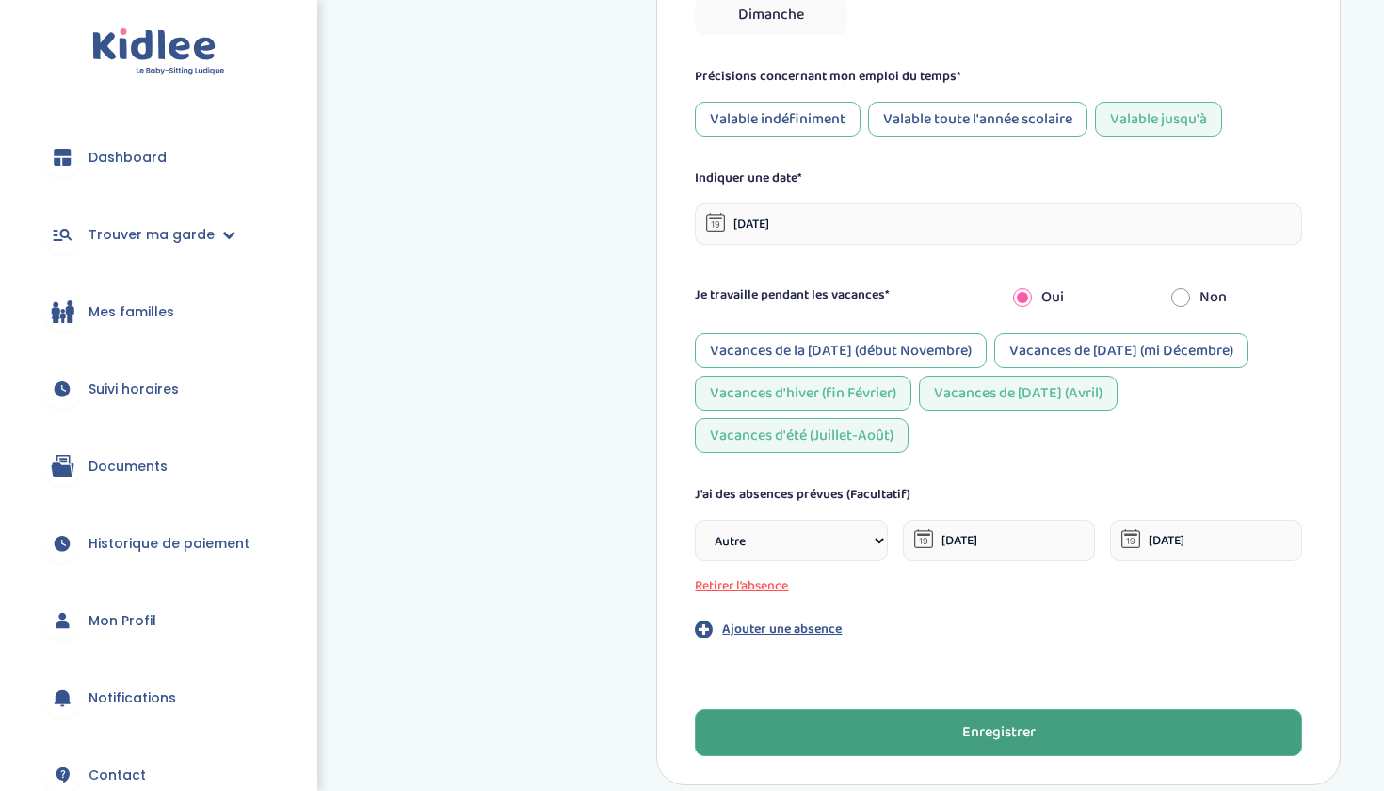
click at [989, 733] on div "Enregistrer" at bounding box center [999, 733] width 73 height 22
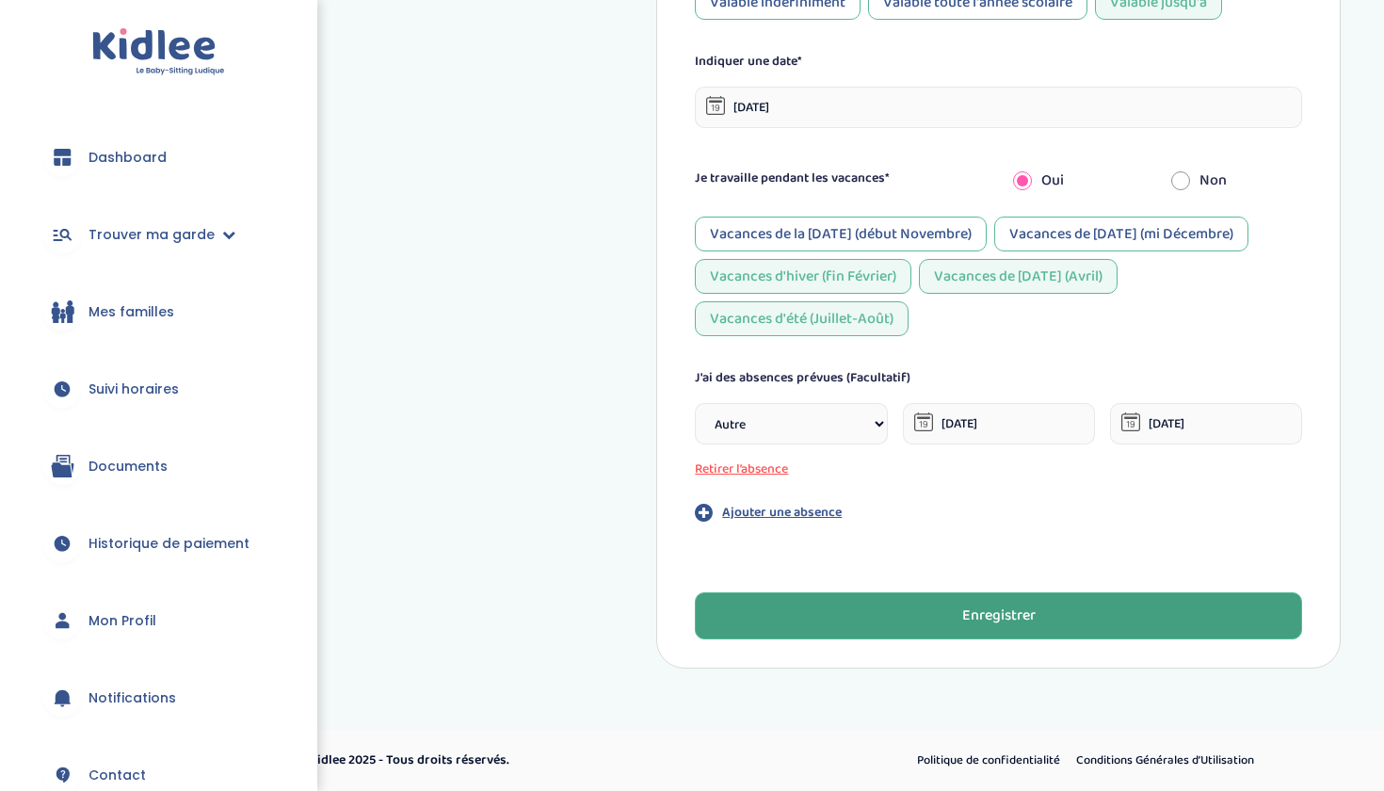
scroll to position [1035, 0]
click at [996, 607] on div "Enregistrer" at bounding box center [999, 617] width 73 height 22
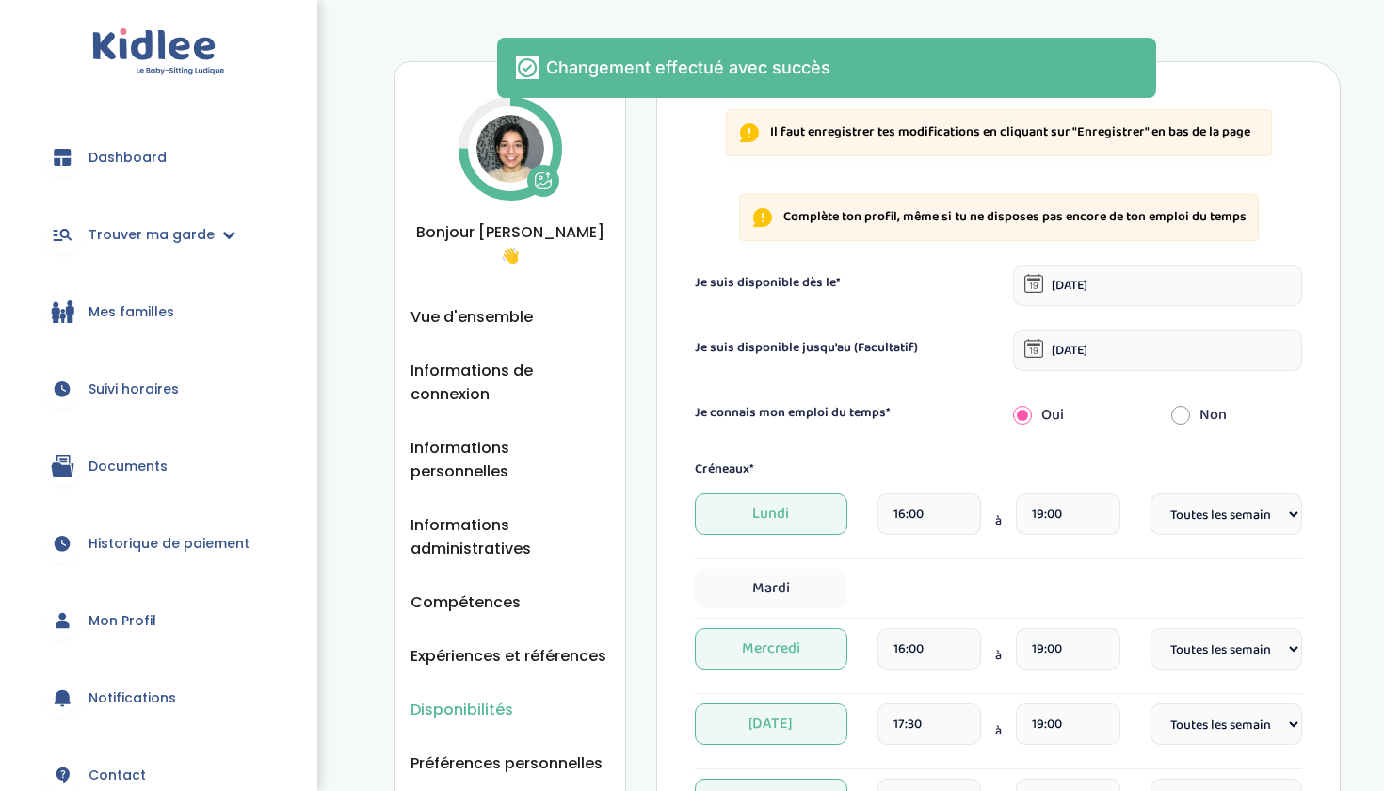
scroll to position [0, 0]
click at [497, 644] on span "Expériences et références" at bounding box center [509, 656] width 196 height 24
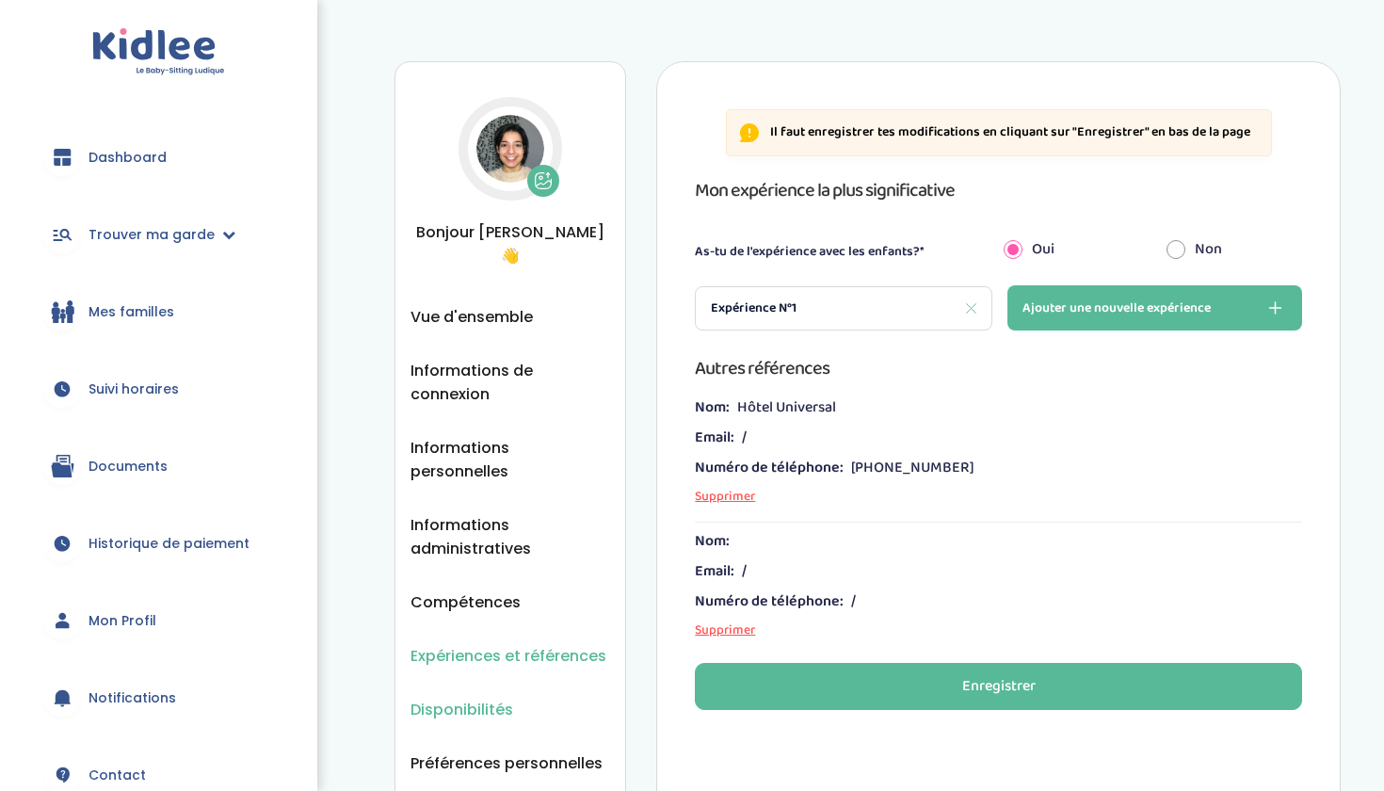
click at [499, 698] on span "Disponibilités" at bounding box center [462, 710] width 103 height 24
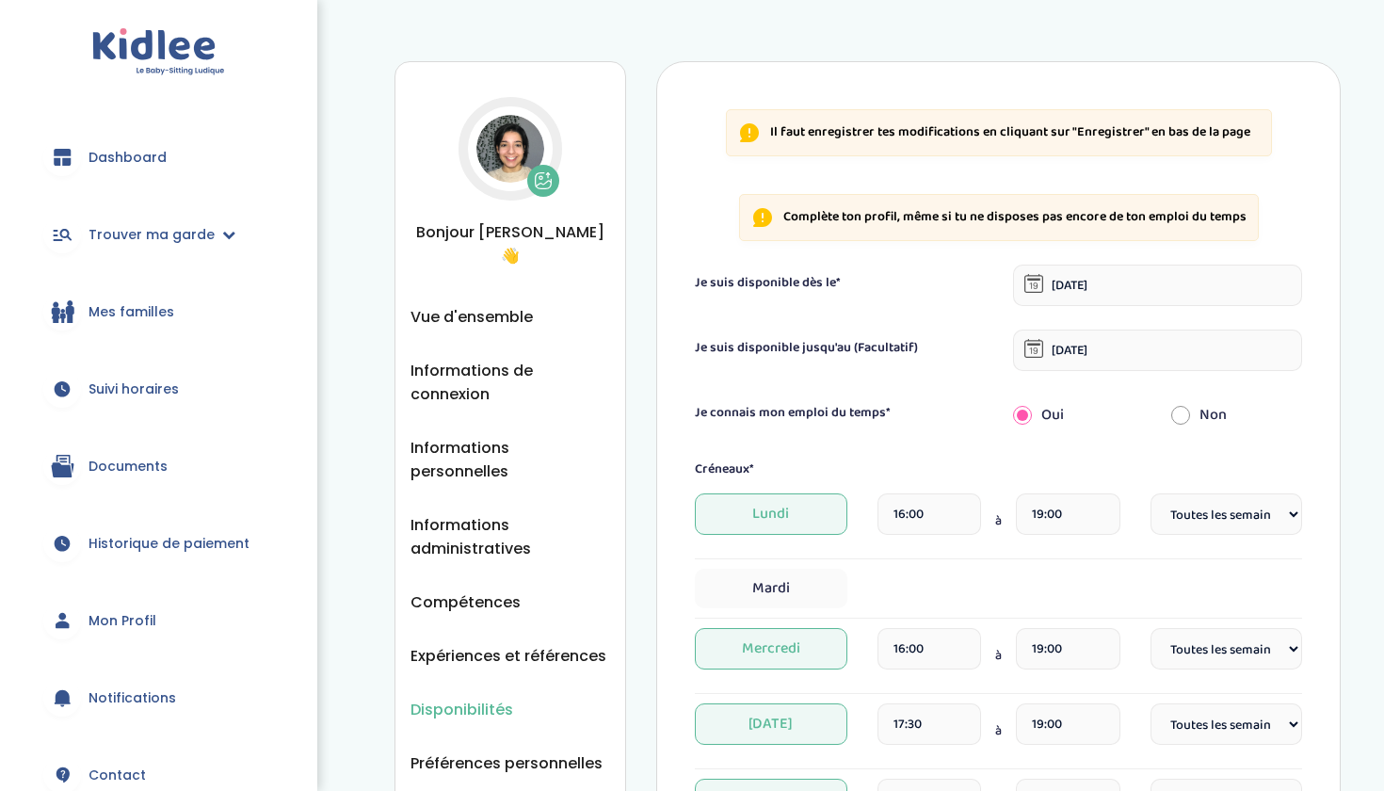
select select "1"
select select "Autre"
